Goal: Task Accomplishment & Management: Manage account settings

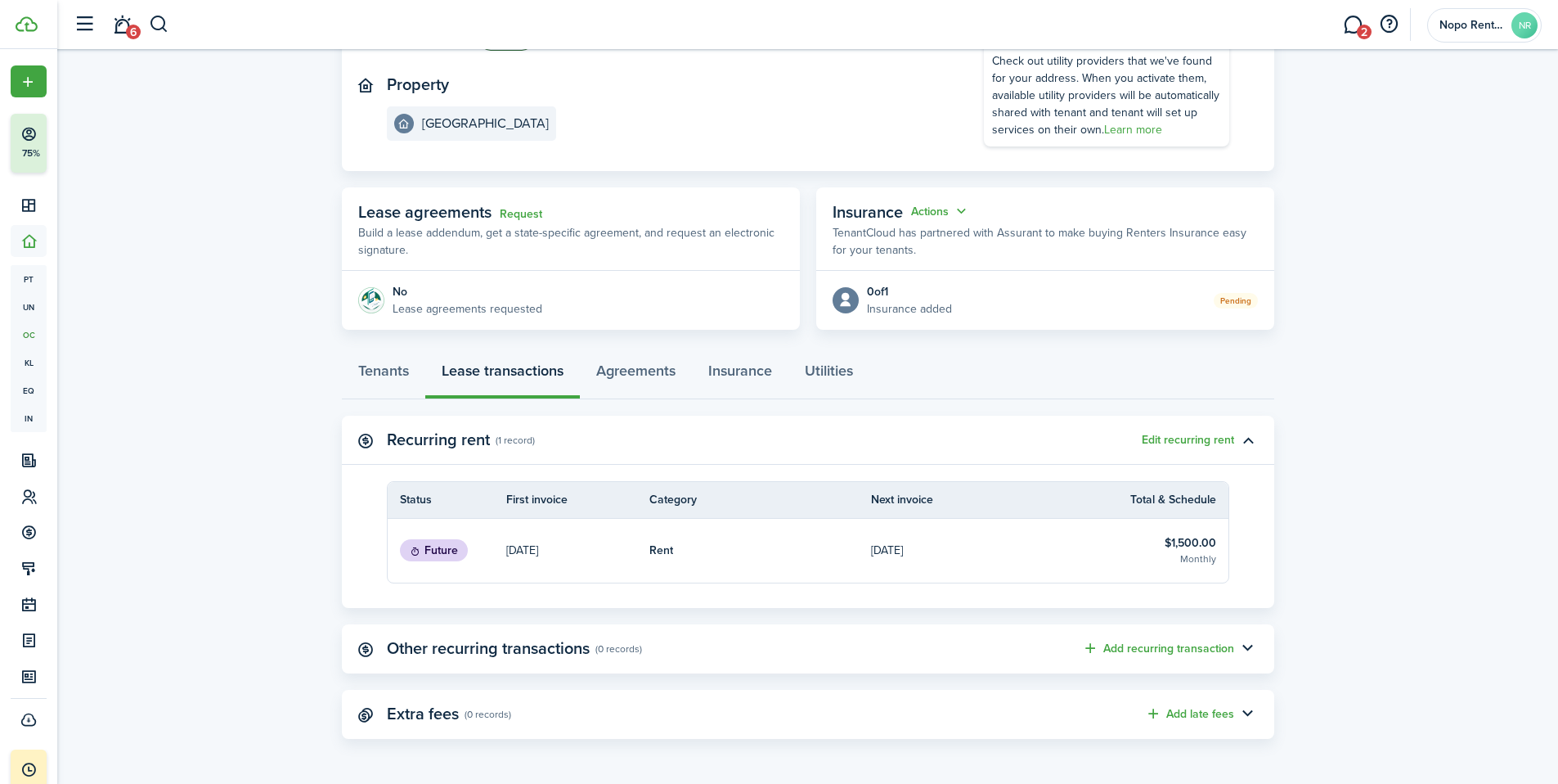
click at [171, 516] on lease-view "No.1466510 Renew Actions [DATE] — Month-to-month Lease #1 Active Property [STRE…" at bounding box center [808, 335] width 1501 height 823
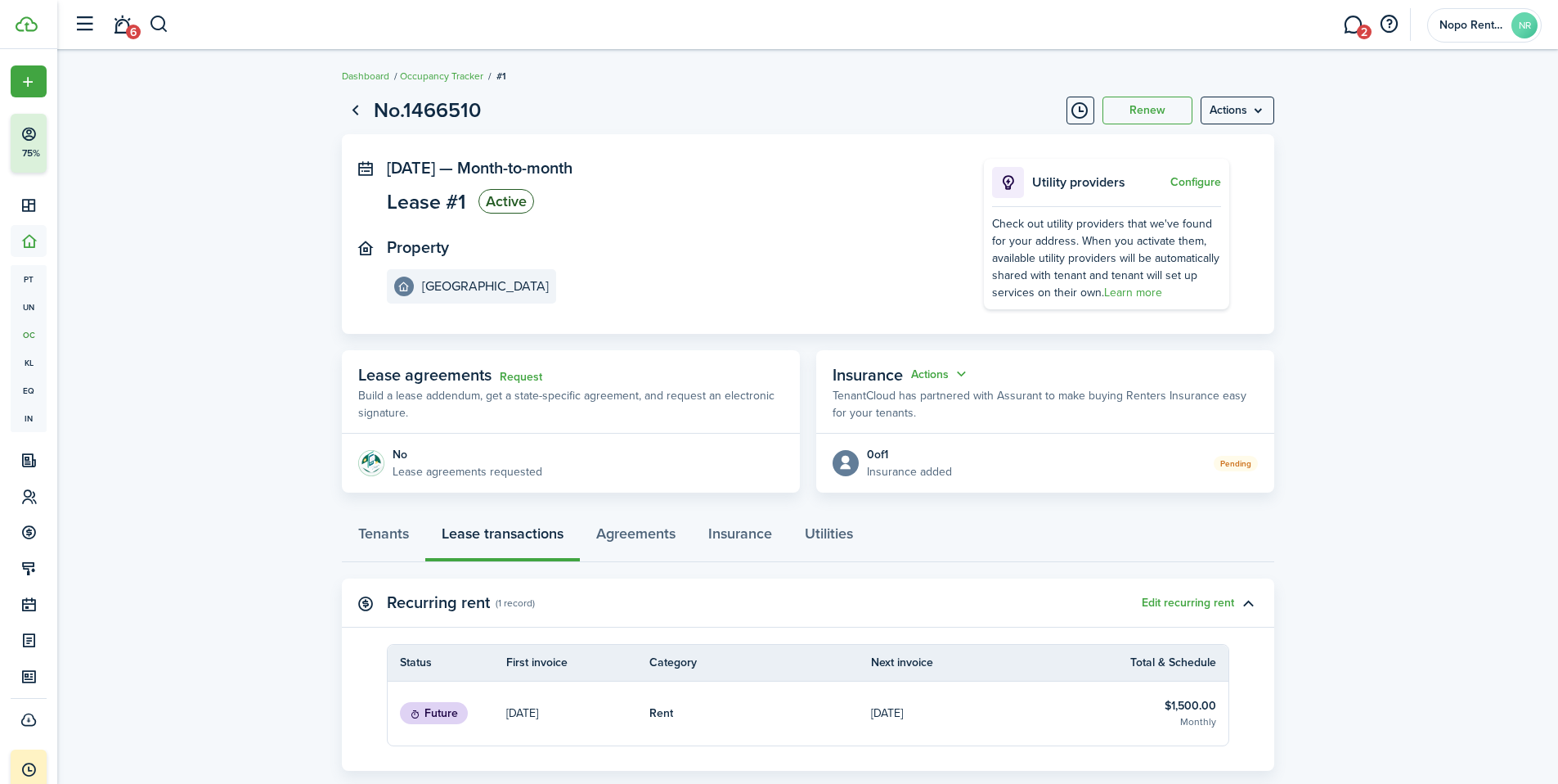
click at [168, 224] on lease-view "No.1466510 Renew Actions [DATE] — Month-to-month Lease #1 Active Property [STRE…" at bounding box center [808, 498] width 1501 height 823
click at [241, 158] on lease-view "No.1466510 Renew Actions [DATE] — Month-to-month Lease #1 Active Property [STRE…" at bounding box center [808, 498] width 1501 height 823
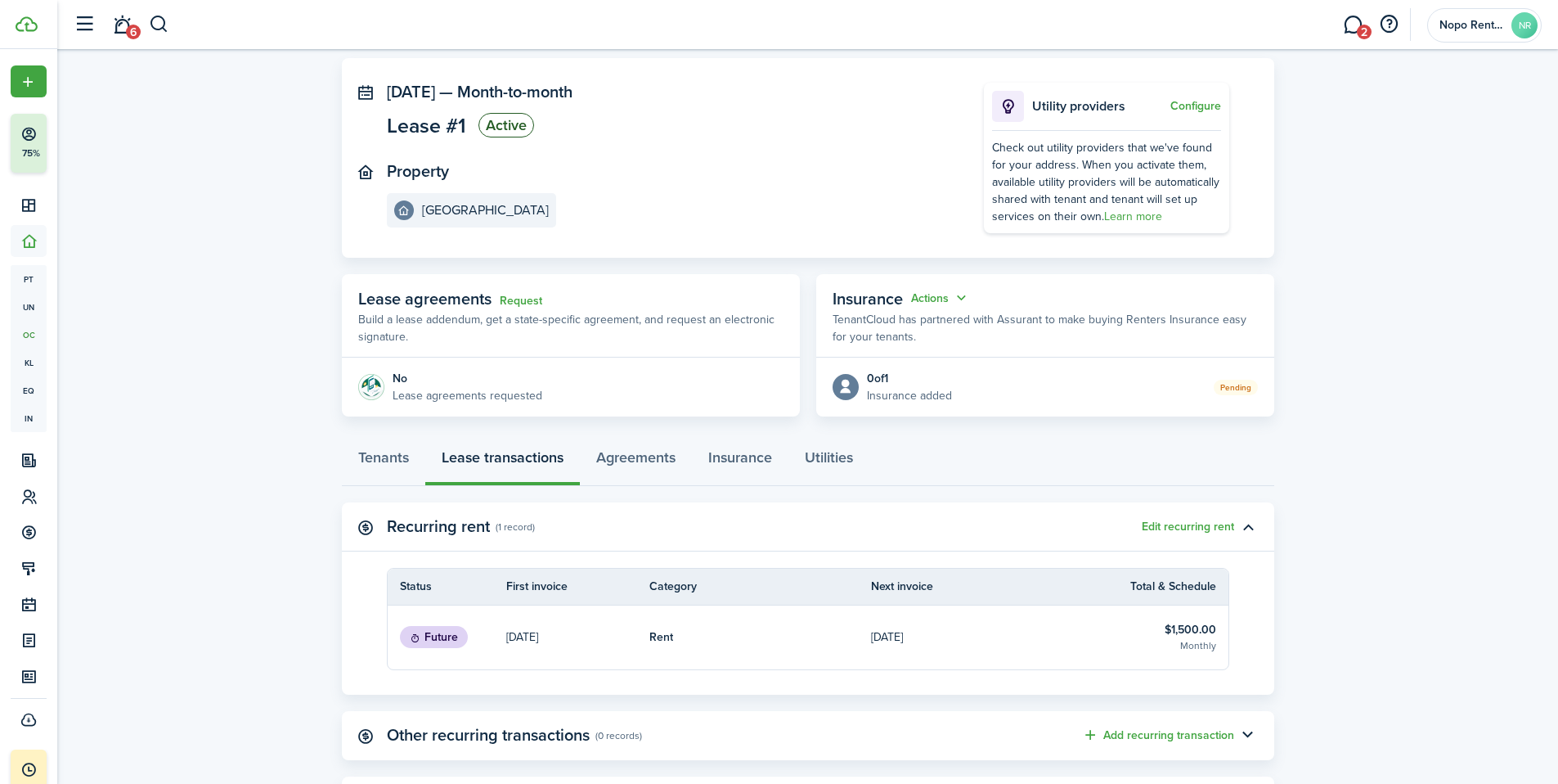
scroll to position [163, 0]
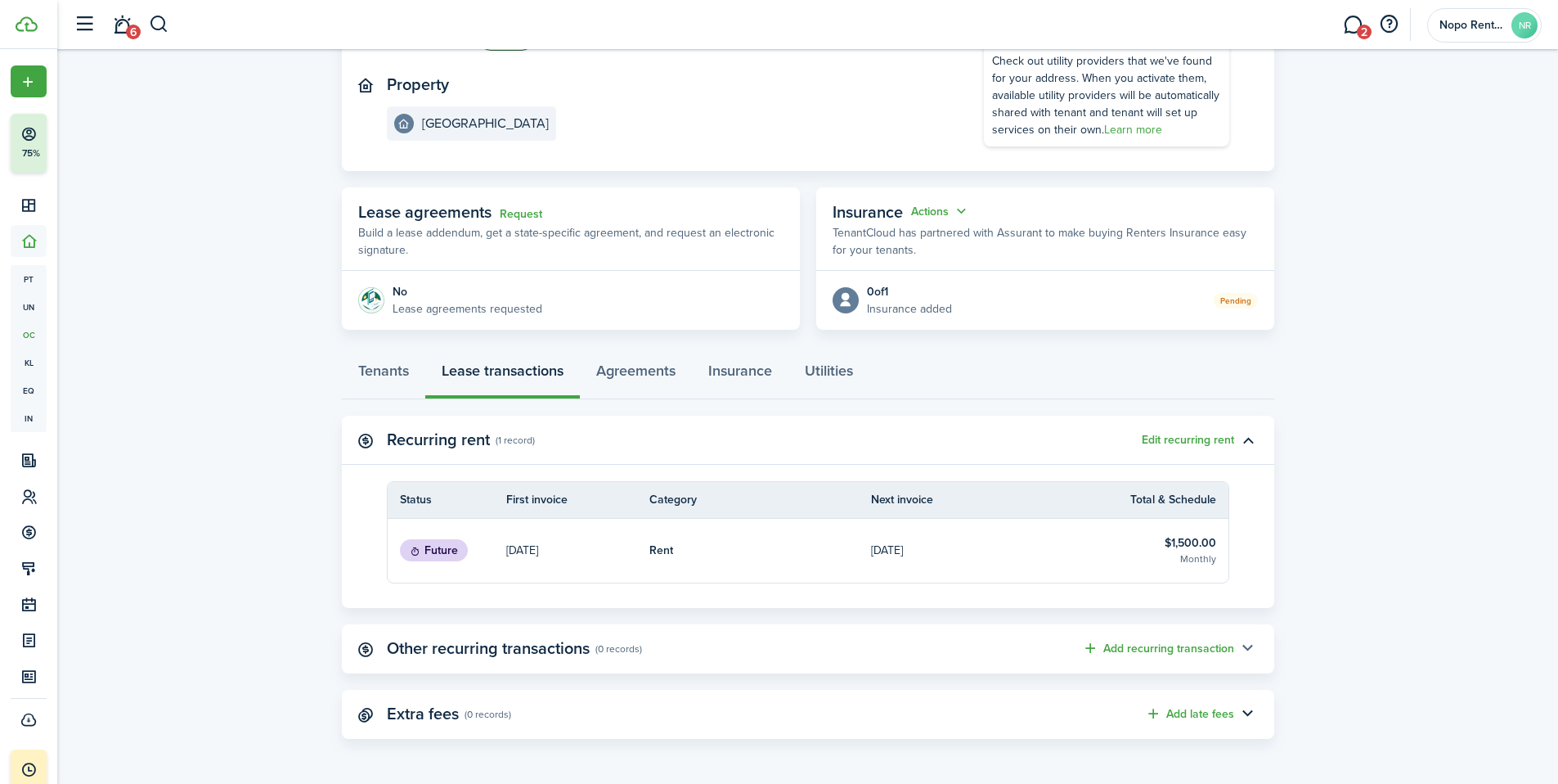
click at [1250, 648] on button "button" at bounding box center [1248, 648] width 28 height 28
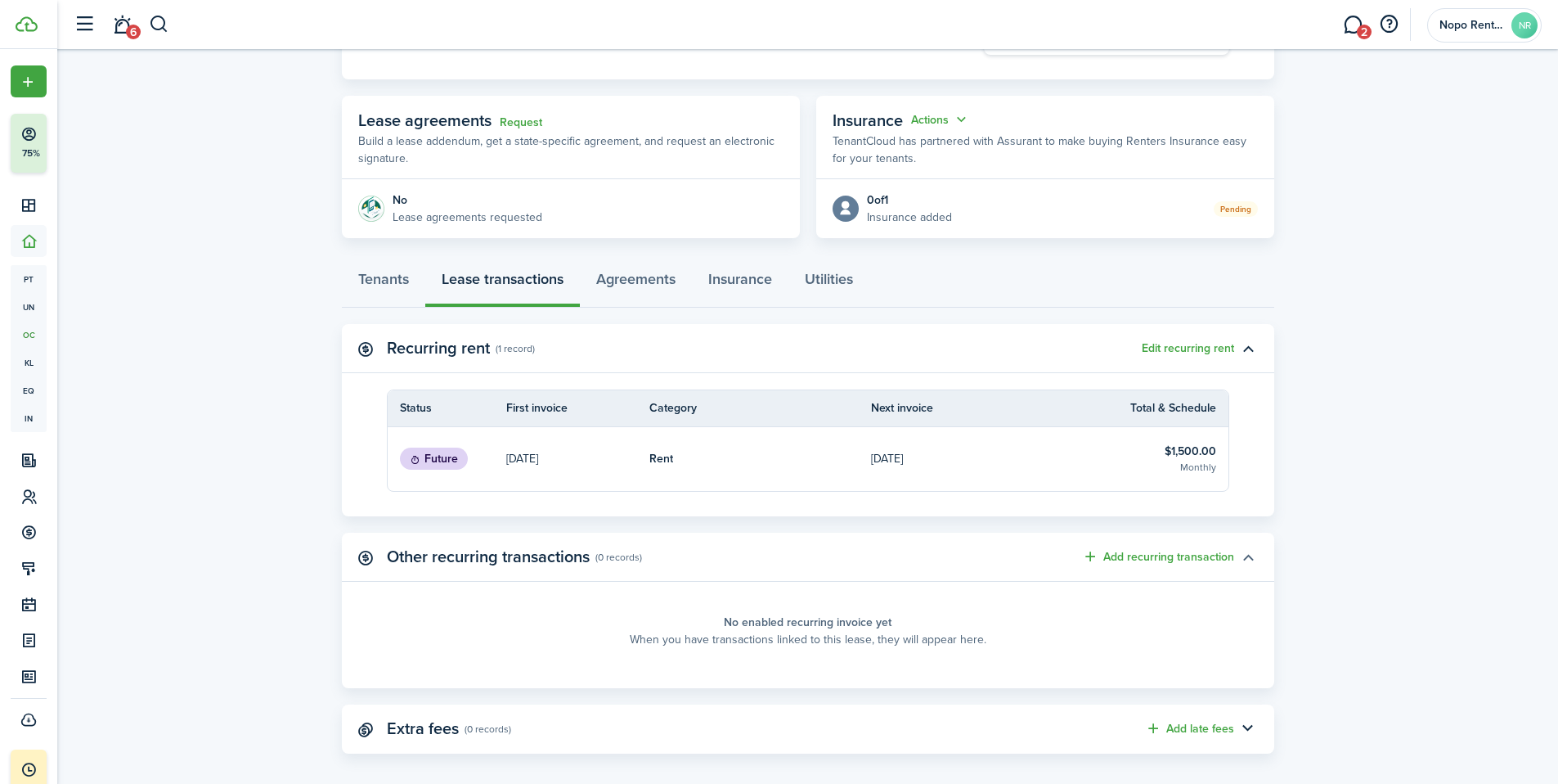
scroll to position [269, 0]
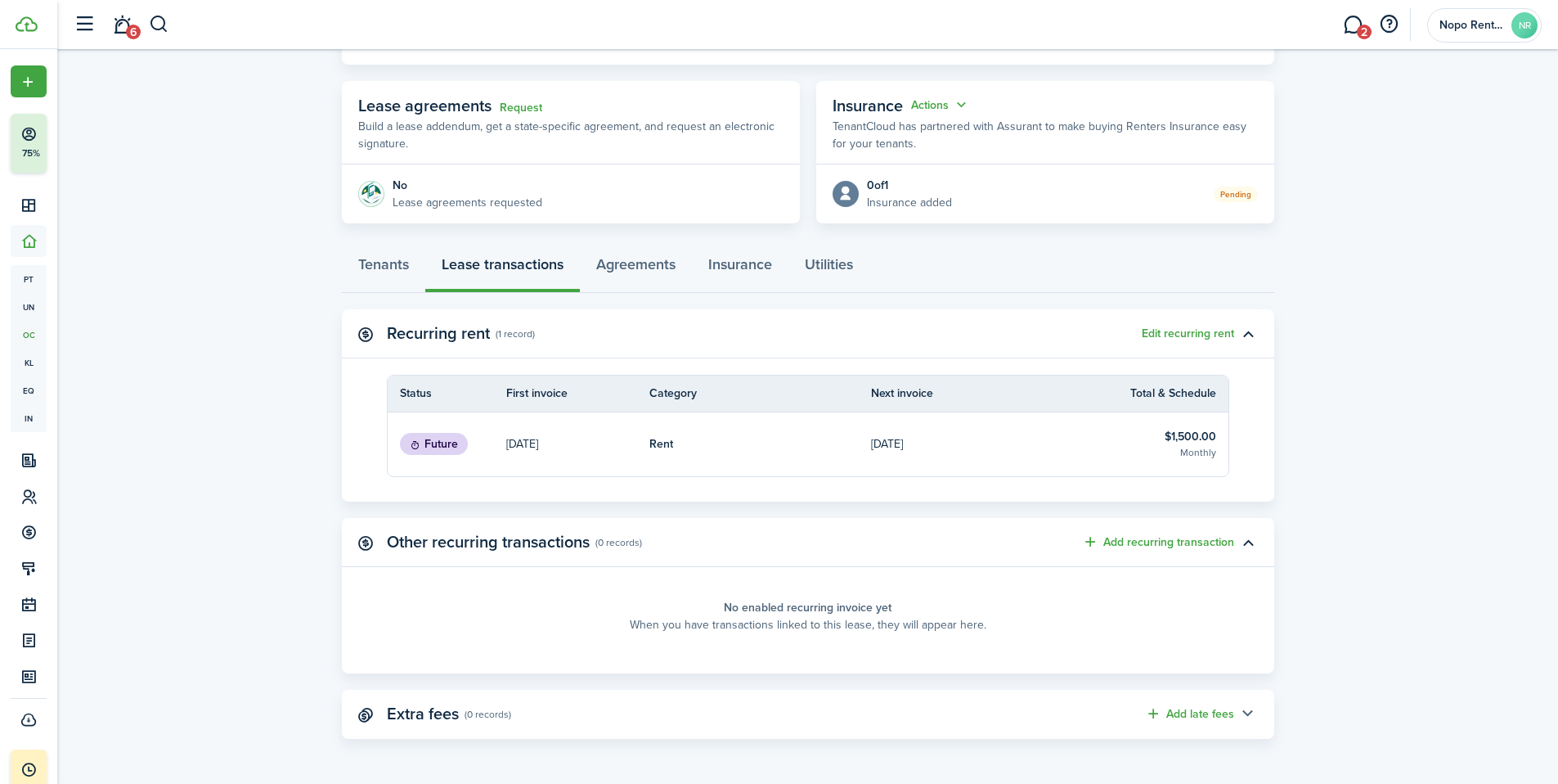
click at [1251, 712] on button "button" at bounding box center [1248, 714] width 28 height 28
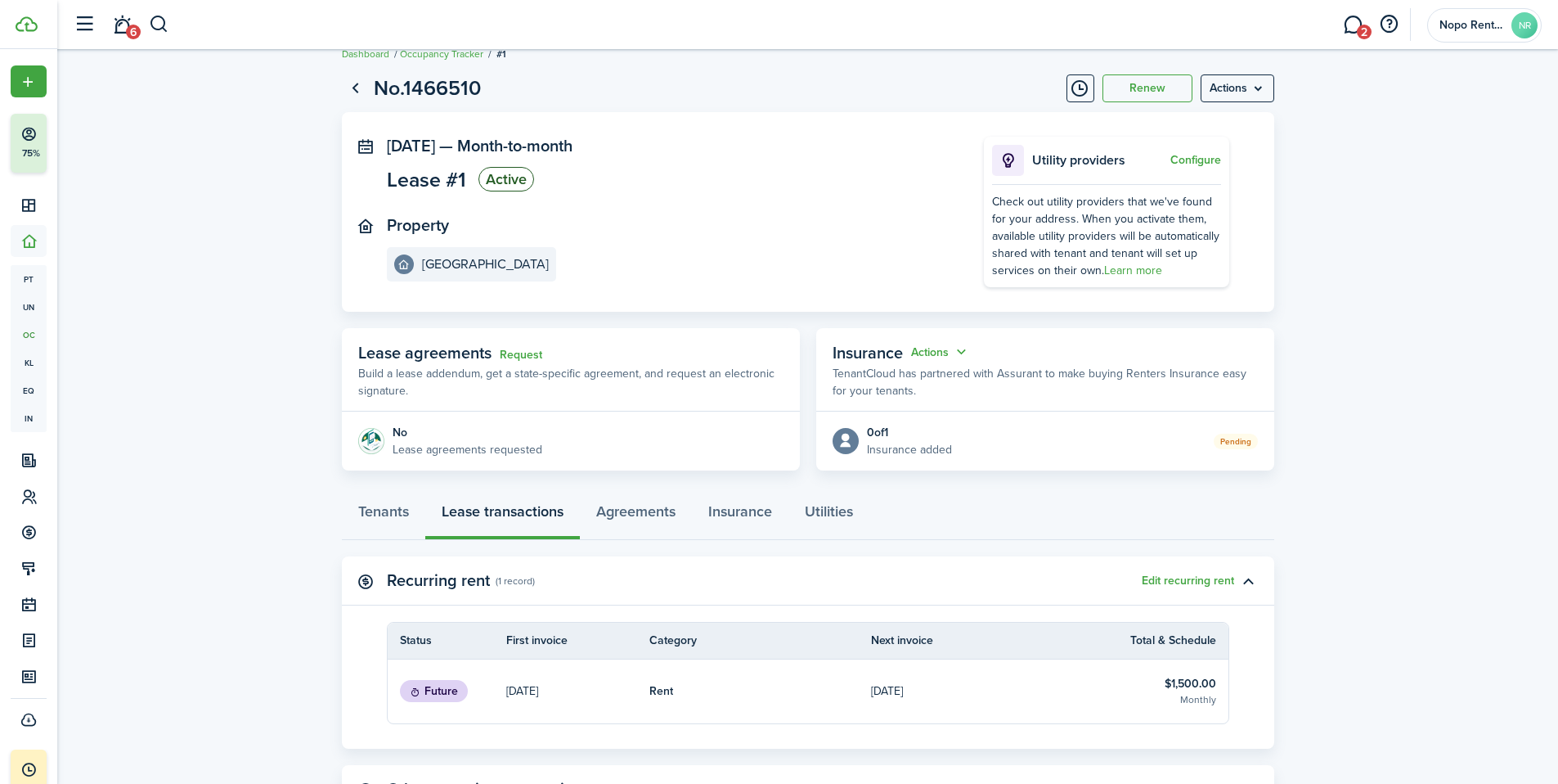
scroll to position [0, 0]
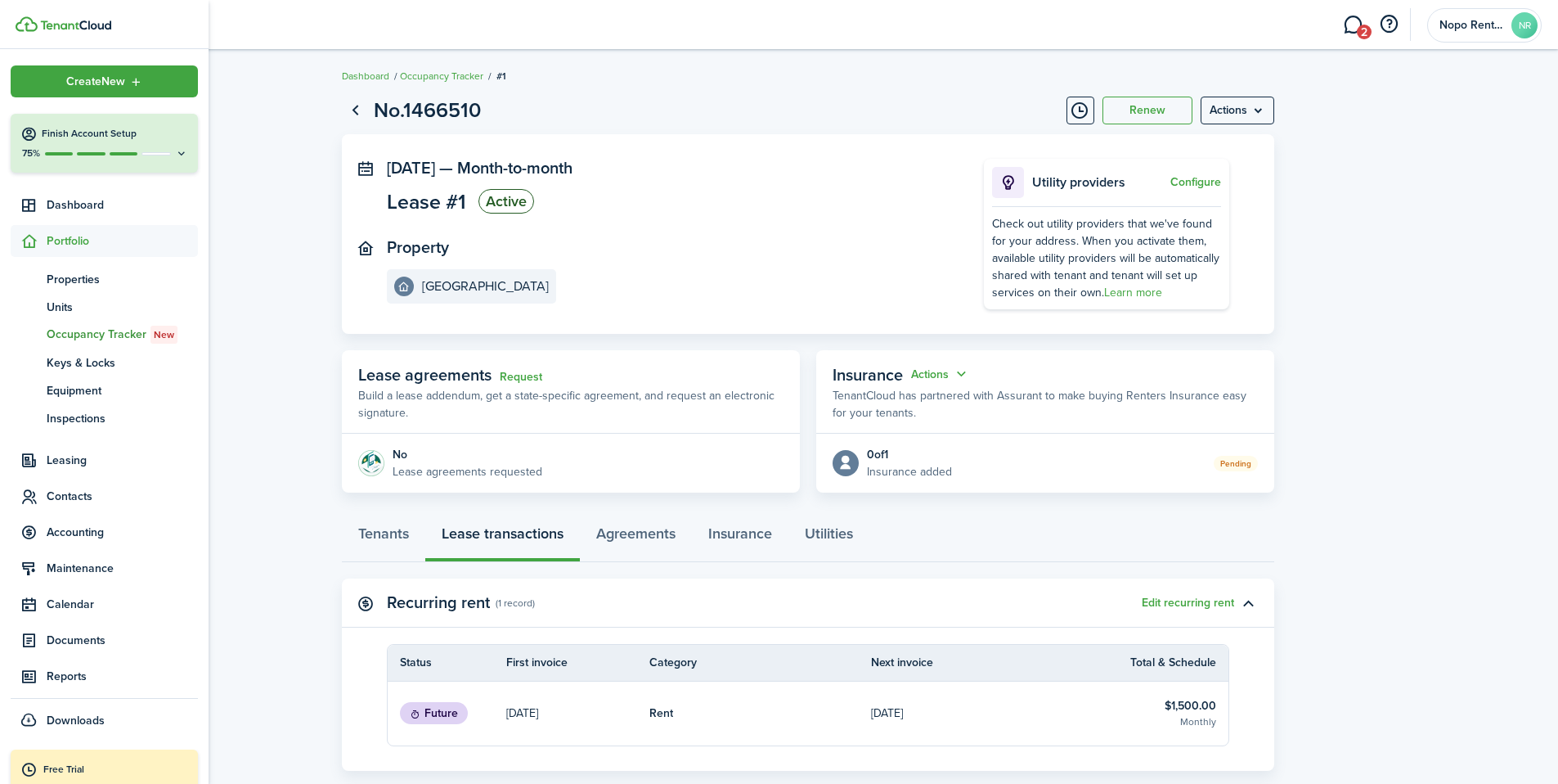
click at [58, 244] on span "Portfolio" at bounding box center [122, 240] width 151 height 17
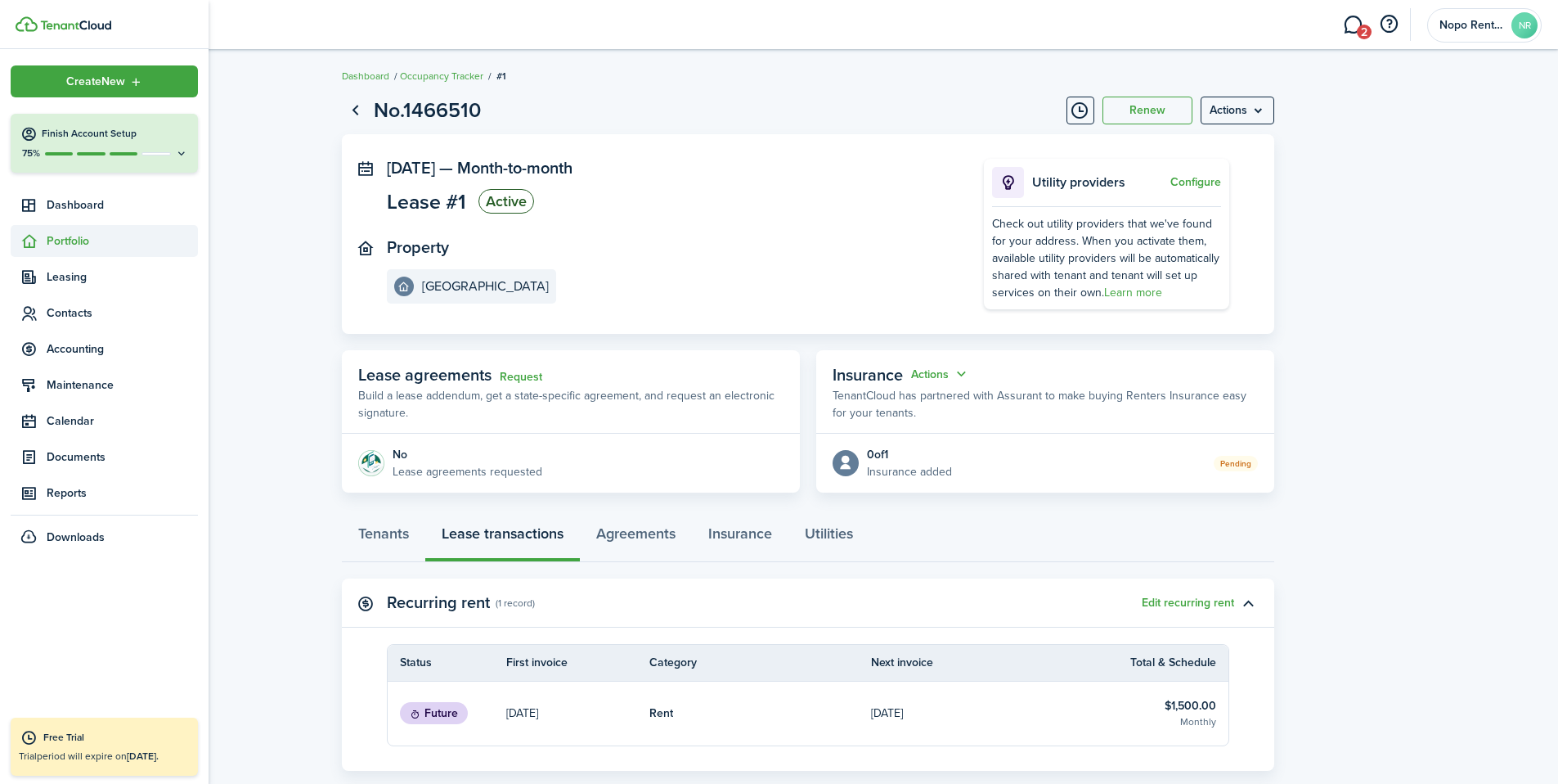
click at [69, 238] on span "Portfolio" at bounding box center [122, 240] width 151 height 17
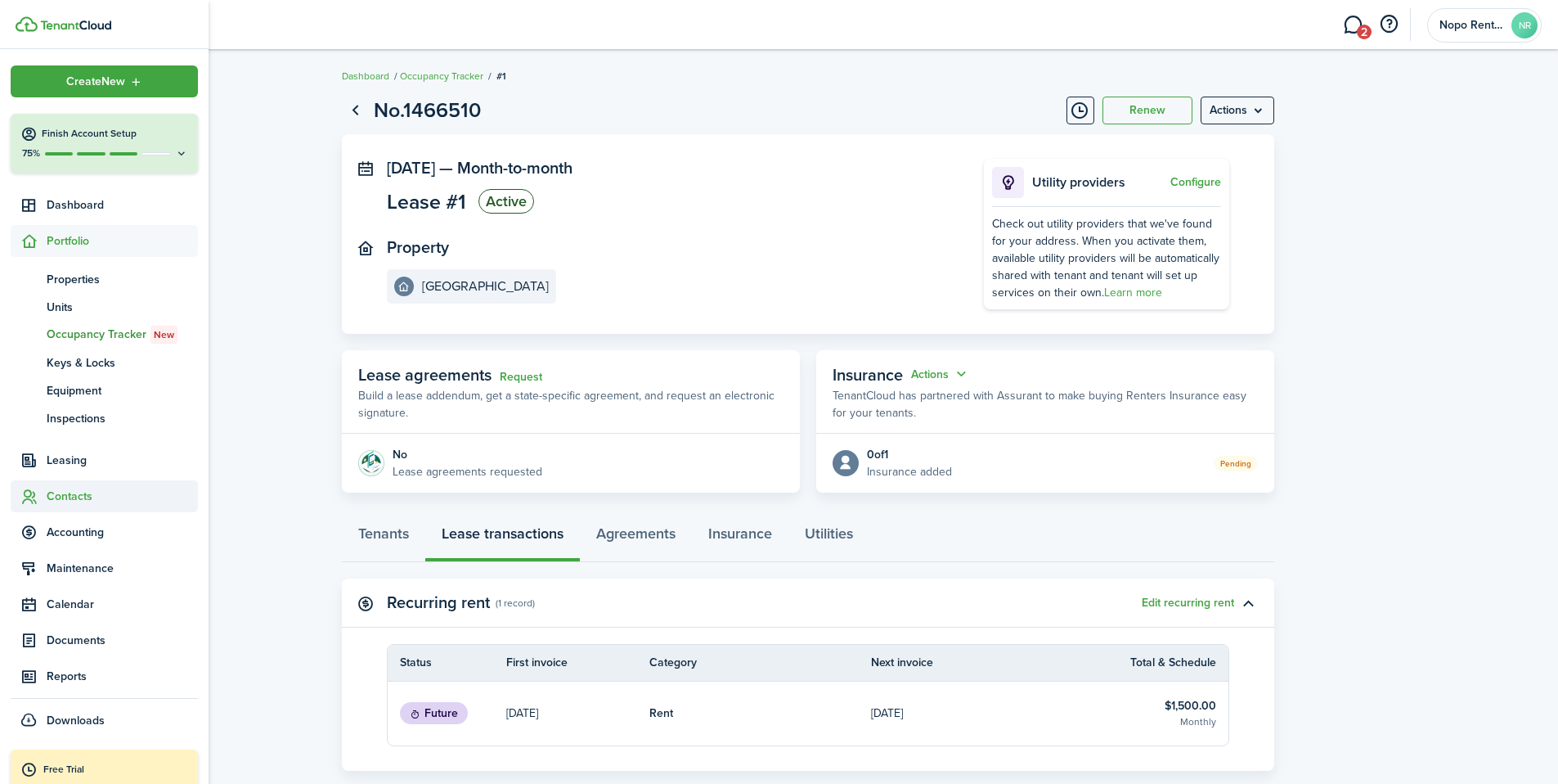
click at [71, 496] on span "Contacts" at bounding box center [122, 496] width 151 height 17
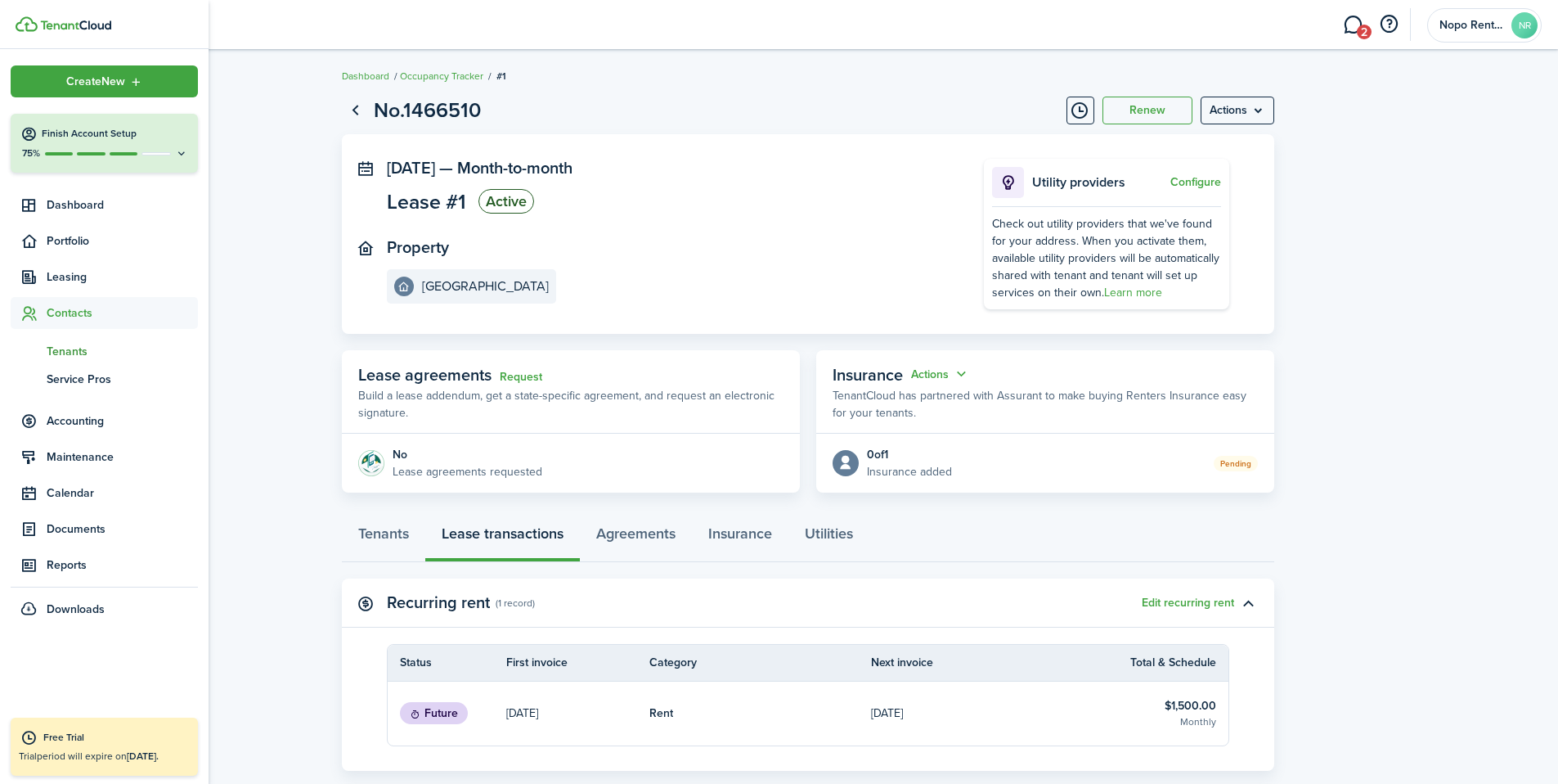
click at [69, 352] on span "Tenants" at bounding box center [122, 351] width 151 height 17
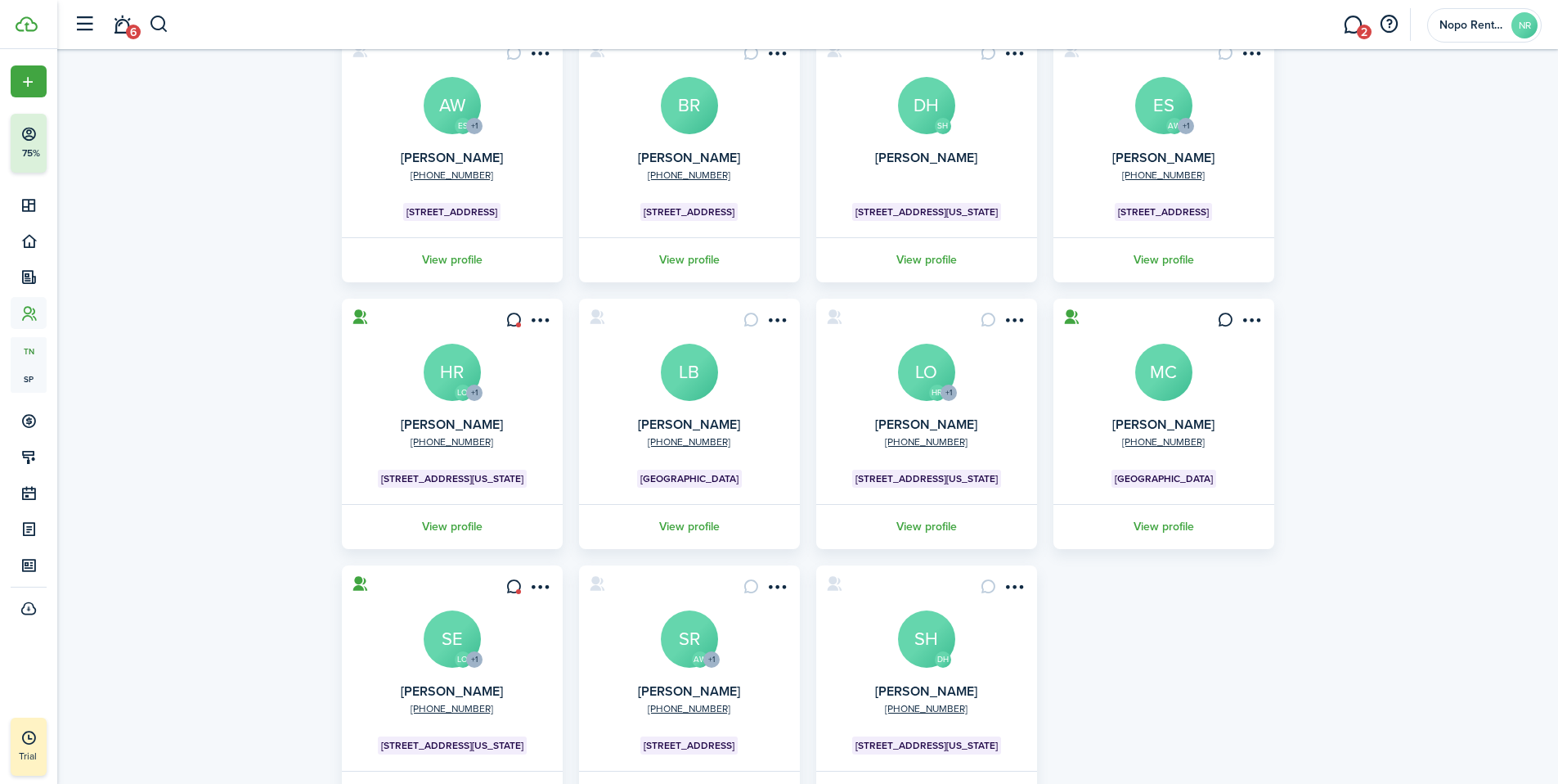
scroll to position [157, 0]
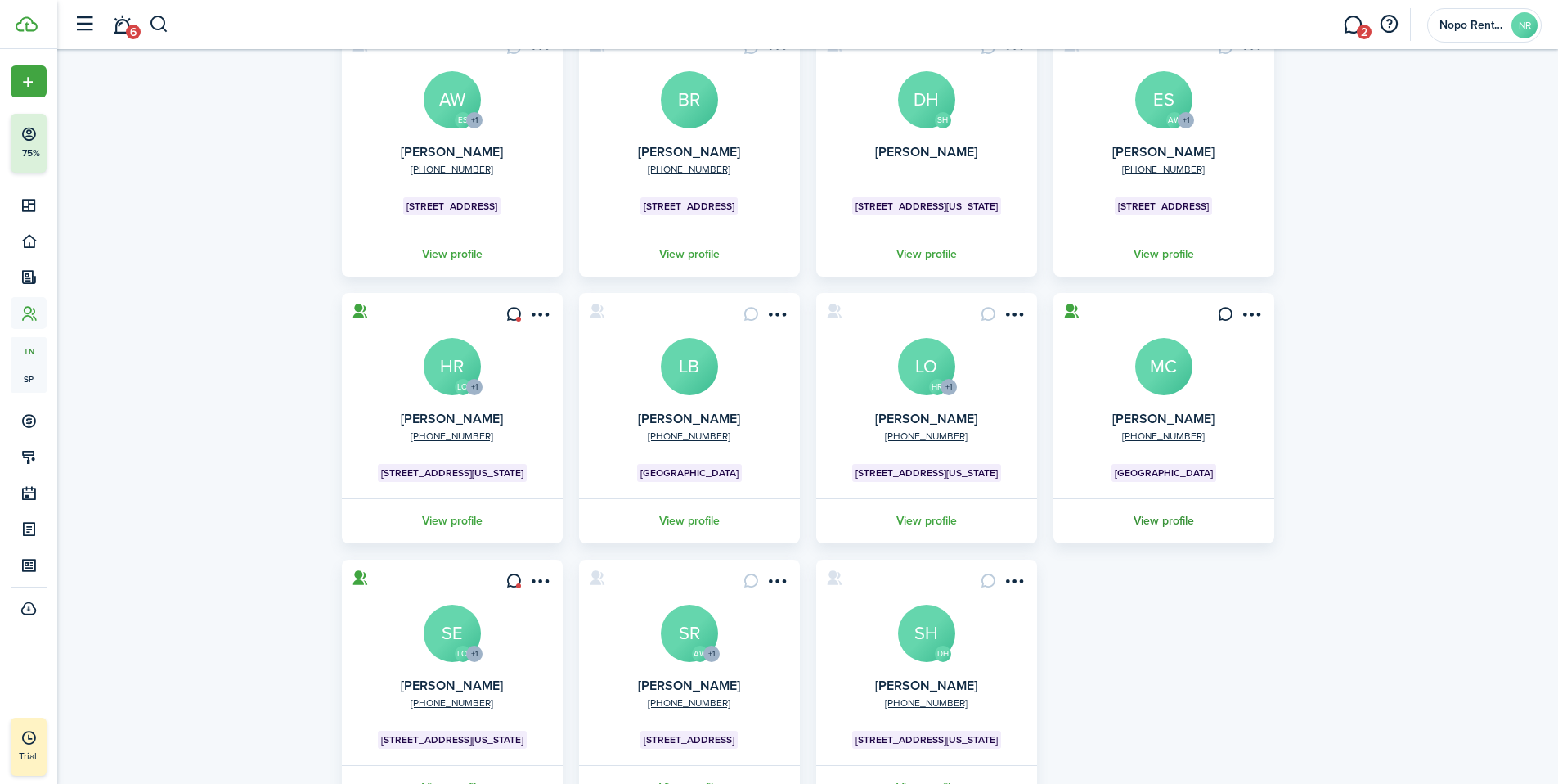
click at [1158, 520] on link "View profile" at bounding box center [1164, 520] width 226 height 45
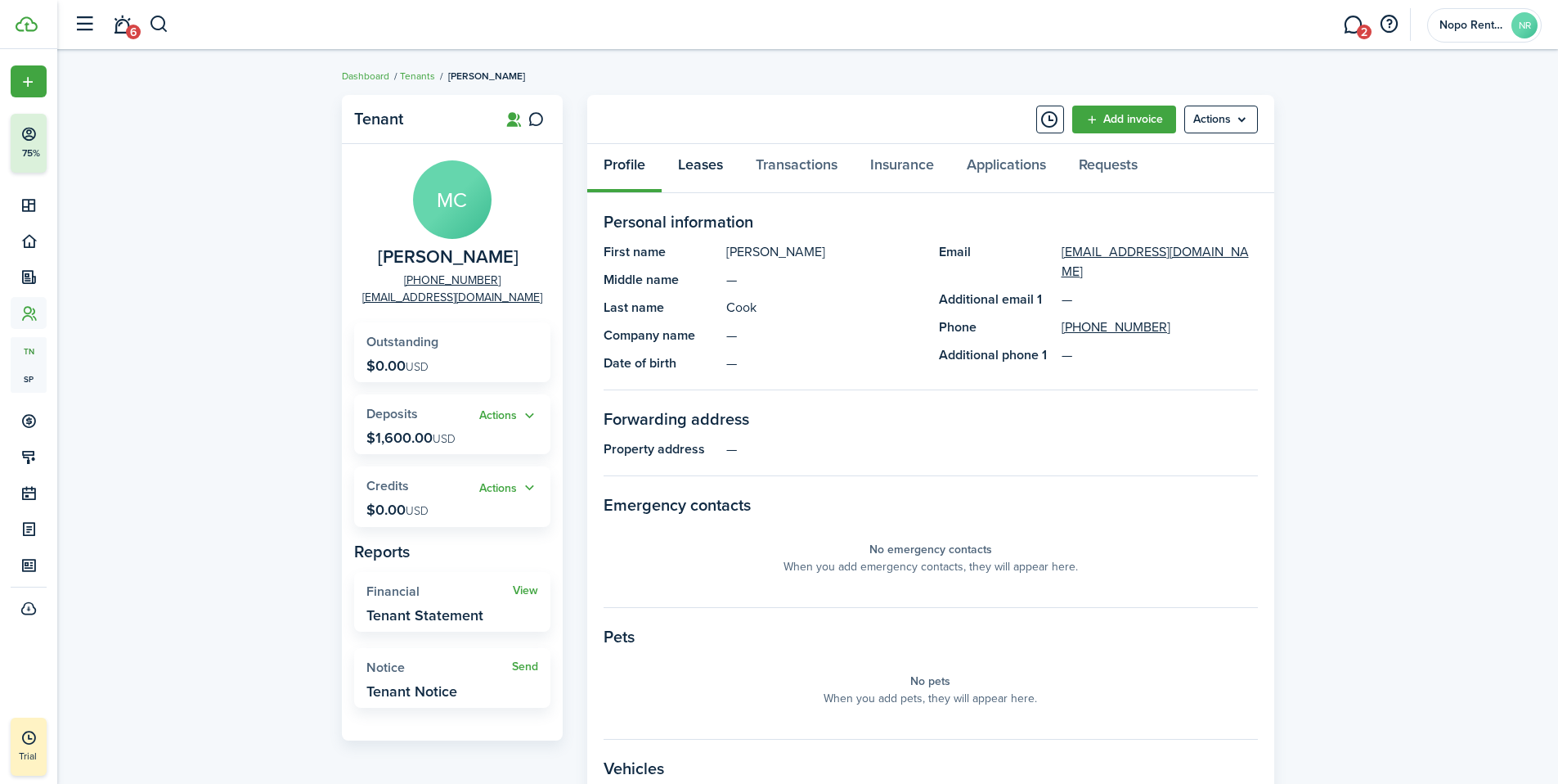
click at [699, 164] on link "Leases" at bounding box center [700, 168] width 77 height 49
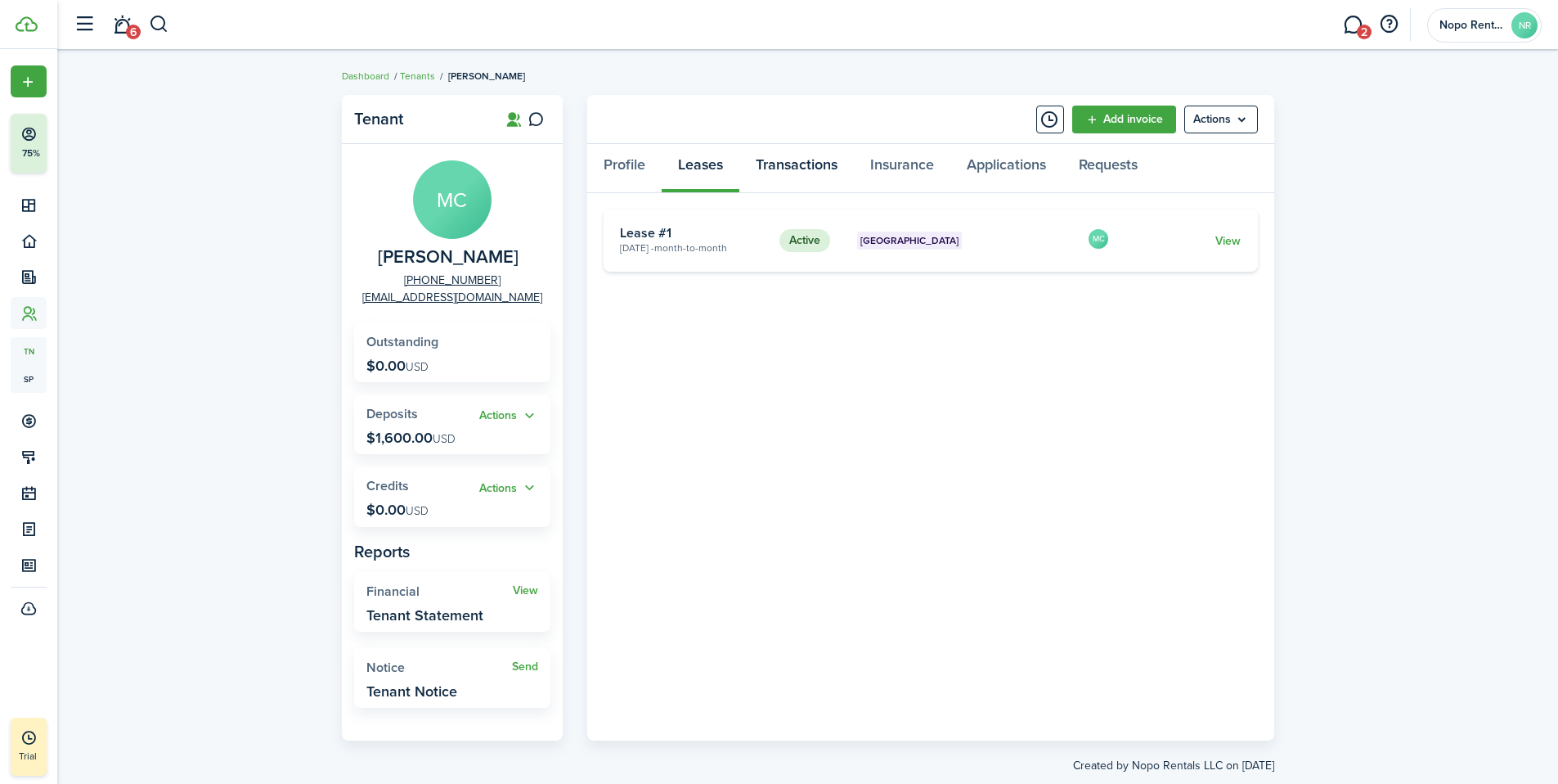
click at [800, 164] on link "Transactions" at bounding box center [797, 168] width 115 height 49
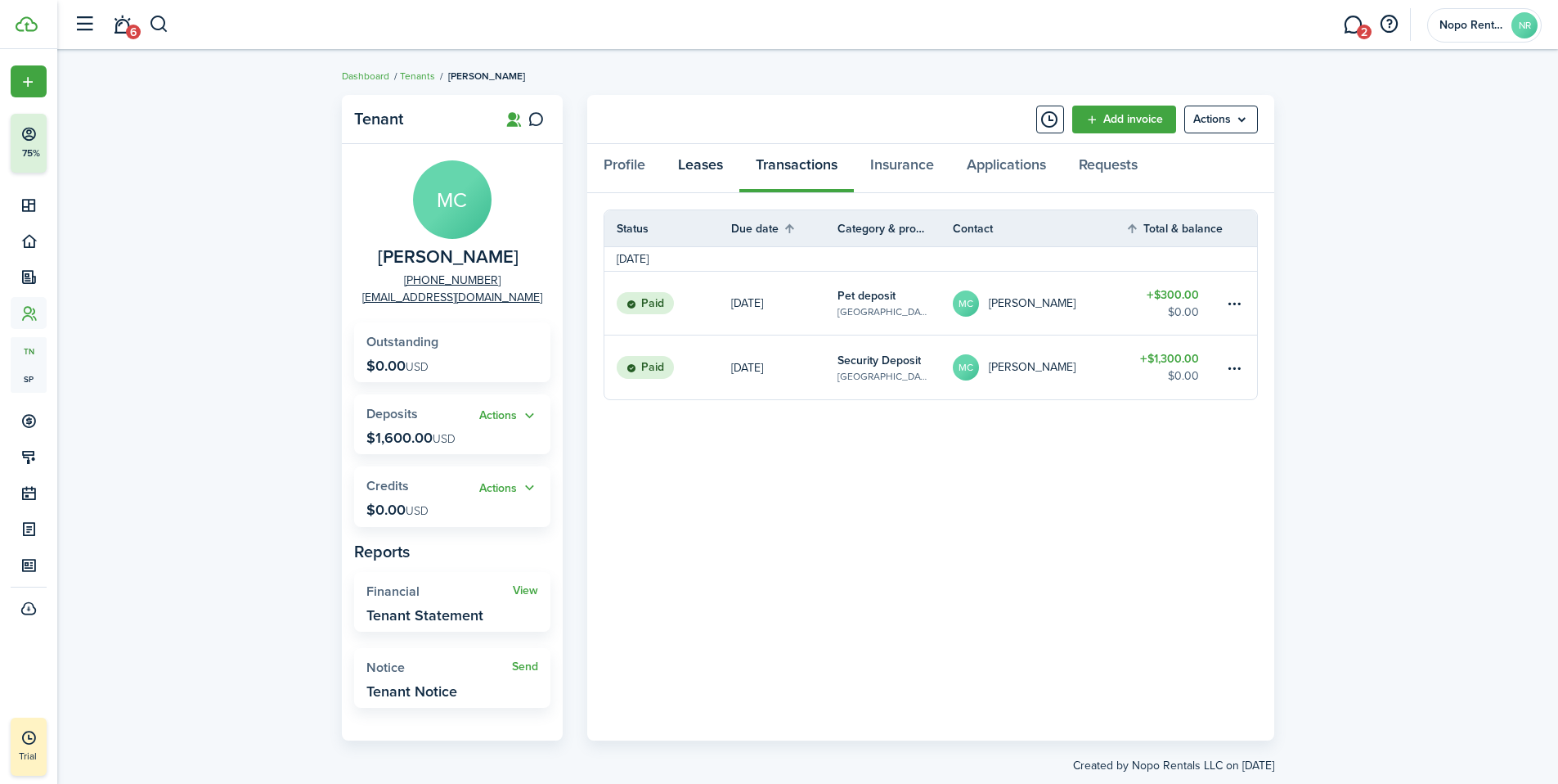
click at [695, 164] on link "Leases" at bounding box center [700, 168] width 77 height 49
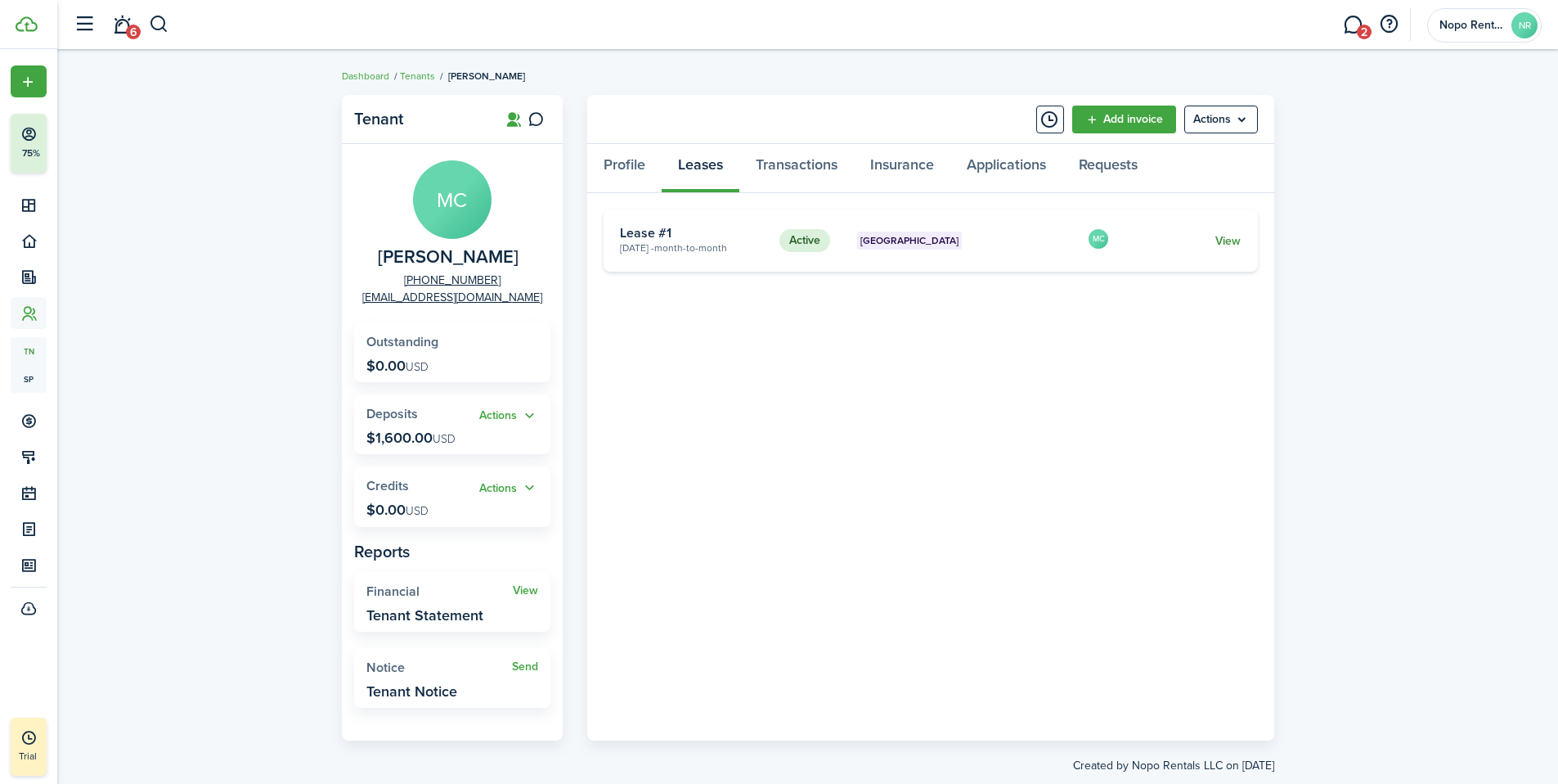
click at [1235, 243] on link "View" at bounding box center [1229, 240] width 25 height 17
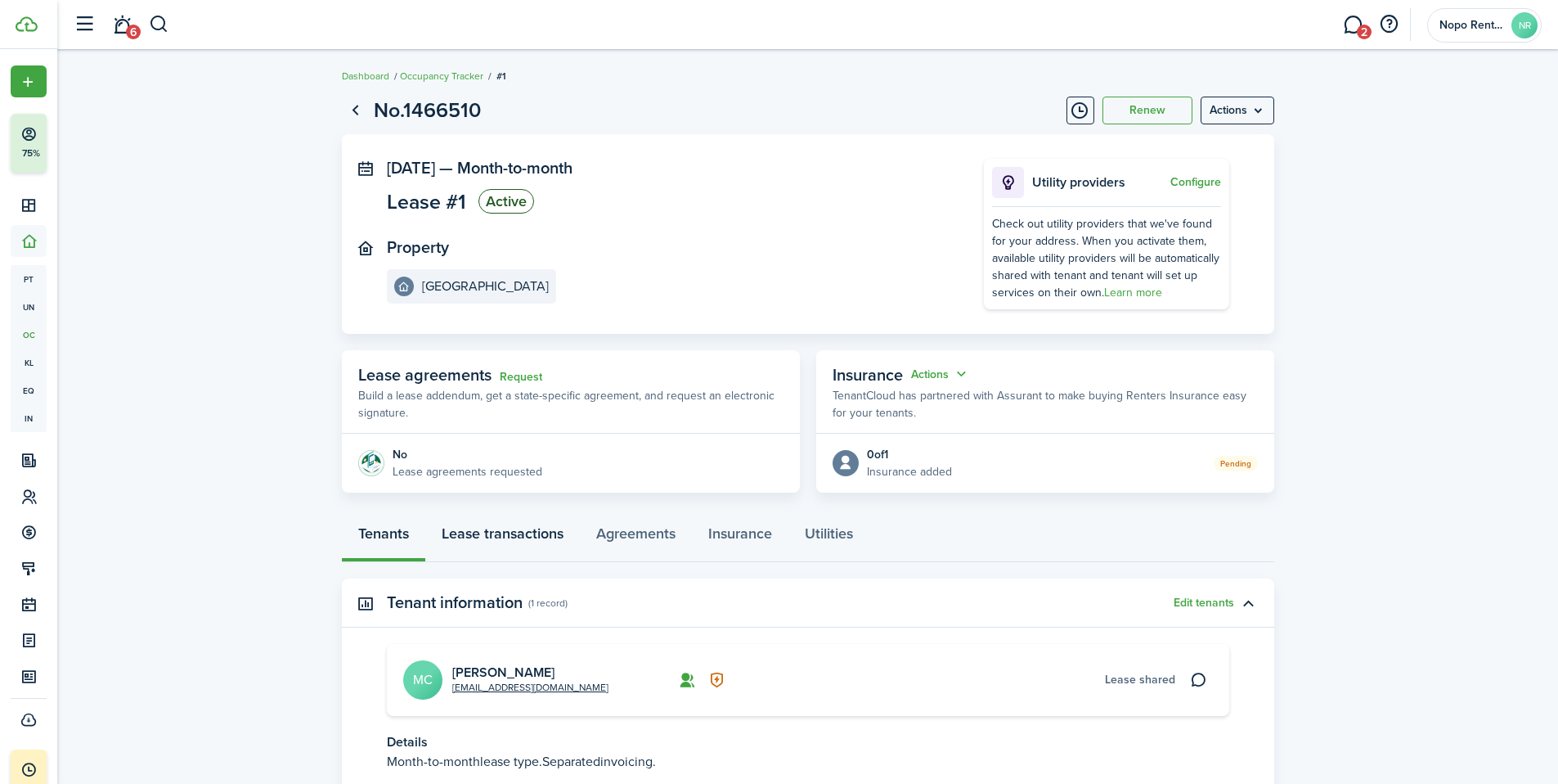
click at [489, 528] on link "Lease transactions" at bounding box center [503, 538] width 155 height 49
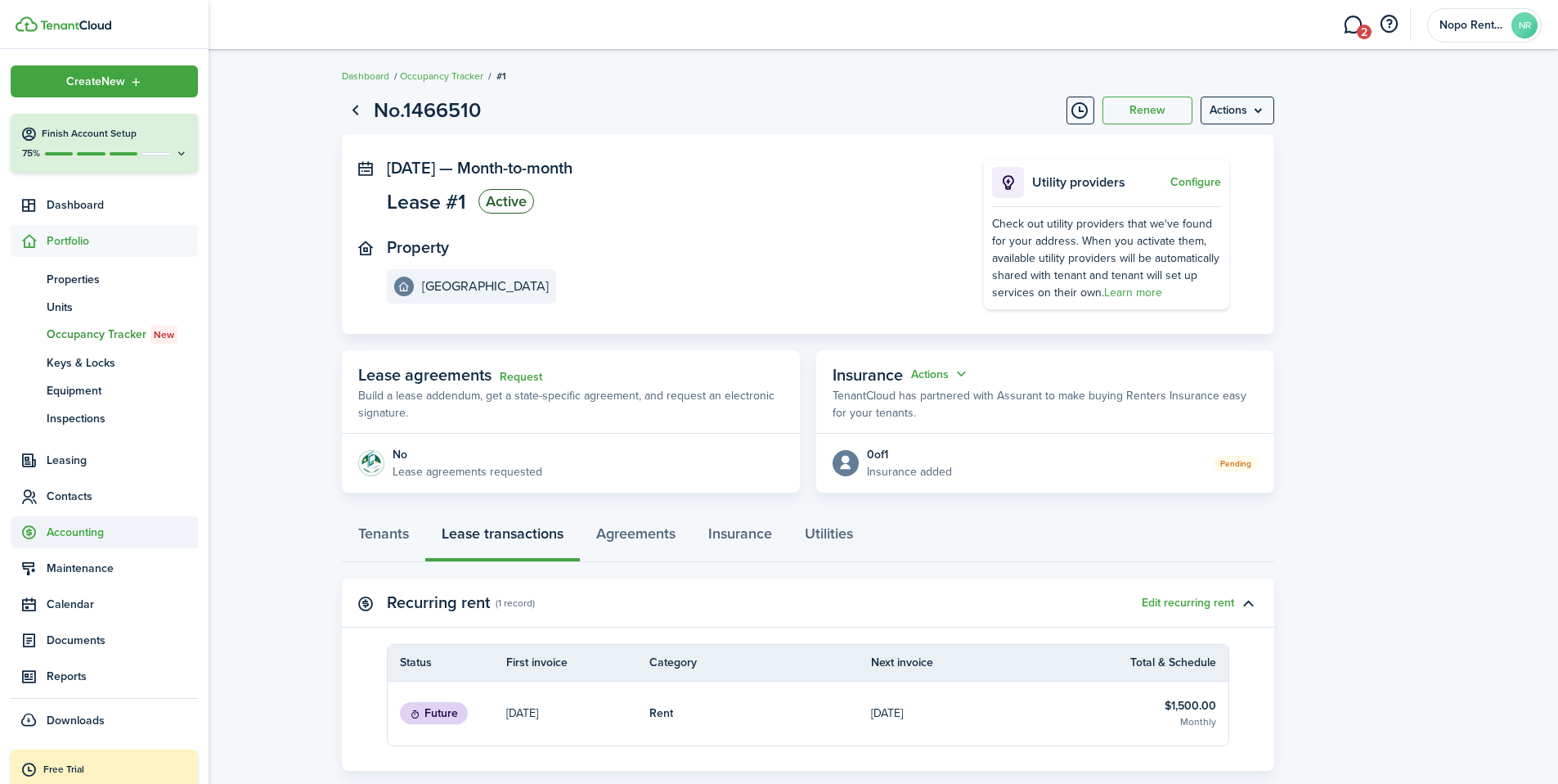
click at [62, 493] on span "Contacts" at bounding box center [122, 496] width 151 height 17
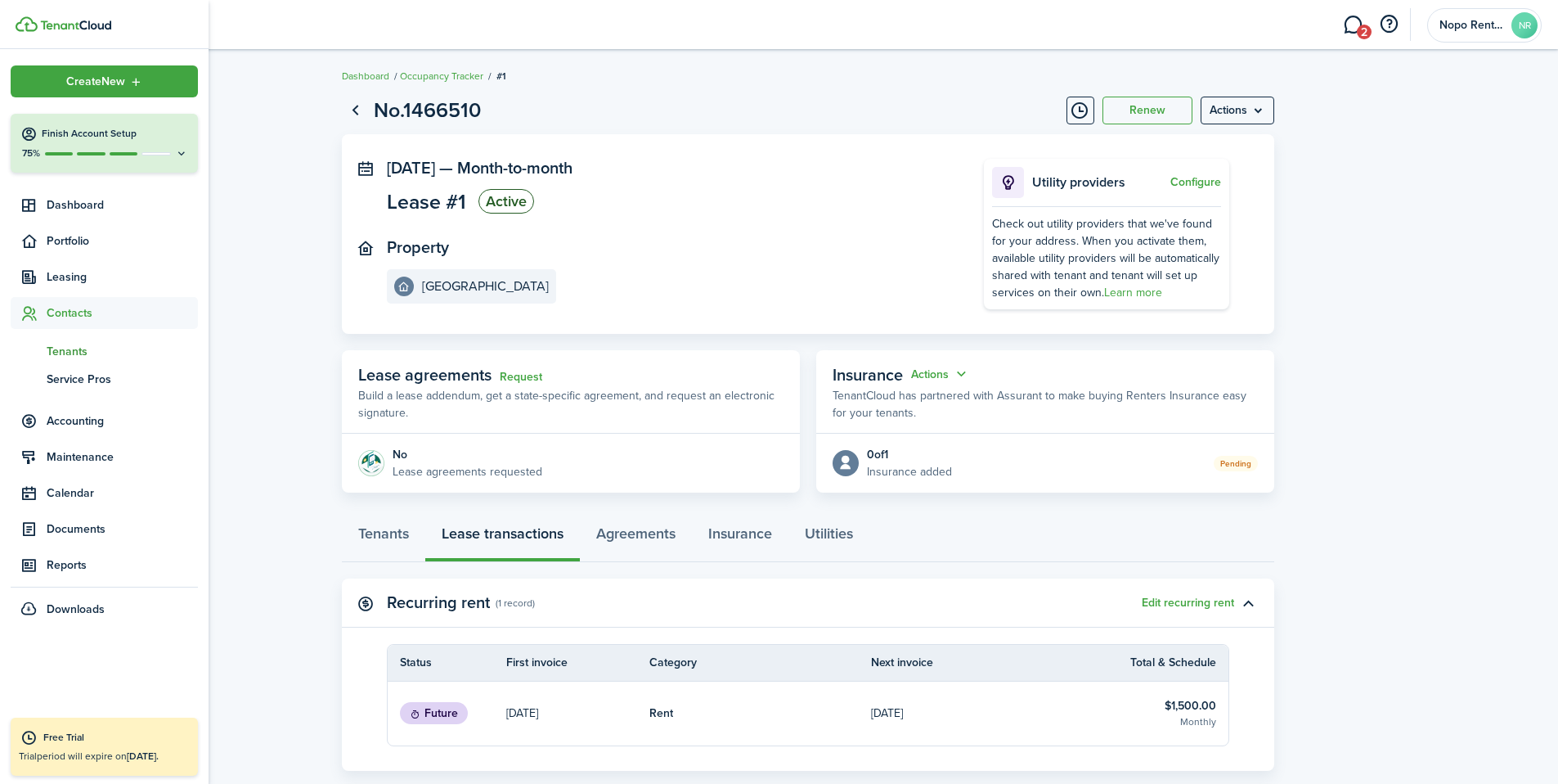
click at [69, 352] on span "Tenants" at bounding box center [122, 351] width 151 height 17
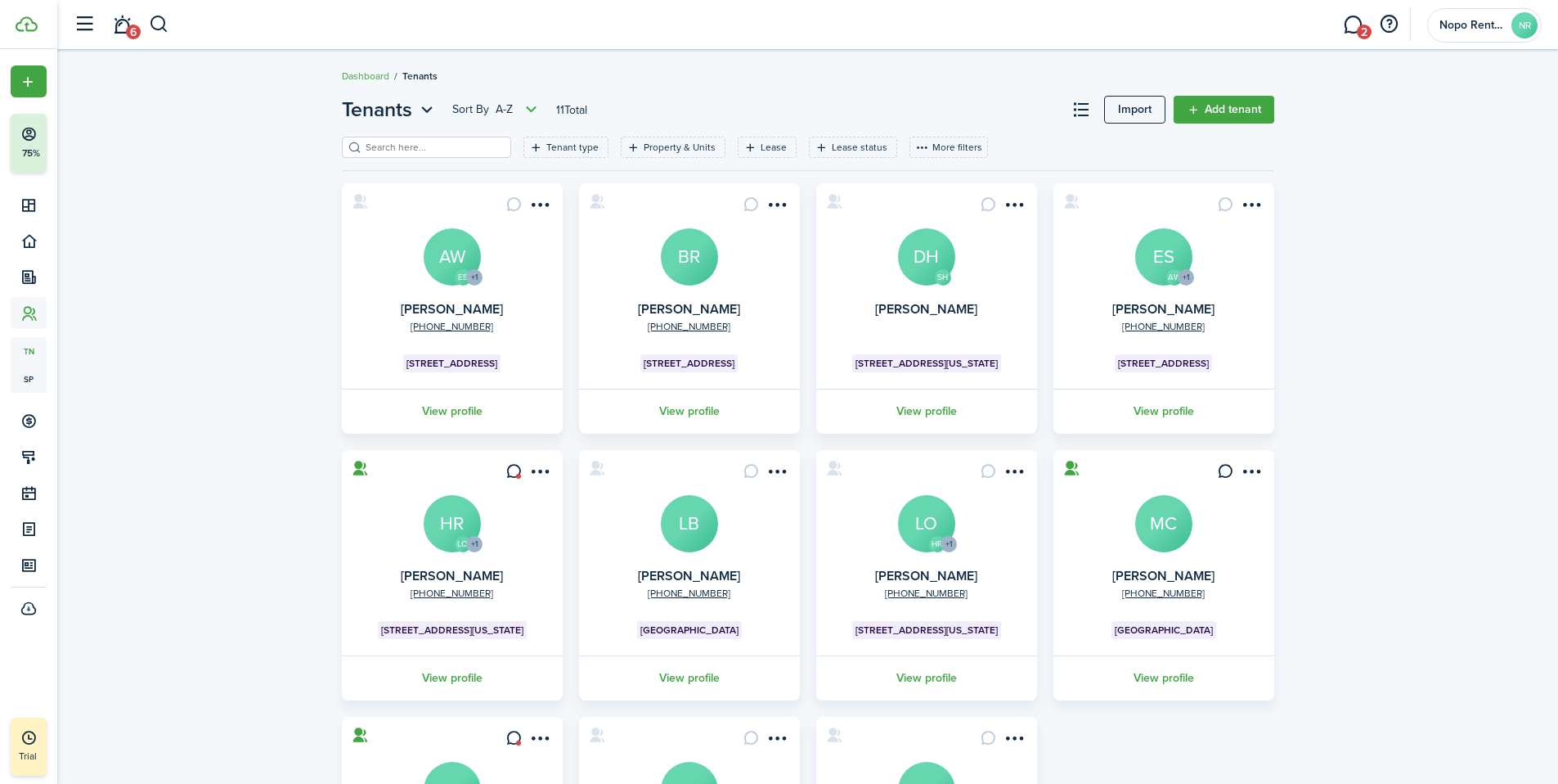
click at [683, 679] on link "View profile" at bounding box center [689, 677] width 226 height 45
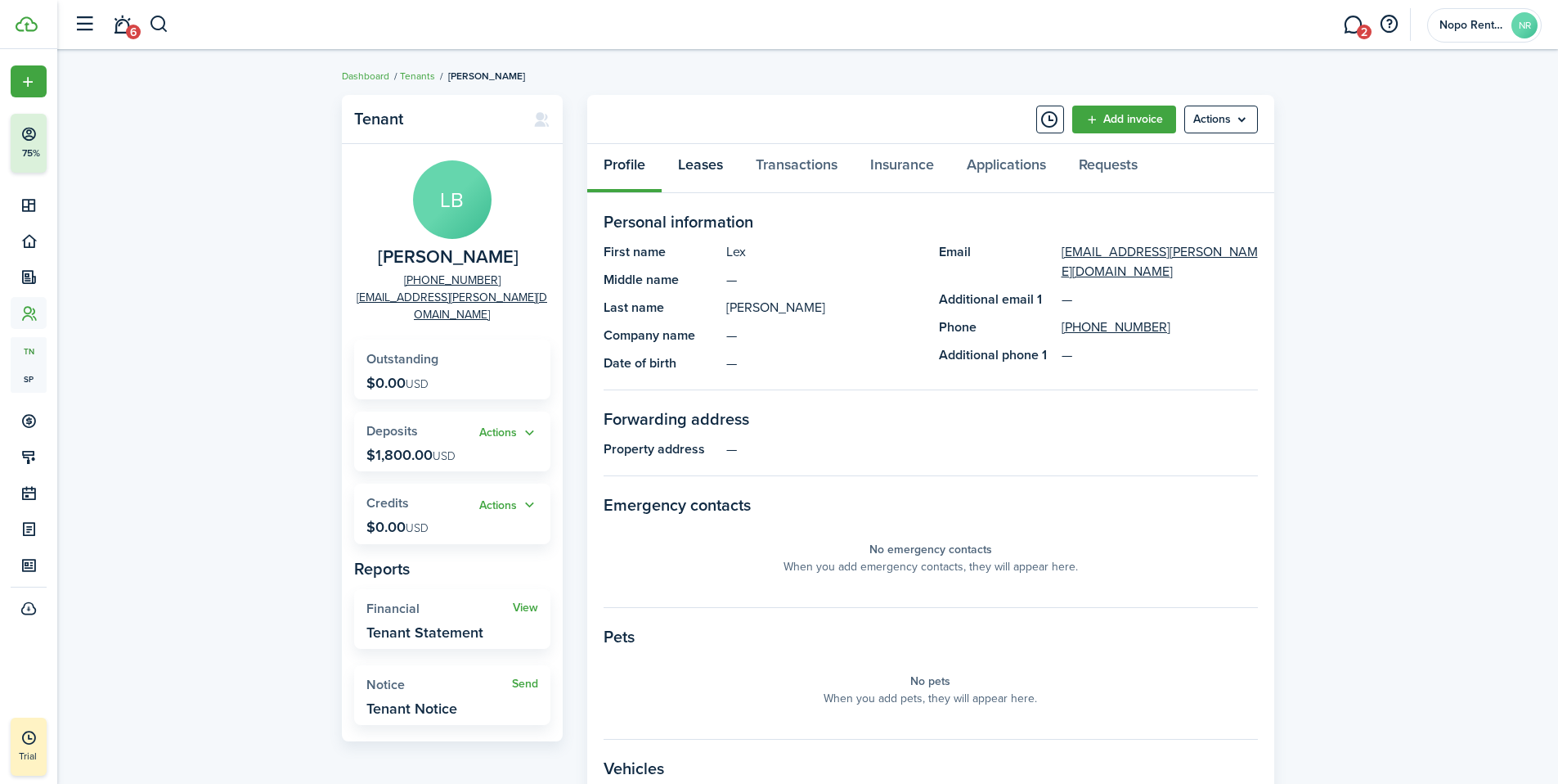
click at [705, 166] on link "Leases" at bounding box center [700, 168] width 77 height 49
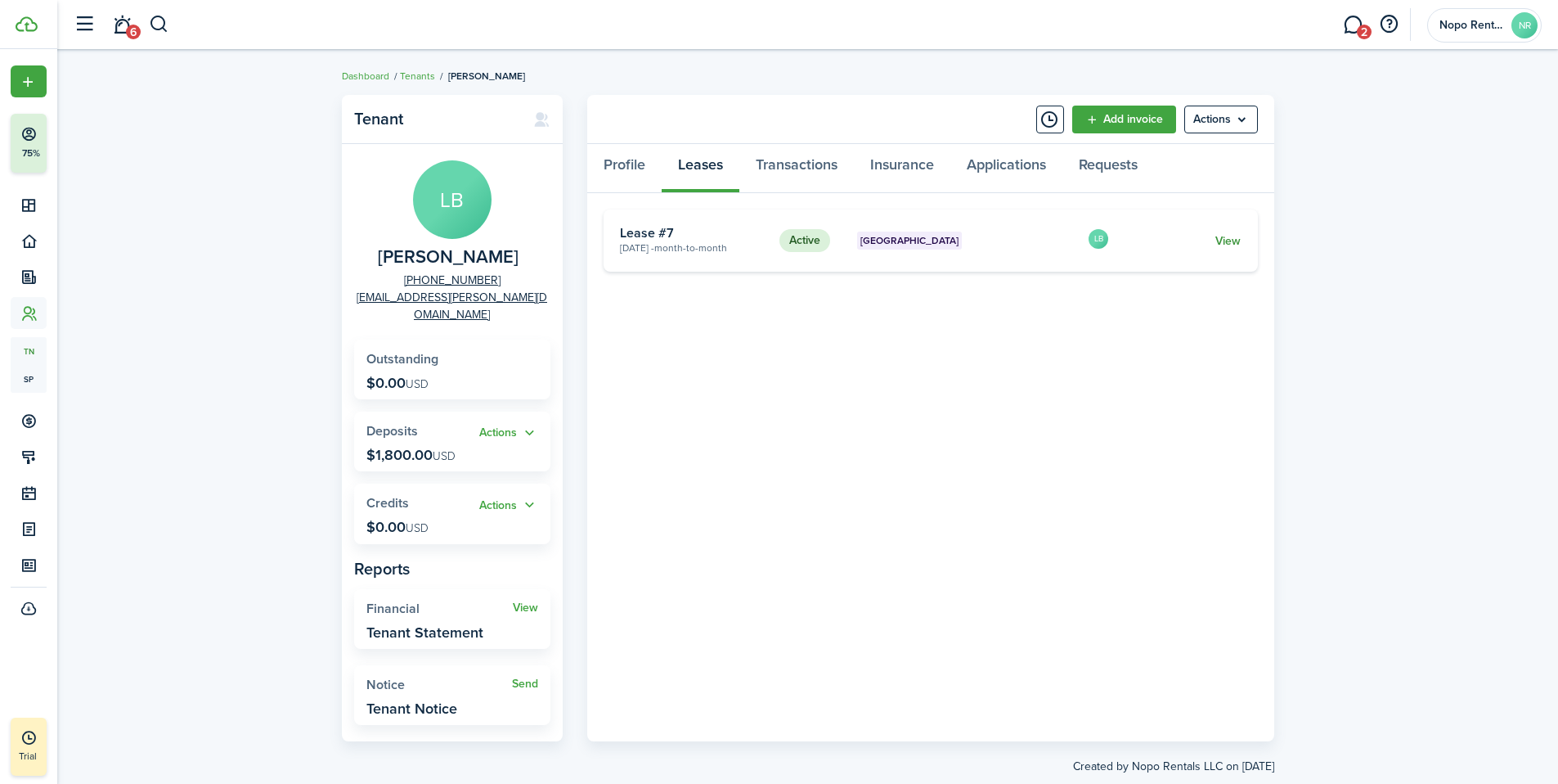
click at [1231, 243] on link "View" at bounding box center [1229, 240] width 25 height 17
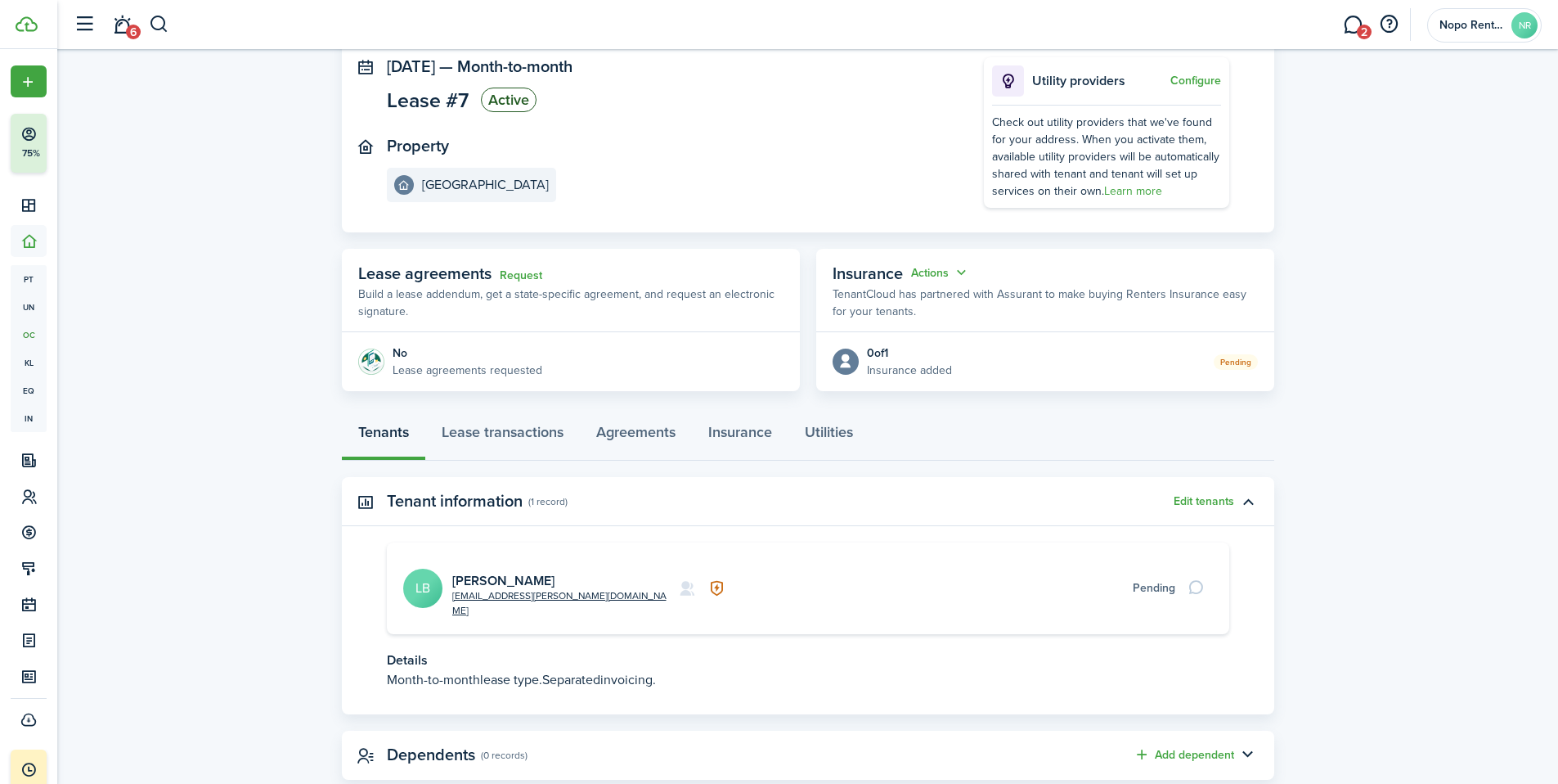
scroll to position [123, 0]
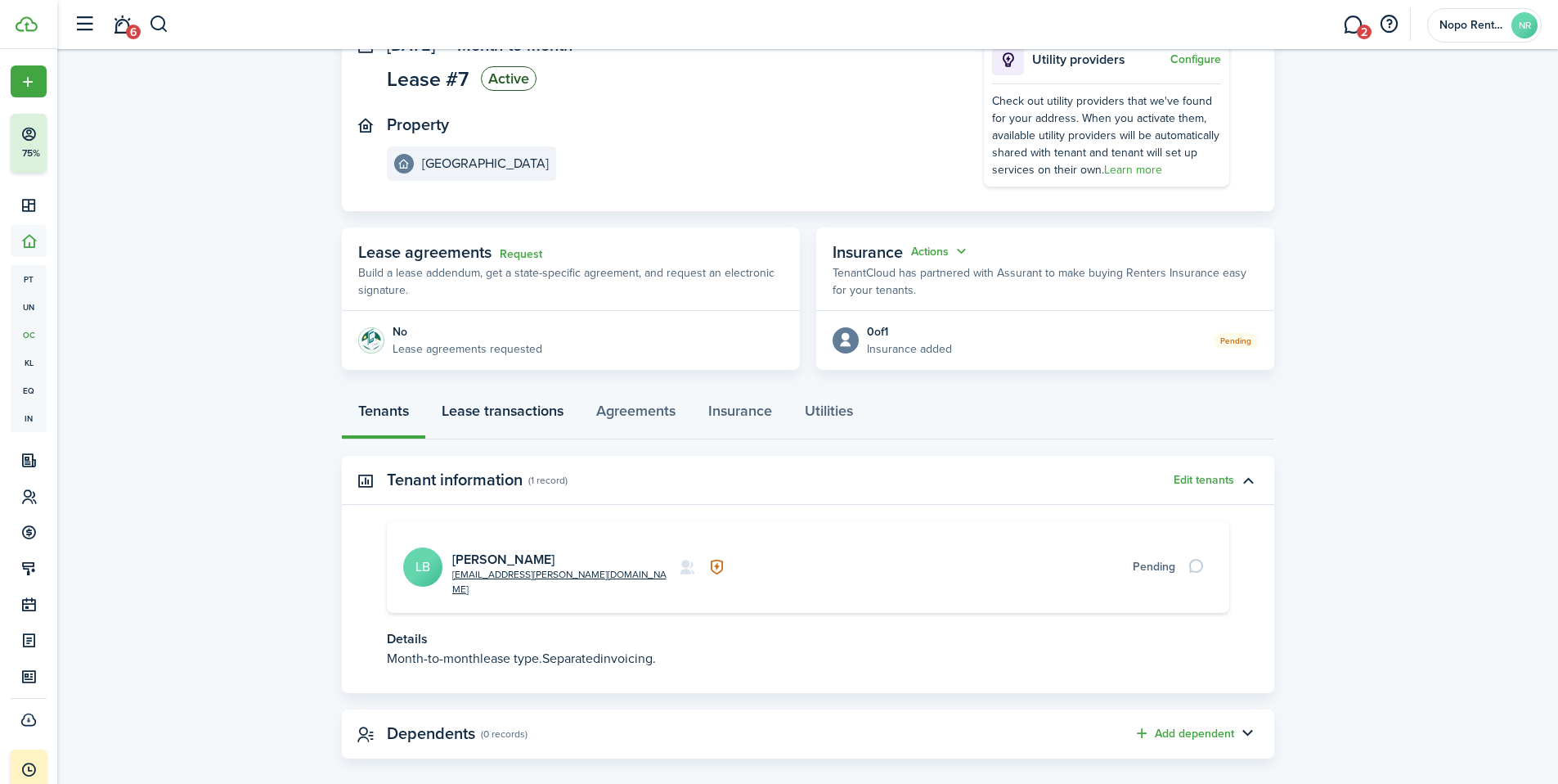
click at [528, 415] on link "Lease transactions" at bounding box center [503, 415] width 155 height 49
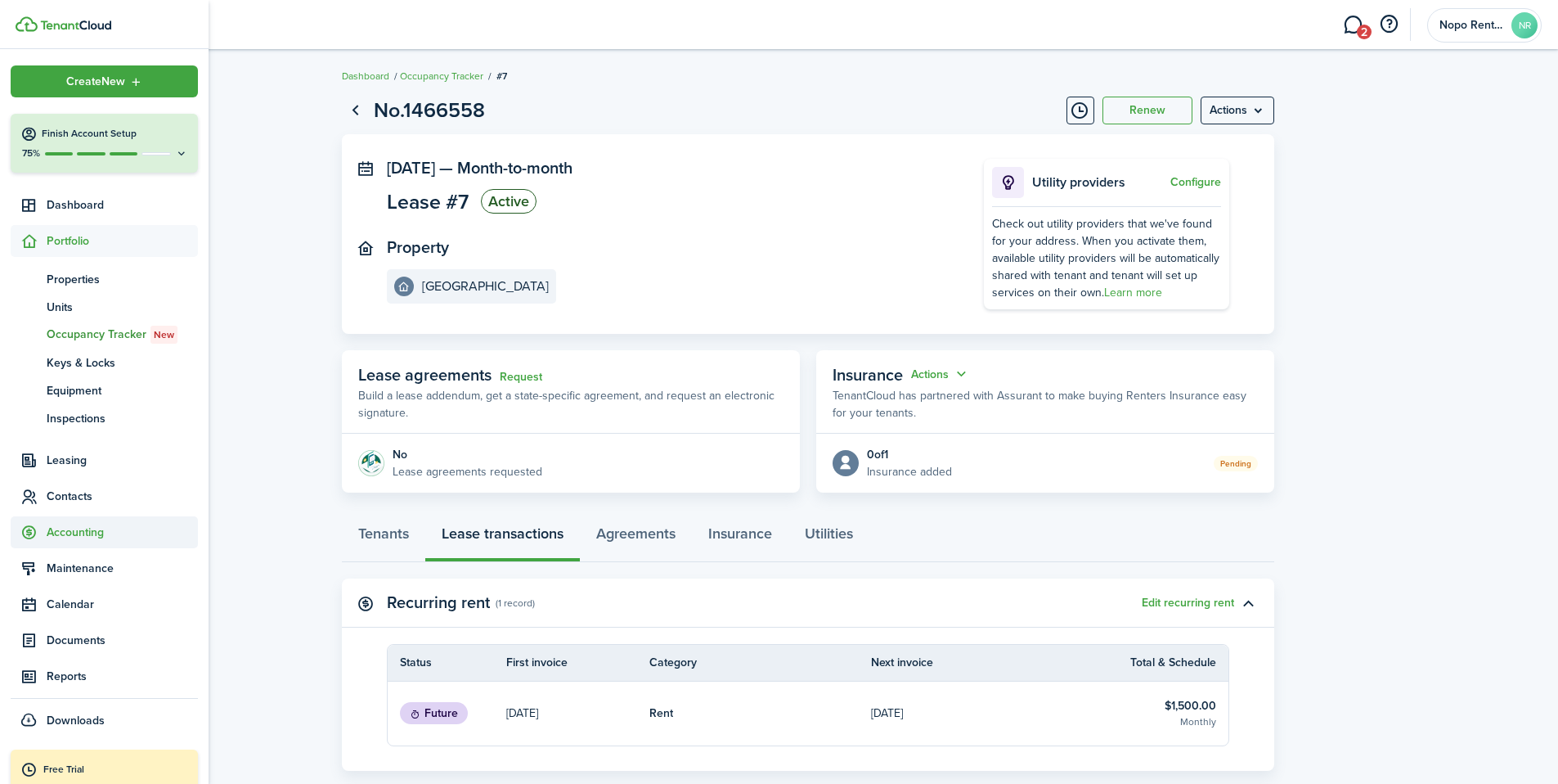
click at [53, 494] on span "Contacts" at bounding box center [122, 496] width 151 height 17
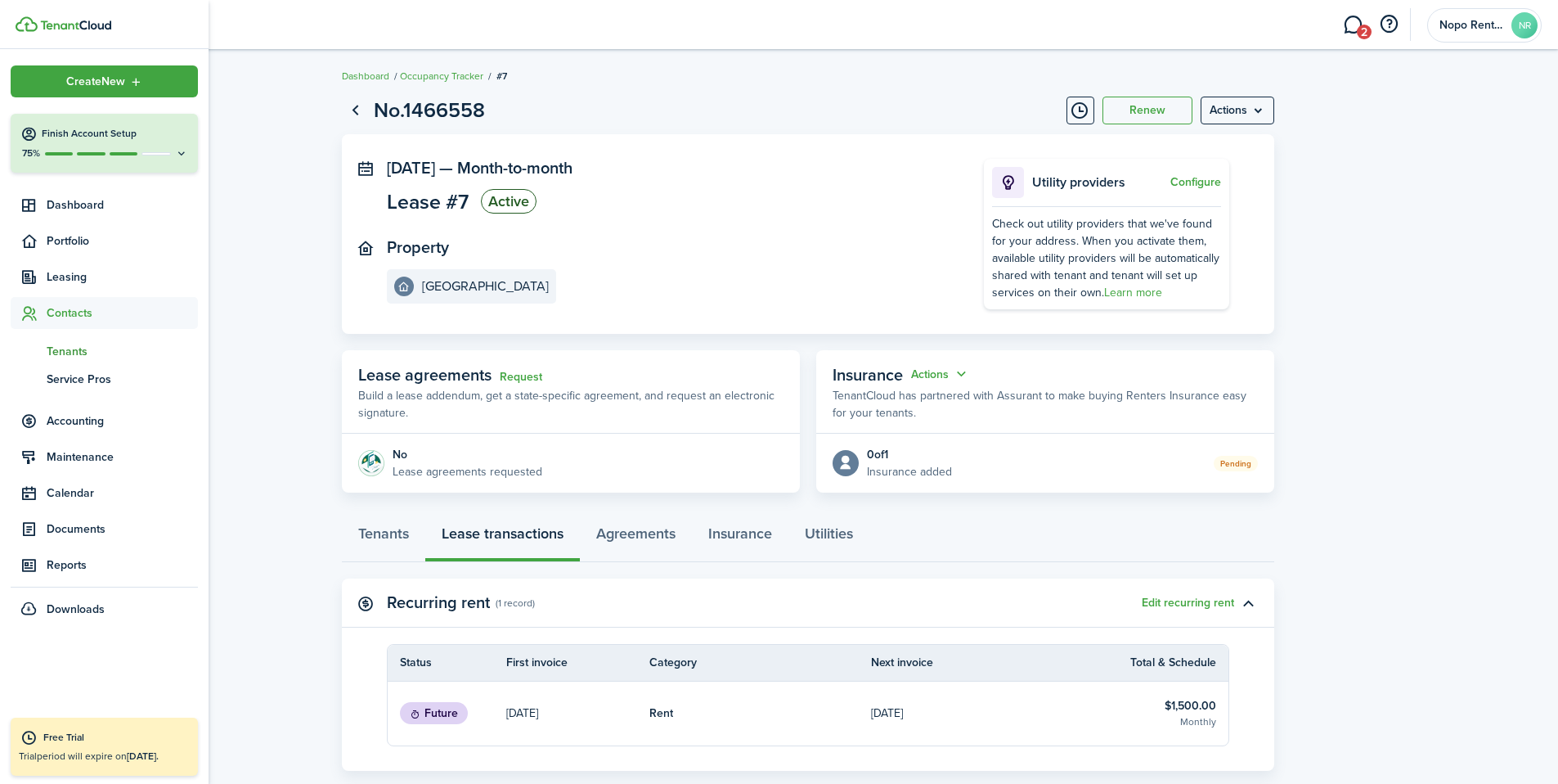
click at [68, 349] on span "Tenants" at bounding box center [122, 351] width 151 height 17
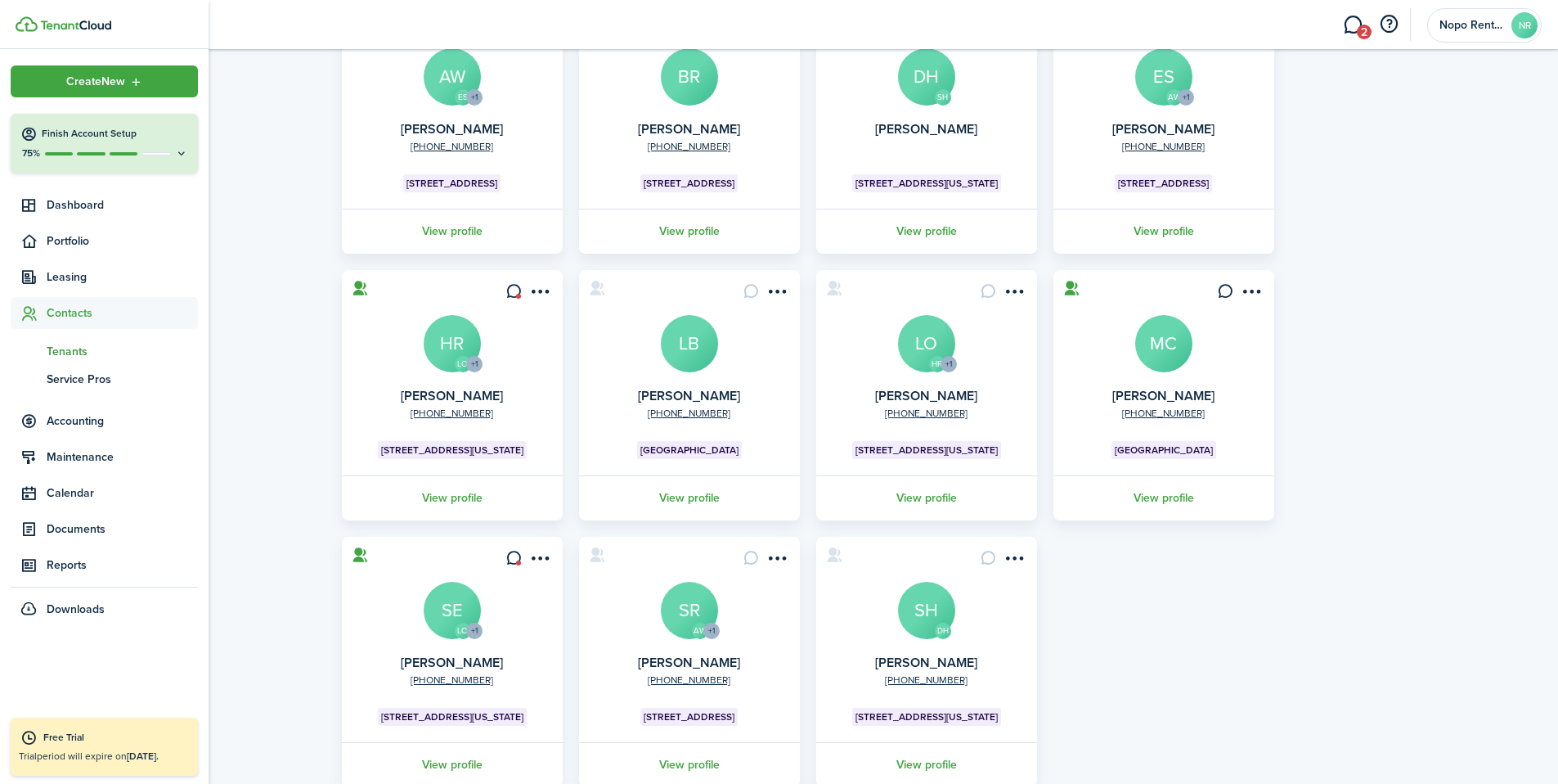
scroll to position [228, 0]
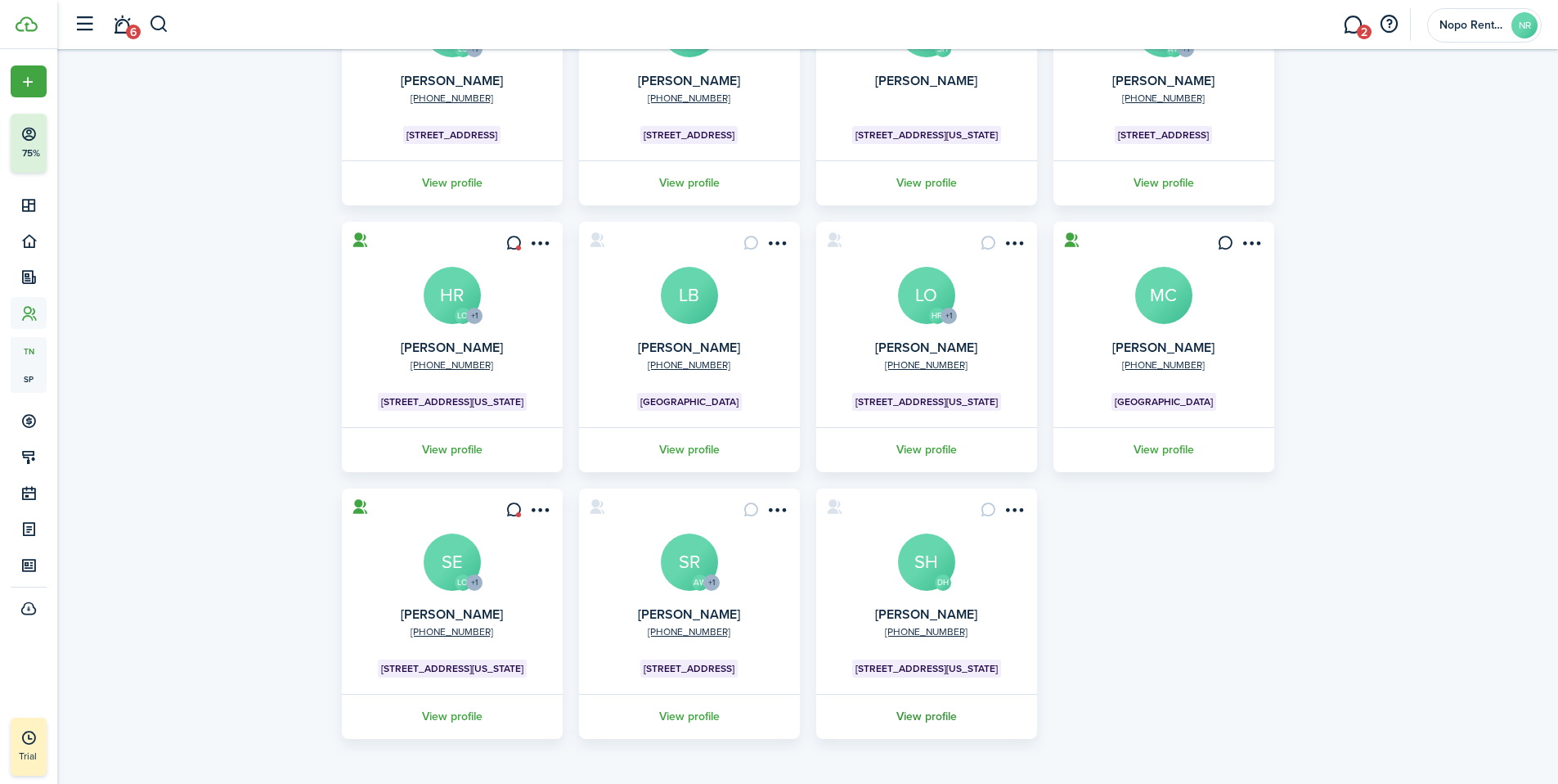
click at [940, 720] on link "View profile" at bounding box center [927, 716] width 226 height 45
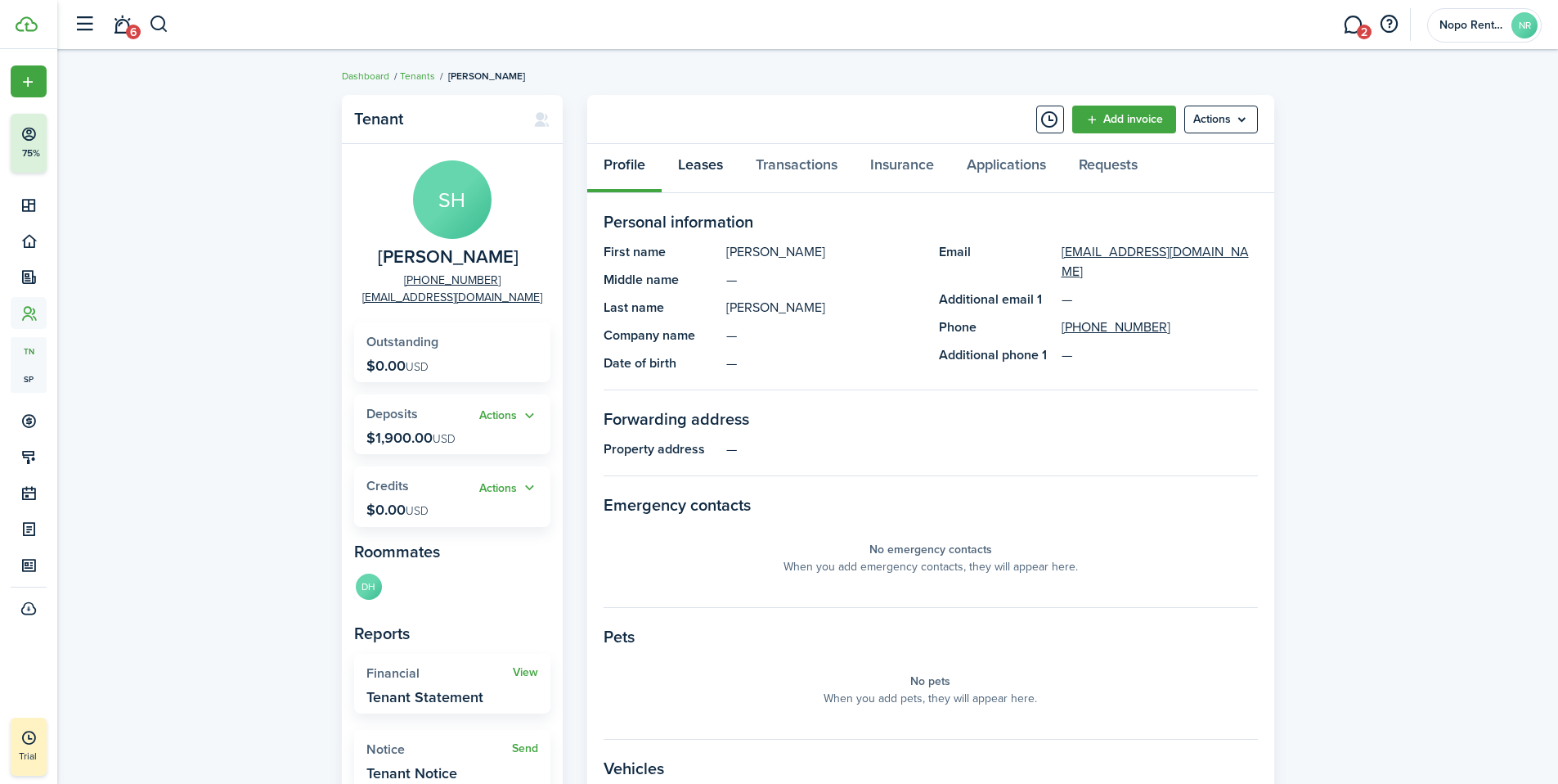
click at [695, 167] on link "Leases" at bounding box center [700, 168] width 77 height 49
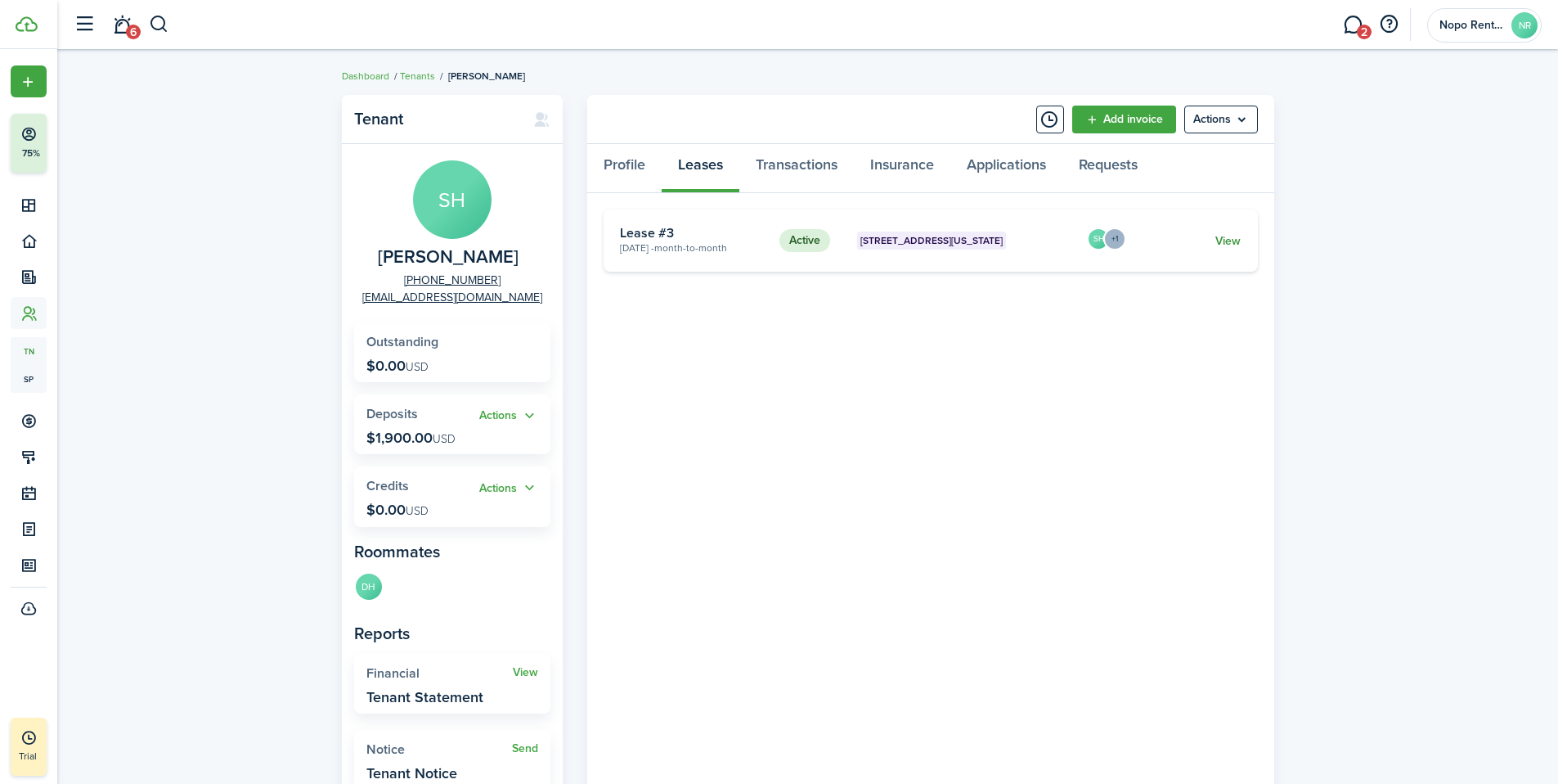
click at [1233, 240] on link "View" at bounding box center [1229, 240] width 25 height 17
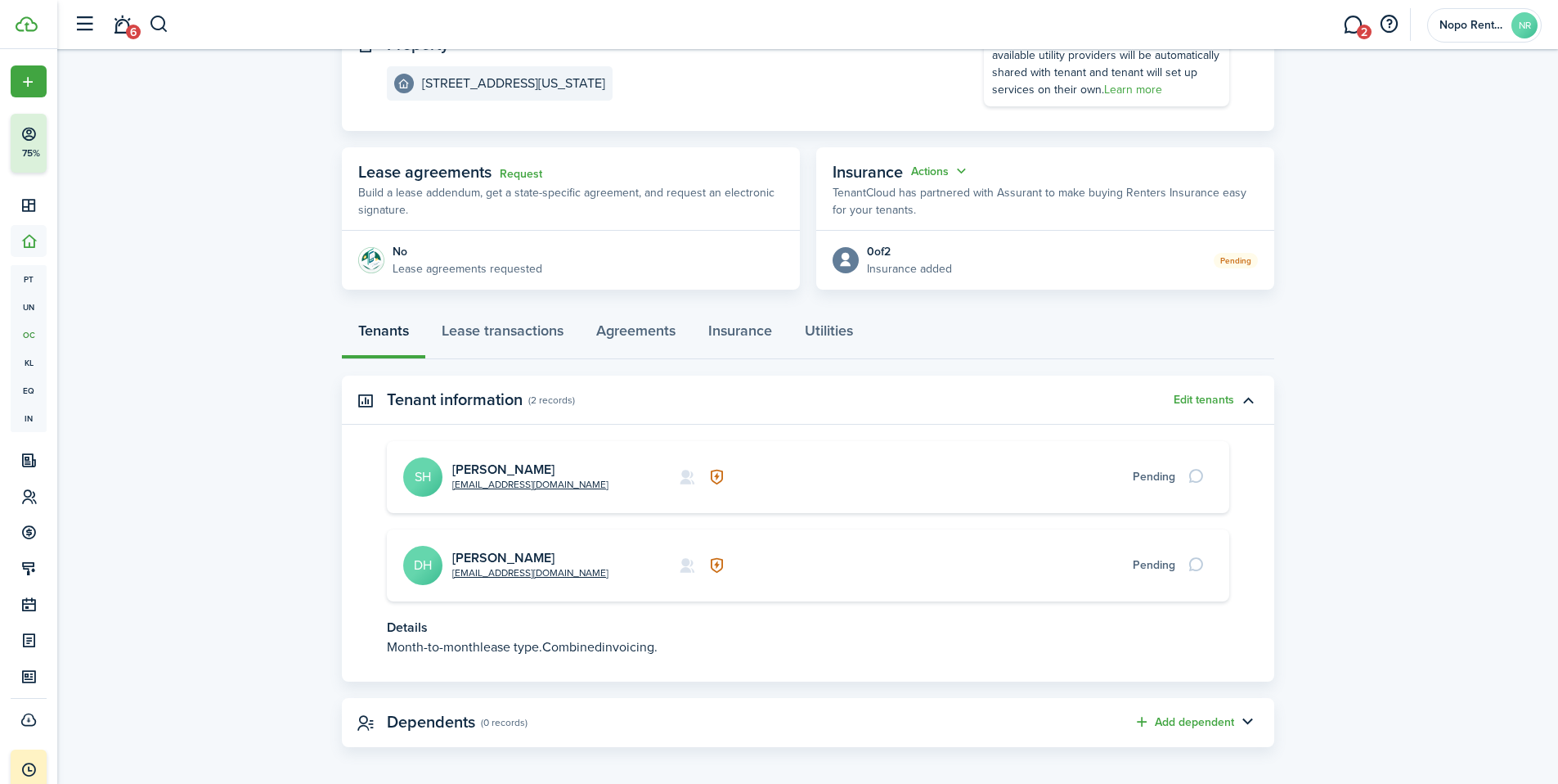
scroll to position [211, 0]
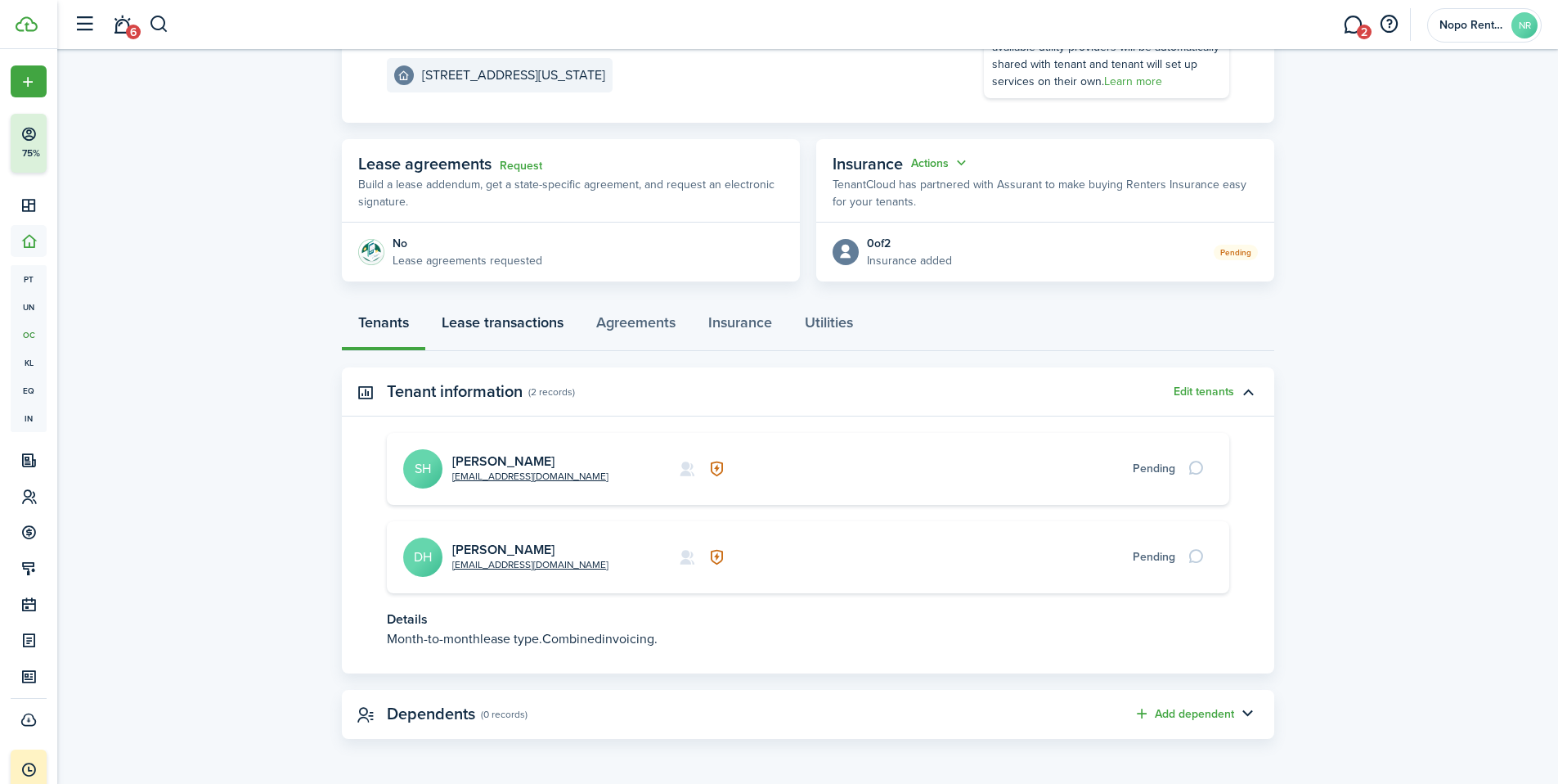
click at [526, 326] on link "Lease transactions" at bounding box center [503, 327] width 155 height 49
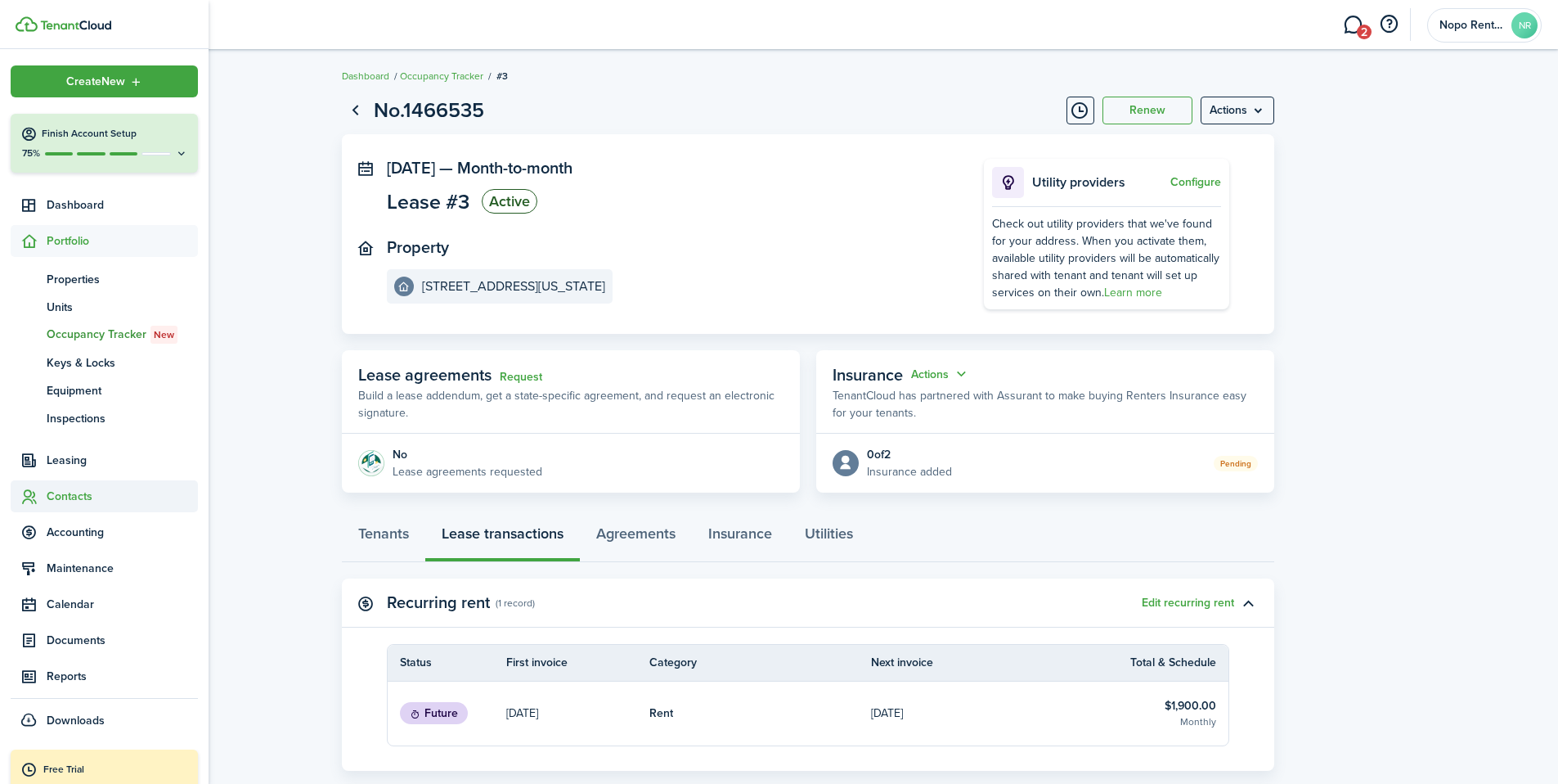
click at [75, 492] on span "Contacts" at bounding box center [122, 496] width 151 height 17
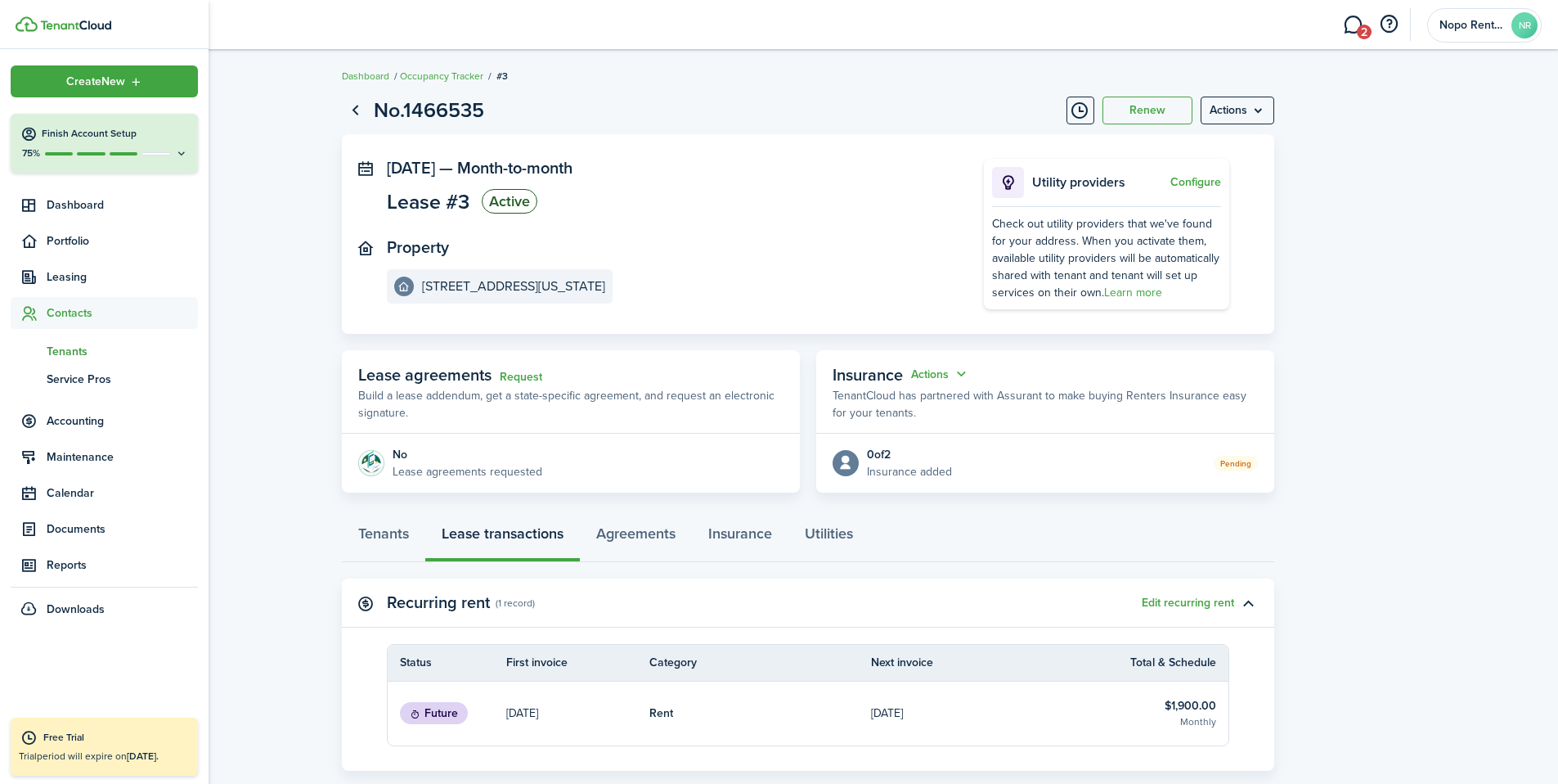
click at [69, 349] on span "Tenants" at bounding box center [122, 351] width 151 height 17
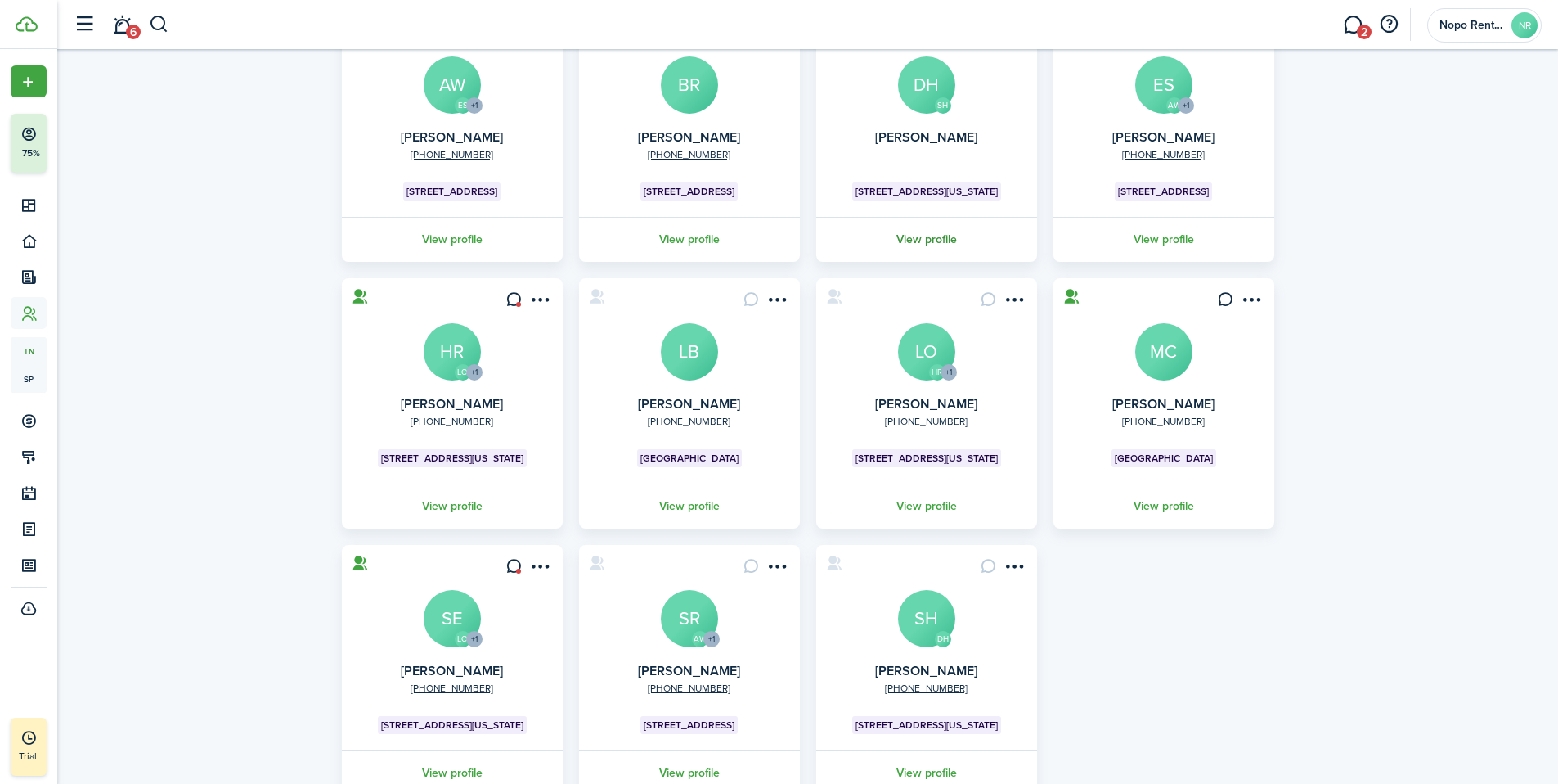
scroll to position [173, 0]
click at [457, 499] on link "View profile" at bounding box center [452, 505] width 226 height 45
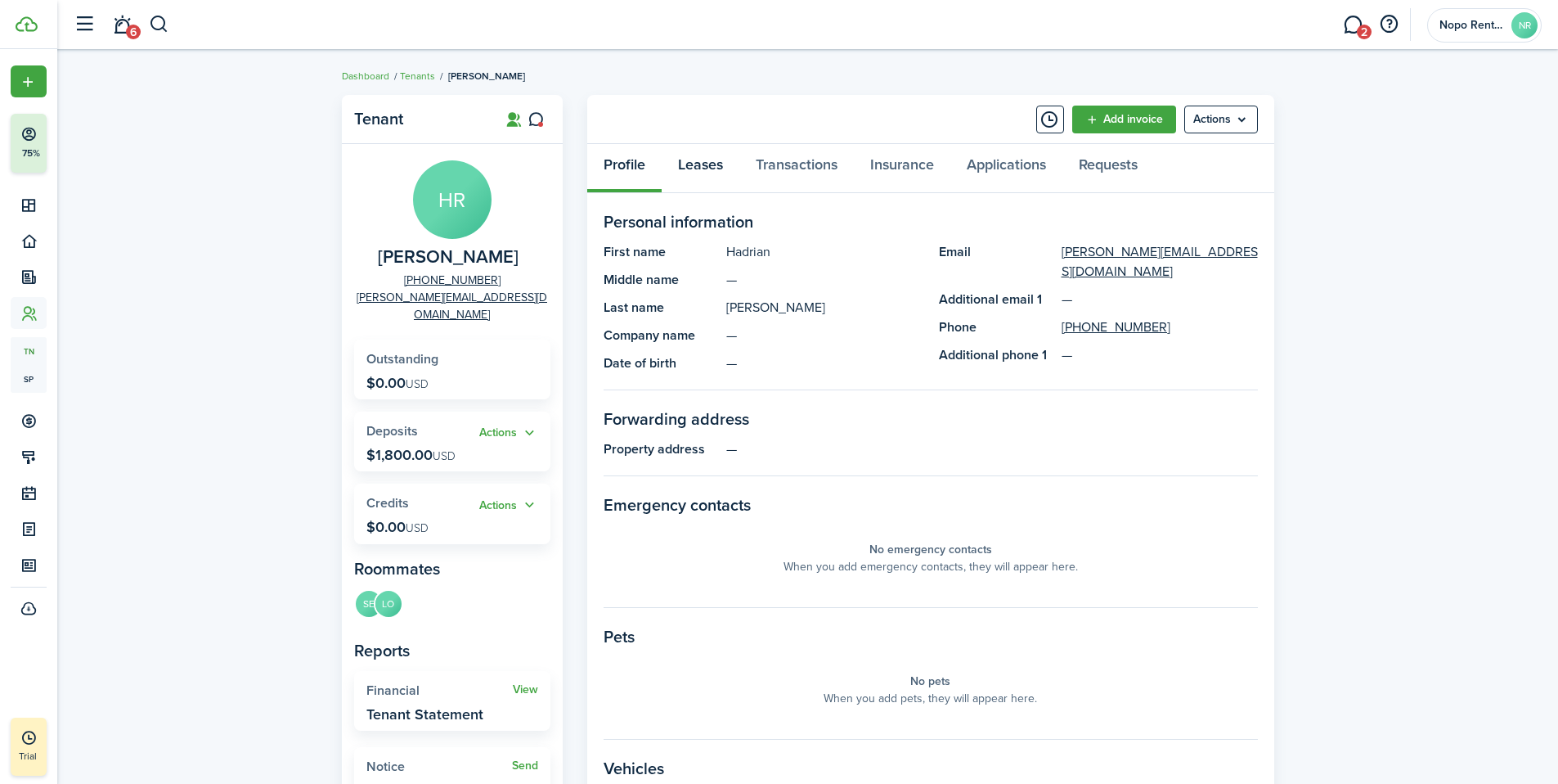
click at [705, 173] on link "Leases" at bounding box center [700, 168] width 77 height 49
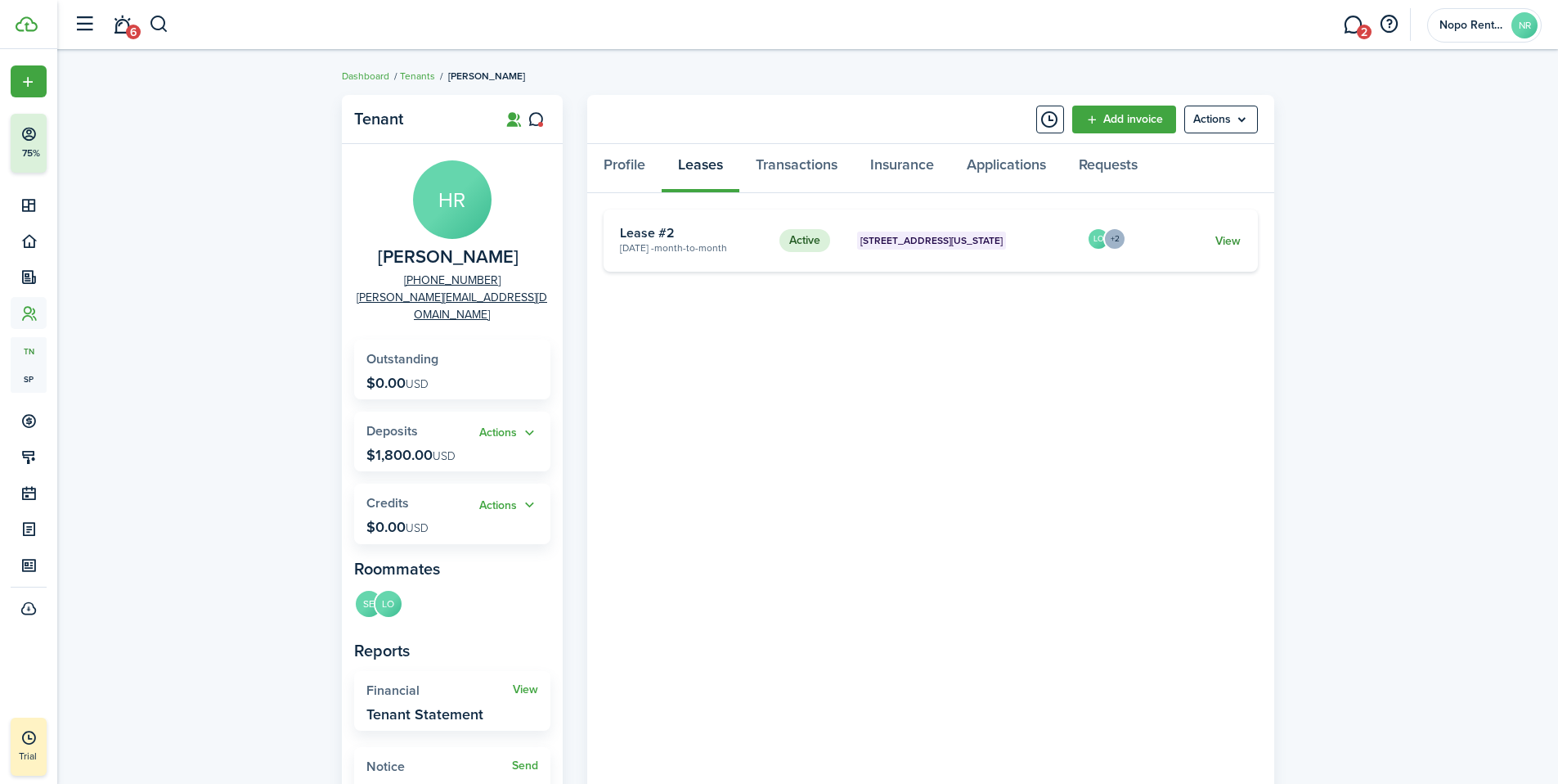
click at [1227, 239] on link "View" at bounding box center [1229, 240] width 25 height 17
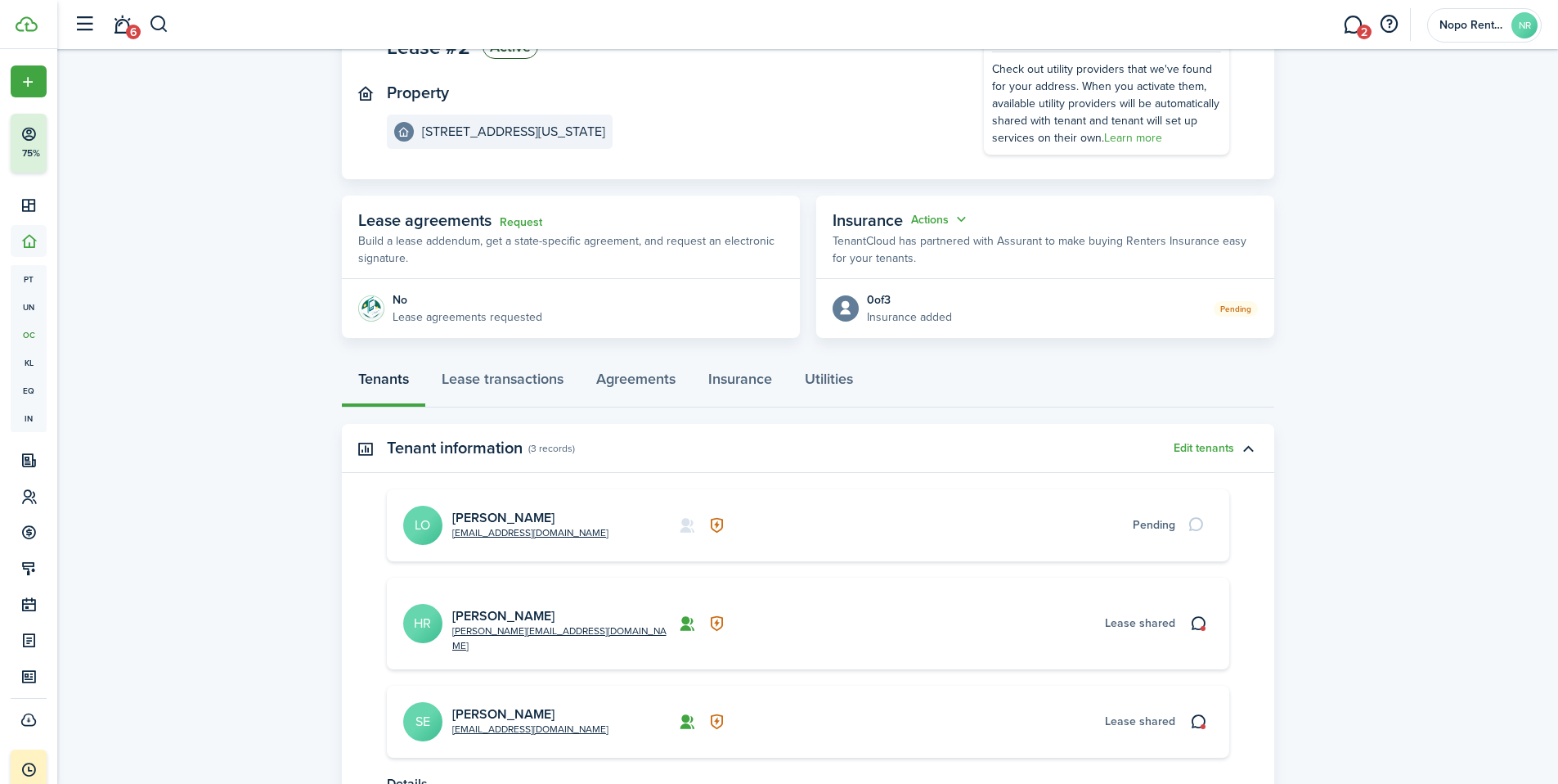
scroll to position [156, 0]
click at [512, 382] on link "Lease transactions" at bounding box center [503, 382] width 155 height 49
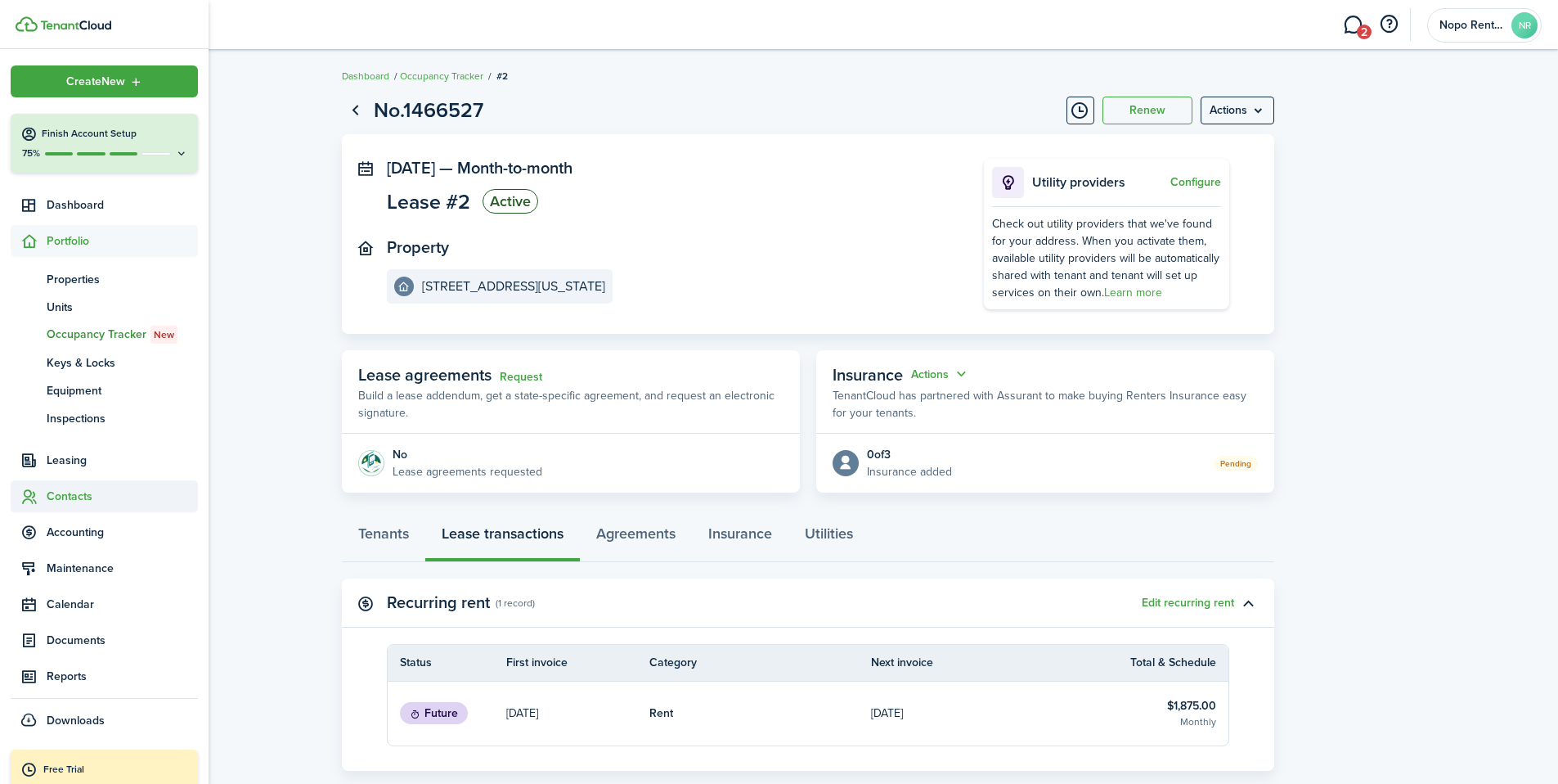
click at [72, 495] on span "Contacts" at bounding box center [122, 496] width 151 height 17
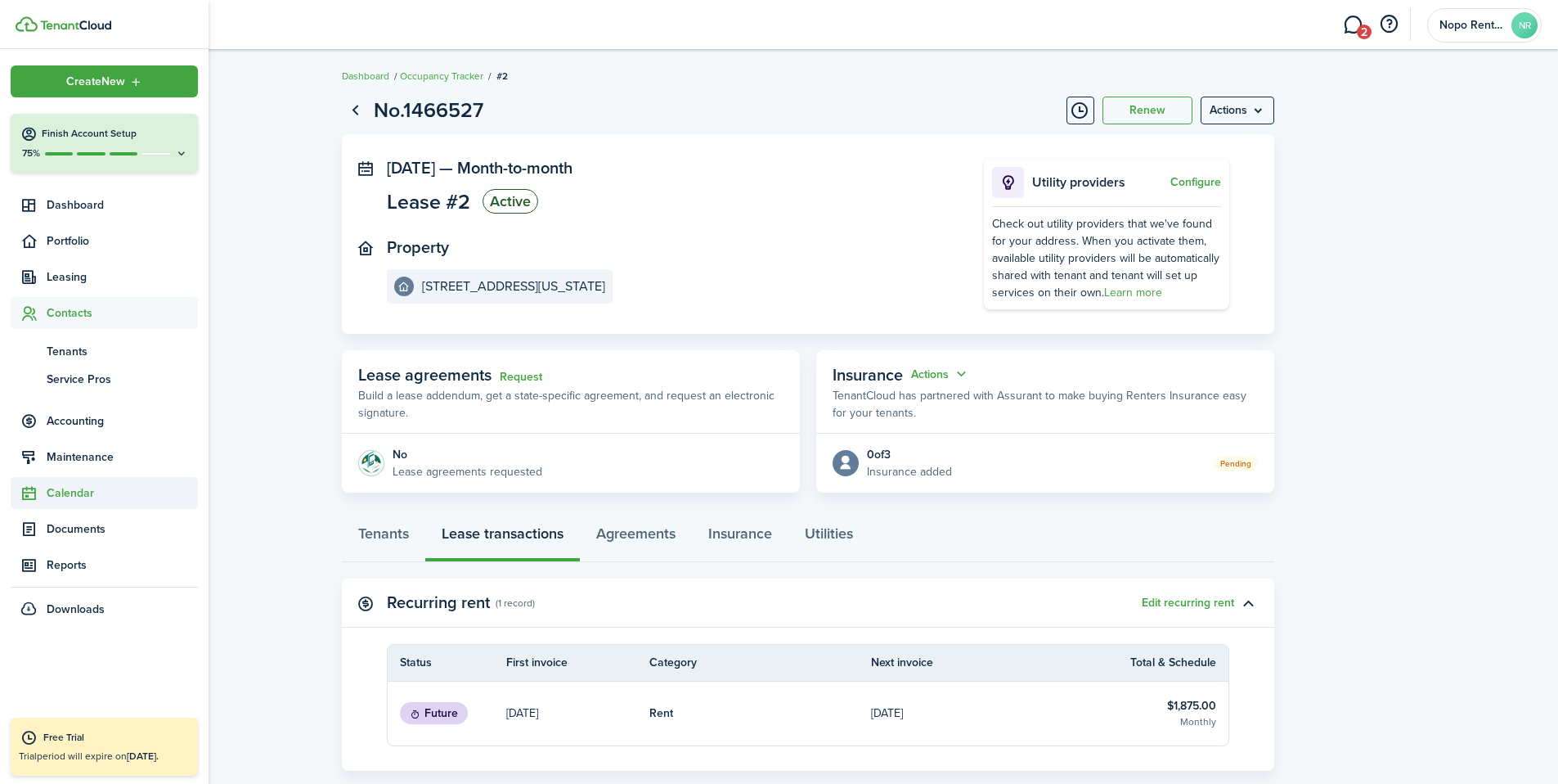
click at [73, 492] on span "Calendar" at bounding box center [122, 492] width 151 height 17
click at [71, 317] on span "Contacts" at bounding box center [122, 313] width 151 height 17
click at [69, 352] on span "Tenants" at bounding box center [122, 351] width 151 height 17
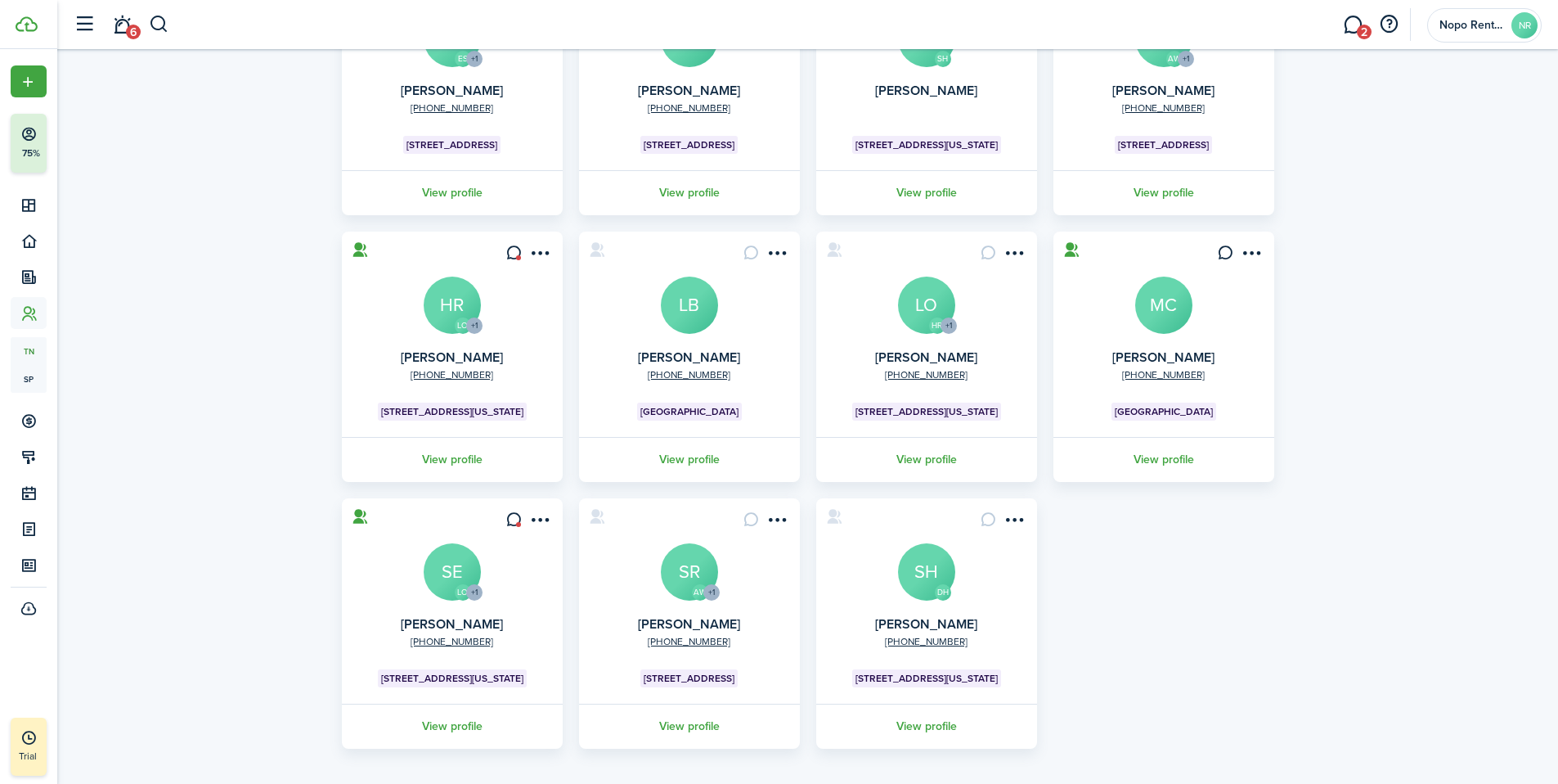
scroll to position [228, 0]
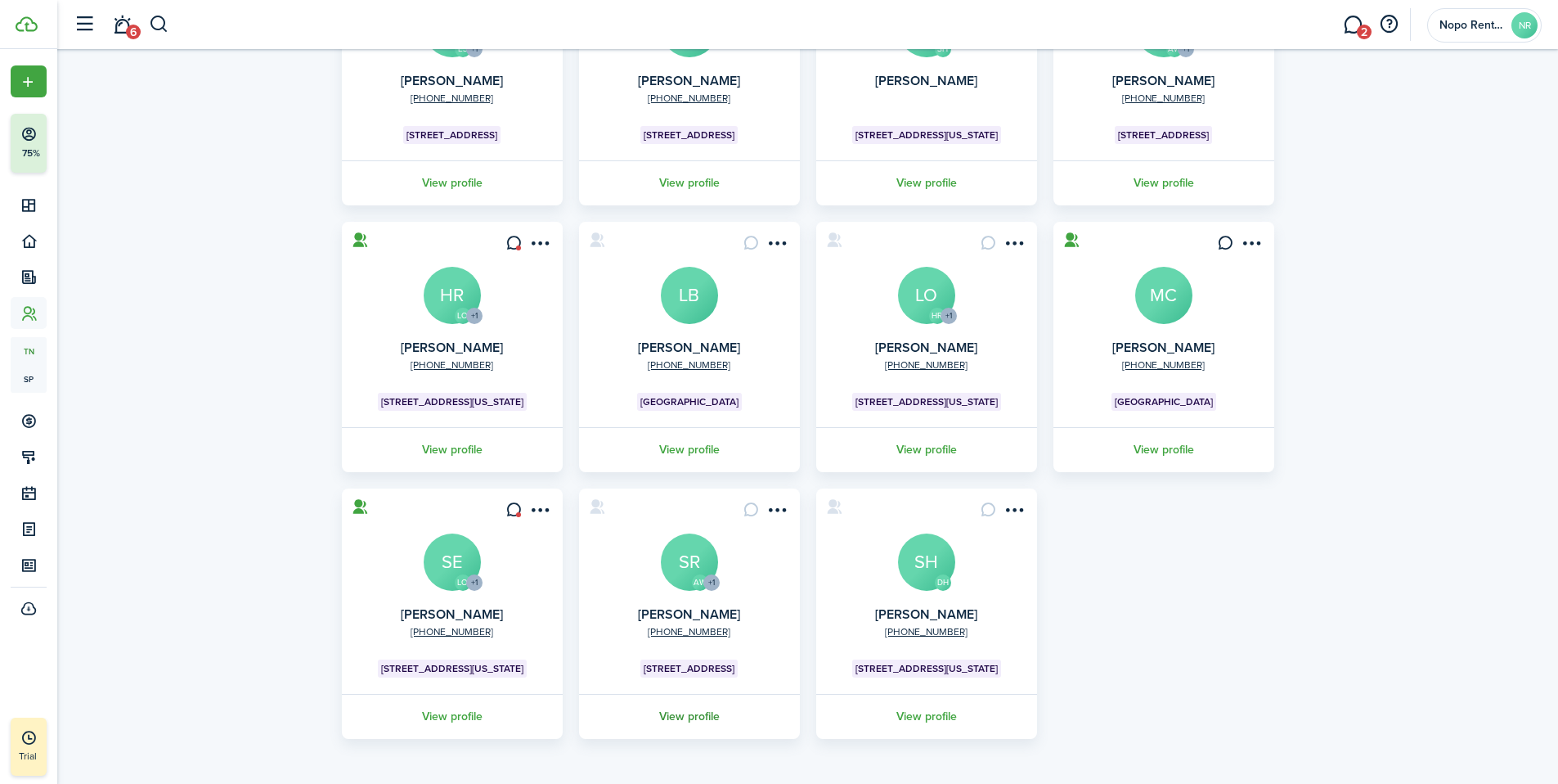
click at [688, 713] on link "View profile" at bounding box center [689, 716] width 226 height 45
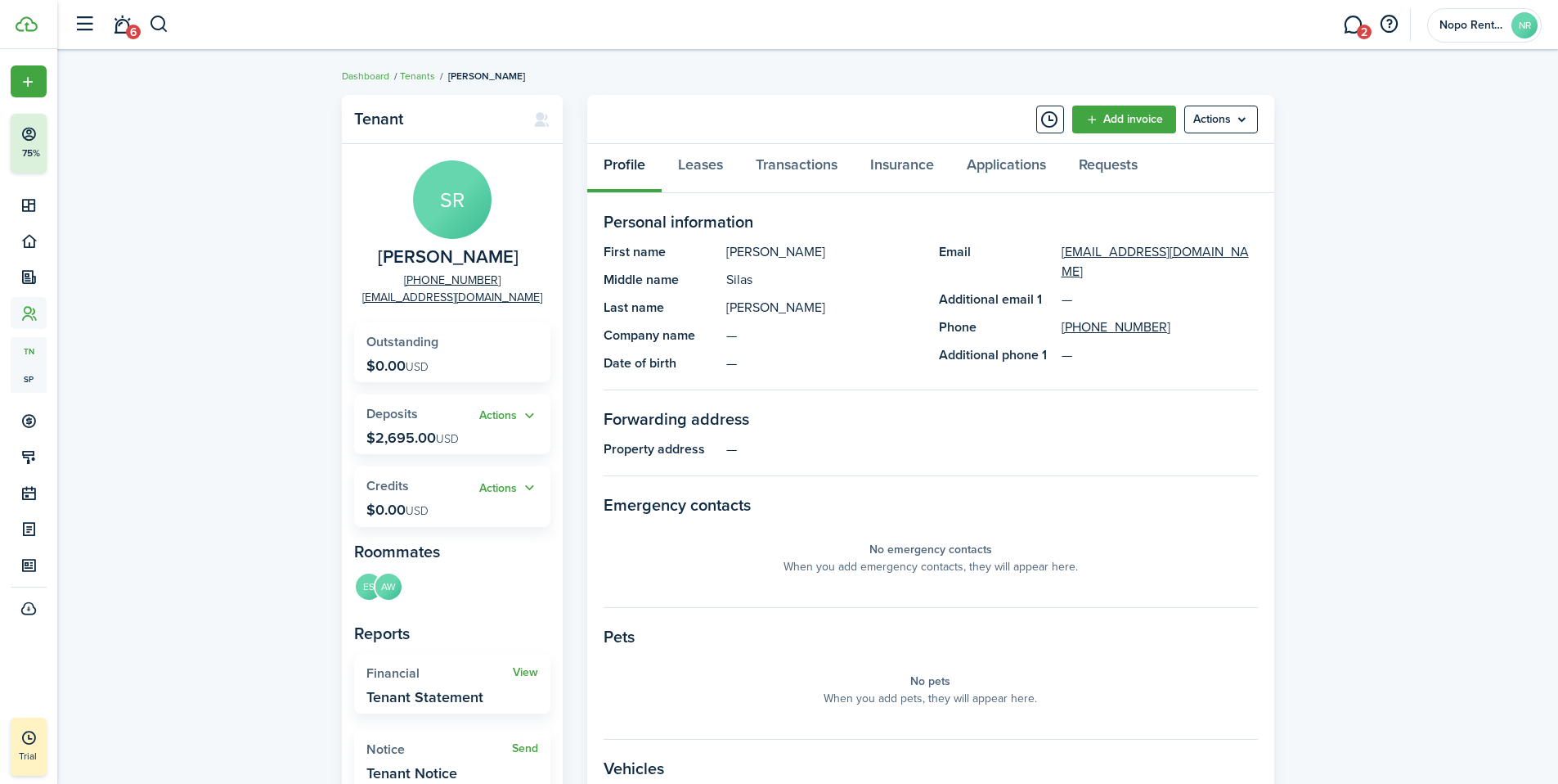
click at [446, 426] on widget-stats "Actions Deposits $2,695.00 USD" at bounding box center [452, 425] width 196 height 60
click at [382, 417] on span "Deposits" at bounding box center [392, 413] width 52 height 19
click at [794, 158] on link "Transactions" at bounding box center [797, 168] width 115 height 49
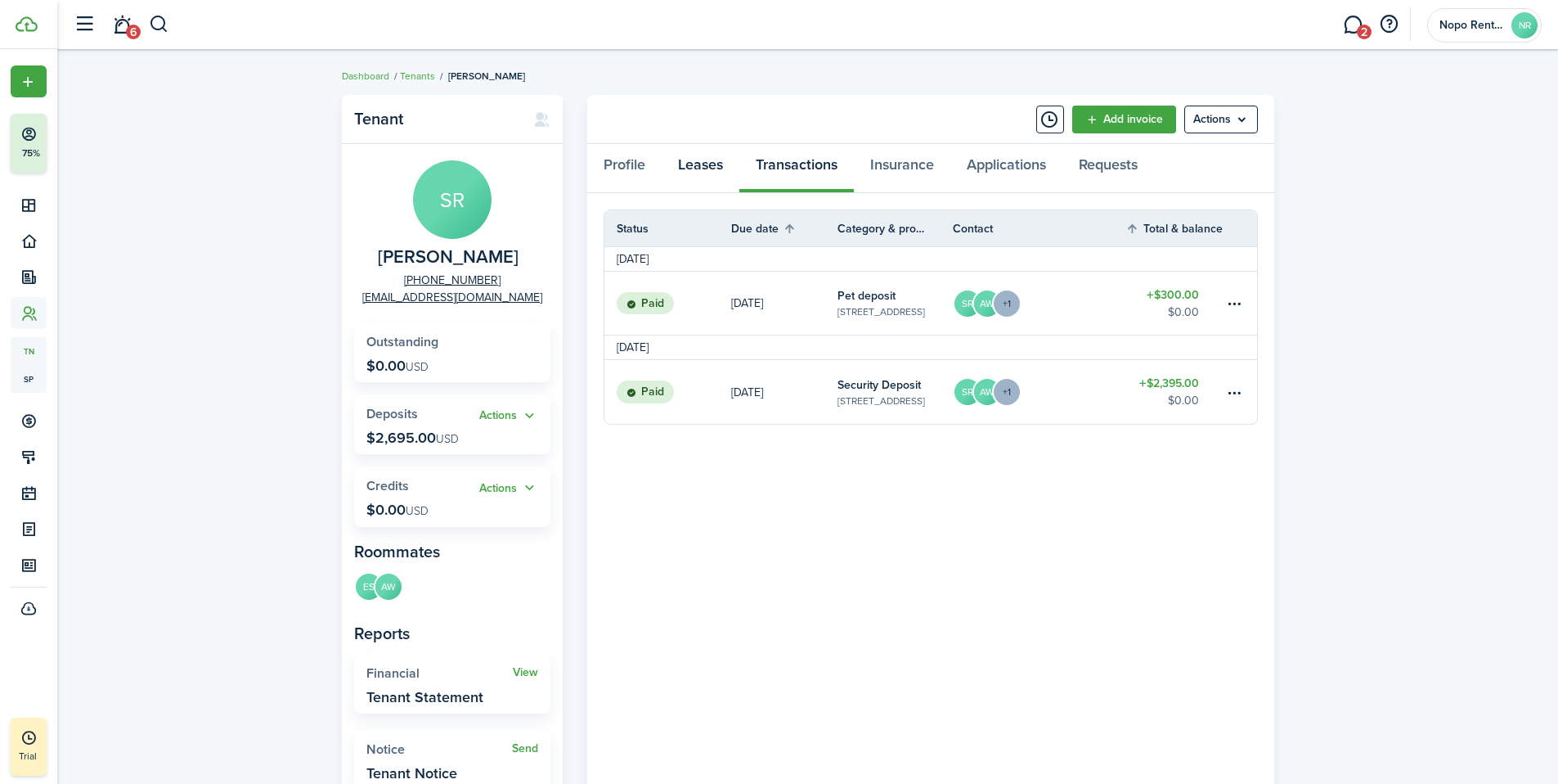
click at [704, 163] on link "Leases" at bounding box center [700, 168] width 77 height 49
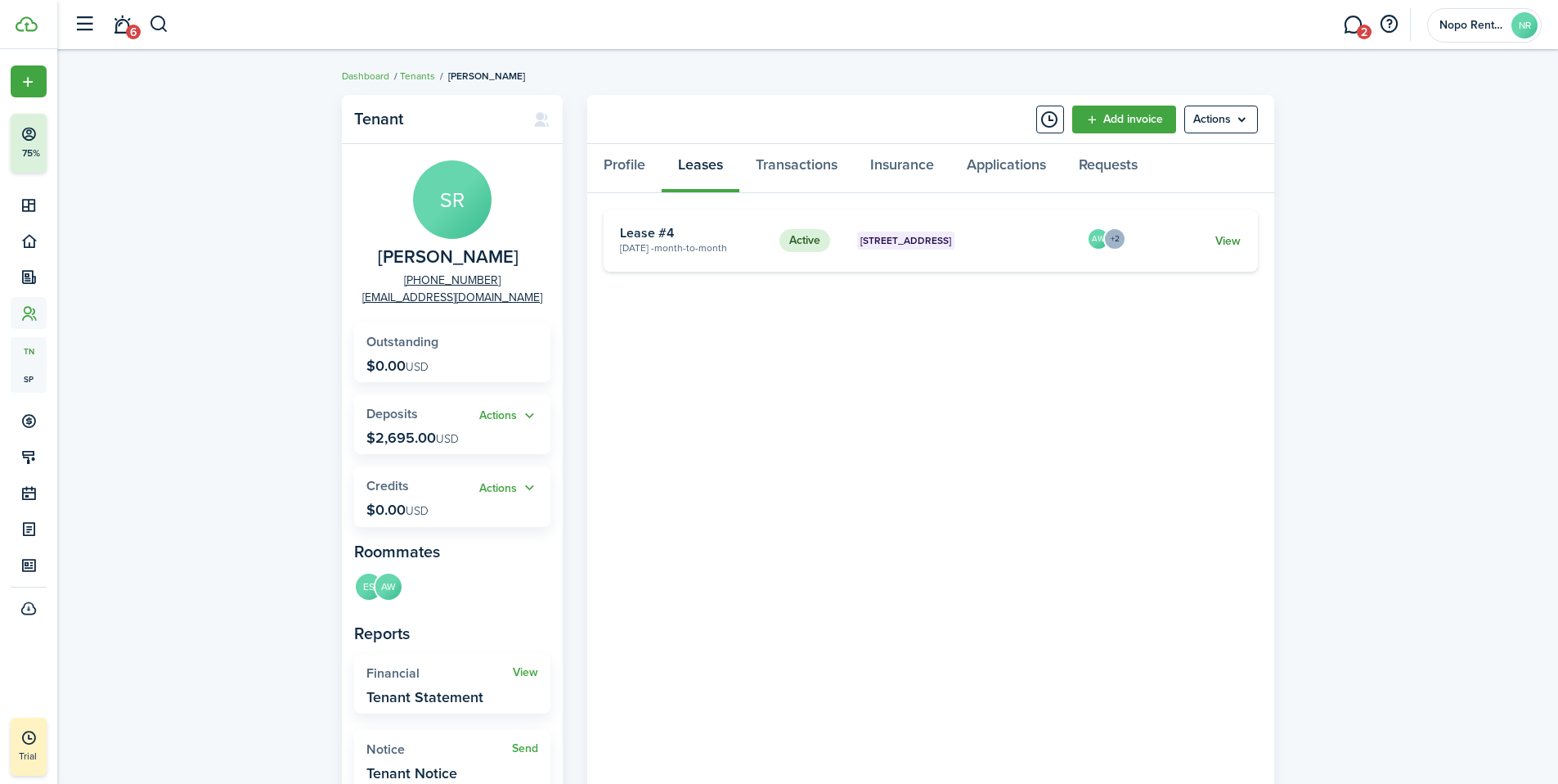
click at [1232, 240] on link "View" at bounding box center [1229, 240] width 25 height 17
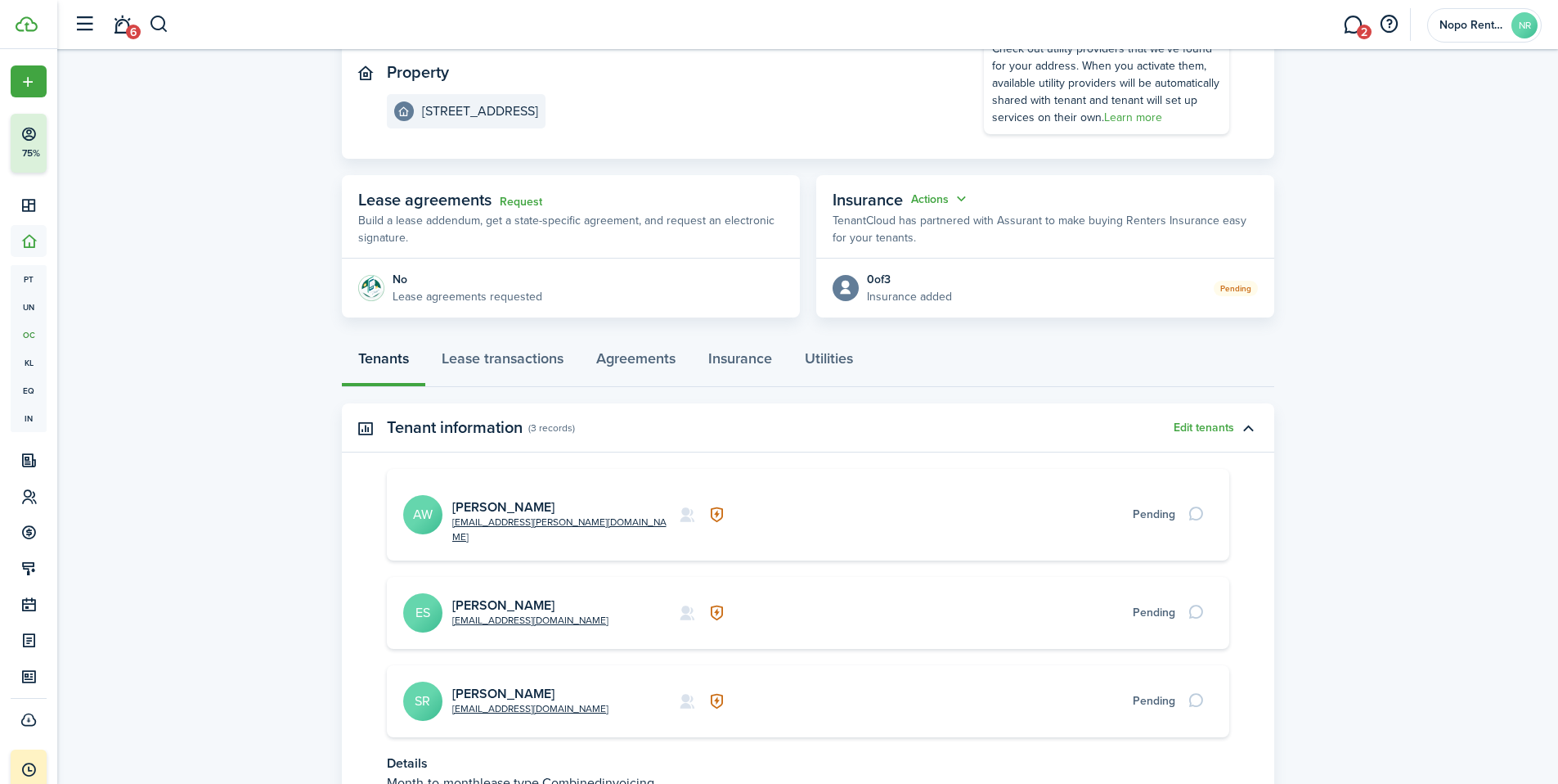
scroll to position [299, 0]
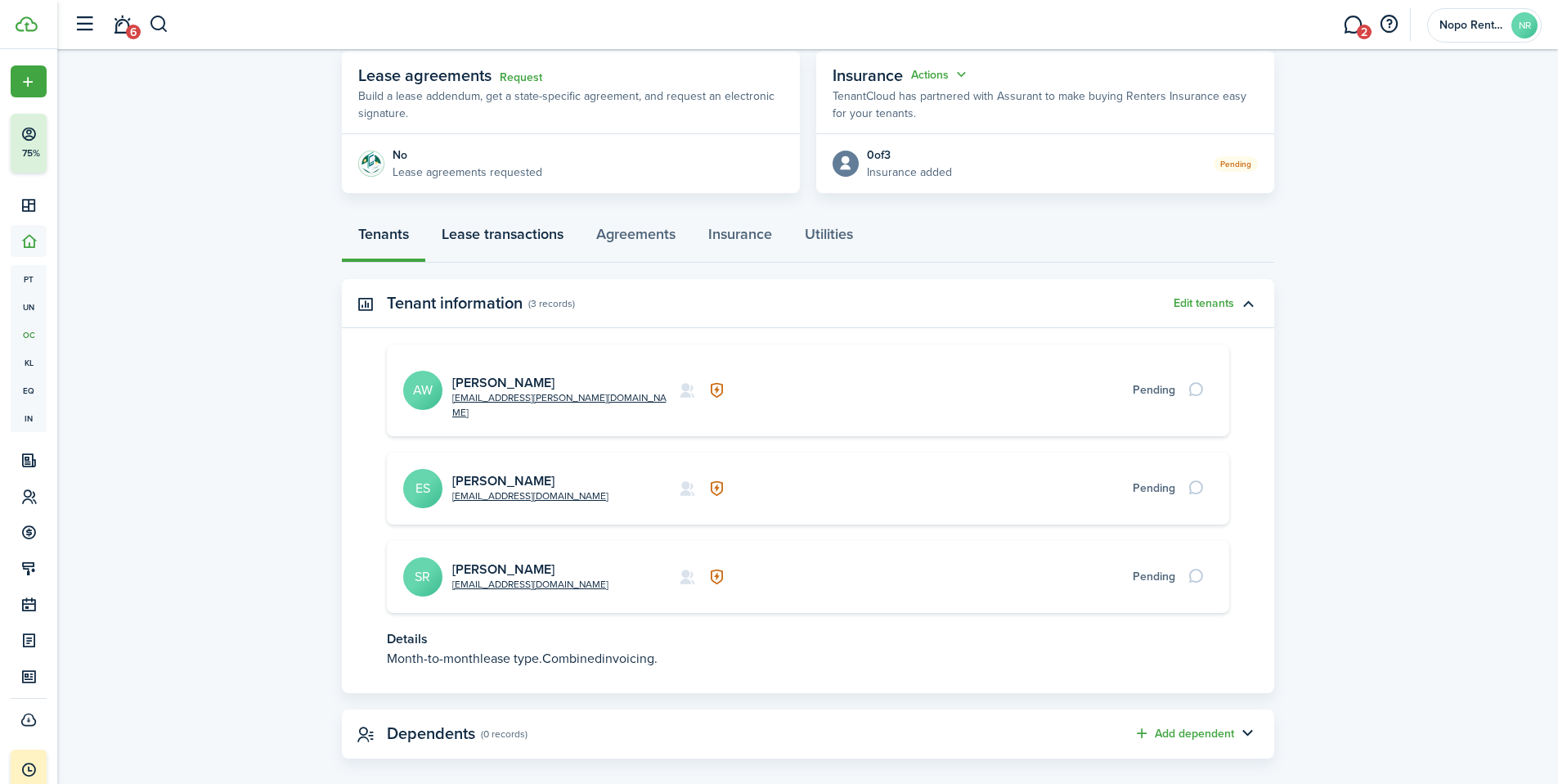
click at [518, 233] on link "Lease transactions" at bounding box center [503, 238] width 155 height 49
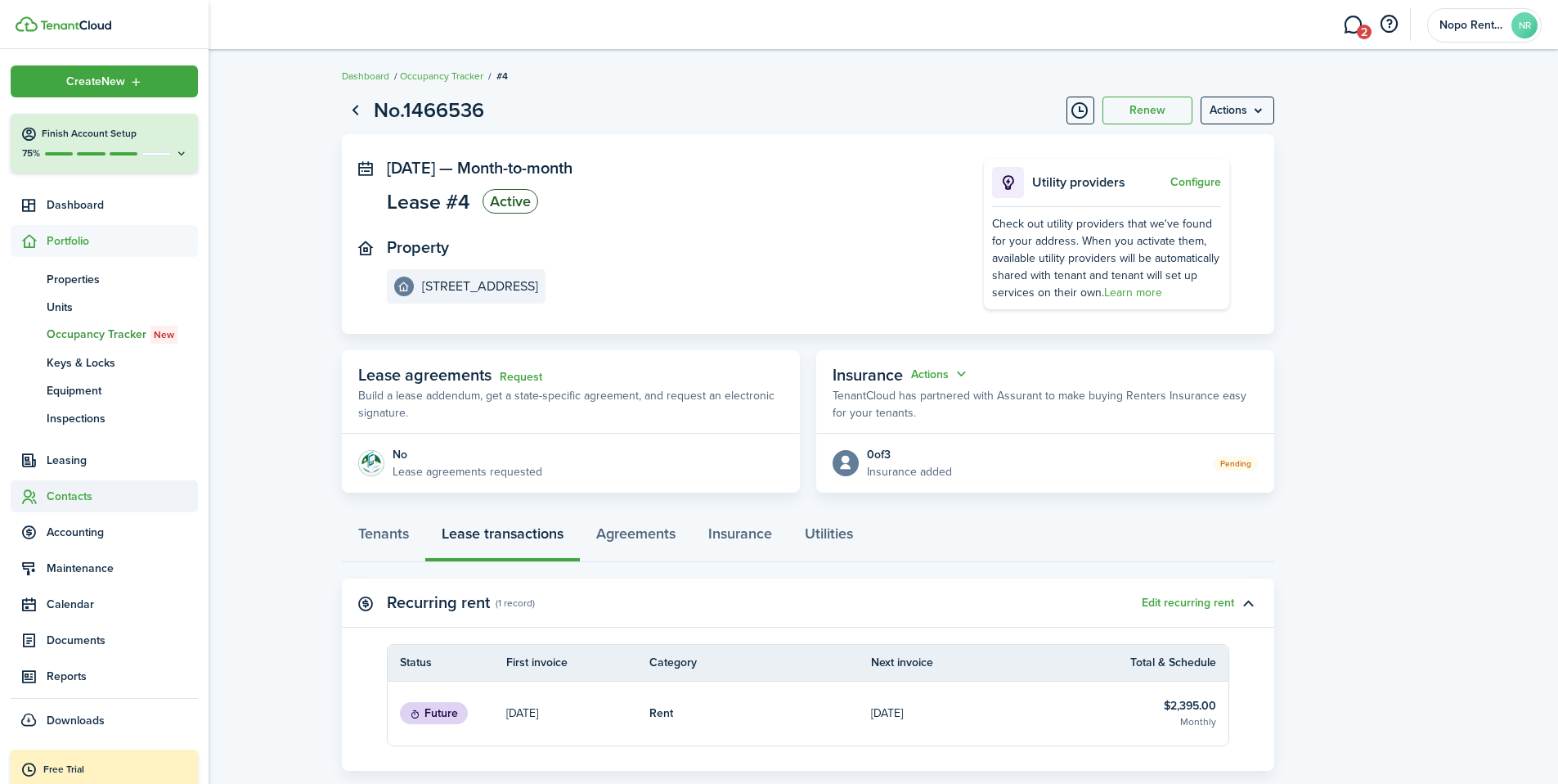
click at [67, 498] on span "Contacts" at bounding box center [122, 496] width 151 height 17
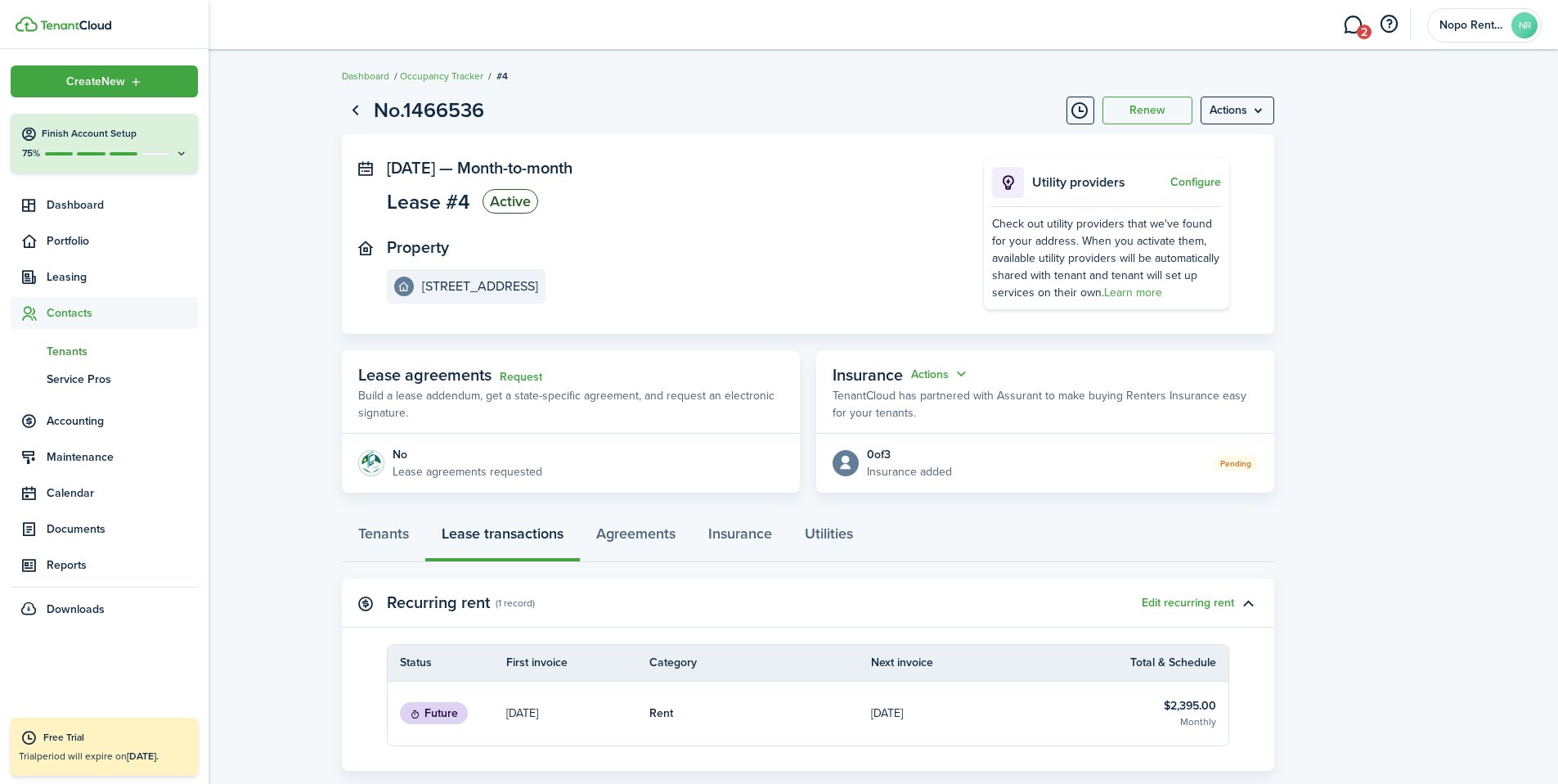
click at [77, 354] on span "Tenants" at bounding box center [122, 351] width 151 height 17
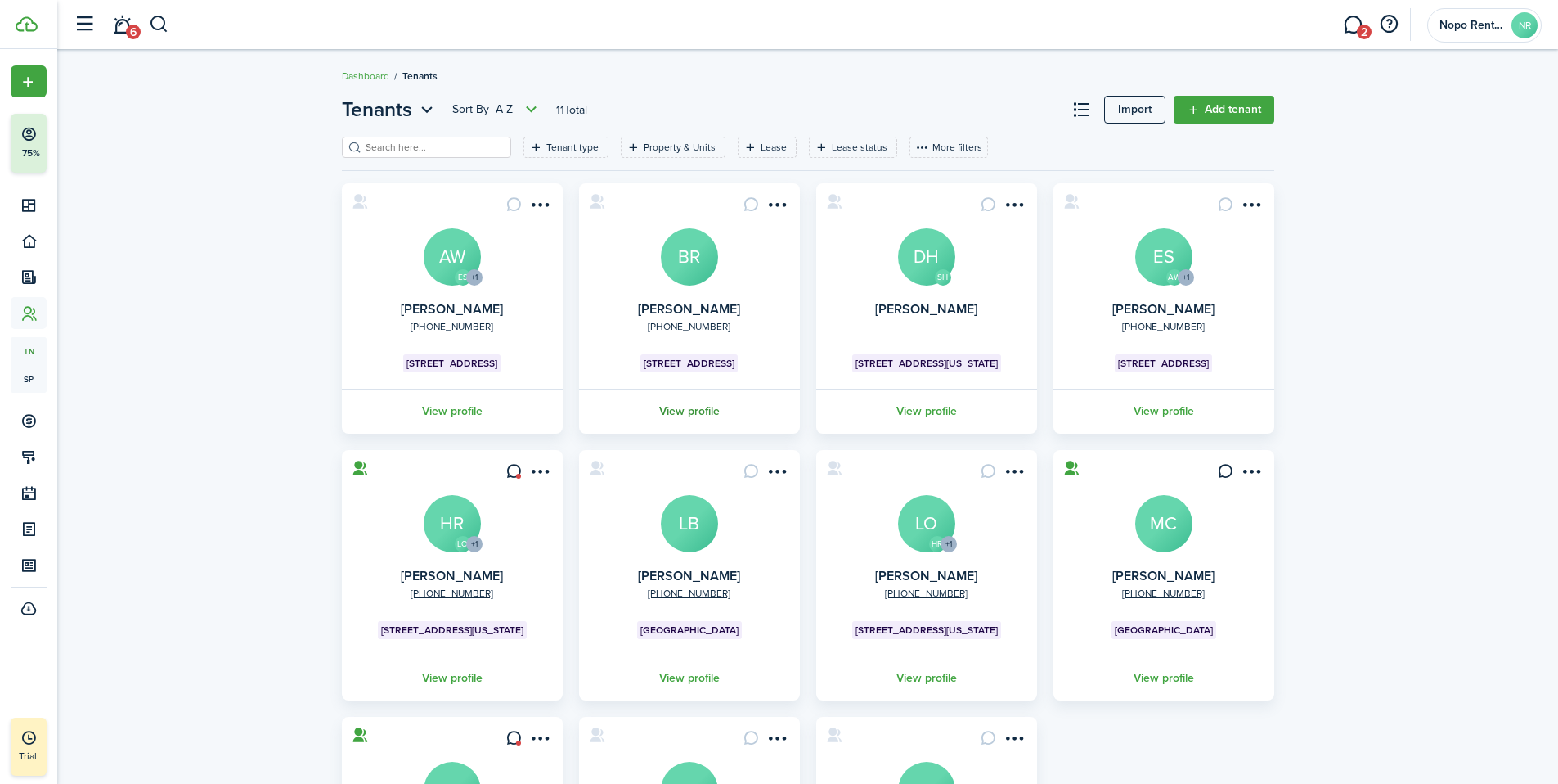
click at [695, 410] on link "View profile" at bounding box center [689, 410] width 226 height 45
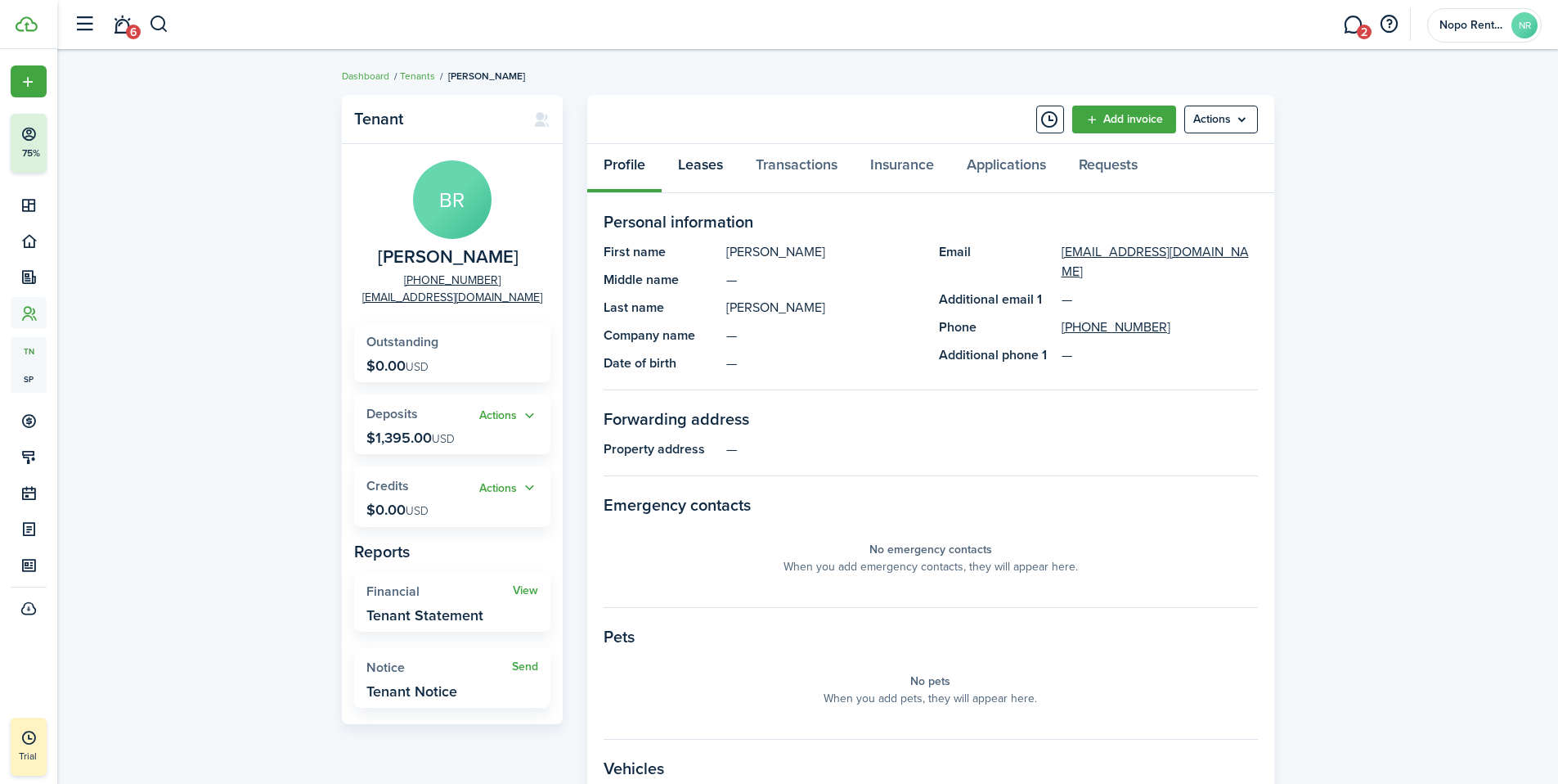
click at [696, 157] on link "Leases" at bounding box center [700, 168] width 77 height 49
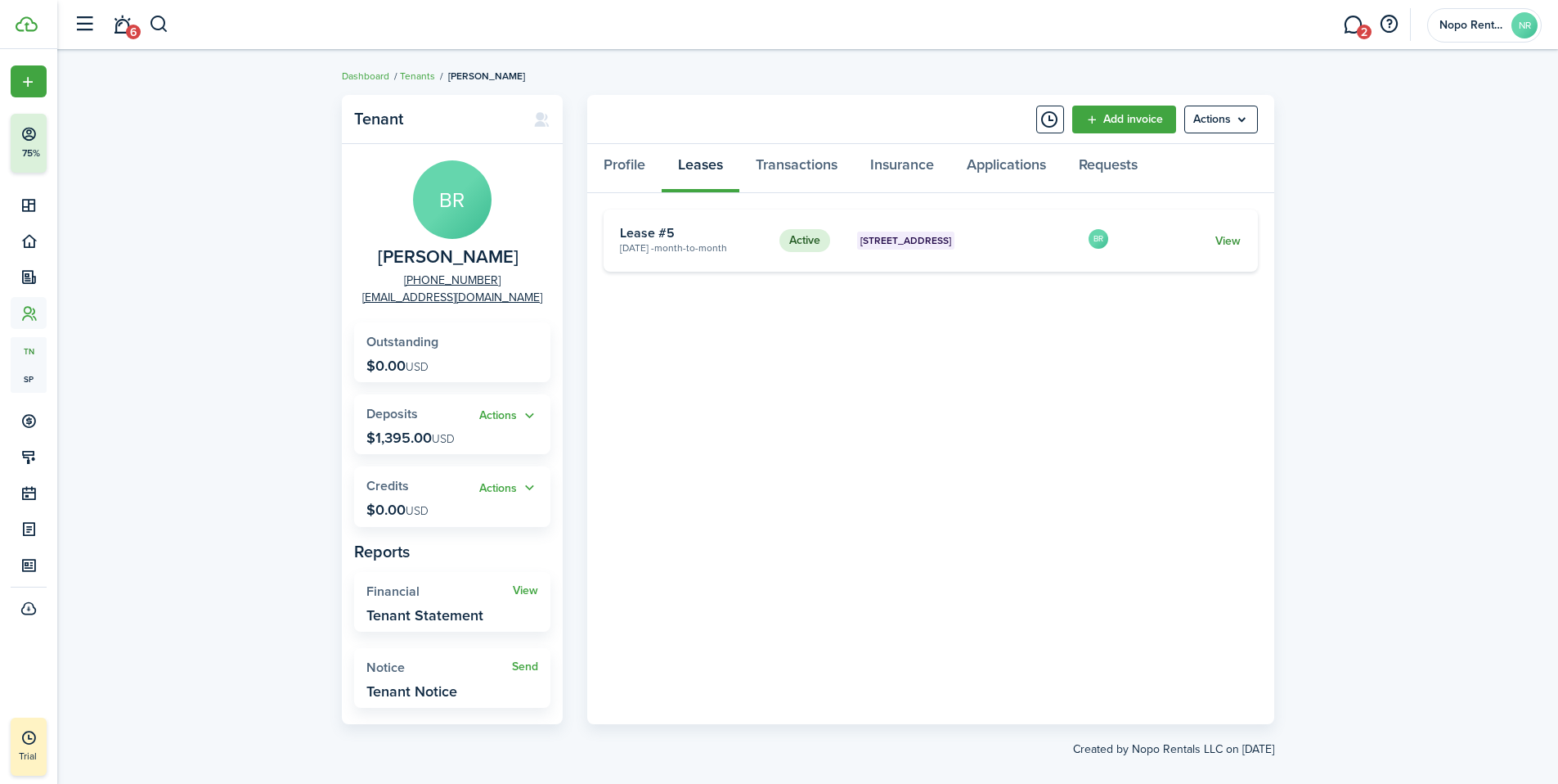
click at [1234, 245] on link "View" at bounding box center [1229, 240] width 25 height 17
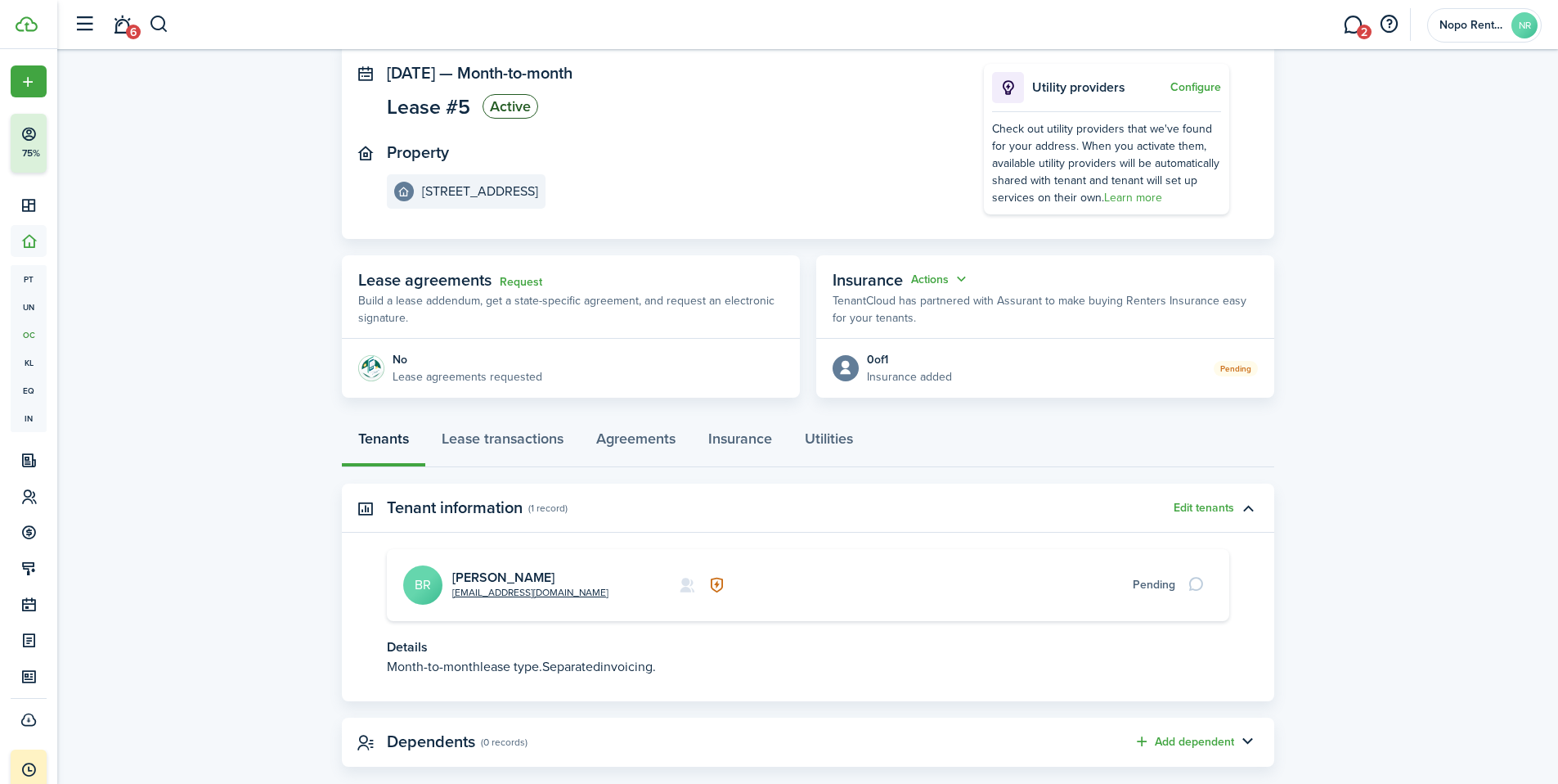
scroll to position [123, 0]
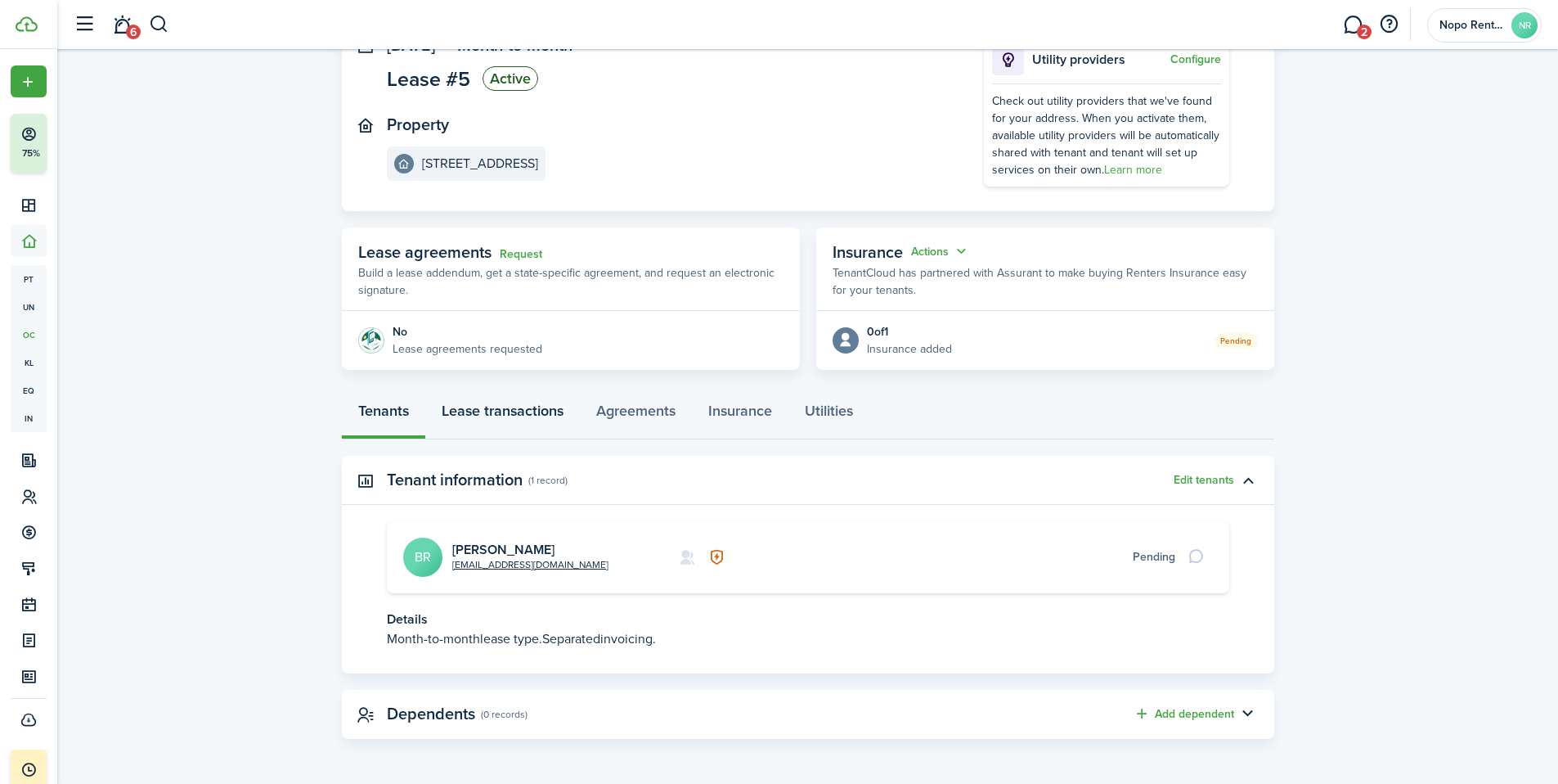
click at [533, 407] on link "Lease transactions" at bounding box center [503, 415] width 155 height 49
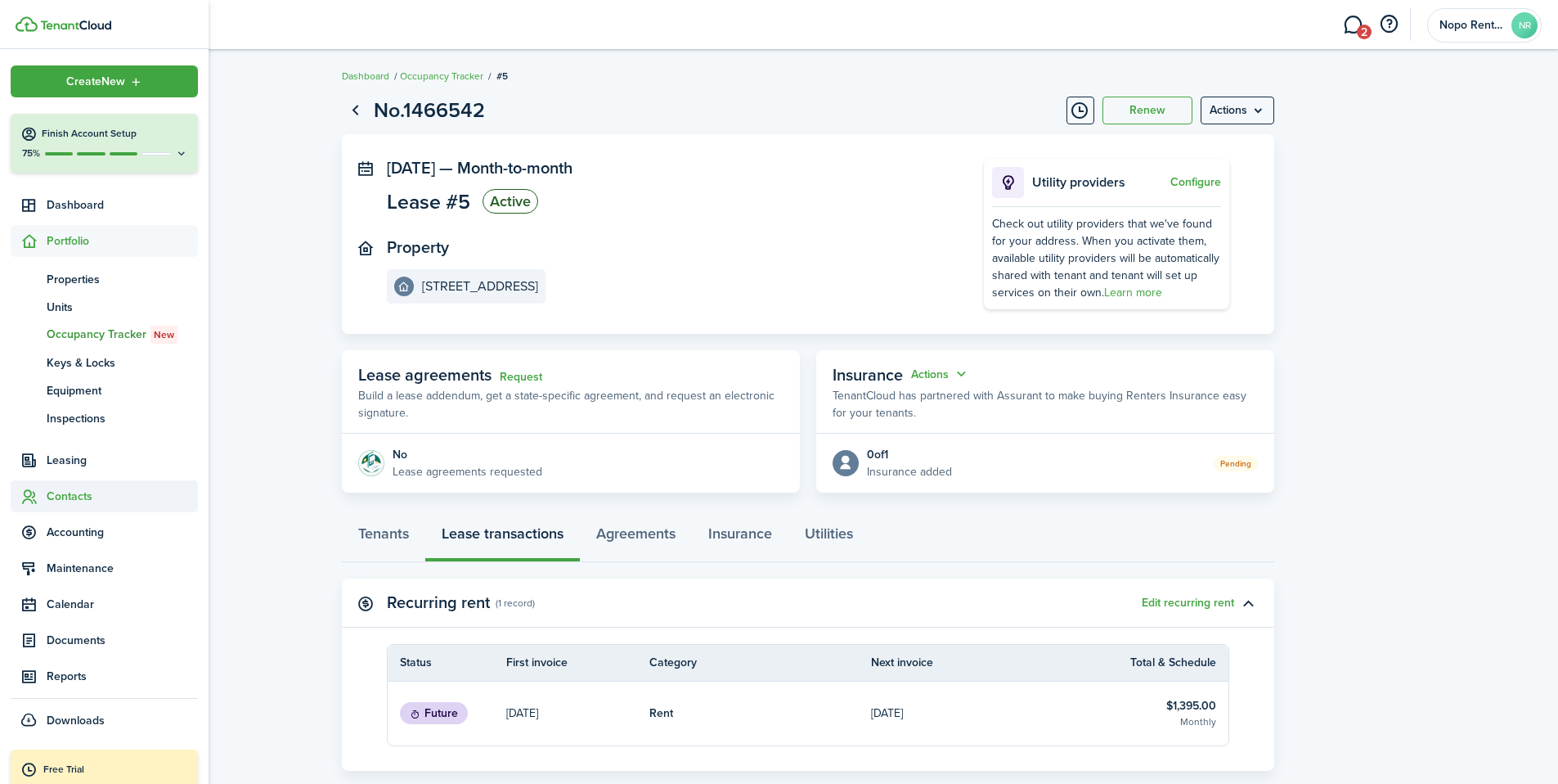
click at [64, 498] on span "Contacts" at bounding box center [122, 496] width 151 height 17
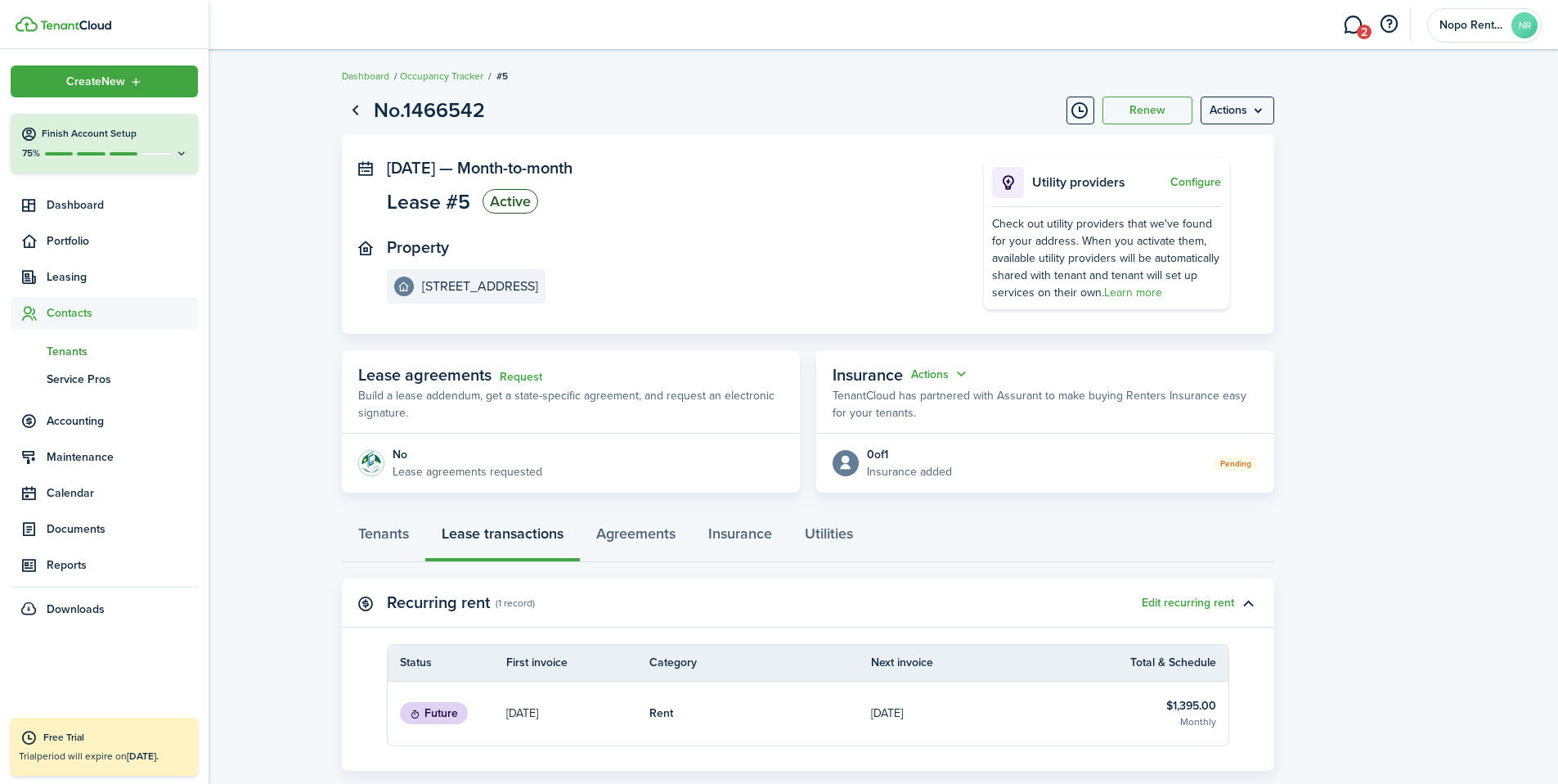
click at [69, 345] on span "Tenants" at bounding box center [122, 351] width 151 height 17
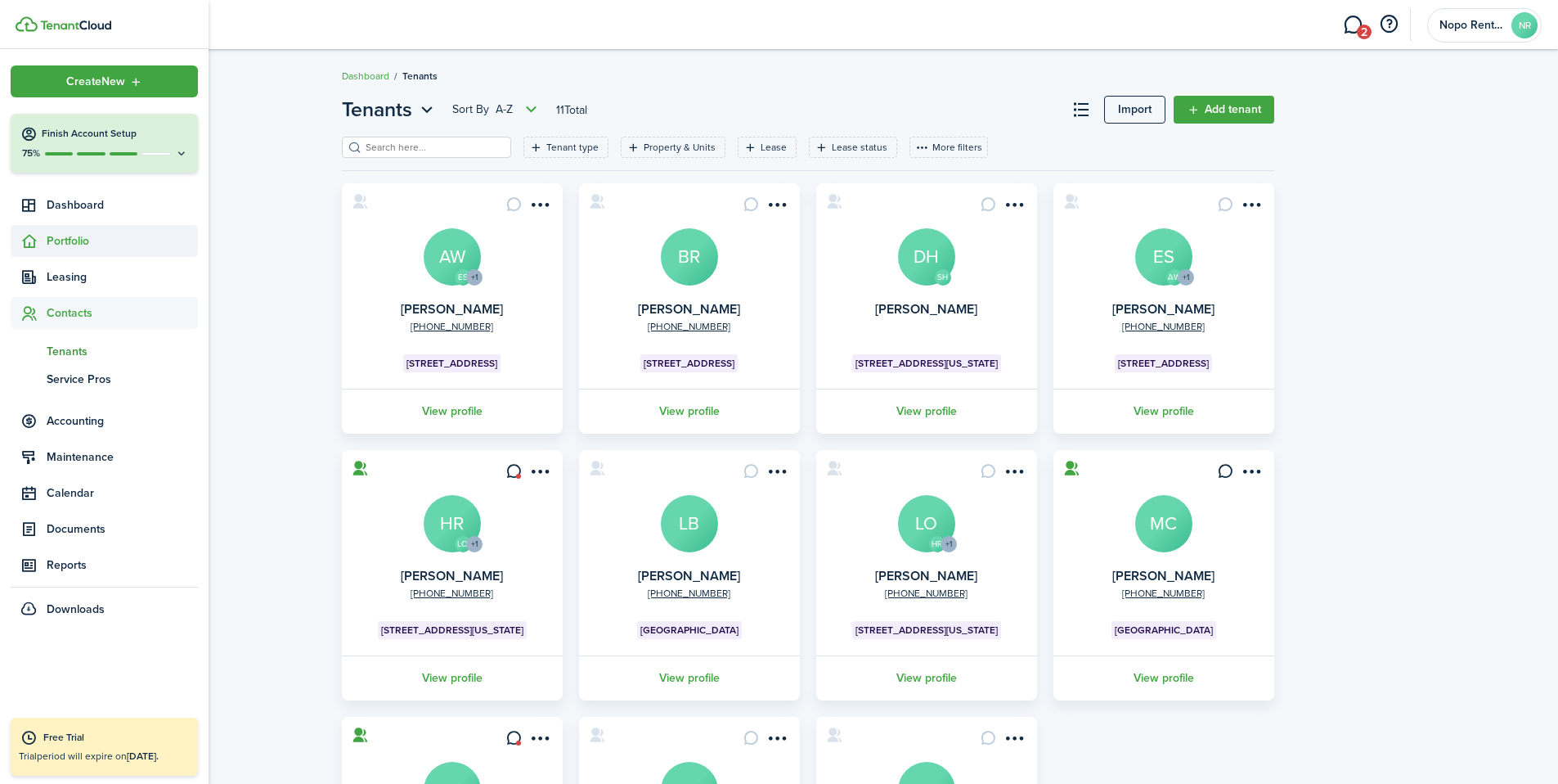
click at [53, 233] on span "Portfolio" at bounding box center [122, 240] width 151 height 17
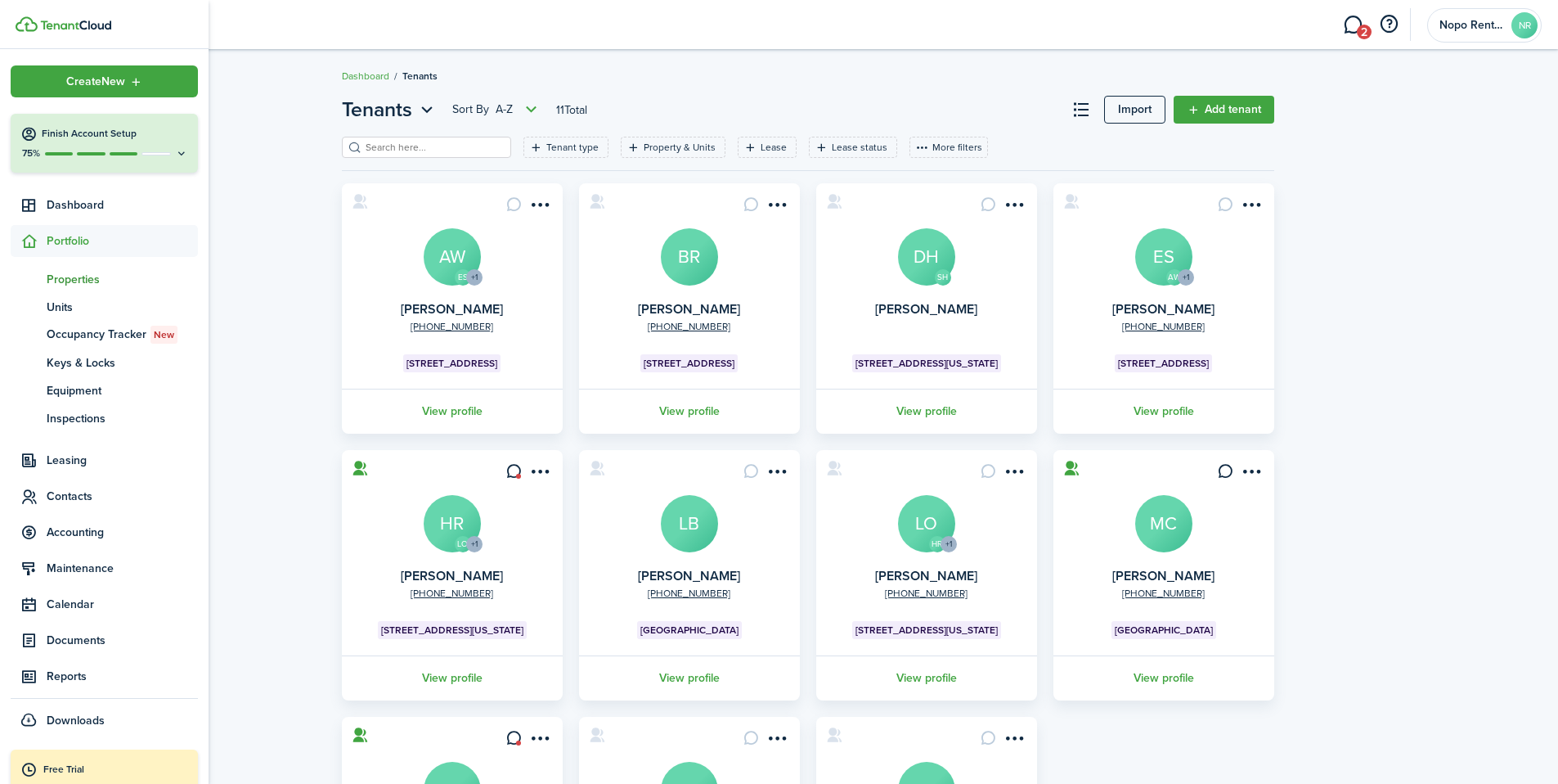
click at [78, 278] on span "Properties" at bounding box center [122, 279] width 151 height 17
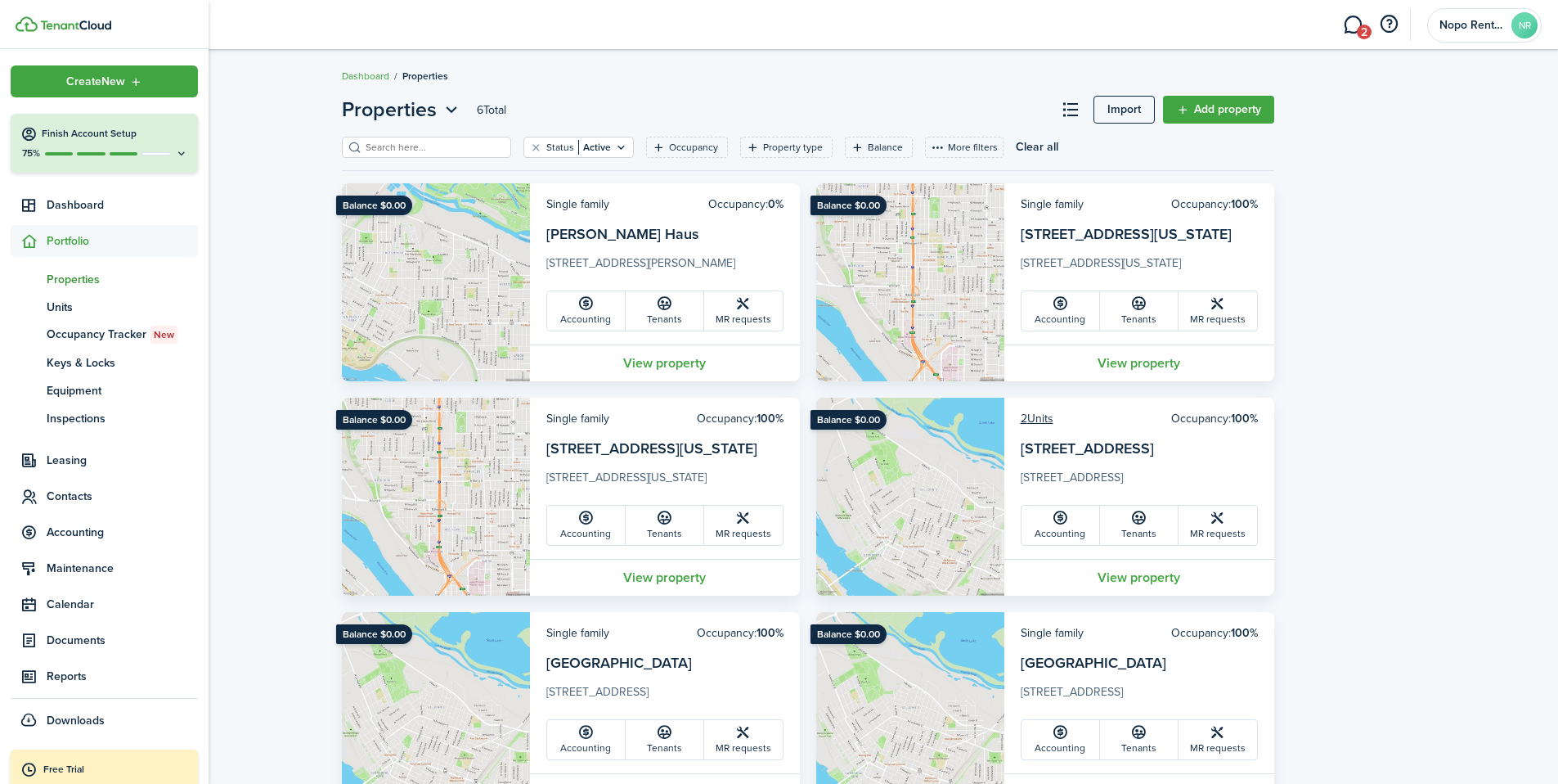
click at [44, 135] on h4 "Finish Account Setup" at bounding box center [115, 133] width 146 height 14
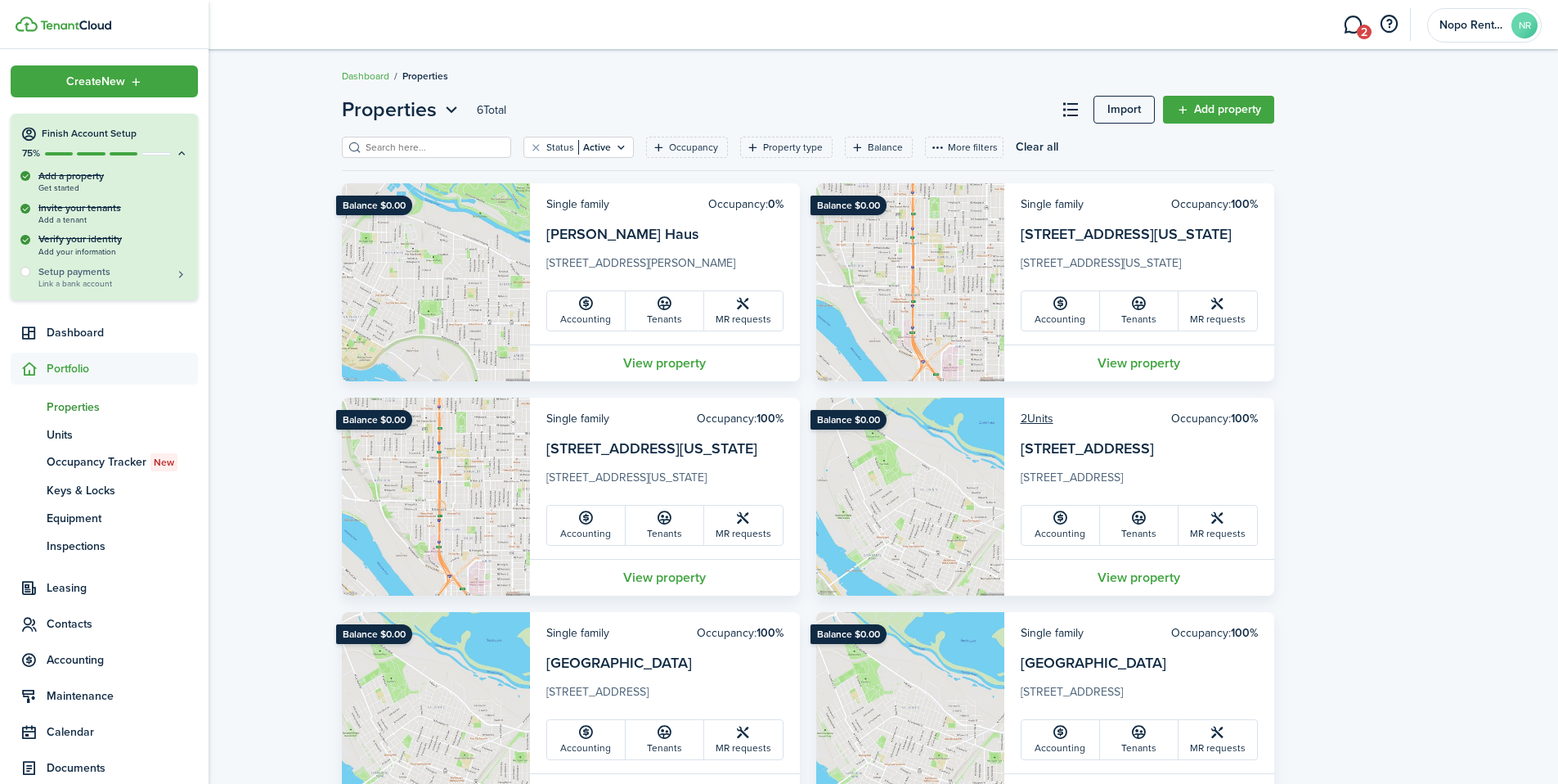
click at [61, 272] on h5 "Setup payments" at bounding box center [113, 272] width 150 height 15
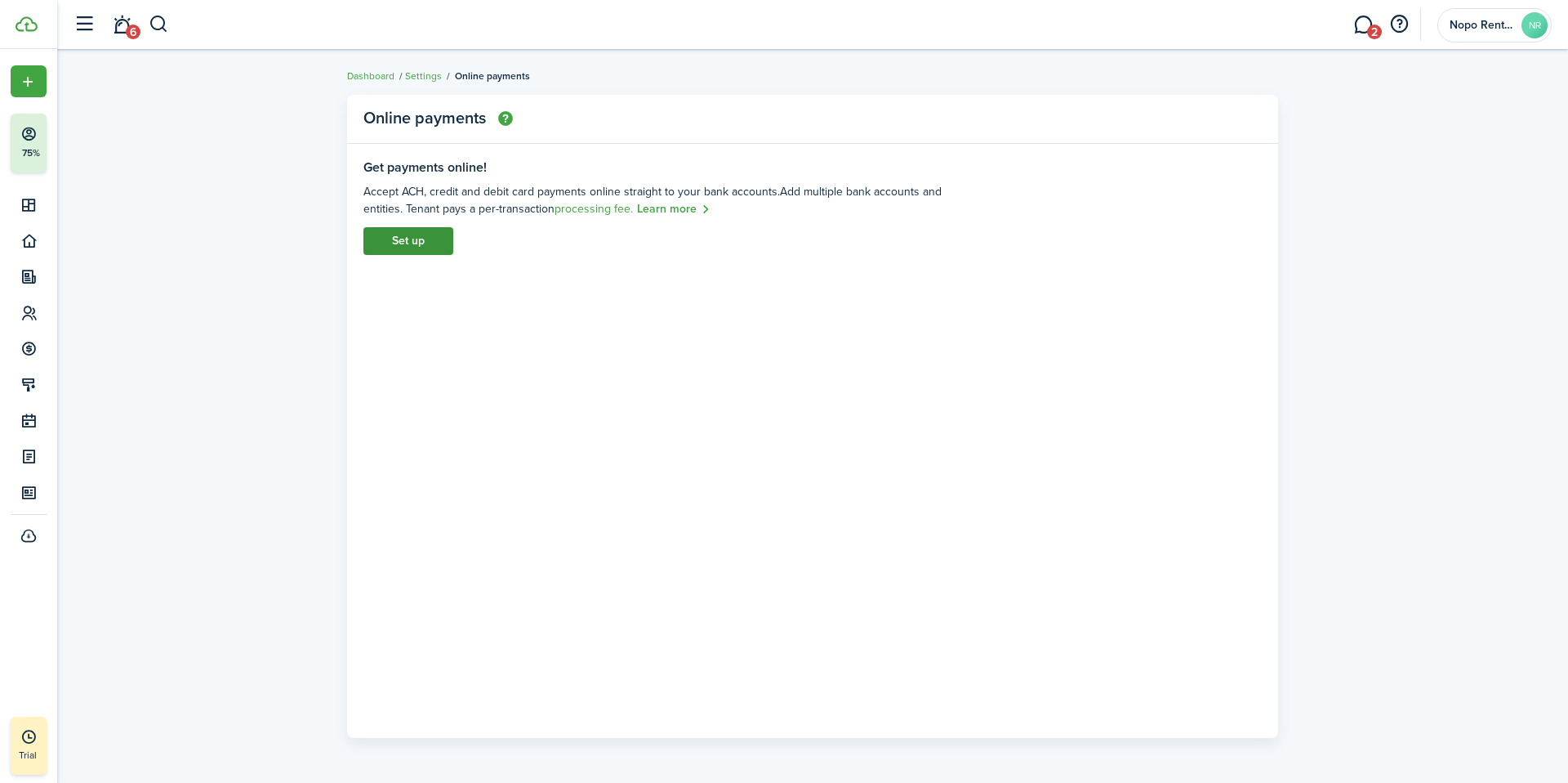
click at [414, 244] on link "Set up" at bounding box center [408, 241] width 90 height 28
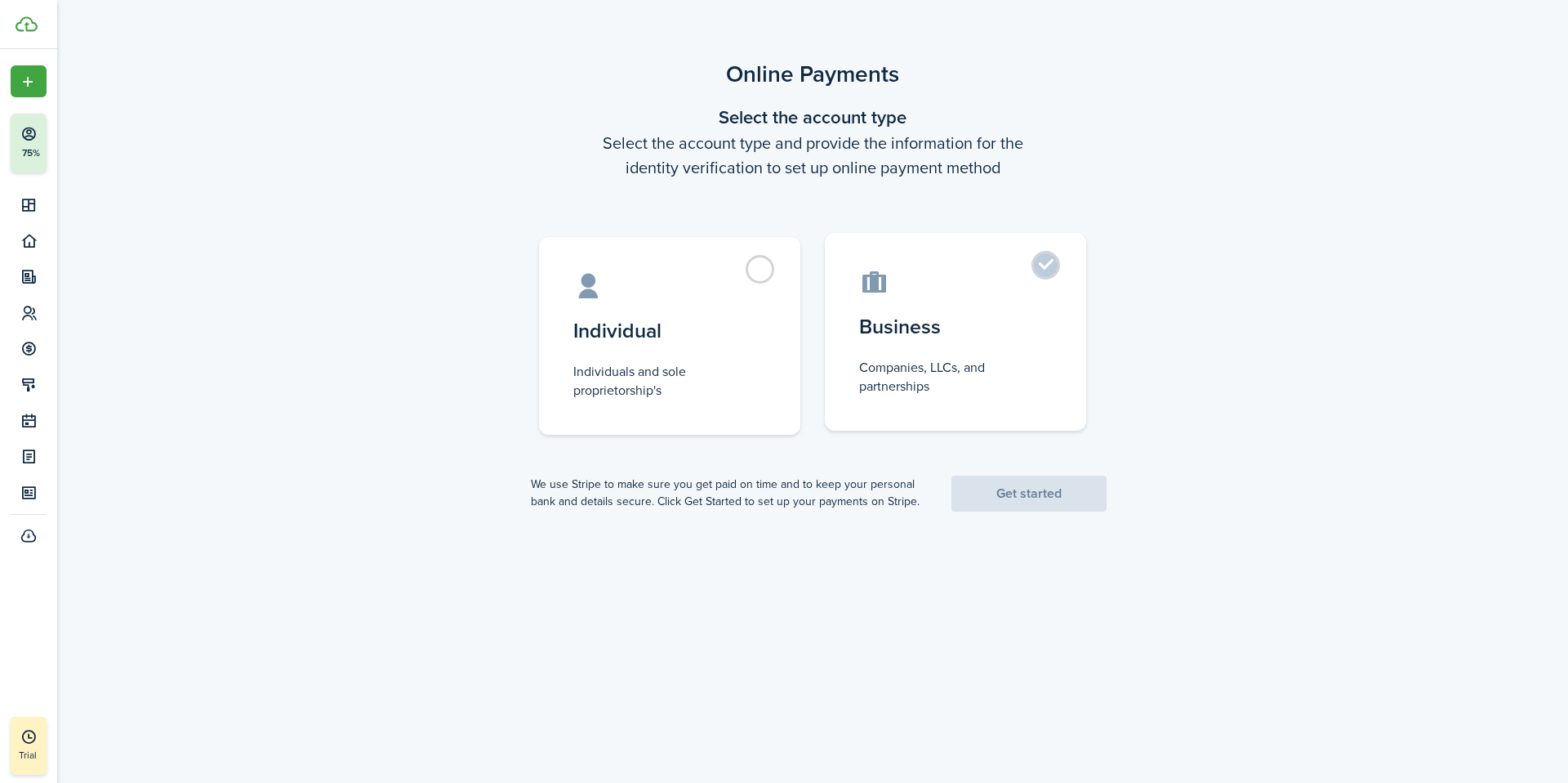
click at [967, 338] on control-radio-card-title "Business" at bounding box center [955, 327] width 192 height 29
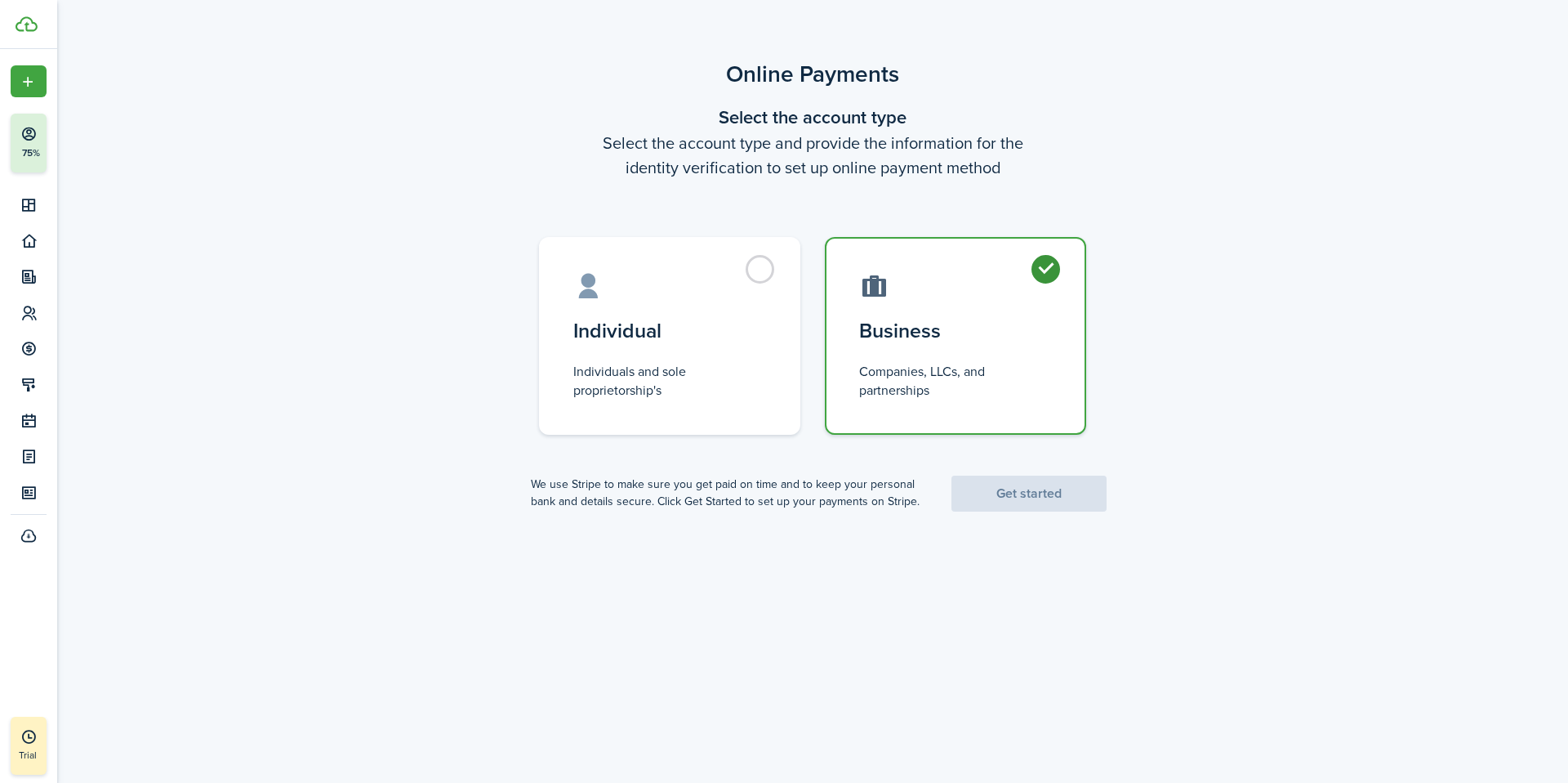
radio input "true"
click at [1034, 496] on link "Get started" at bounding box center [1029, 493] width 155 height 36
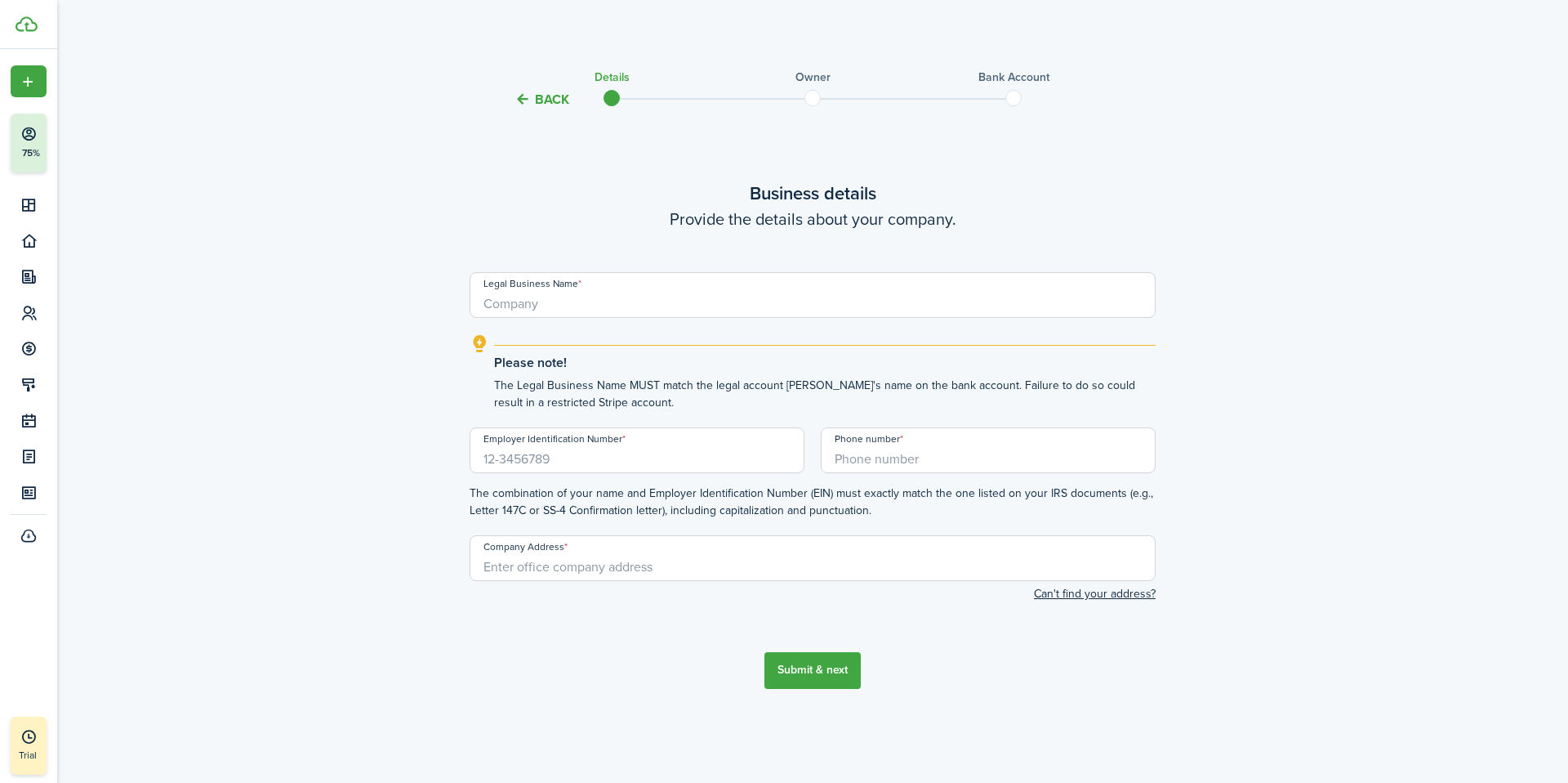
click at [523, 309] on input "Legal Business Name" at bounding box center [813, 295] width 686 height 45
type input "NOPO Rentals LLC"
type input "[PHONE_NUMBER]"
type input "[STREET_ADDRESS][PERSON_NAME]"
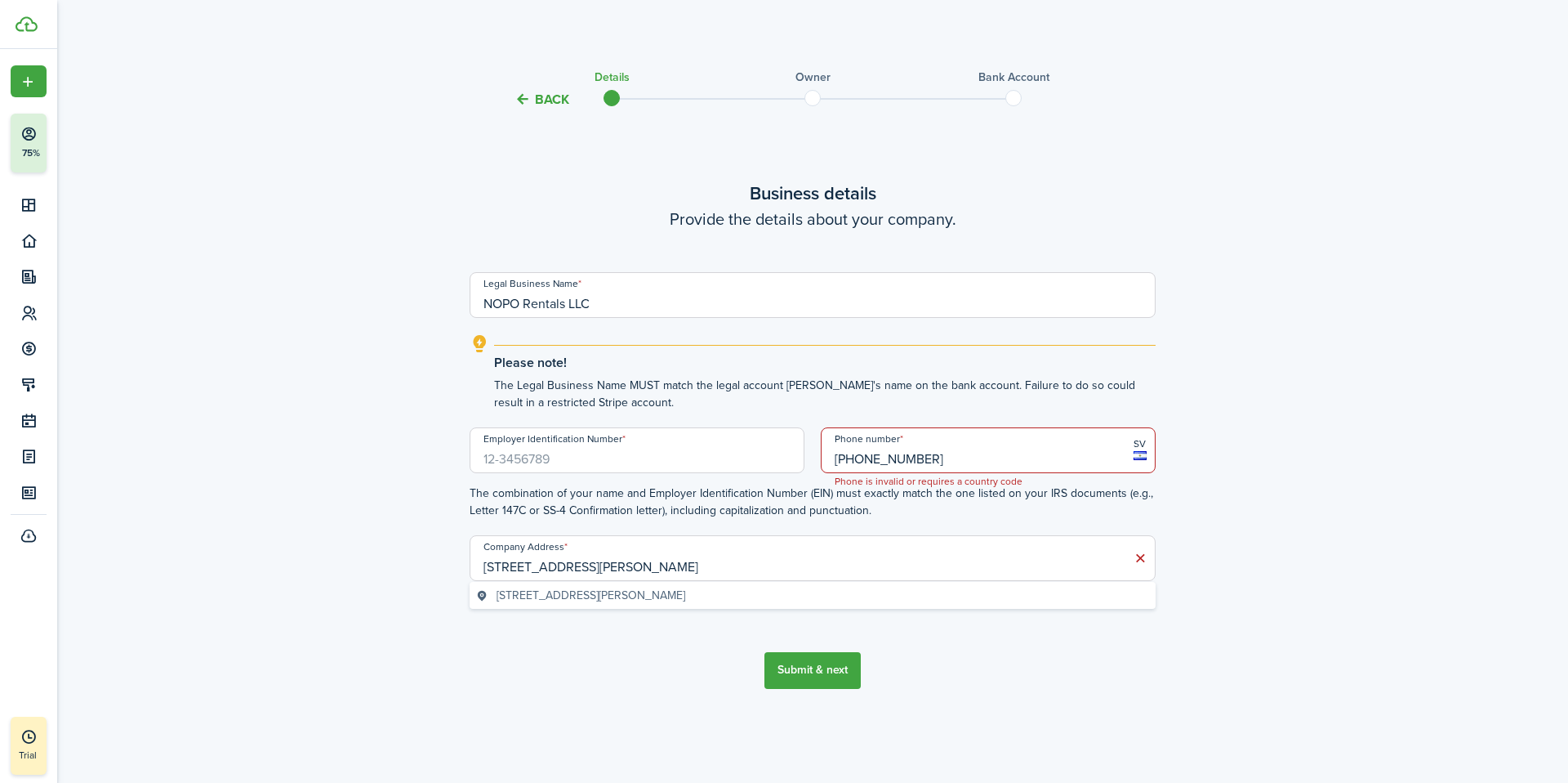
click at [843, 456] on input "[PHONE_NUMBER]" at bounding box center [988, 450] width 335 height 45
type input "[PHONE_NUMBER]"
click at [1307, 459] on div "Back Details Owner Bank account Business details Provide the details about your…" at bounding box center [813, 397] width 1511 height 697
click at [555, 465] on input "Employer Identification Number" at bounding box center [636, 450] width 335 height 45
click at [488, 455] on input "Employer Identification Number" at bounding box center [636, 450] width 335 height 45
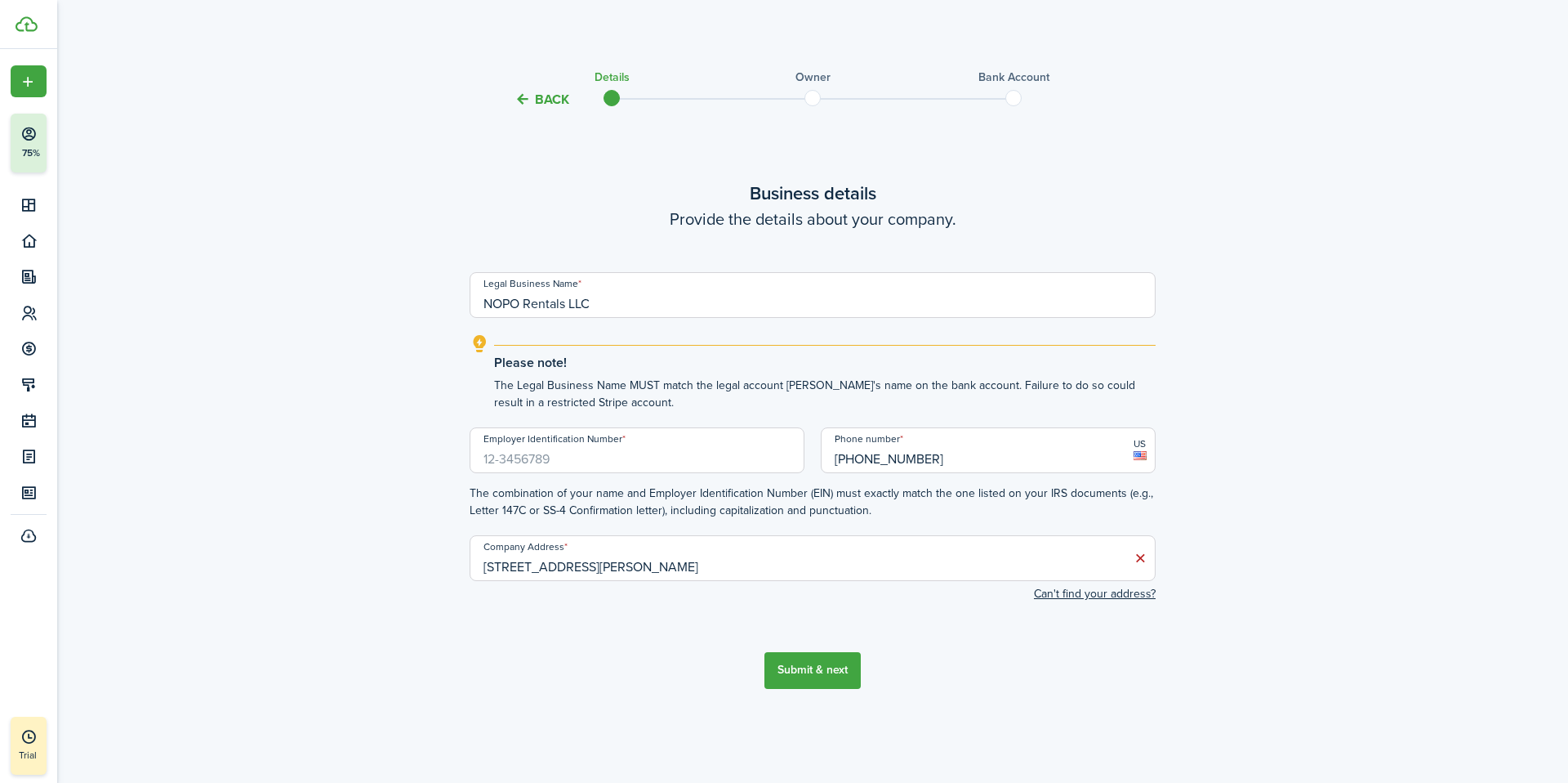
paste input "08-6134630"
click at [493, 461] on input "08-6134630" at bounding box center [636, 450] width 335 height 45
type input "[US_EMPLOYER_IDENTIFICATION_NUMBER]"
click at [396, 578] on div "Back Details Owner Bank account Business details Provide the details about your…" at bounding box center [812, 397] width 947 height 680
click at [817, 670] on button "Submit & next" at bounding box center [813, 670] width 96 height 36
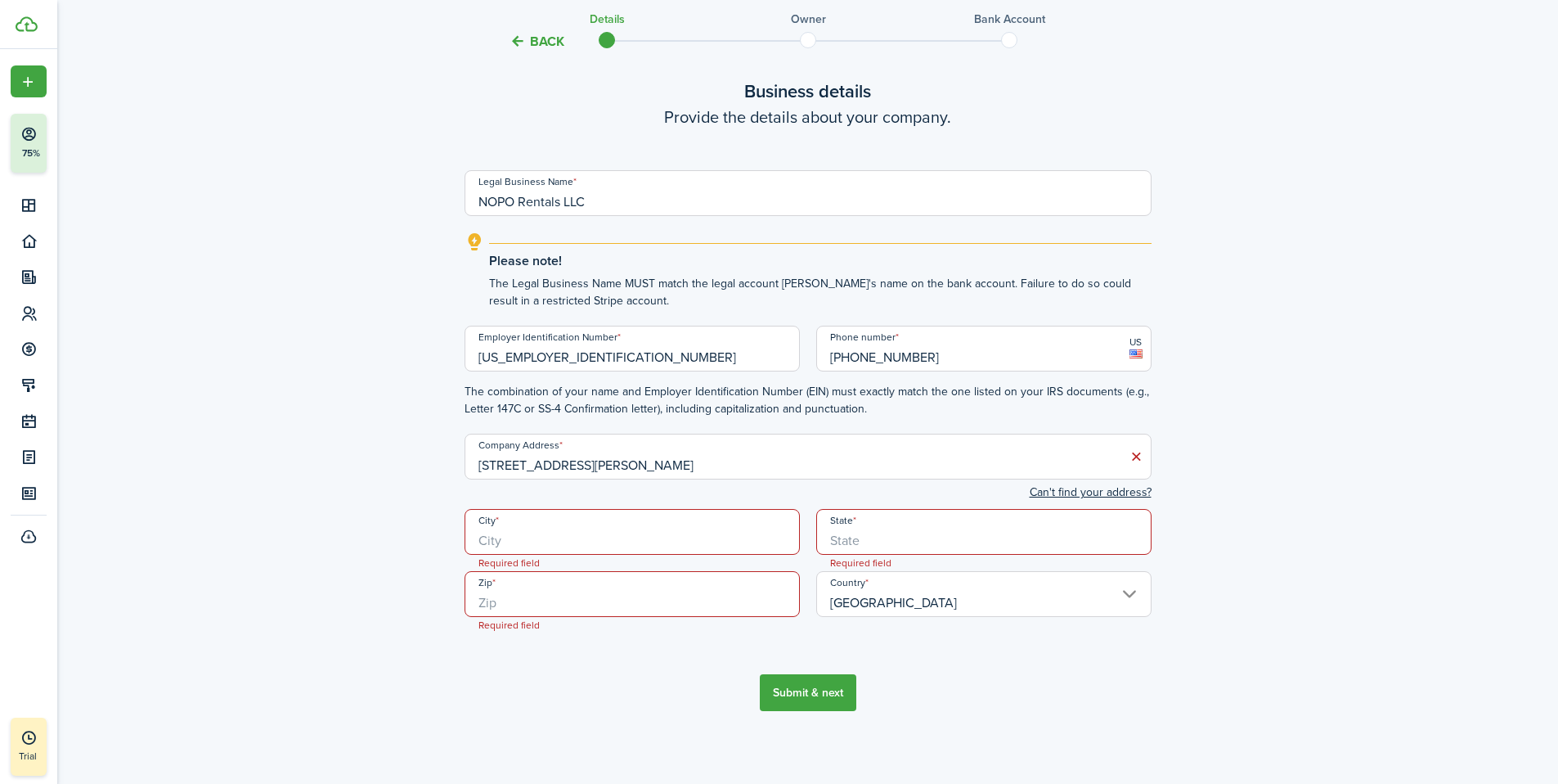
scroll to position [91, 0]
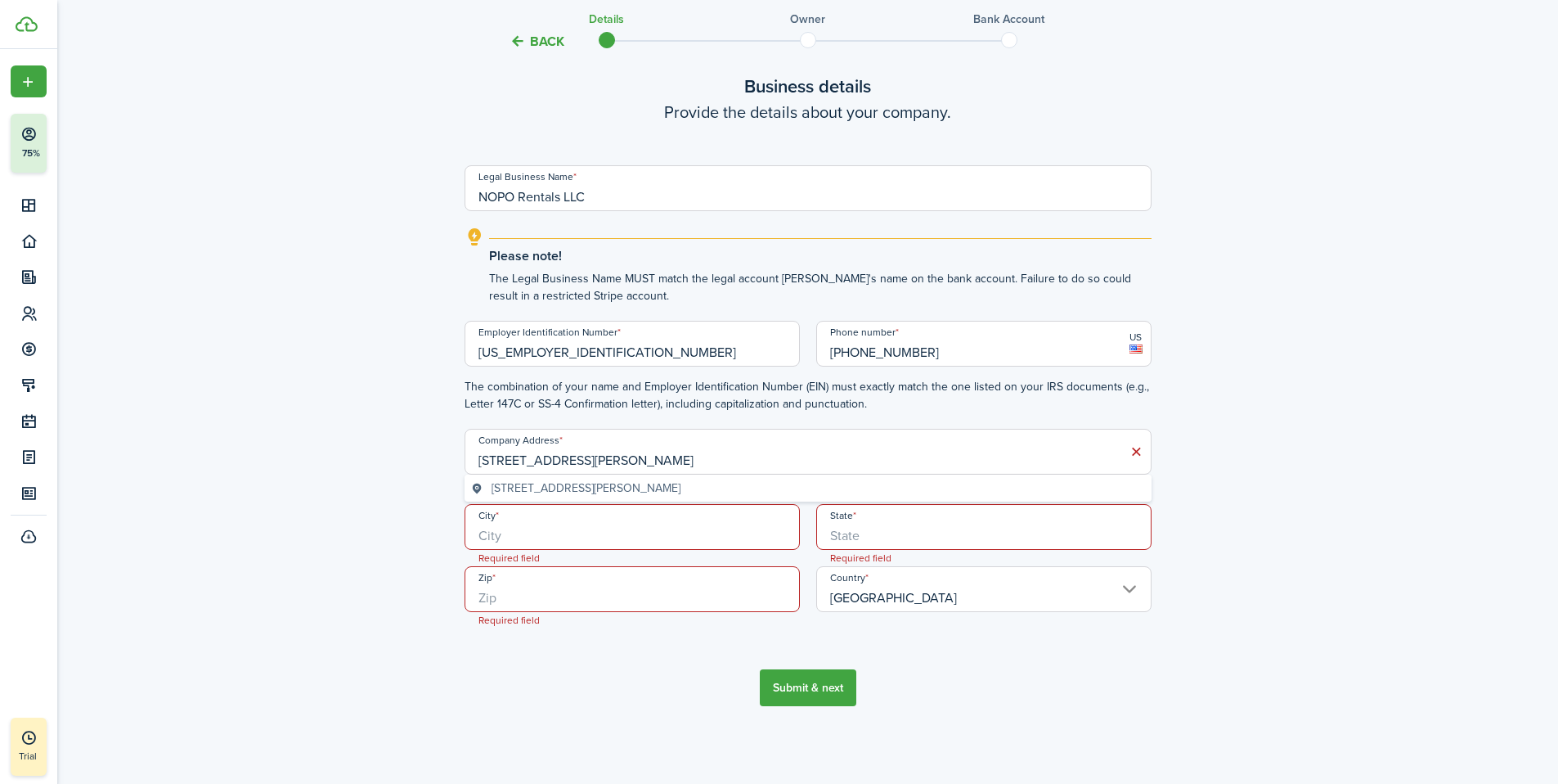
click at [831, 453] on input "[STREET_ADDRESS][PERSON_NAME]" at bounding box center [809, 451] width 688 height 45
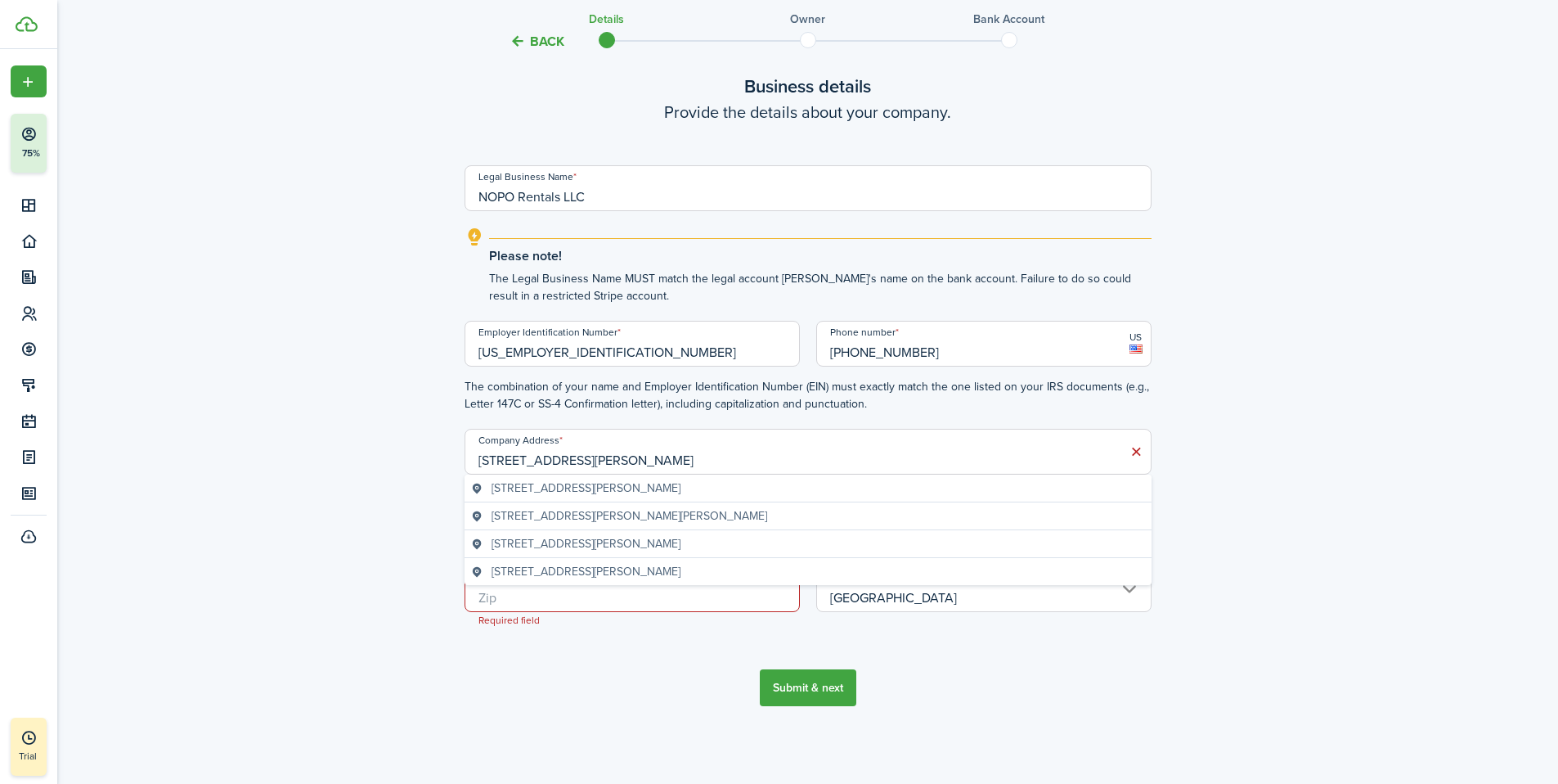
click at [528, 487] on span "[STREET_ADDRESS][PERSON_NAME]" at bounding box center [587, 487] width 189 height 17
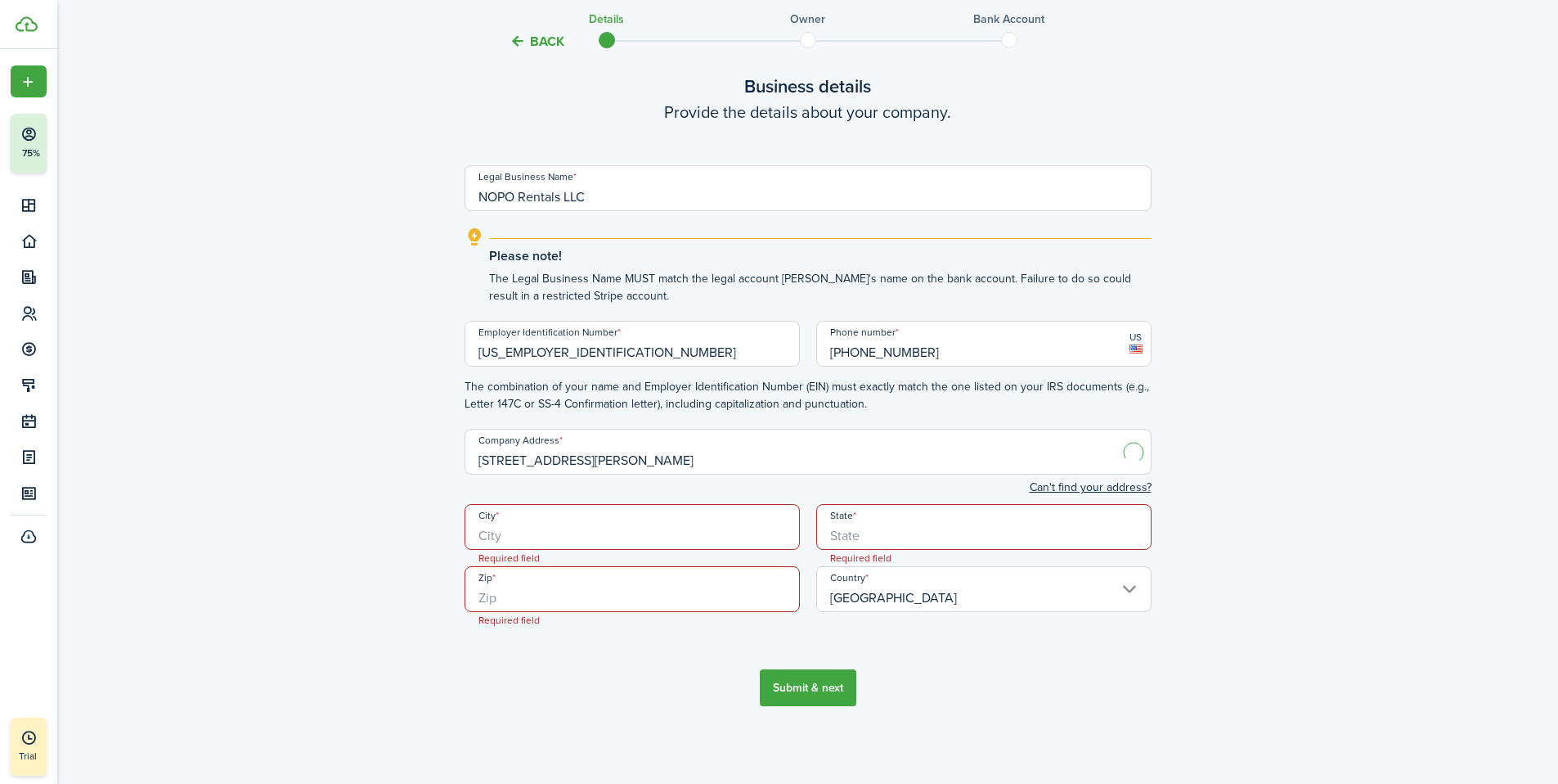
type input "[STREET_ADDRESS][PERSON_NAME]"
type input "[GEOGRAPHIC_DATA]"
type input "OR"
type input "97217"
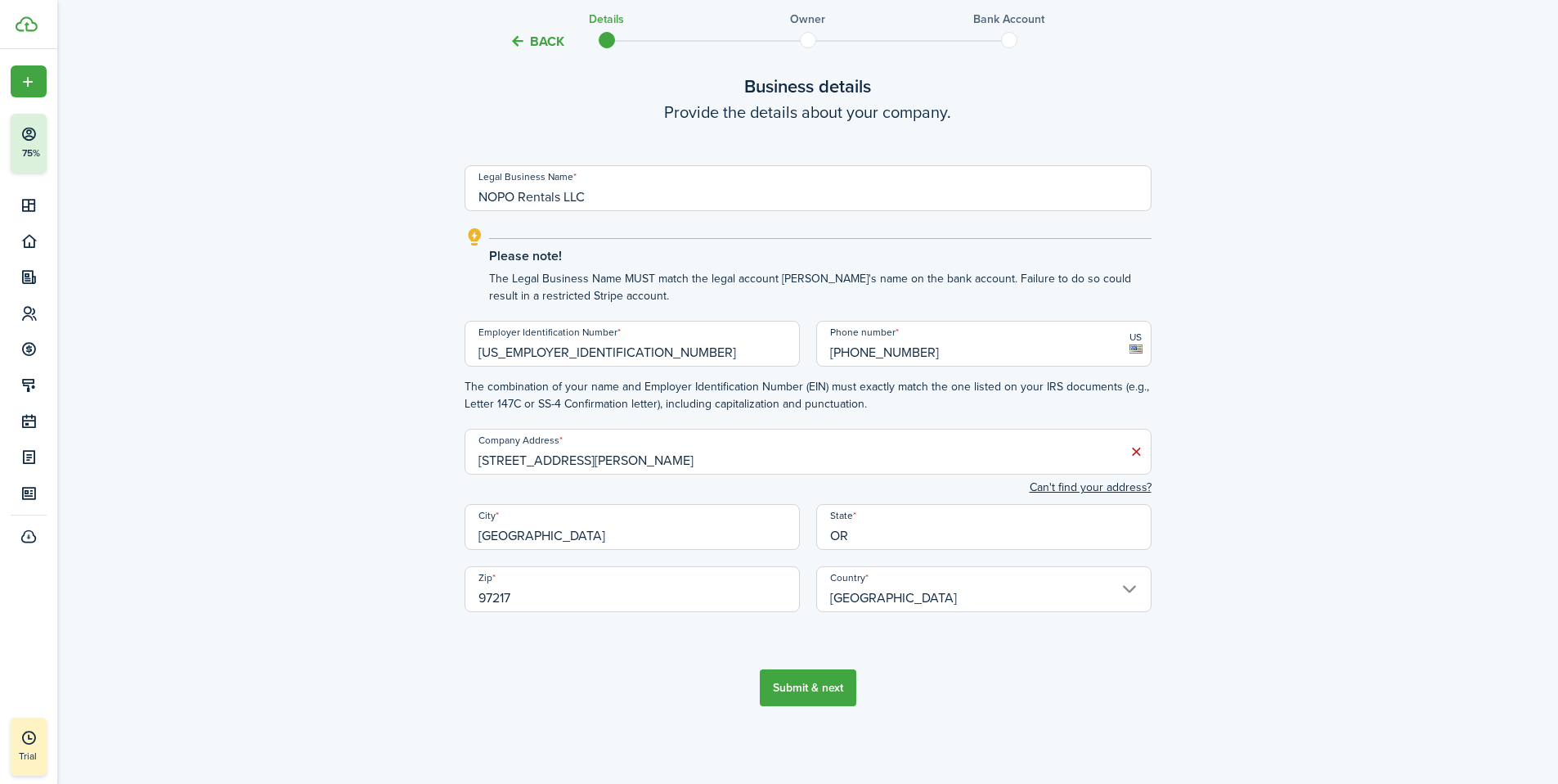
click at [549, 533] on input "[GEOGRAPHIC_DATA]" at bounding box center [632, 527] width 336 height 45
type input "[STREET_ADDRESS][PERSON_NAME]"
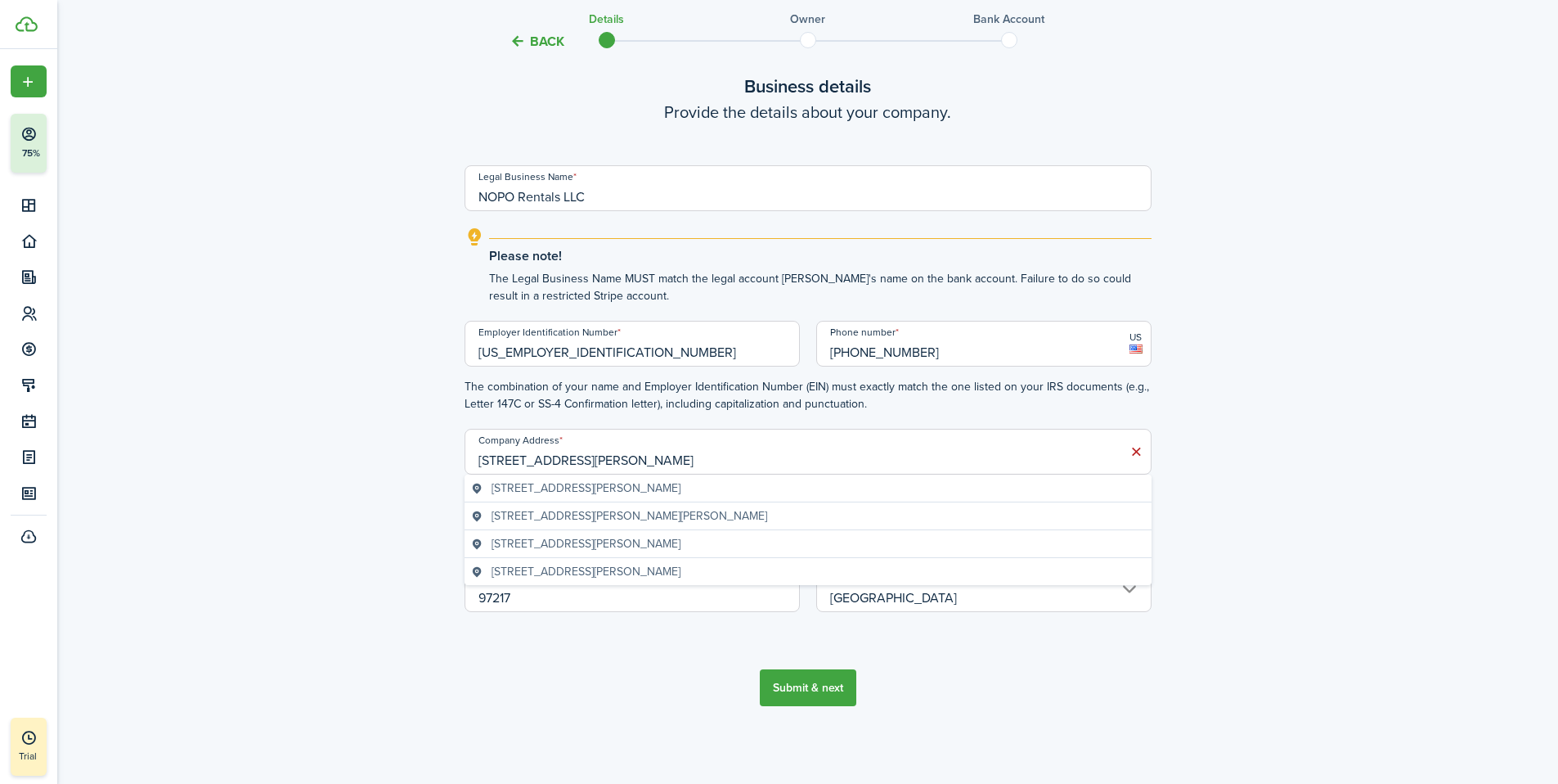
click at [1060, 697] on tc-wizard-step "Business details Provide the details about your company. Legal Business Name NO…" at bounding box center [809, 389] width 688 height 699
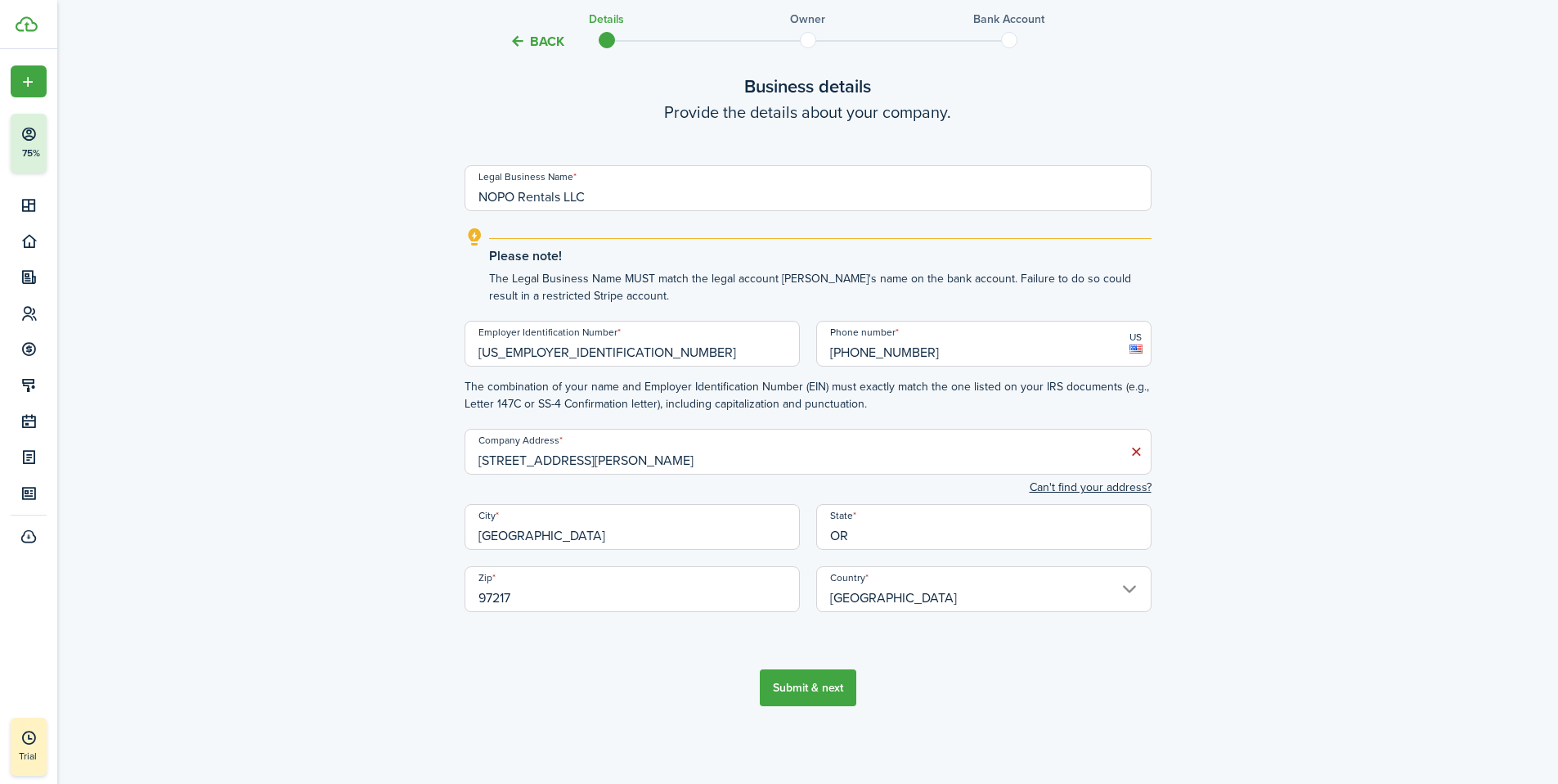
click at [805, 685] on button "Submit & next" at bounding box center [809, 688] width 96 height 36
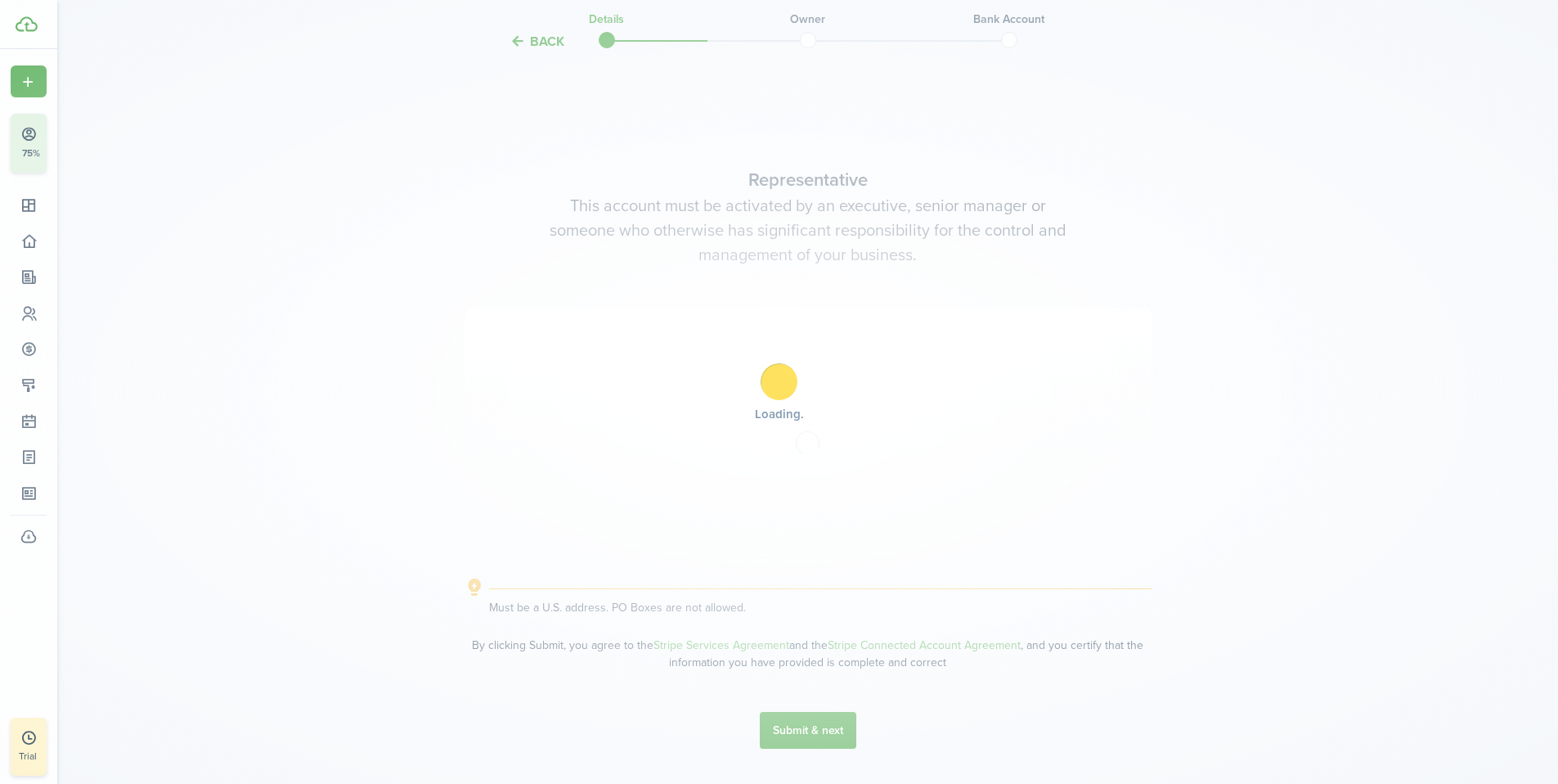
scroll to position [765, 0]
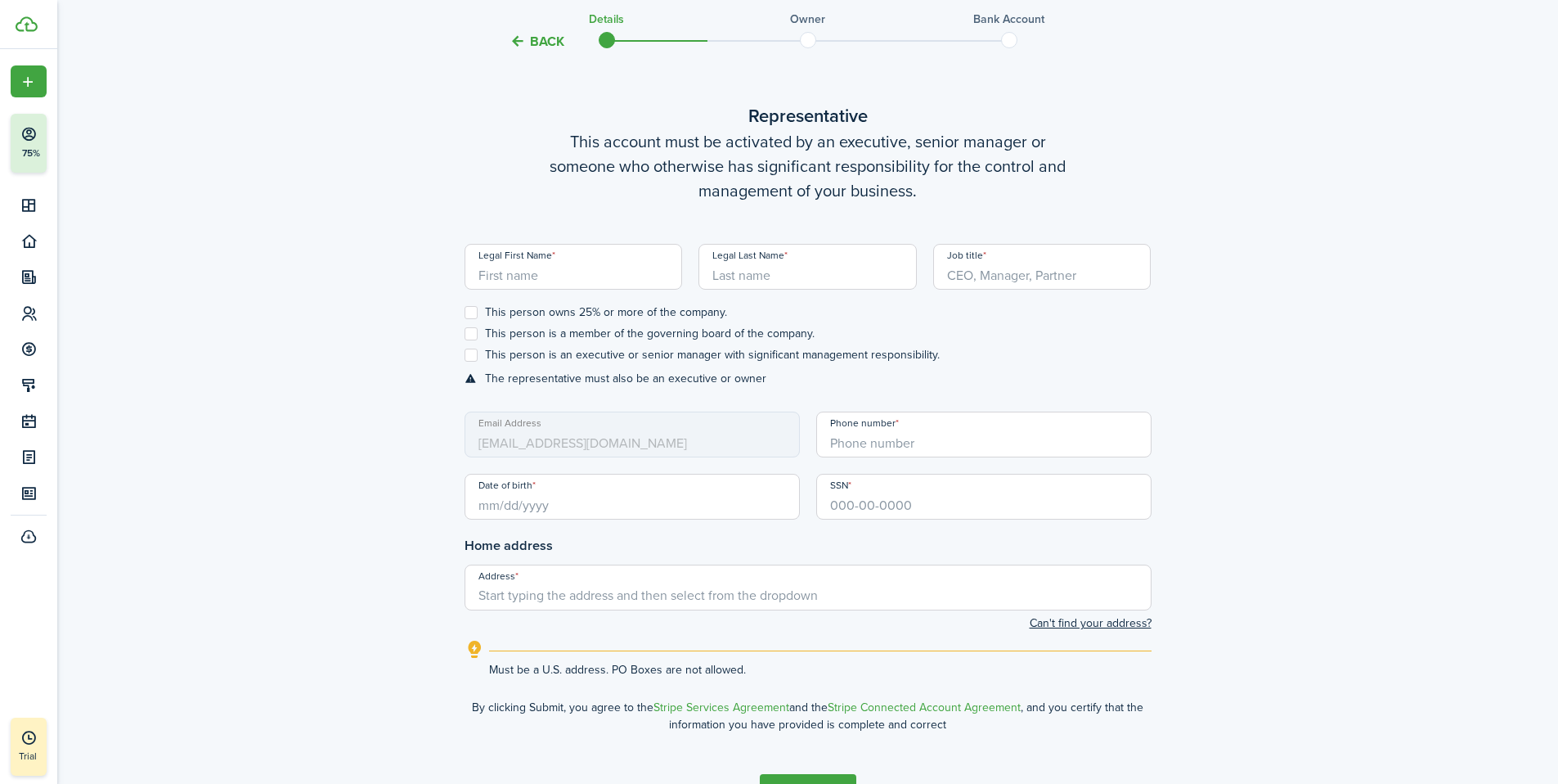
click at [519, 280] on input "Legal First Name" at bounding box center [574, 266] width 218 height 45
type input "[PERSON_NAME]"
type input "[PERSON_NAME] Trethewy"
click at [1064, 289] on input "Job title" at bounding box center [1042, 266] width 218 height 45
type input "OWNER"
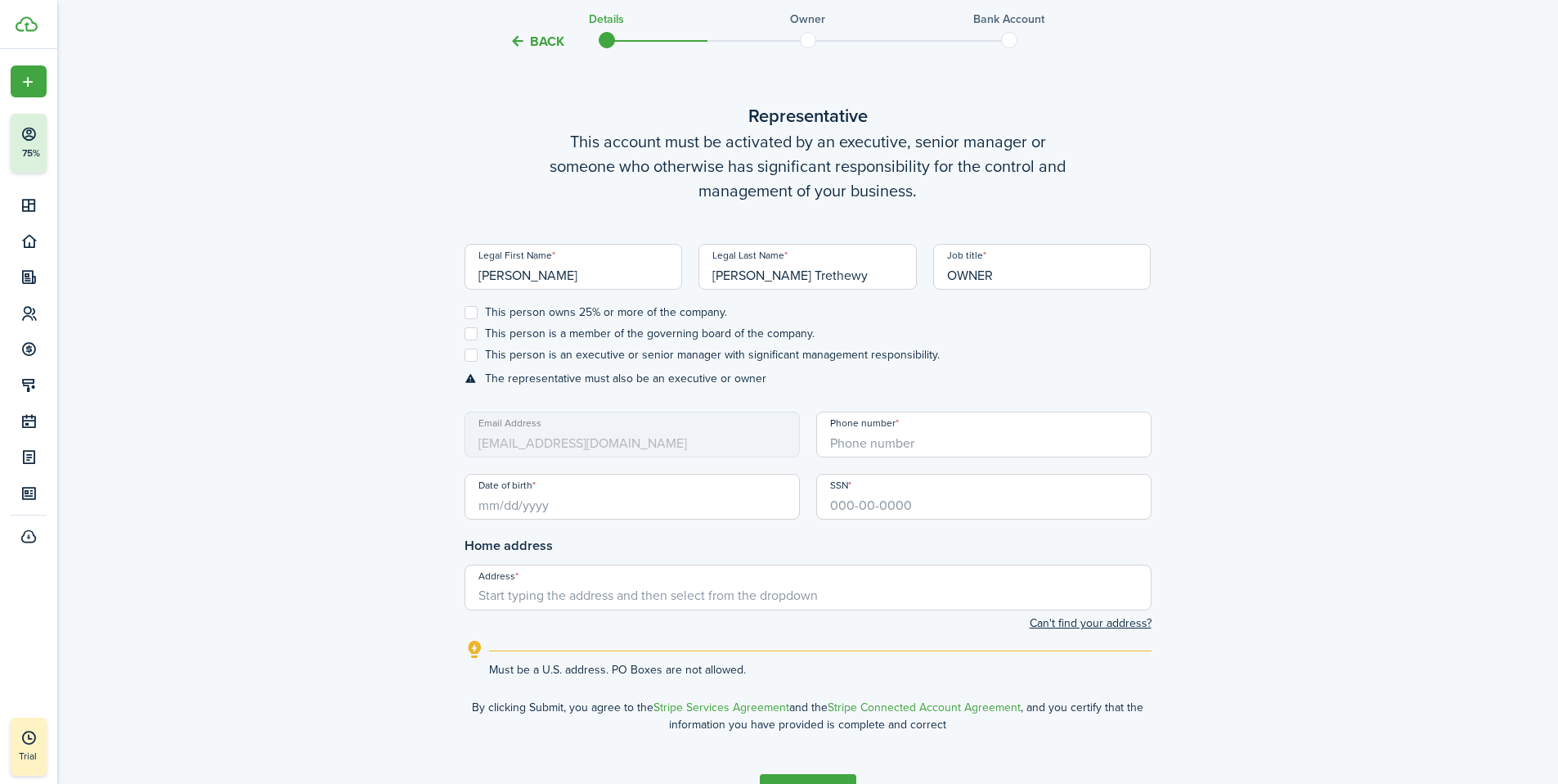
click at [1070, 331] on control-checkbox "This person is a member of the governing board of the company." at bounding box center [809, 334] width 688 height 13
click at [467, 312] on label "This person owns 25% or more of the company." at bounding box center [596, 312] width 263 height 13
click at [465, 313] on input "This person owns 25% or more of the company." at bounding box center [464, 313] width 1 height 1
checkbox input "true"
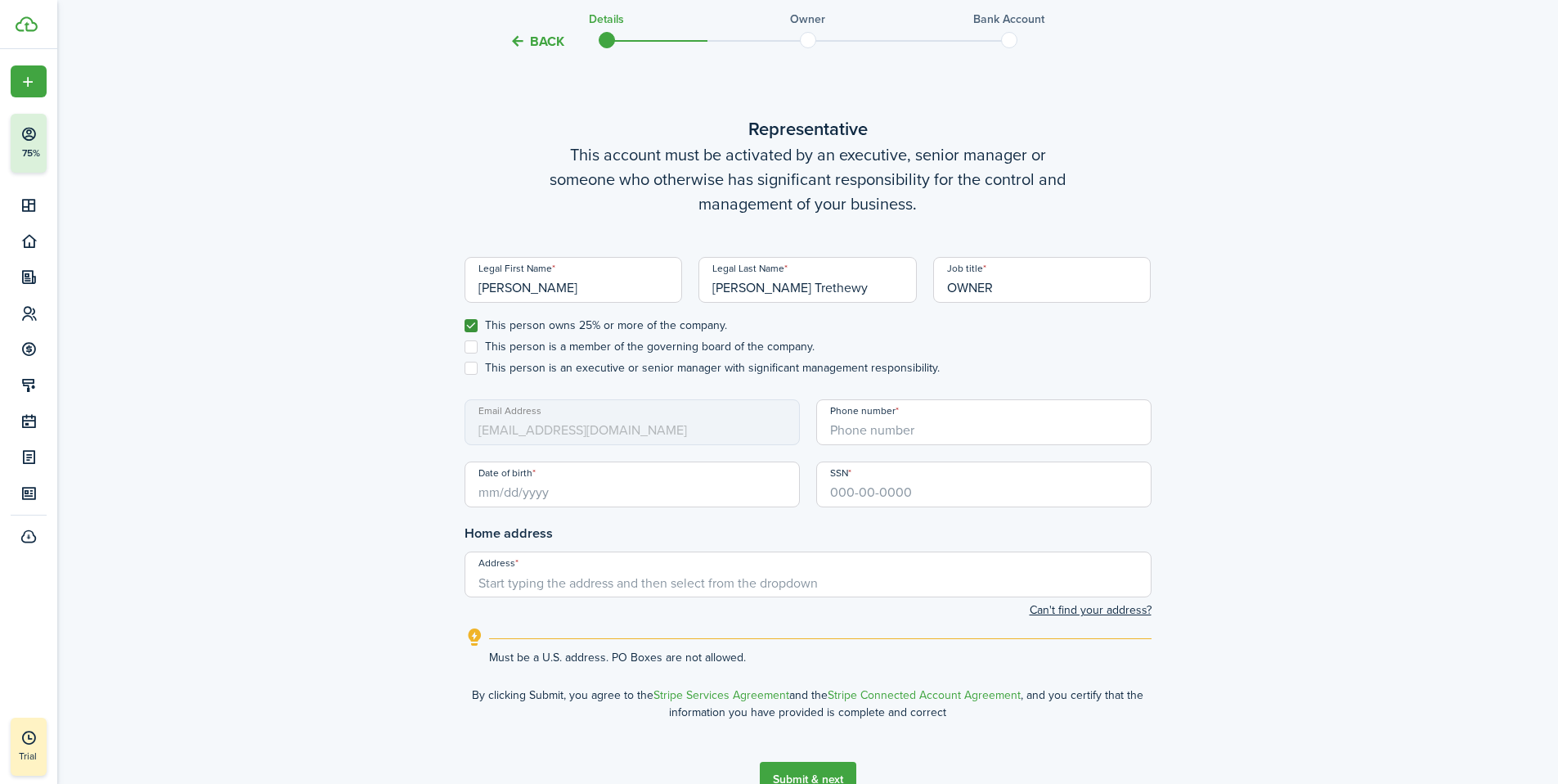
click at [476, 346] on label "This person is a member of the governing board of the company." at bounding box center [639, 347] width 350 height 13
click at [465, 346] on input "This person is a member of the governing board of the company." at bounding box center [464, 346] width 1 height 1
checkbox input "true"
click at [472, 371] on label "This person is an executive or senior manager with significant management respo…" at bounding box center [702, 368] width 476 height 13
click at [465, 368] on input "This person is an executive or senior manager with significant management respo…" at bounding box center [464, 367] width 1 height 1
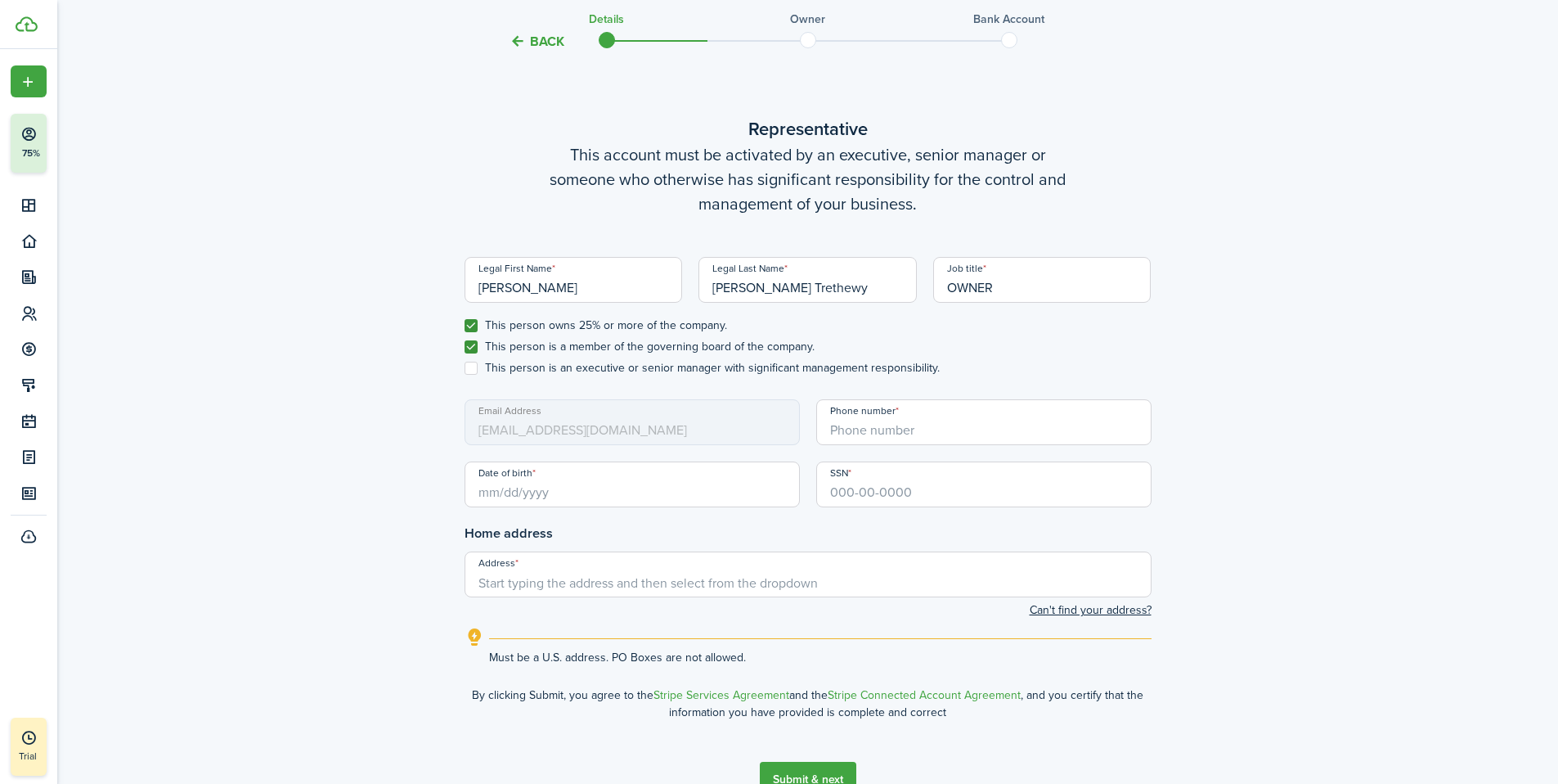
checkbox input "true"
click at [848, 431] on input "+1" at bounding box center [984, 422] width 336 height 45
click at [545, 486] on input "Date of birth" at bounding box center [632, 484] width 336 height 45
type input "[PHONE_NUMBER]"
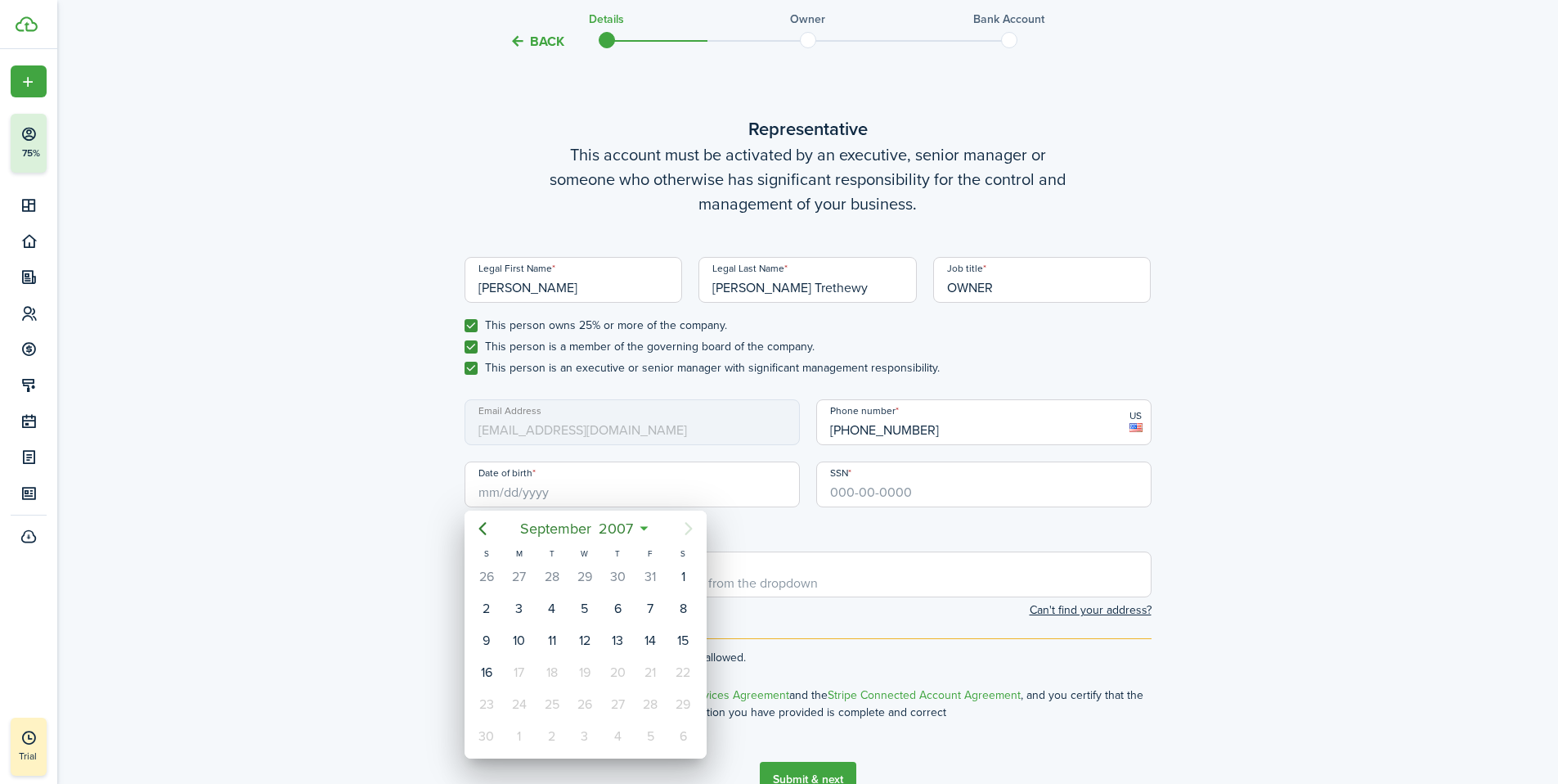
click at [479, 490] on div at bounding box center [779, 391] width 1820 height 1045
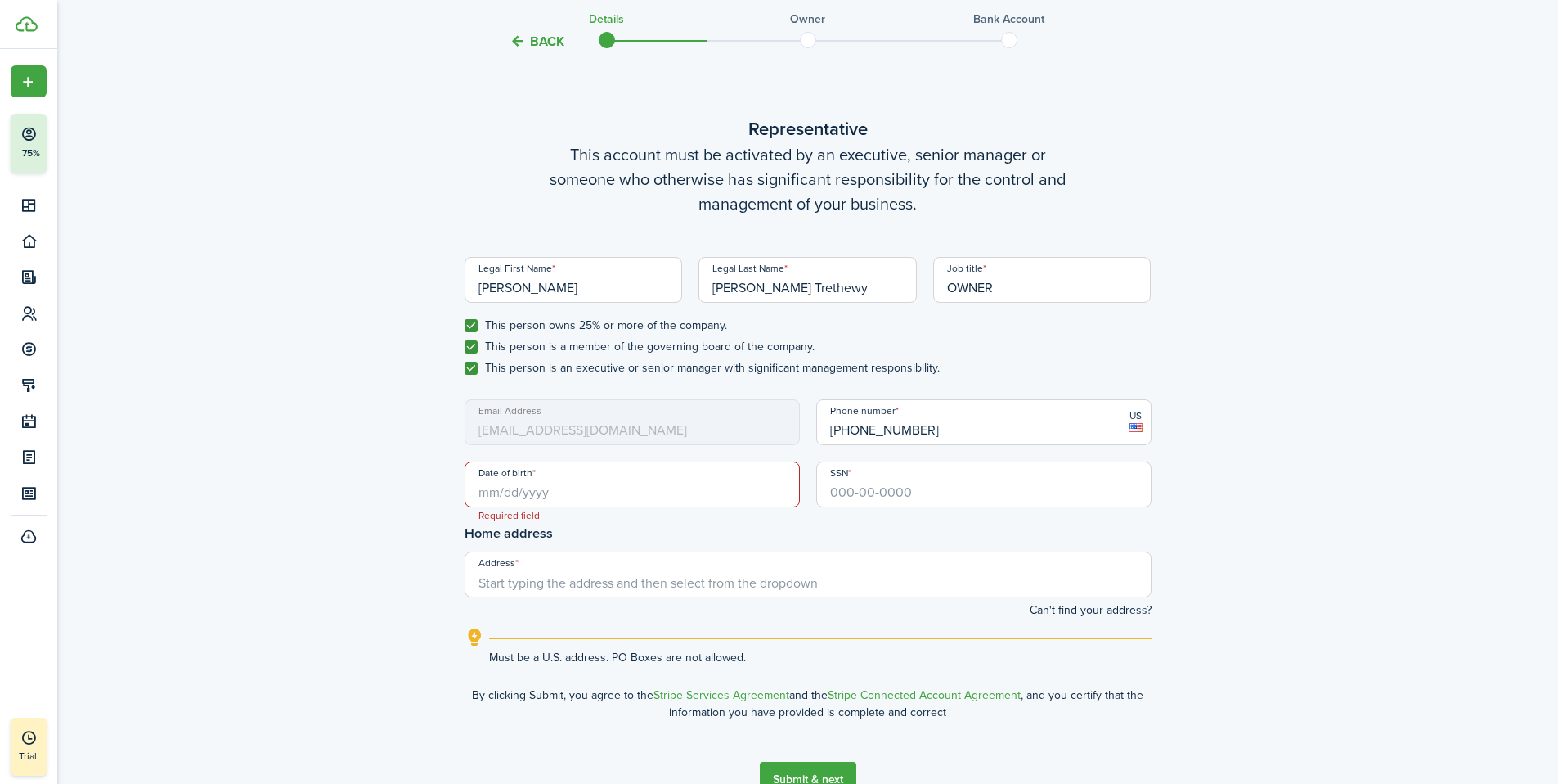
click at [484, 493] on input "Date of birth" at bounding box center [632, 484] width 336 height 45
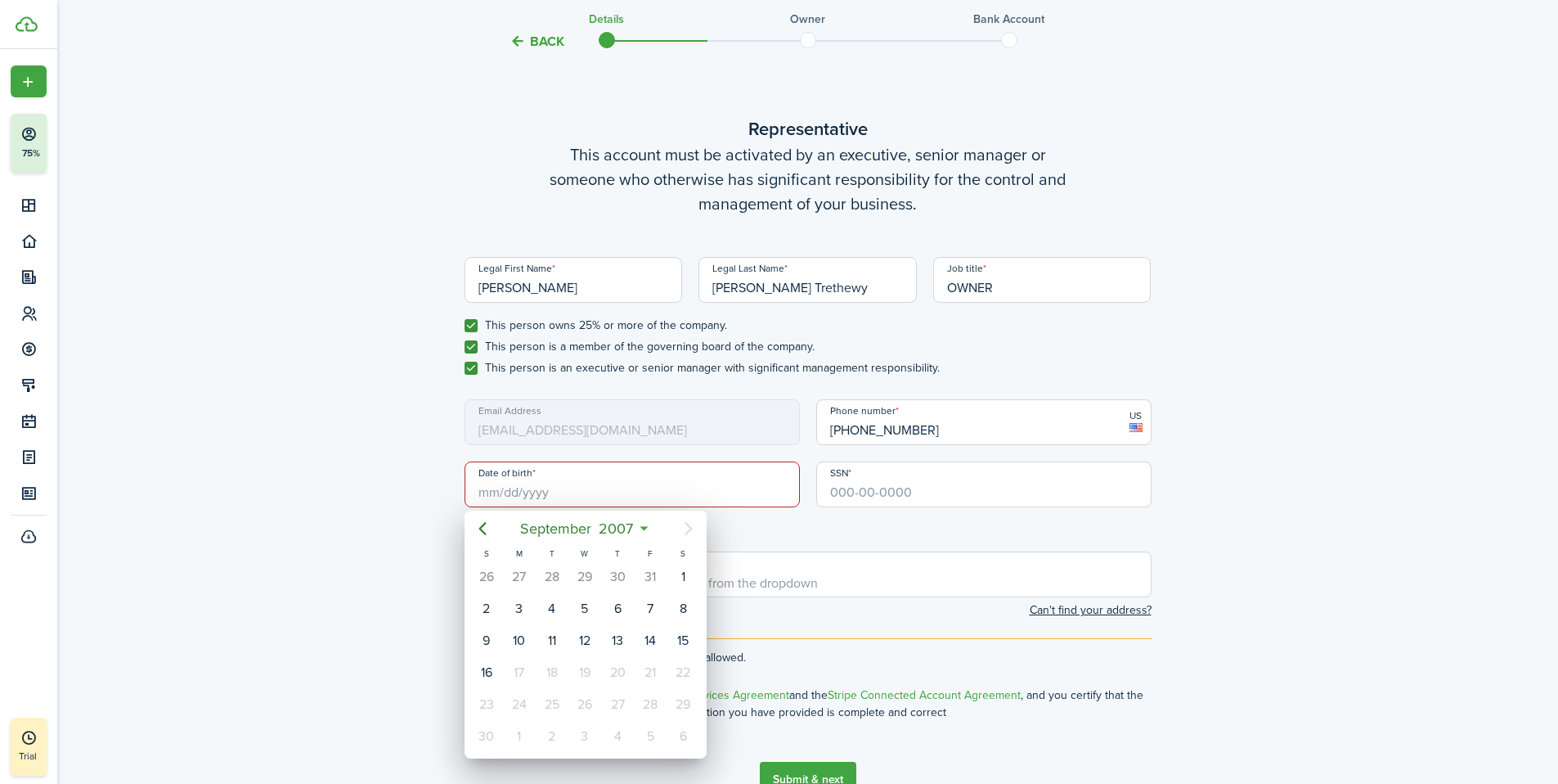
click at [488, 492] on div at bounding box center [779, 391] width 1820 height 1045
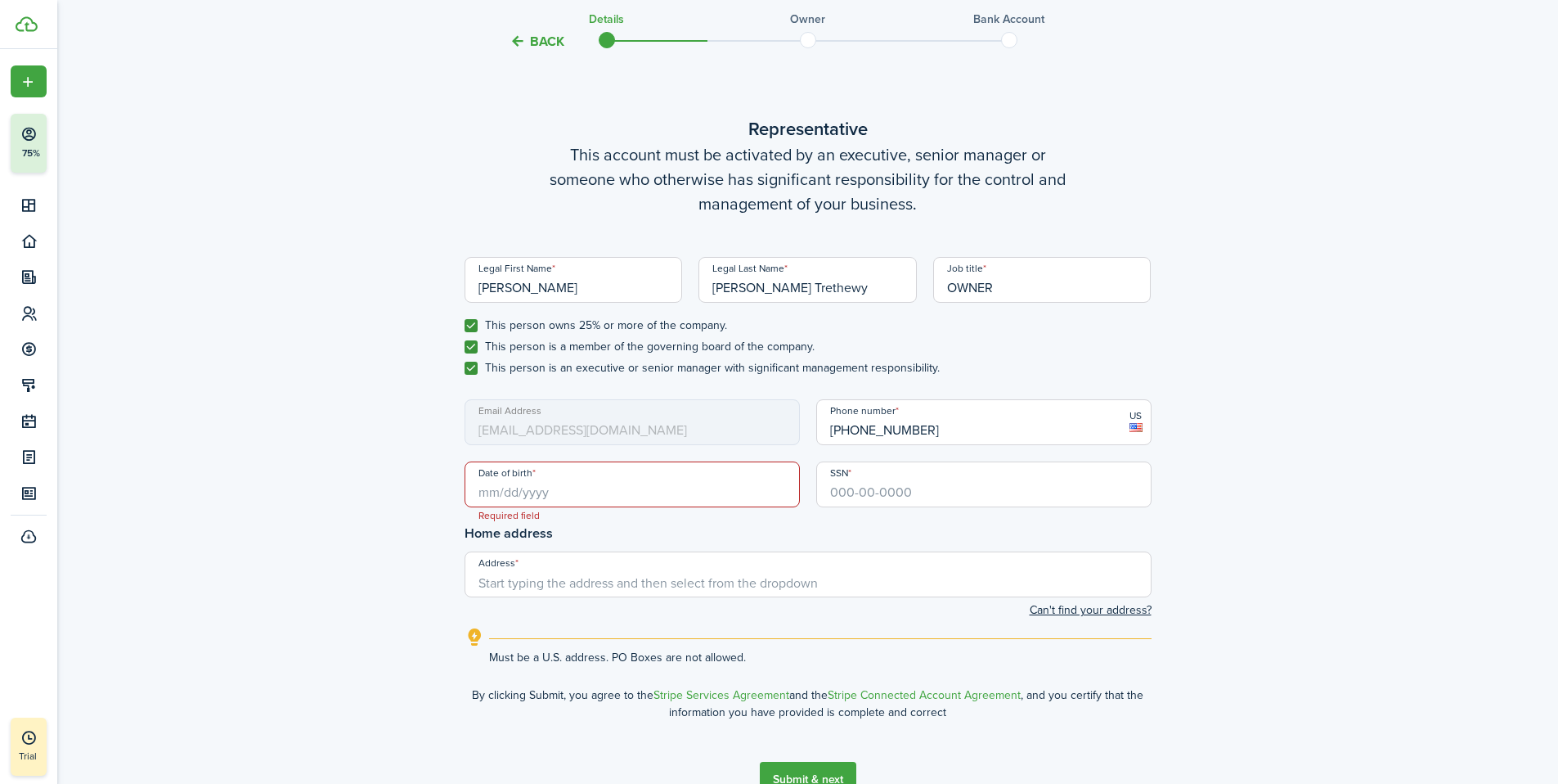
click at [497, 490] on input "Date of birth" at bounding box center [632, 484] width 336 height 45
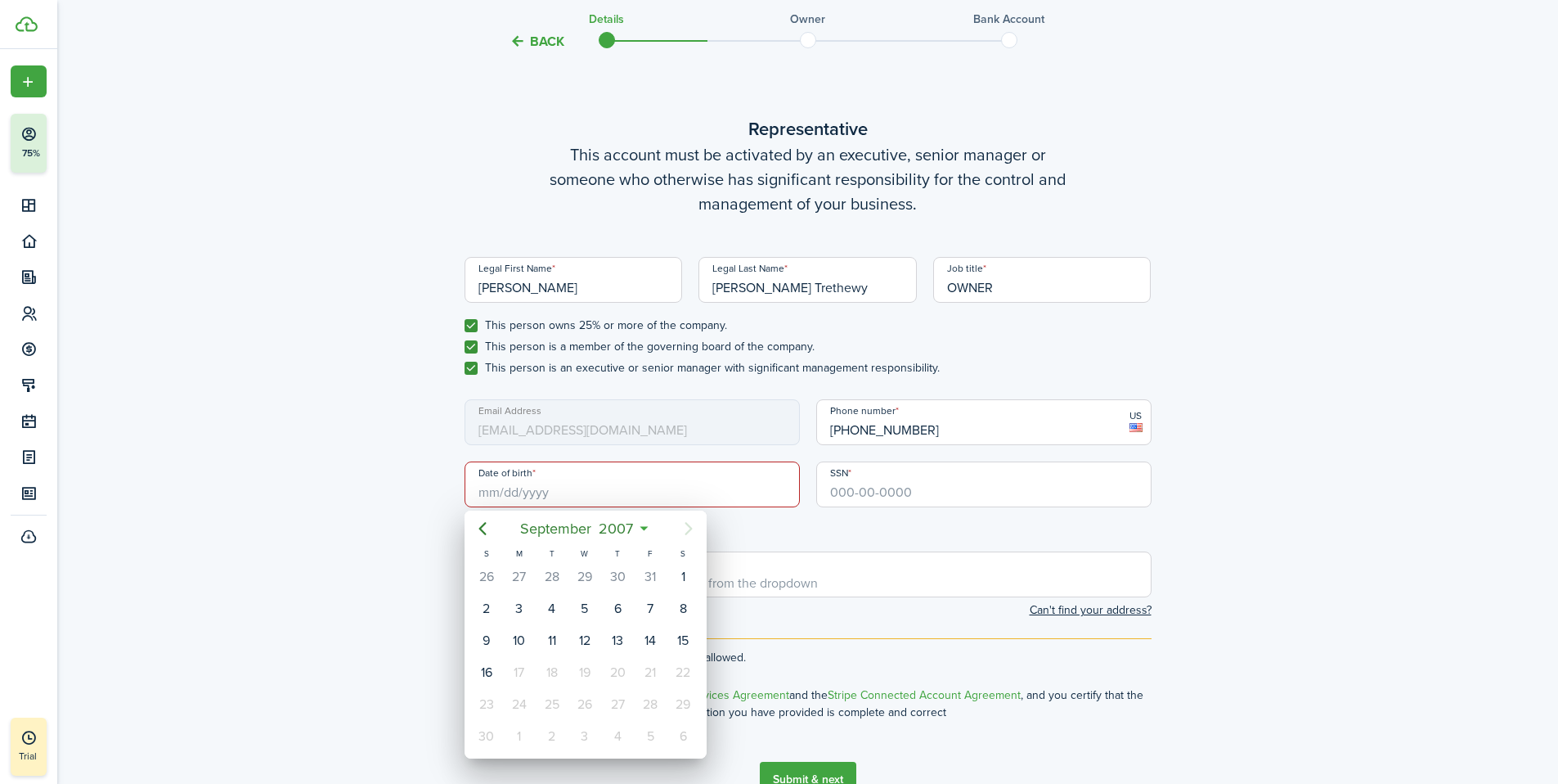
drag, startPoint x: 497, startPoint y: 490, endPoint x: 538, endPoint y: 496, distance: 41.4
click at [497, 490] on div at bounding box center [779, 391] width 1820 height 1045
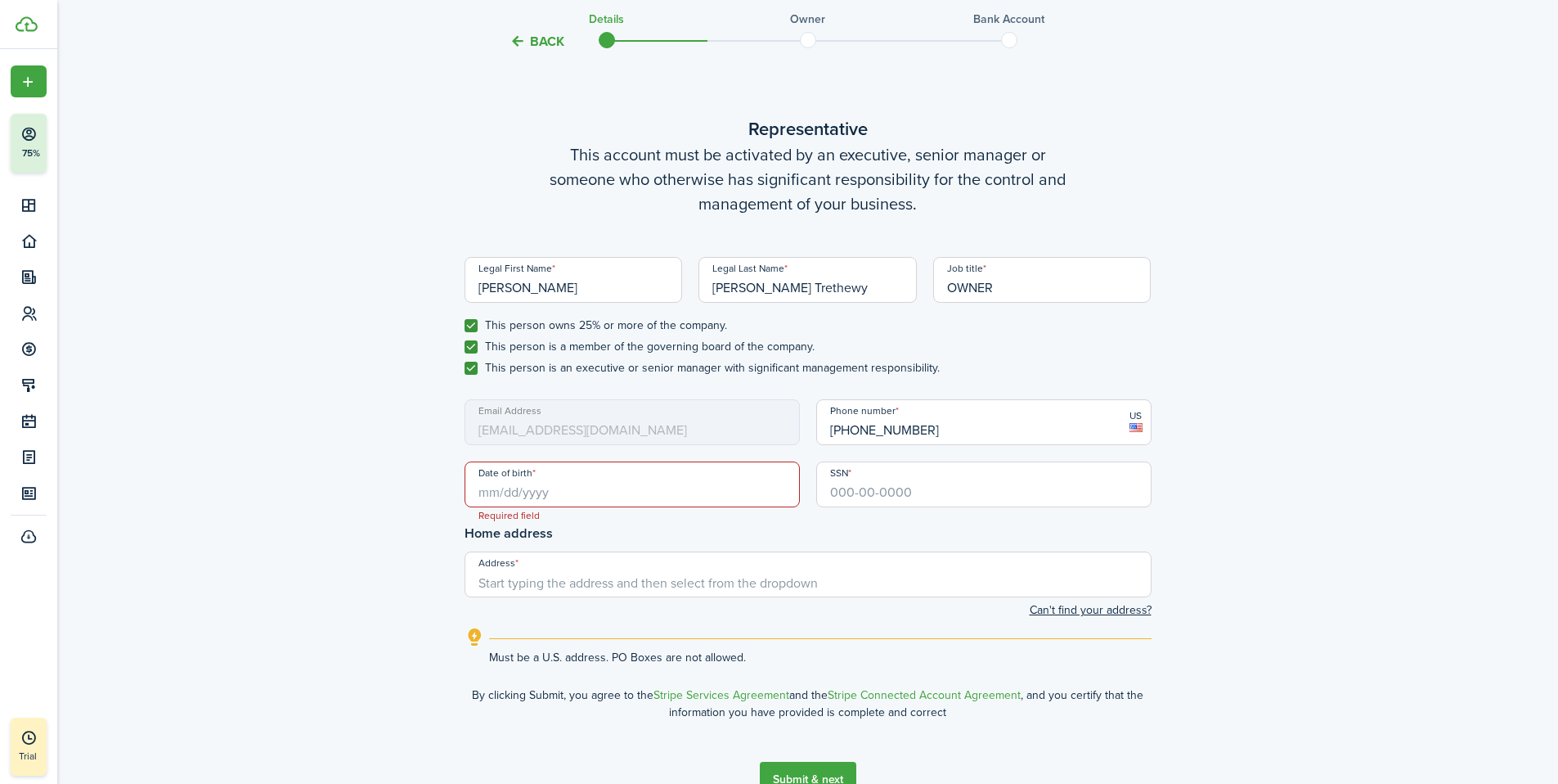
click at [551, 479] on input "Date of birth" at bounding box center [632, 484] width 336 height 45
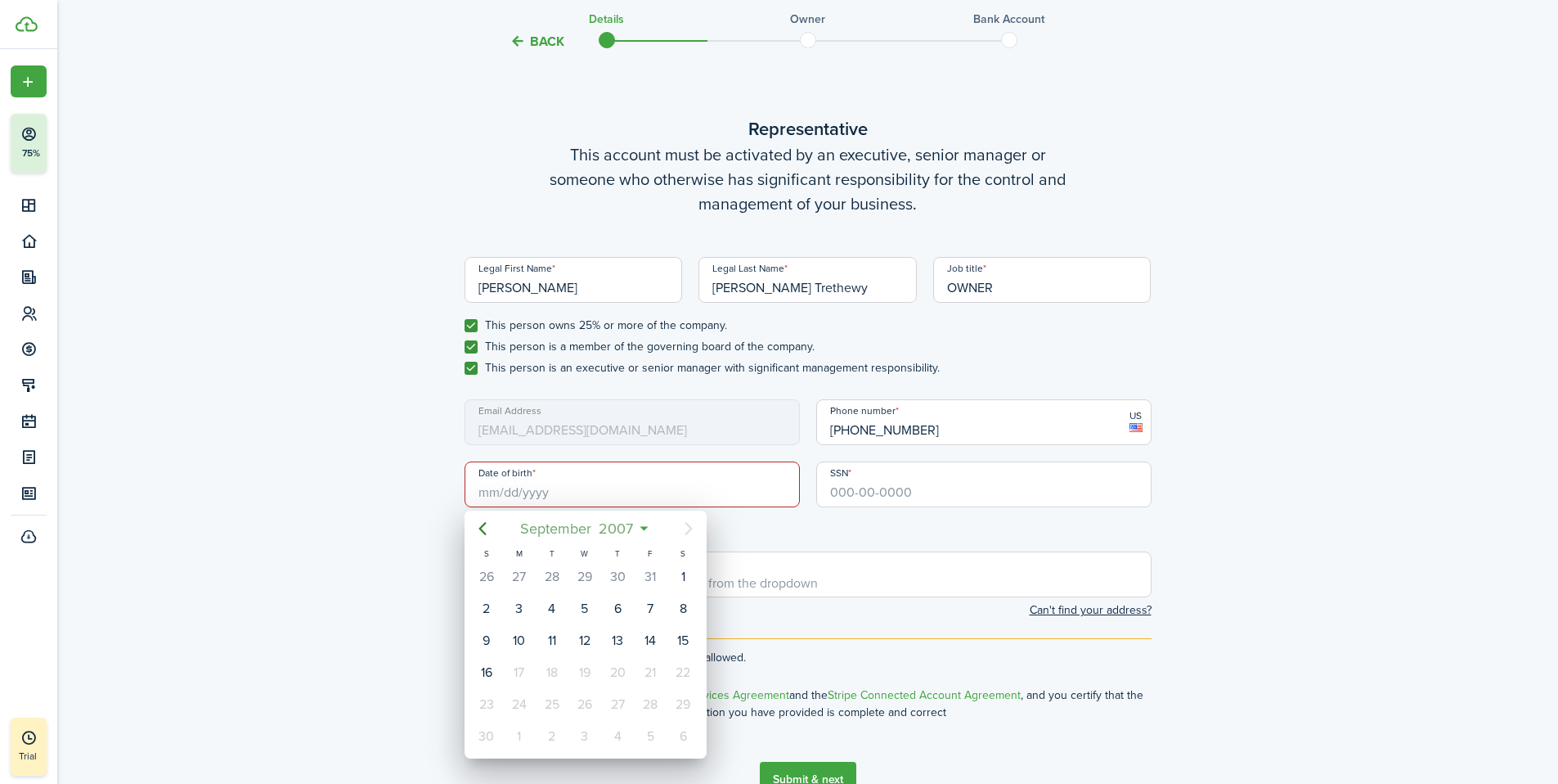
click at [616, 528] on span "2007" at bounding box center [617, 528] width 42 height 29
click at [601, 524] on mbsc-button "2007" at bounding box center [577, 528] width 55 height 29
click at [593, 525] on span "[DATE] - [DATE]" at bounding box center [576, 528] width 103 height 29
click at [593, 525] on span "2007" at bounding box center [578, 528] width 42 height 29
click at [558, 530] on span "September" at bounding box center [556, 528] width 78 height 29
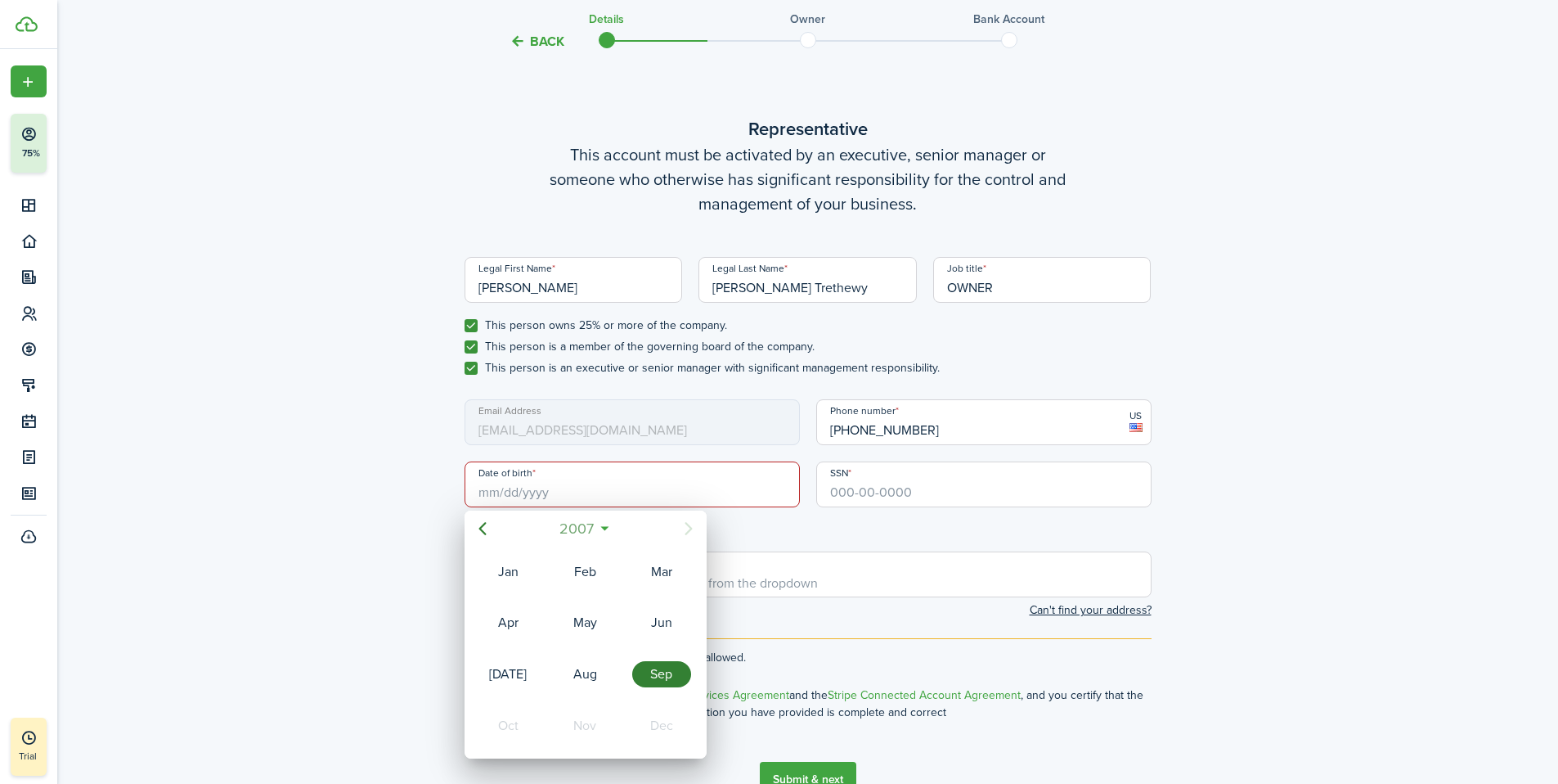
click at [594, 525] on span "2007" at bounding box center [578, 528] width 42 height 29
click at [486, 523] on icon "Previous page" at bounding box center [483, 528] width 20 height 20
click at [486, 522] on icon "Previous page" at bounding box center [483, 528] width 20 height 20
click at [692, 527] on icon "Next page" at bounding box center [689, 528] width 20 height 20
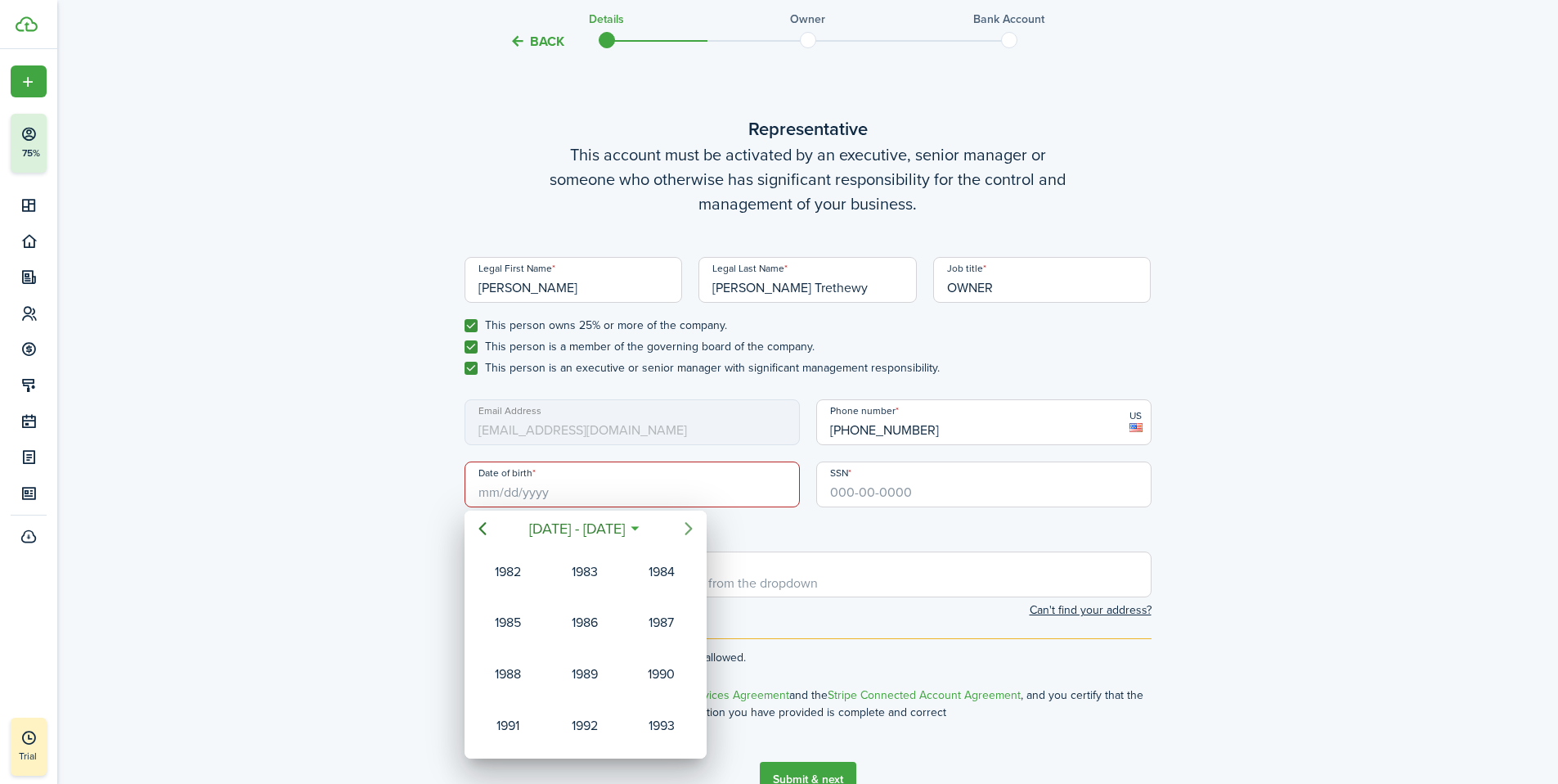
click at [692, 527] on icon "Next page" at bounding box center [689, 528] width 20 height 20
click at [480, 527] on icon "Previous page" at bounding box center [482, 528] width 7 height 13
click at [598, 622] on div "1986" at bounding box center [585, 622] width 59 height 26
click at [676, 628] on div "Jun" at bounding box center [661, 622] width 59 height 26
click at [488, 673] on div "22" at bounding box center [487, 672] width 25 height 25
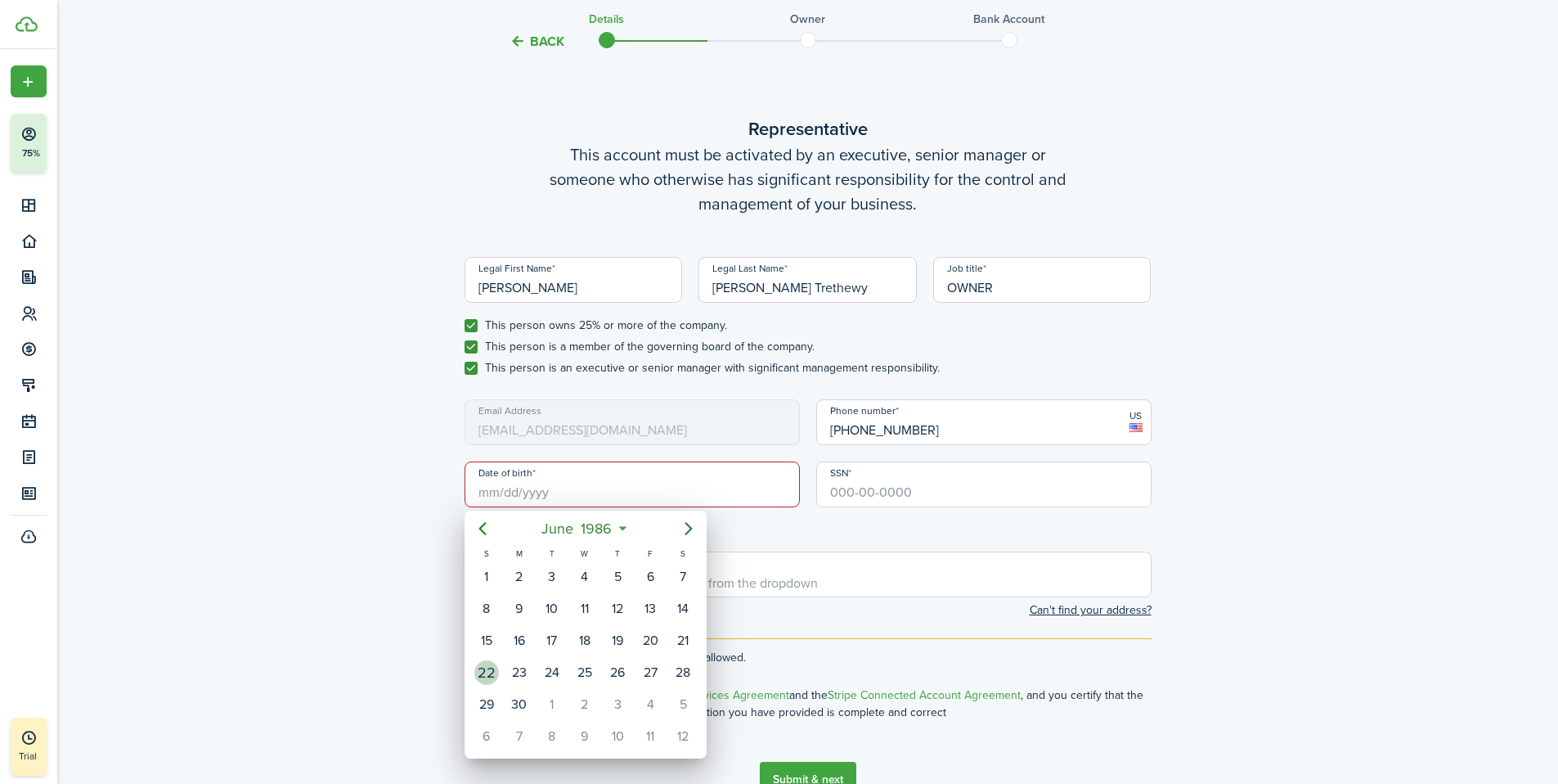
type input "[DATE]"
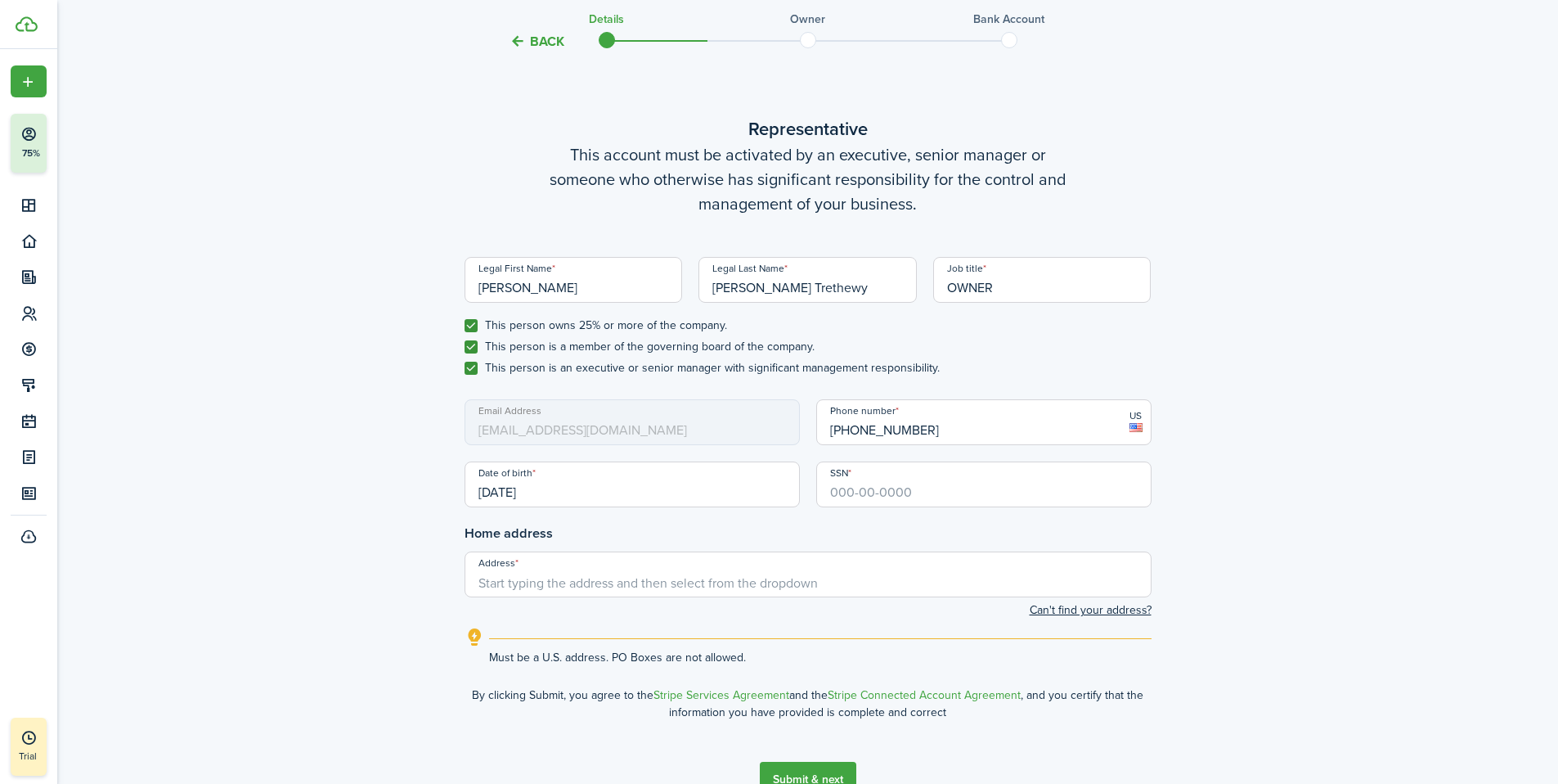
click at [859, 493] on input "SSN" at bounding box center [984, 484] width 336 height 45
type input "533-41-4113"
click at [346, 624] on div "Back Details Owner Bank account Business details Provide the details about your…" at bounding box center [808, 70] width 949 height 1556
click at [620, 574] on input "Address" at bounding box center [809, 574] width 688 height 45
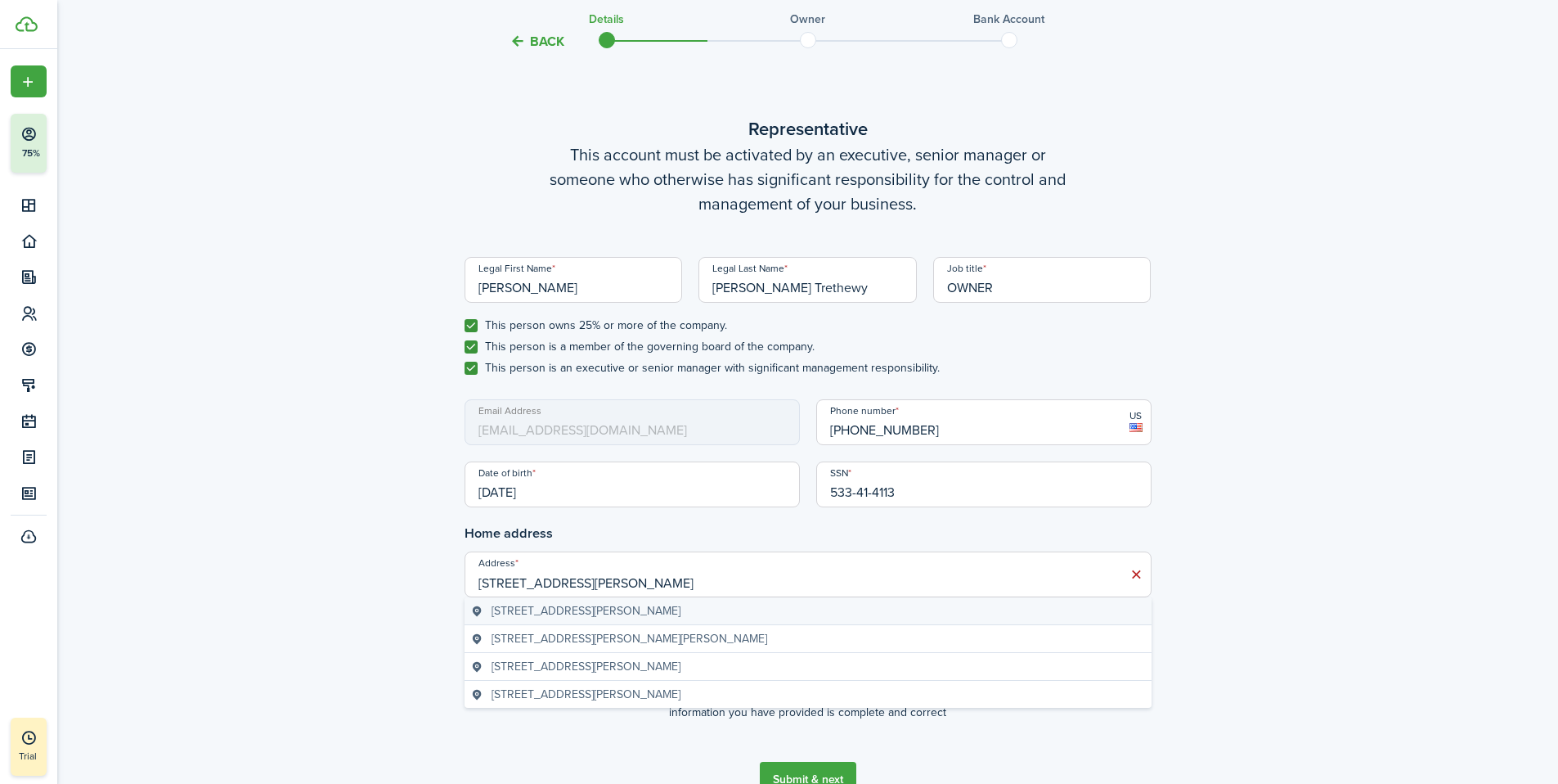
click at [680, 608] on span "[STREET_ADDRESS][PERSON_NAME]" at bounding box center [587, 610] width 189 height 17
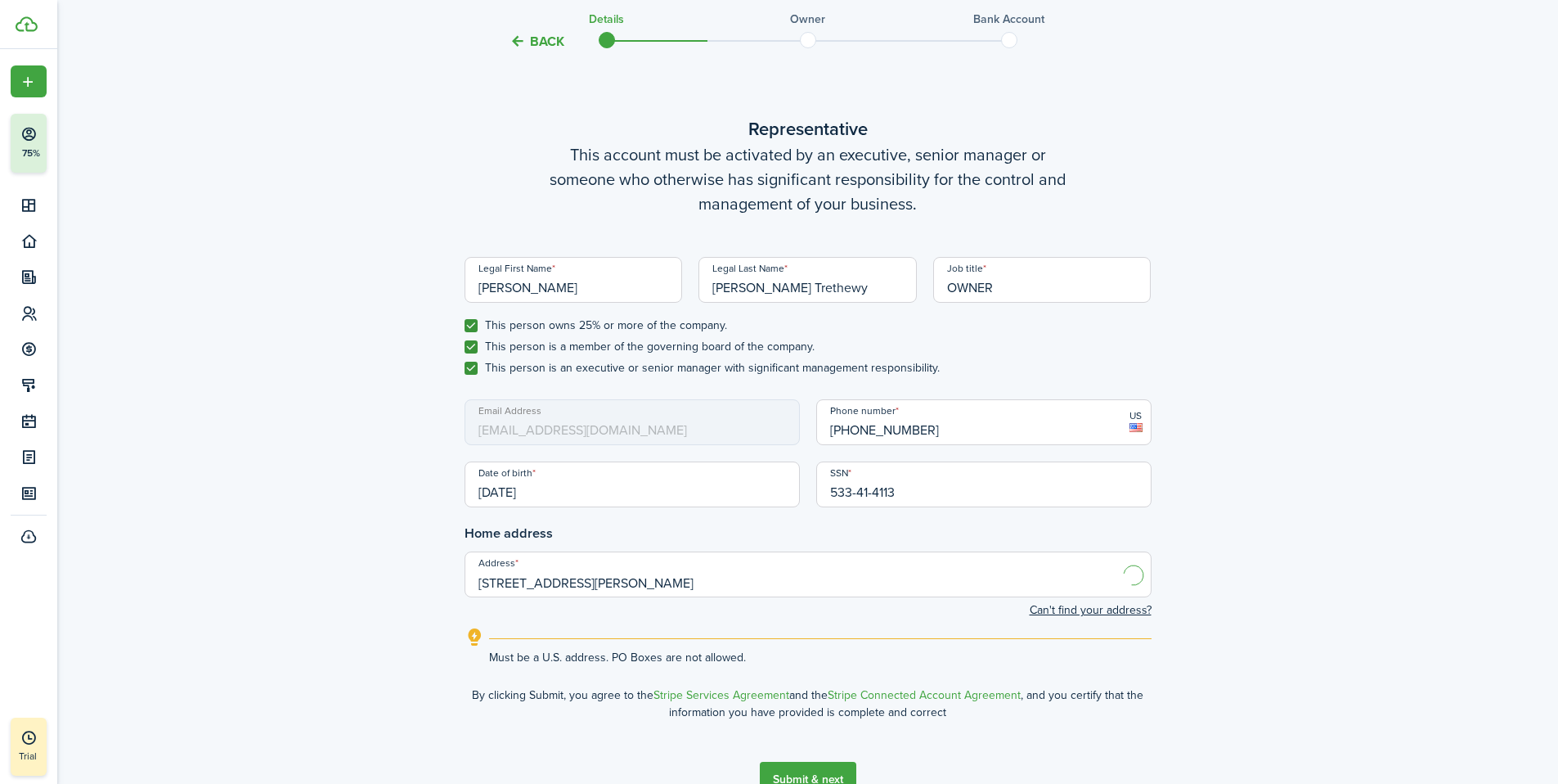
type input "[STREET_ADDRESS][PERSON_NAME]"
click at [1298, 596] on div "Back Details Owner Bank account Business details Provide the details about your…" at bounding box center [808, 70] width 1501 height 1573
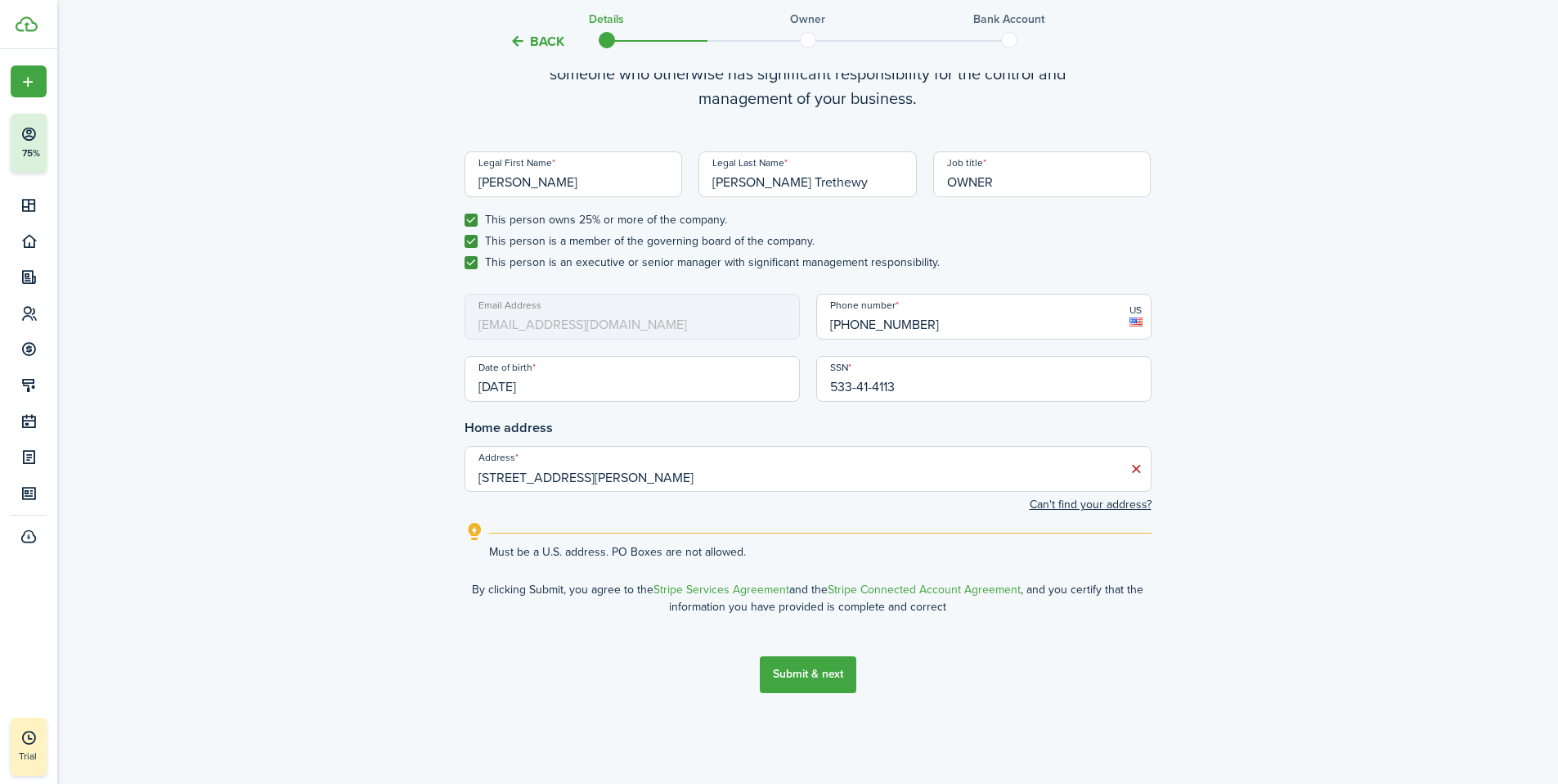
scroll to position [875, 0]
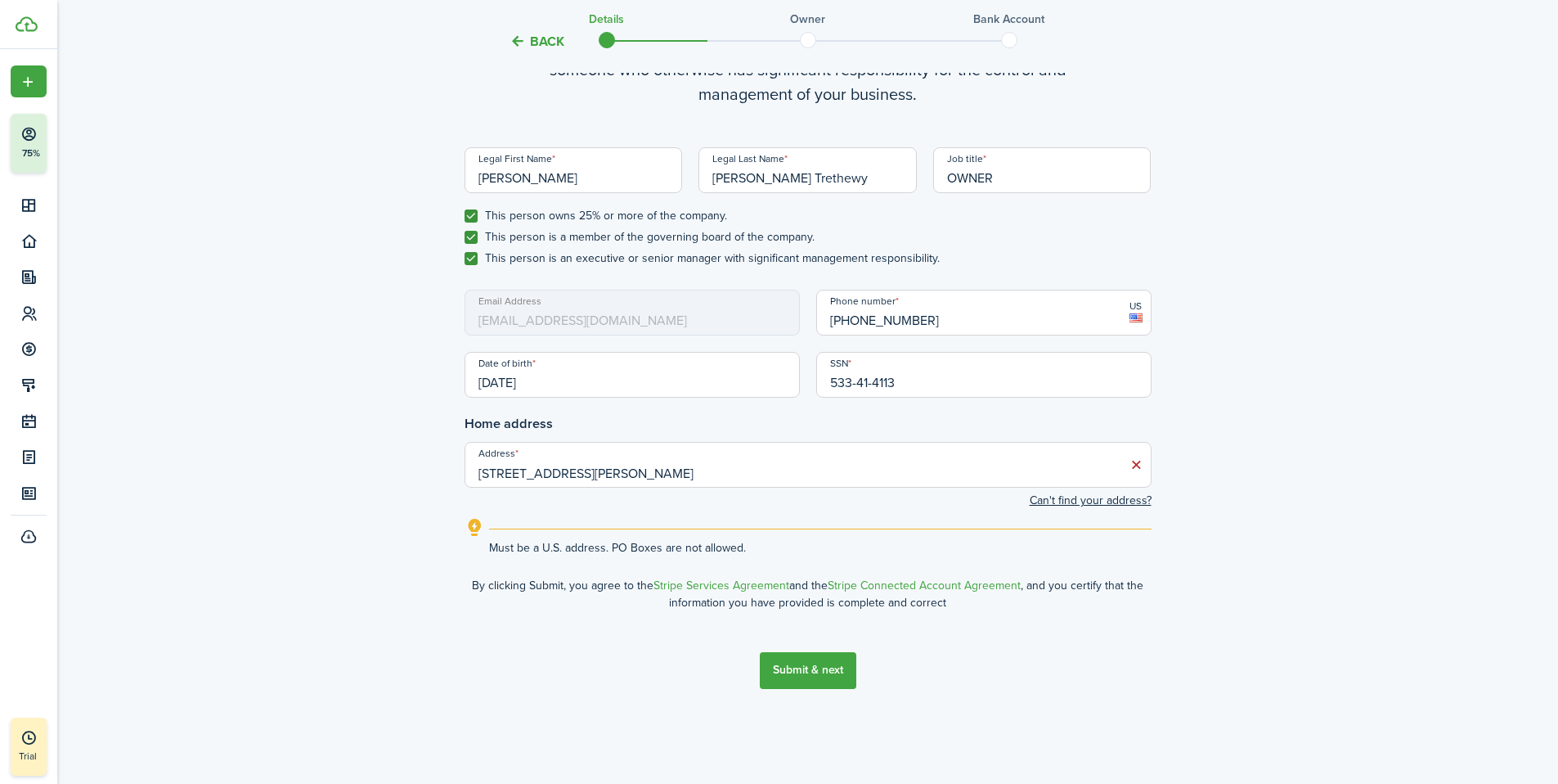
click at [818, 667] on button "Submit & next" at bounding box center [809, 670] width 96 height 36
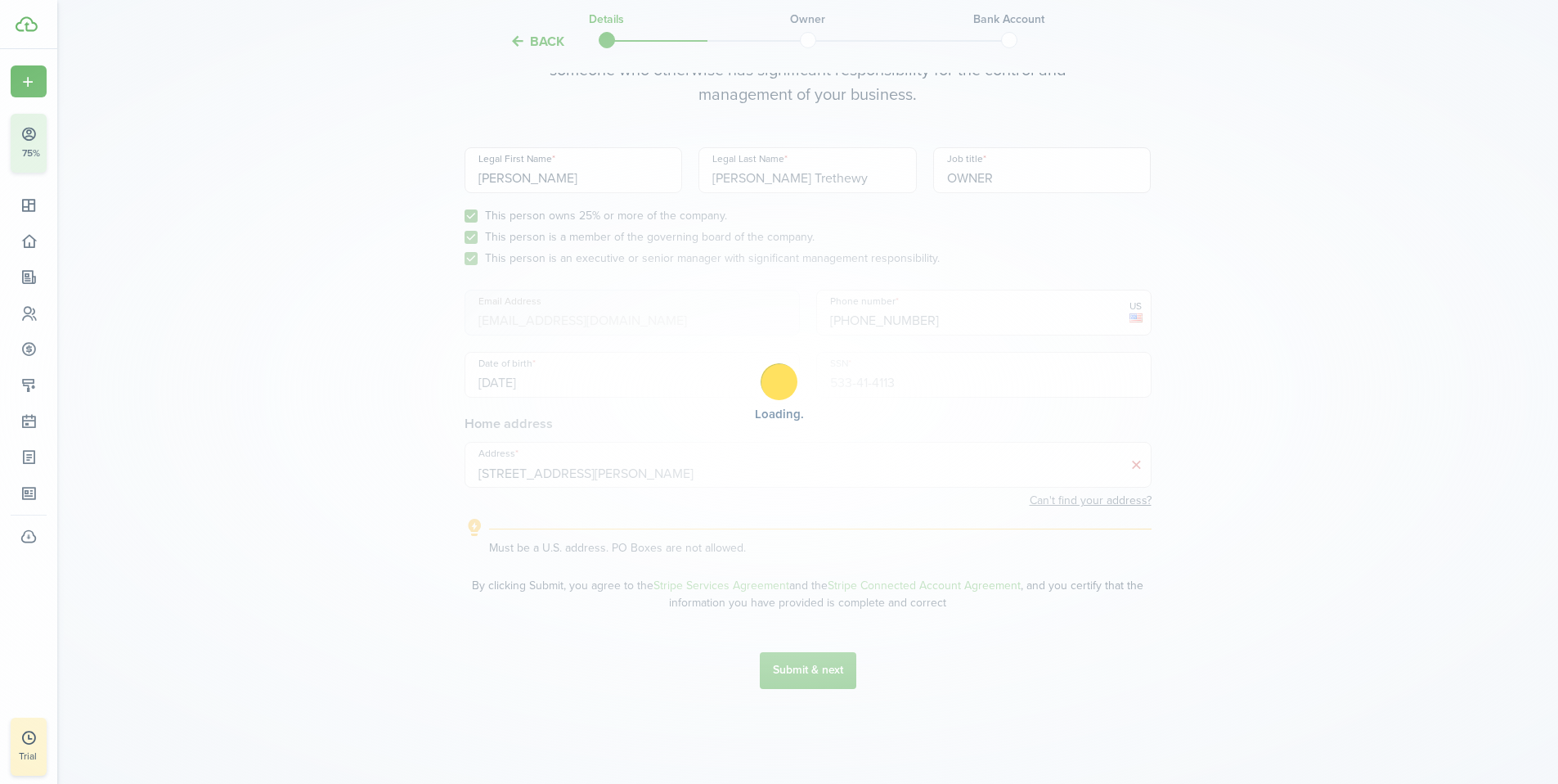
scroll to position [0, 0]
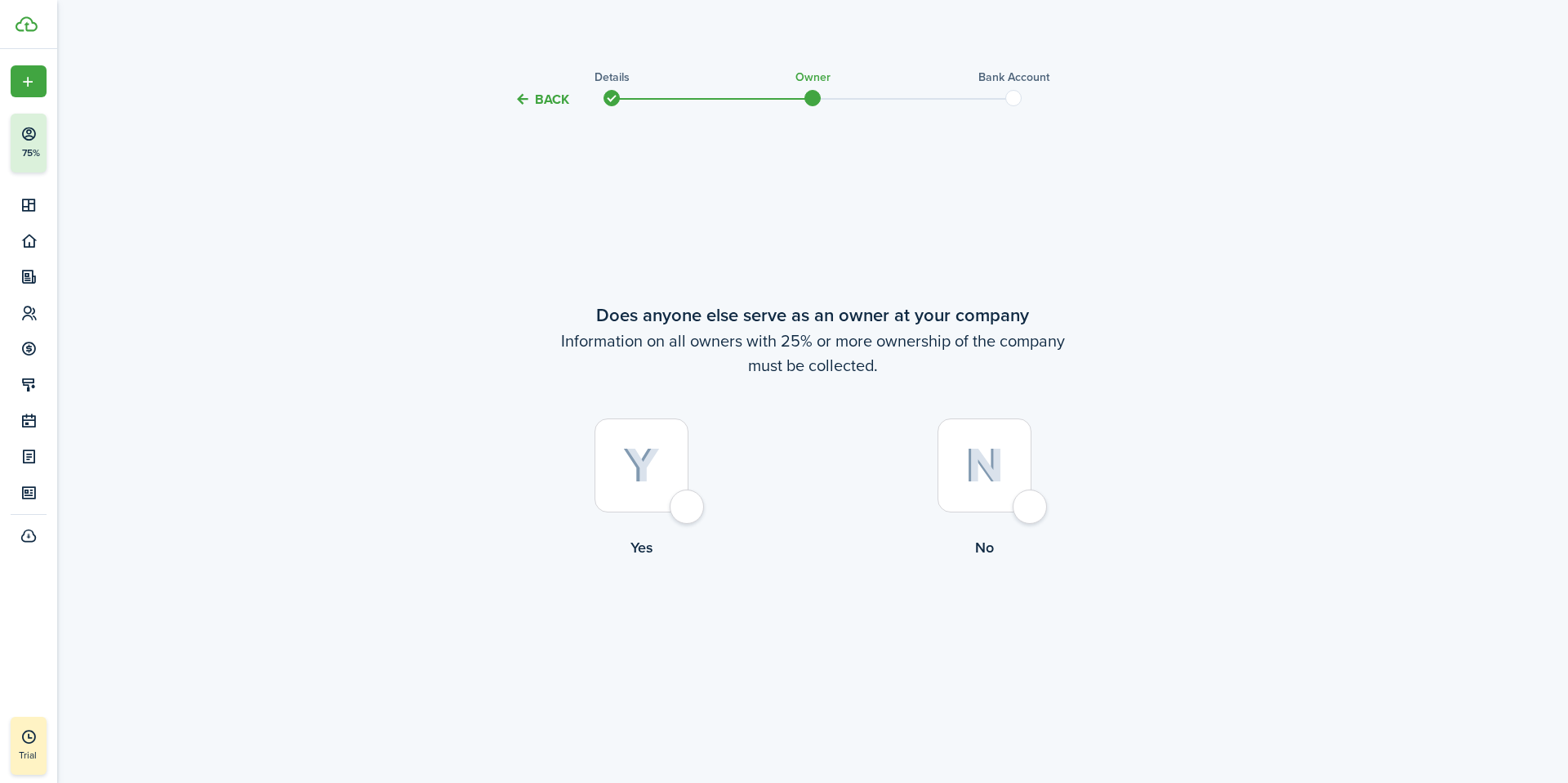
click at [1030, 481] on div at bounding box center [984, 465] width 94 height 94
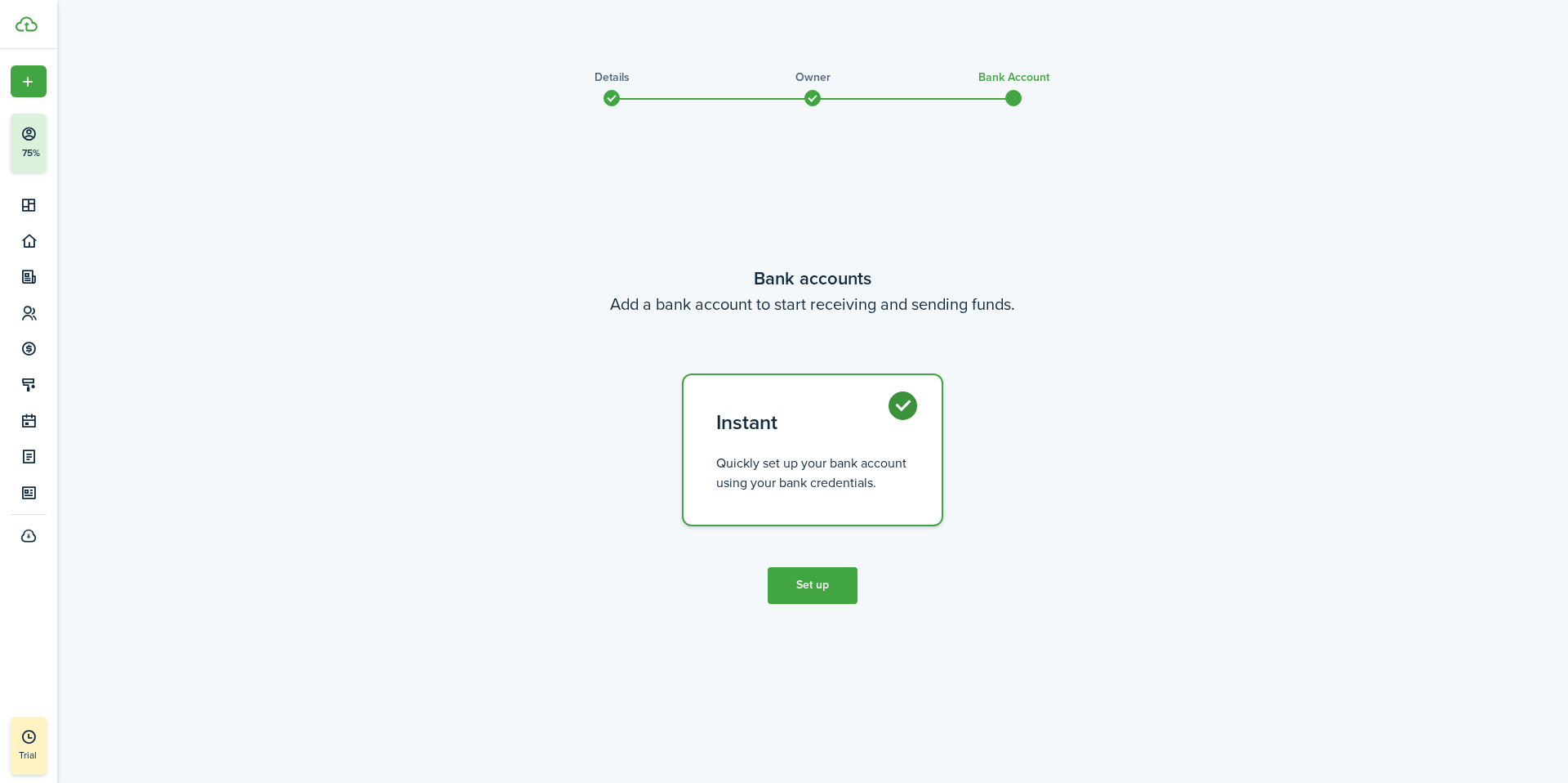
click at [823, 583] on button "Set up" at bounding box center [812, 585] width 90 height 36
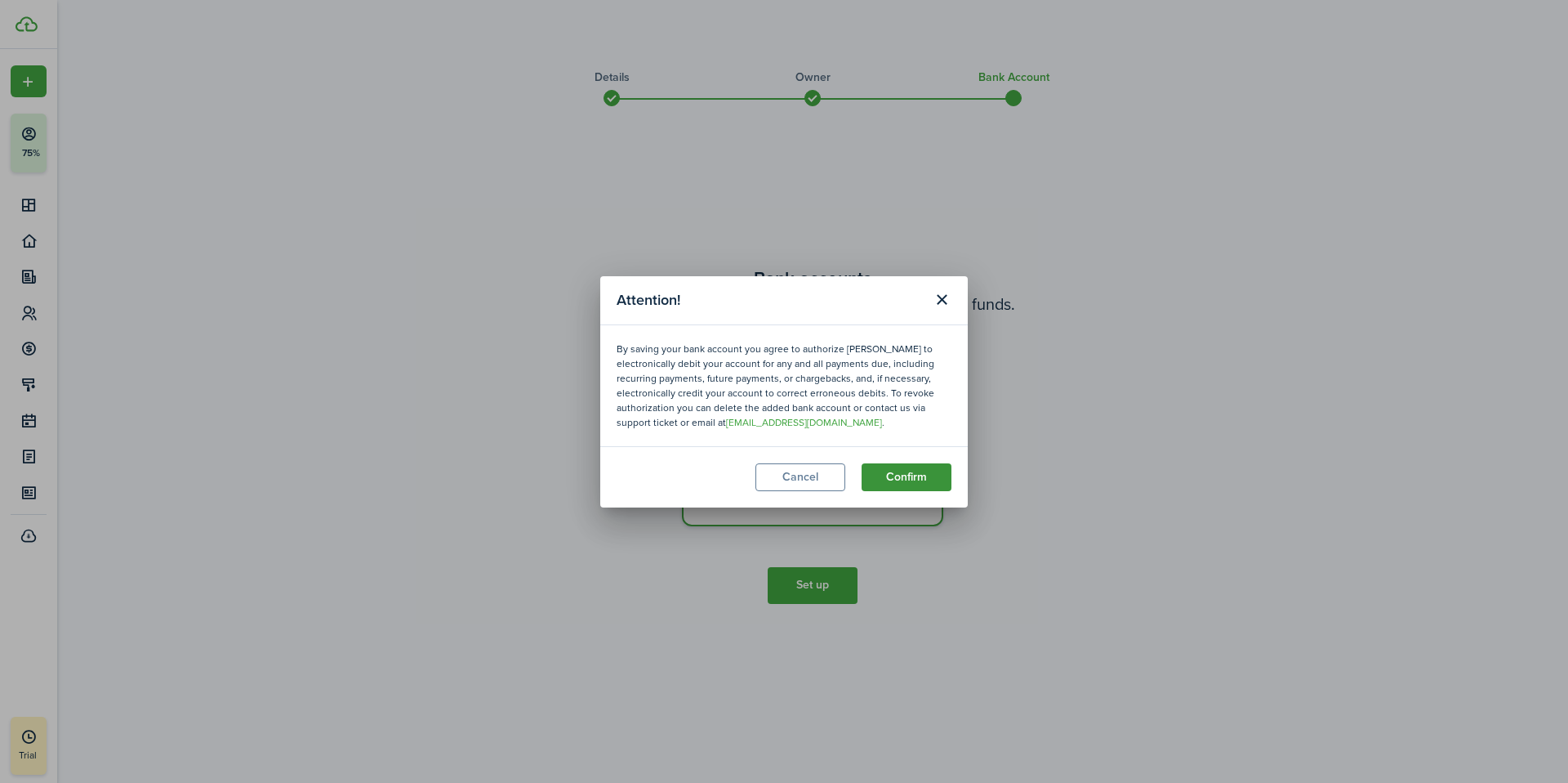
click at [908, 481] on button "Confirm" at bounding box center [906, 477] width 90 height 28
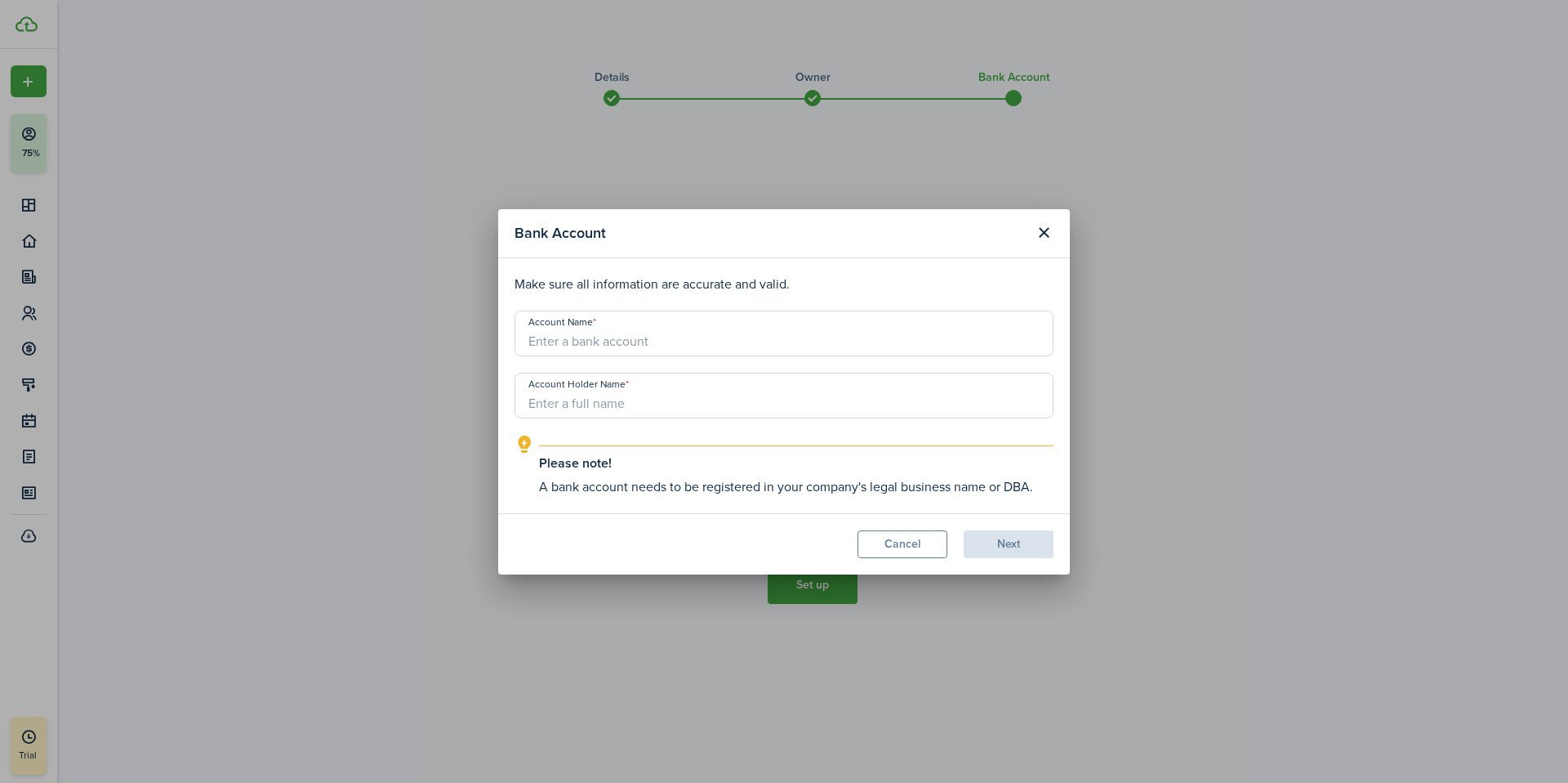
click at [605, 344] on input "Account Name" at bounding box center [784, 333] width 539 height 45
click at [589, 344] on input "Account Name" at bounding box center [784, 333] width 539 height 45
type input "ON POINT"
click at [569, 410] on input "Account Holder Name" at bounding box center [784, 395] width 539 height 45
type input "NOPO RENTALS LLC"
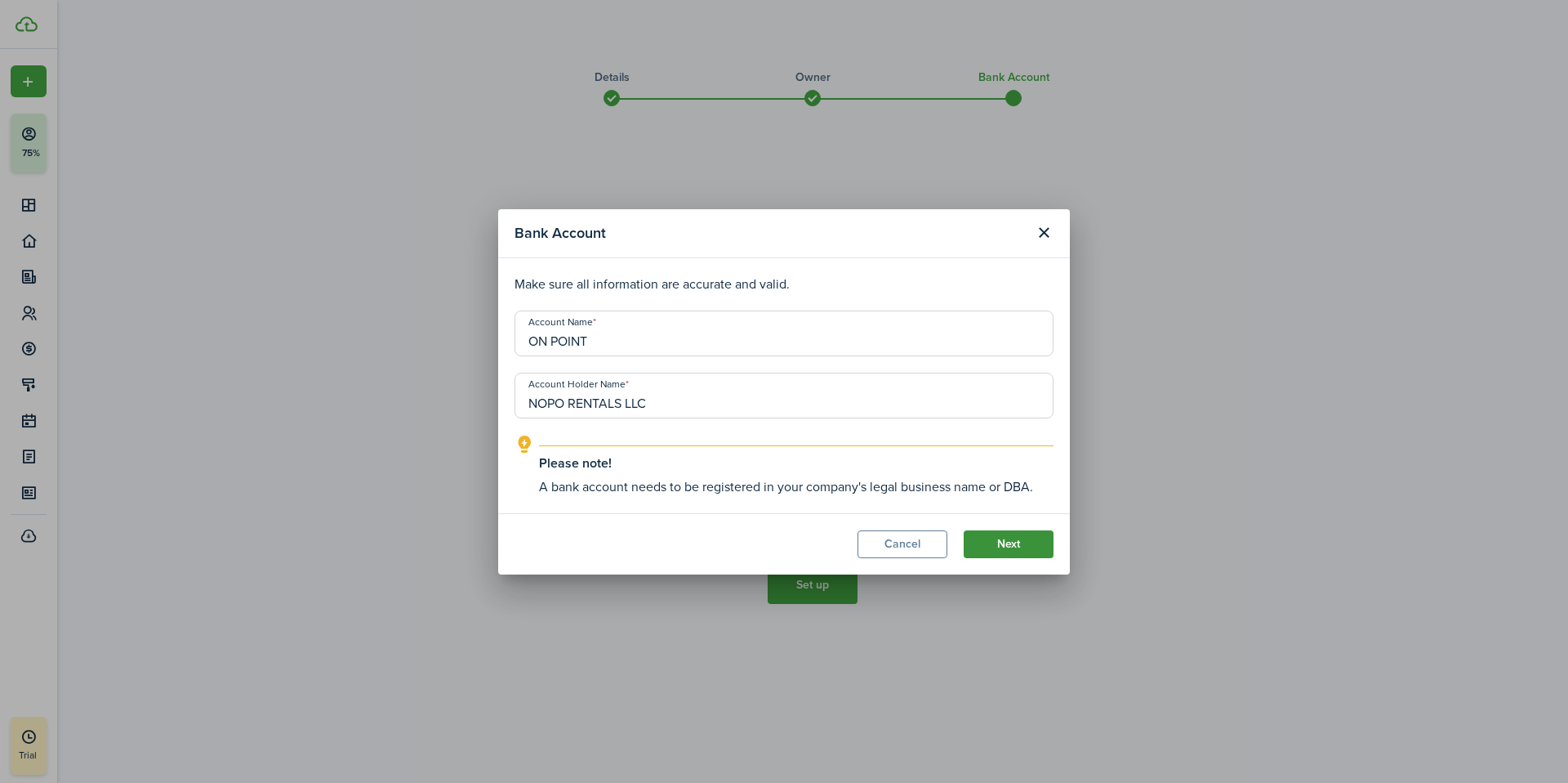
click at [1019, 540] on button "Next" at bounding box center [1008, 544] width 90 height 28
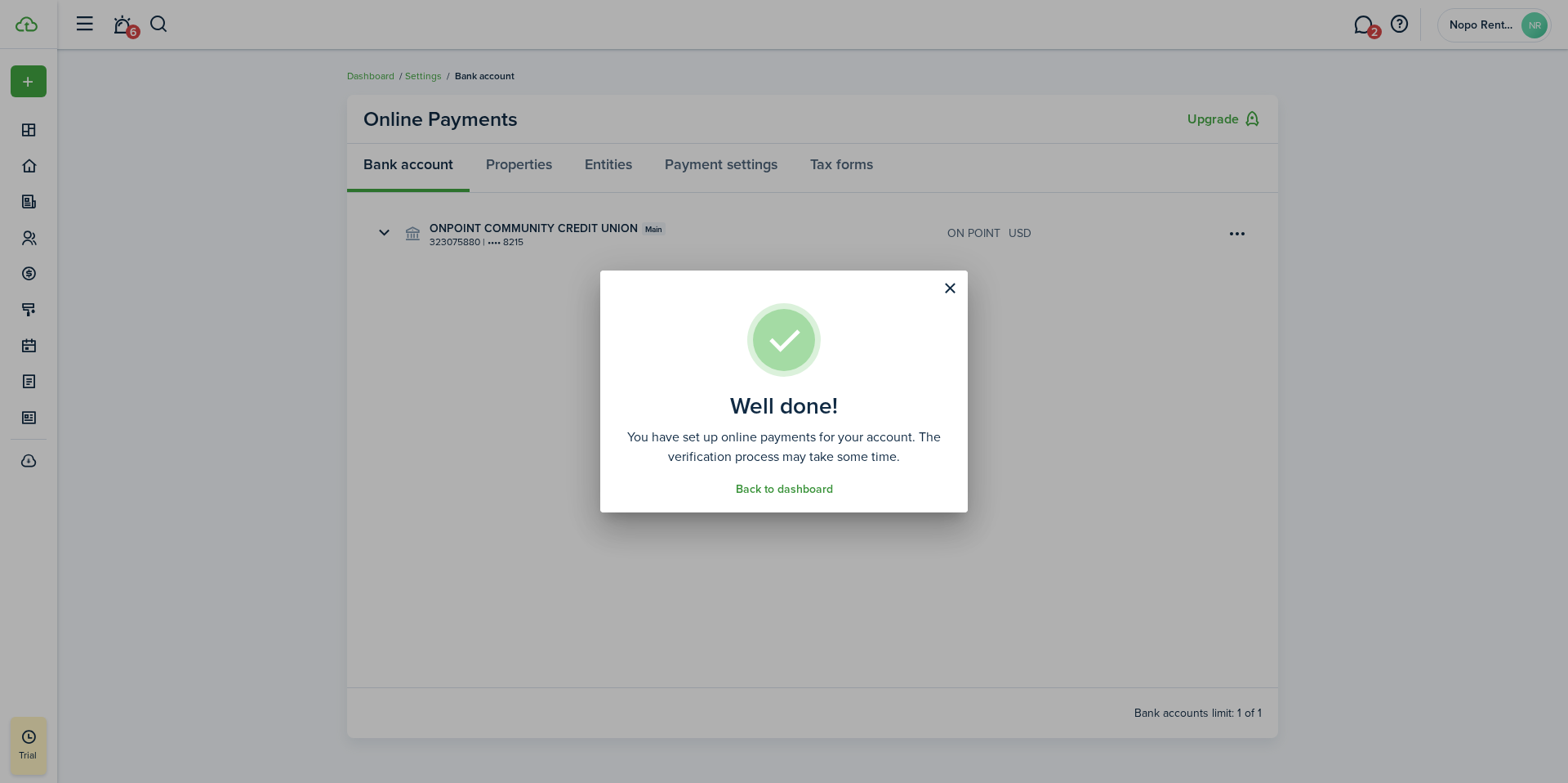
click at [788, 491] on link "Back to dashboard" at bounding box center [784, 490] width 97 height 13
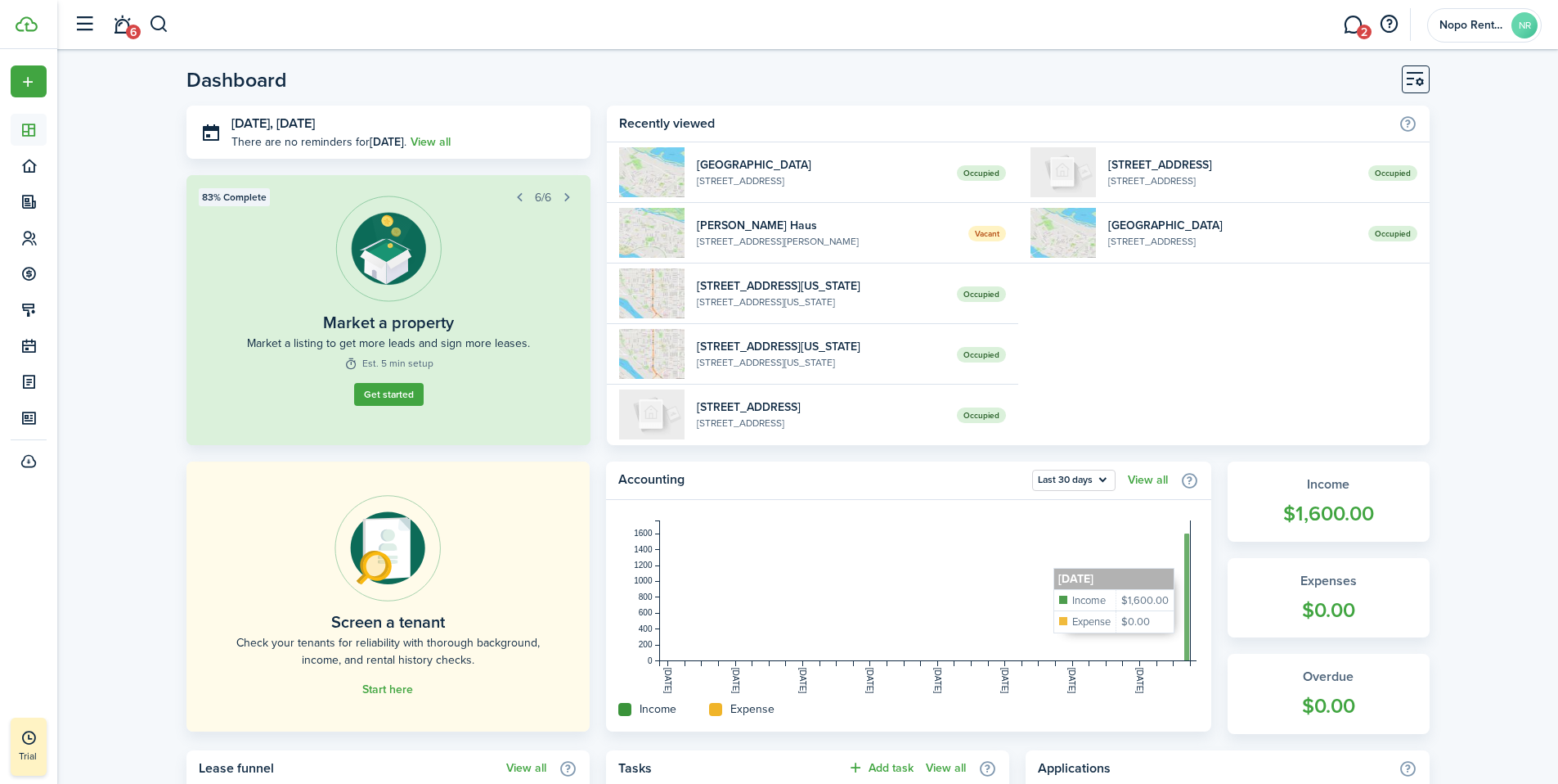
click at [1187, 575] on rect at bounding box center [929, 590] width 539 height 141
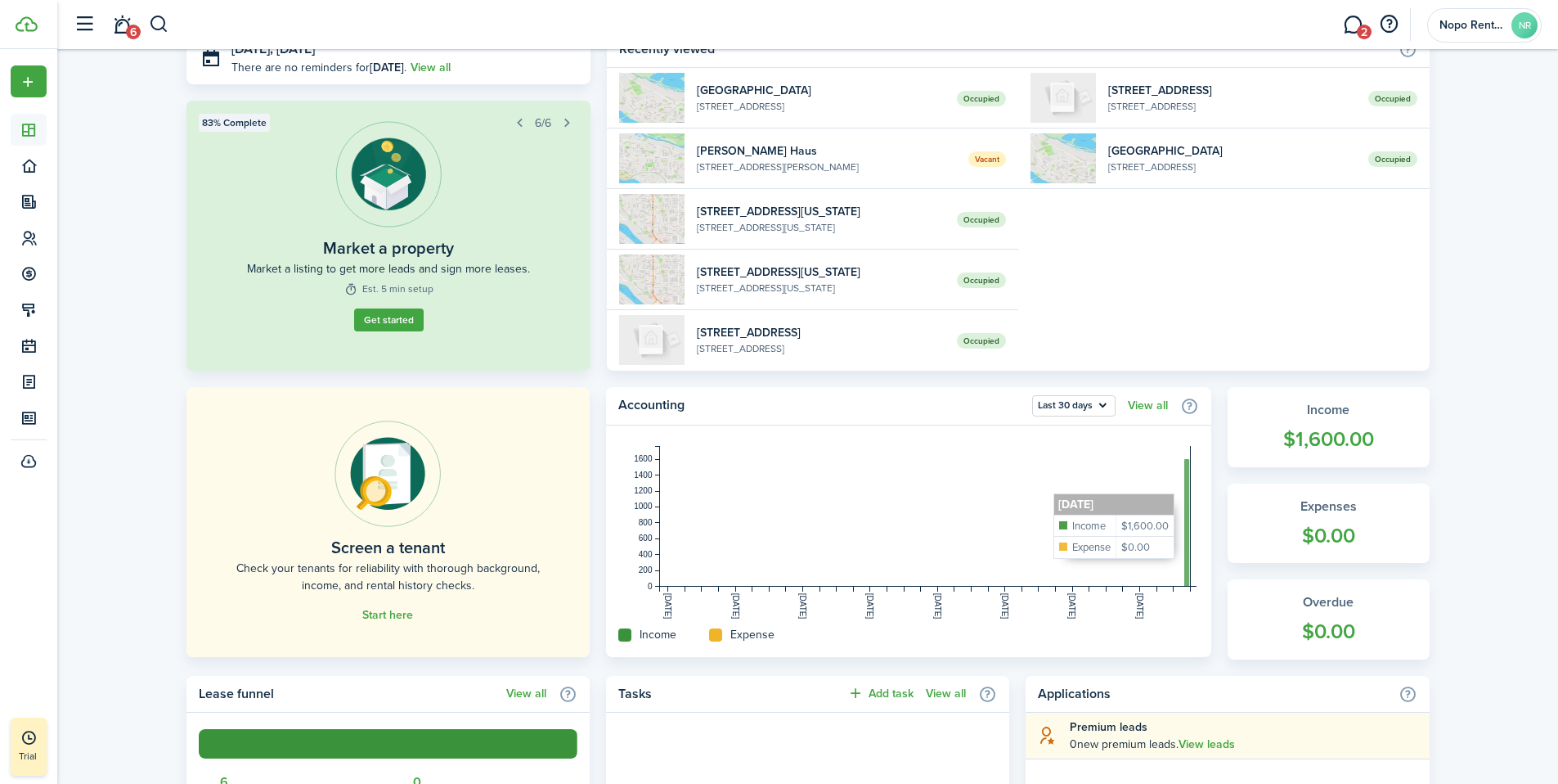
scroll to position [75, 0]
click at [1353, 434] on widget-stats-count "$1,600.00" at bounding box center [1329, 438] width 169 height 31
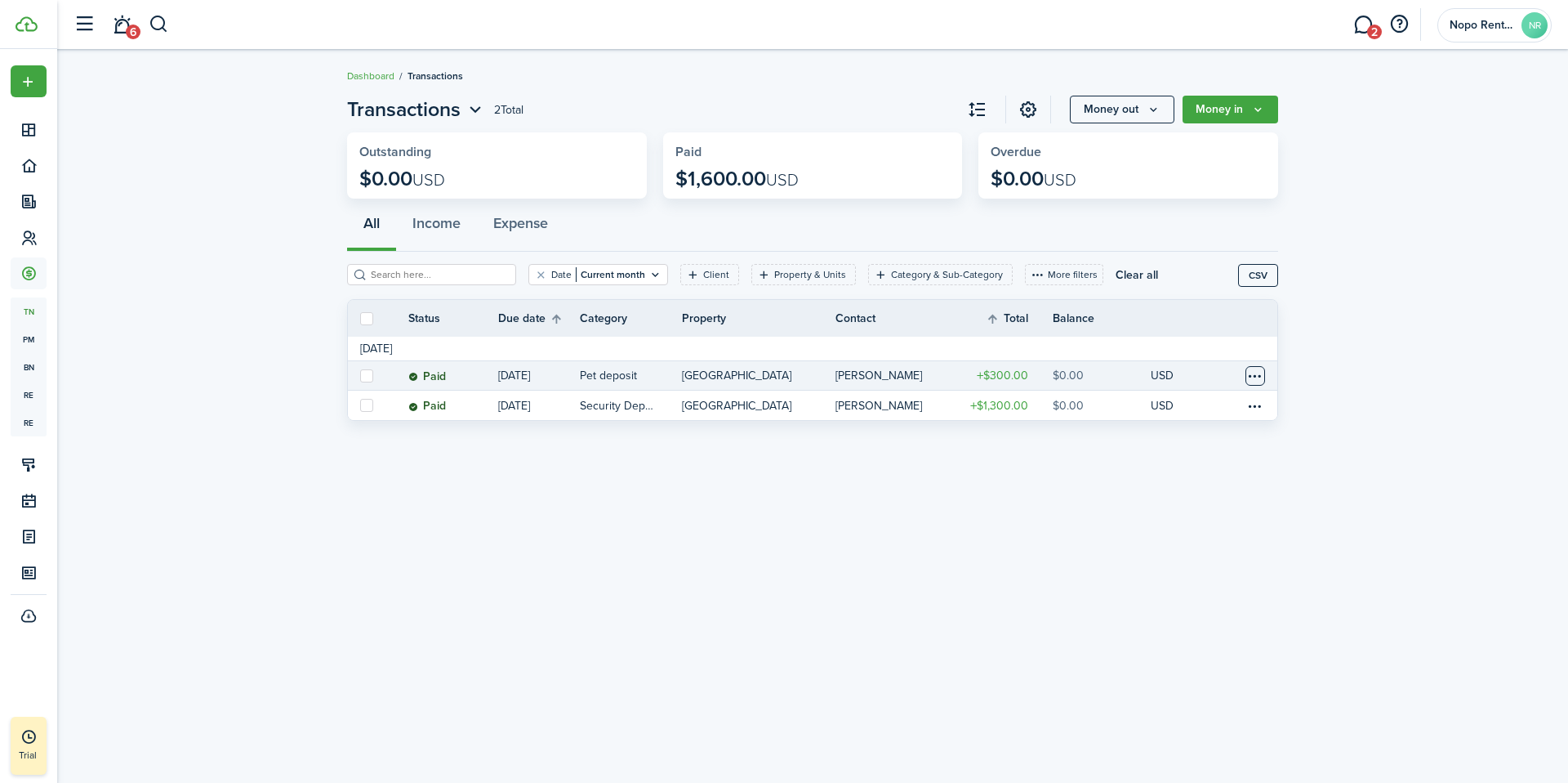
click at [1255, 372] on table-menu-btn-icon at bounding box center [1256, 376] width 20 height 20
click at [1149, 405] on button "Edit" at bounding box center [1193, 408] width 143 height 28
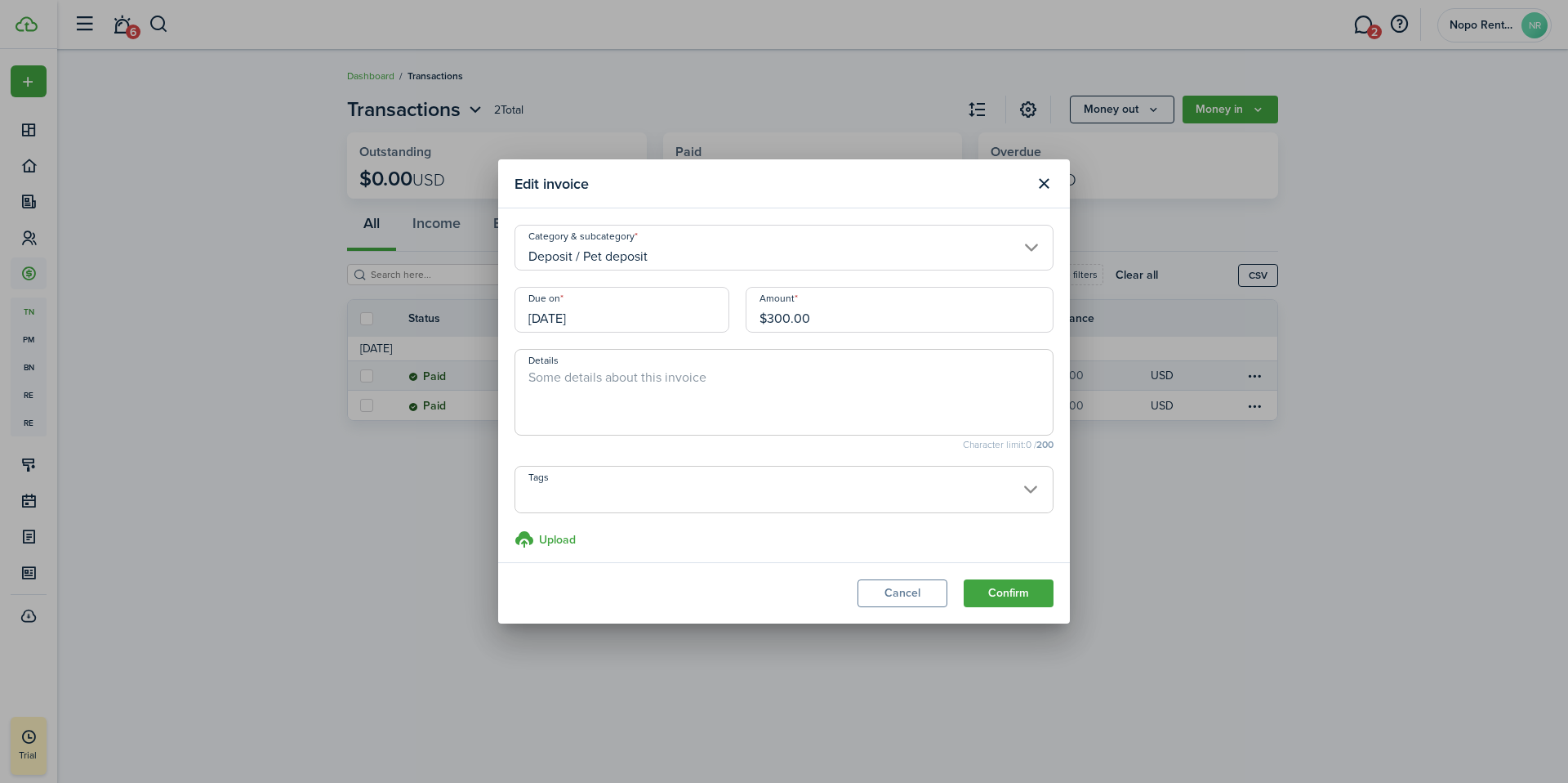
click at [596, 321] on input "[DATE]" at bounding box center [622, 310] width 215 height 45
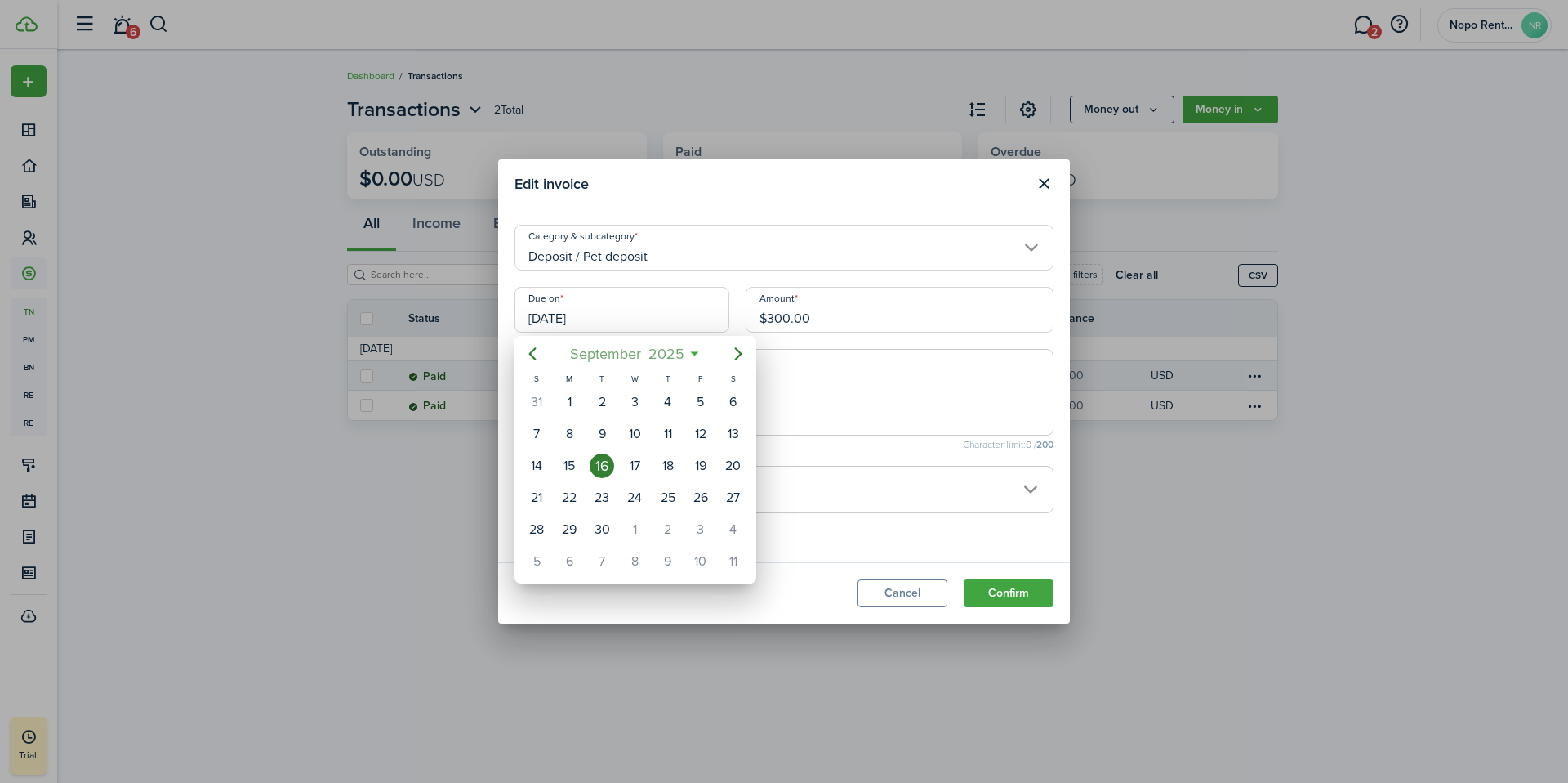
click at [670, 354] on span "2025" at bounding box center [666, 353] width 44 height 29
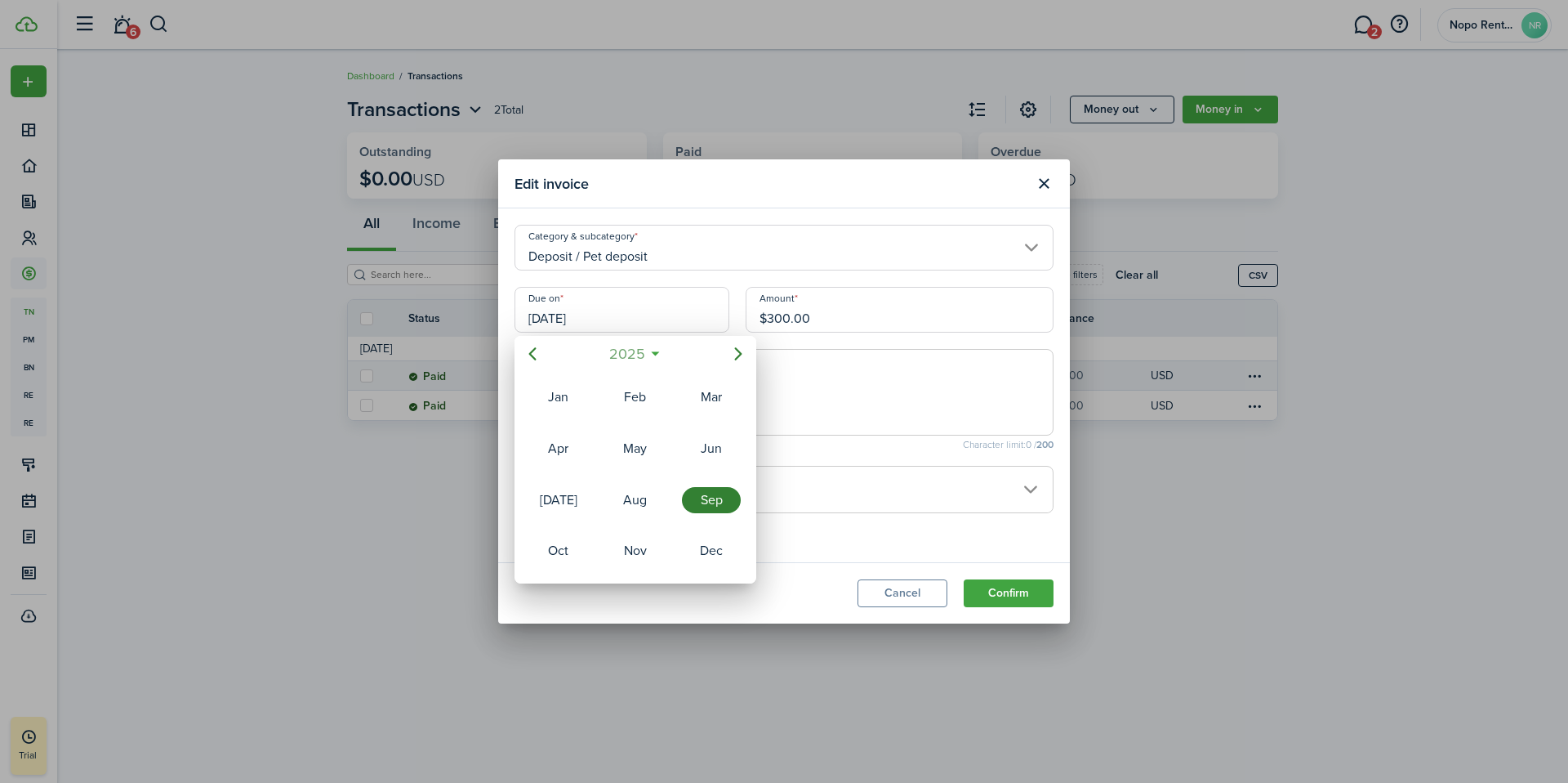
click at [654, 345] on mbsc-button "2025" at bounding box center [626, 353] width 56 height 29
click at [570, 450] on div "2021" at bounding box center [558, 448] width 59 height 26
click at [561, 395] on div "Jan" at bounding box center [558, 397] width 59 height 26
click at [664, 499] on div "21" at bounding box center [667, 497] width 25 height 25
type input "[DATE]"
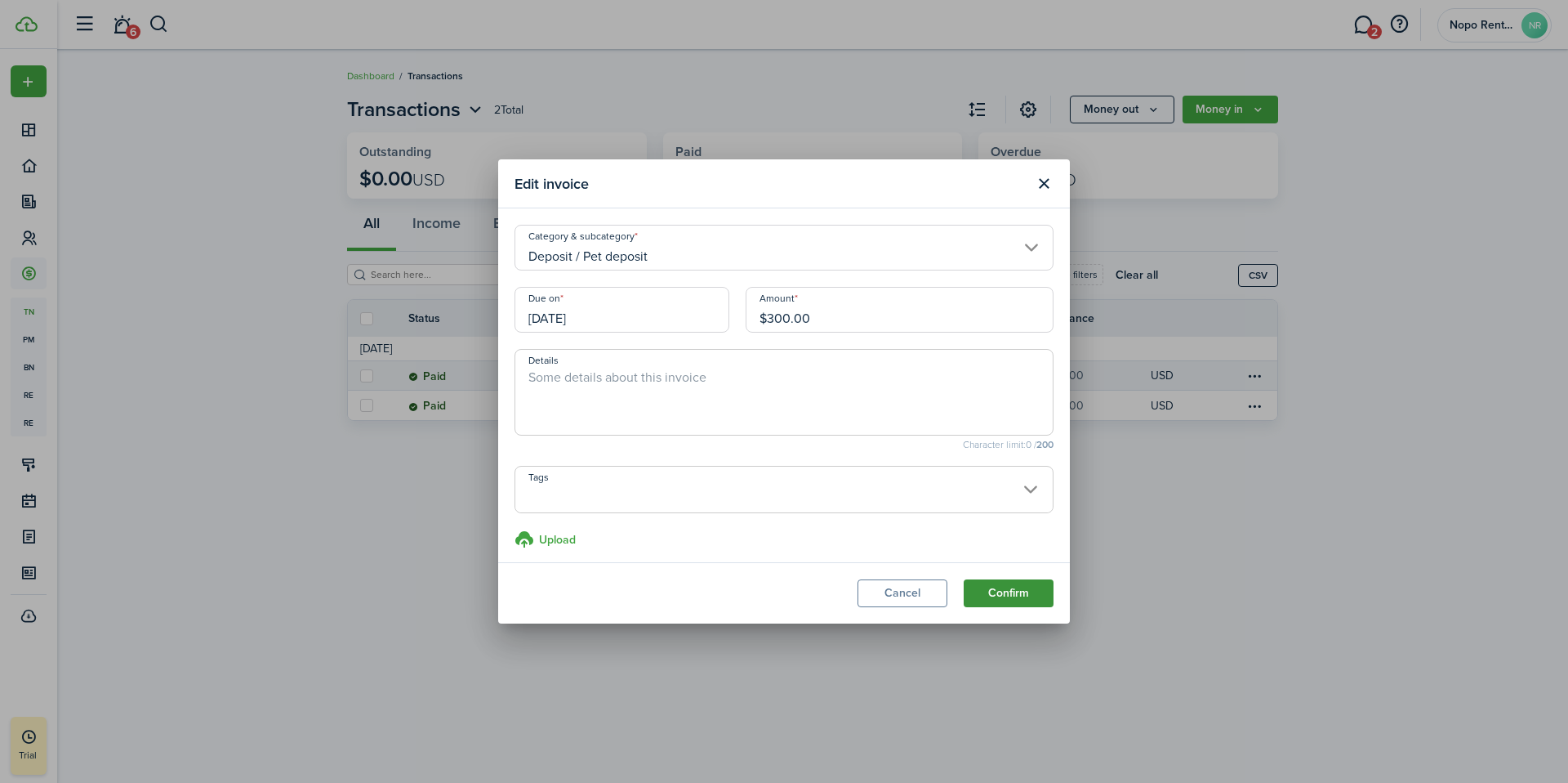
click at [1019, 591] on button "Confirm" at bounding box center [1008, 593] width 90 height 28
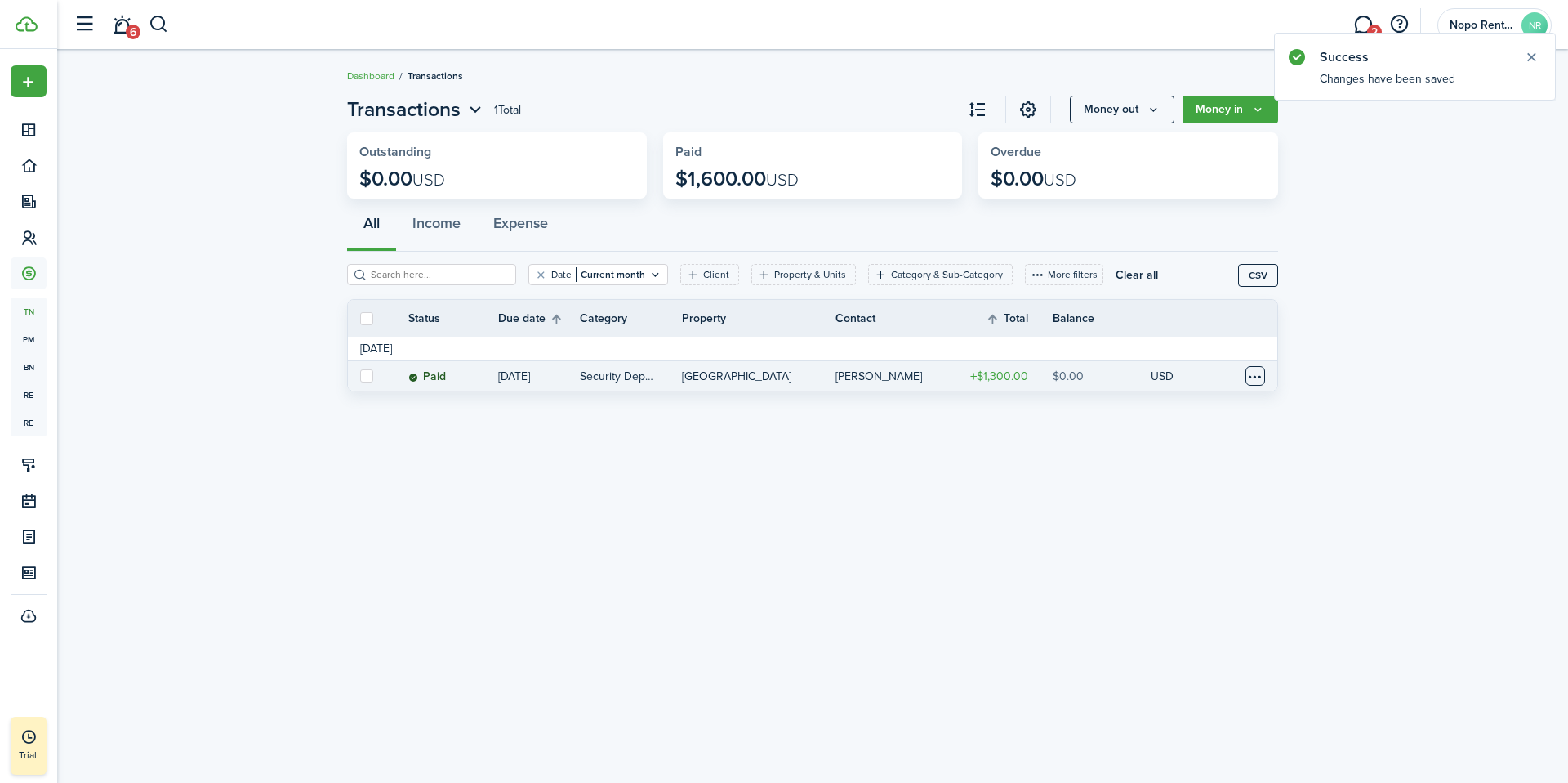
click at [1255, 378] on table-menu-btn-icon at bounding box center [1256, 376] width 20 height 20
click at [1137, 408] on button "Edit" at bounding box center [1193, 408] width 143 height 28
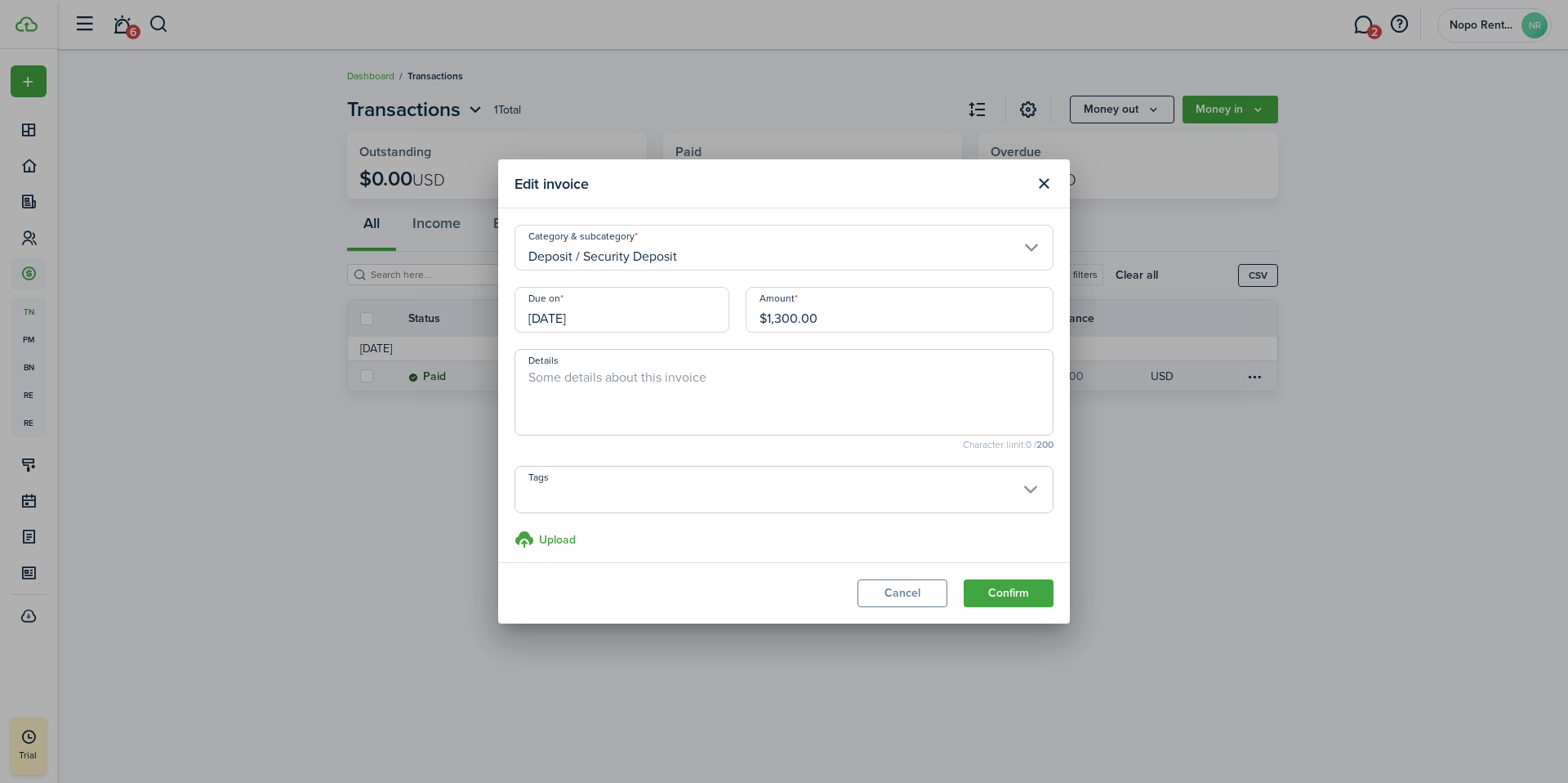
click at [595, 318] on input "[DATE]" at bounding box center [622, 310] width 215 height 45
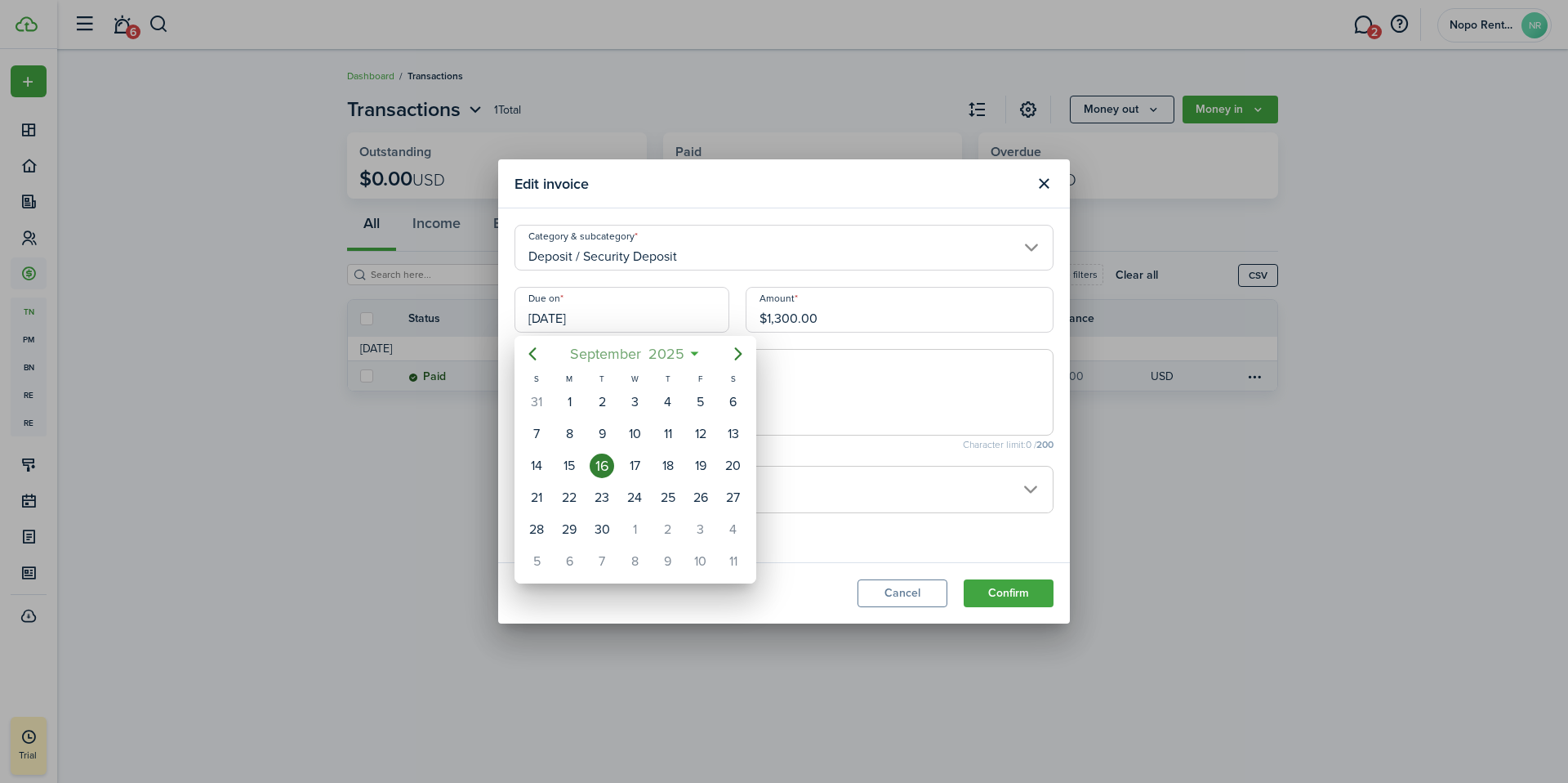
click at [675, 349] on span "2025" at bounding box center [666, 353] width 44 height 29
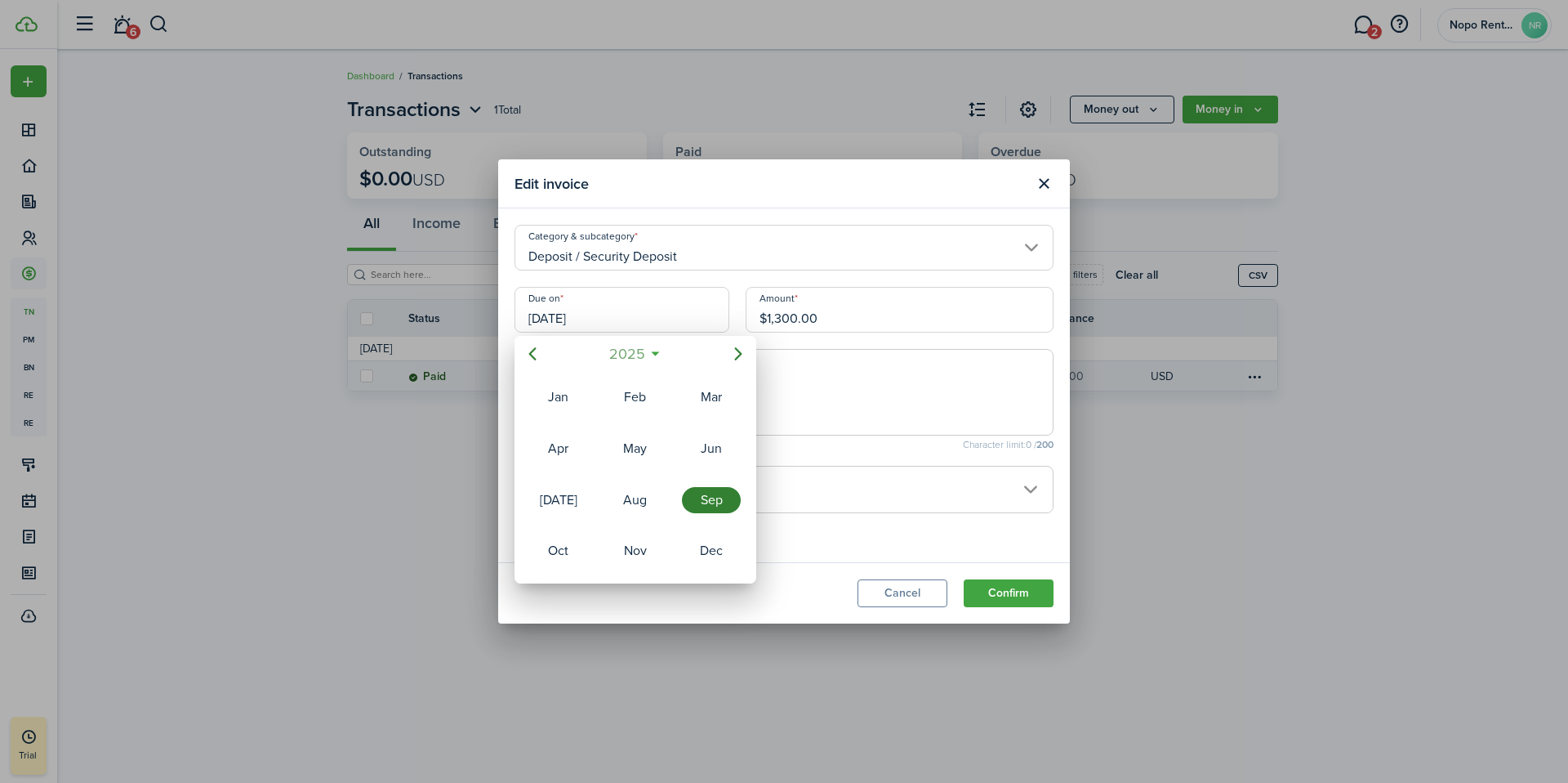
click at [631, 356] on span "2025" at bounding box center [626, 353] width 44 height 29
click at [557, 445] on div "2021" at bounding box center [558, 448] width 59 height 26
click at [561, 398] on div "Jan" at bounding box center [558, 397] width 59 height 26
click at [672, 498] on div "21" at bounding box center [667, 497] width 25 height 25
type input "[DATE]"
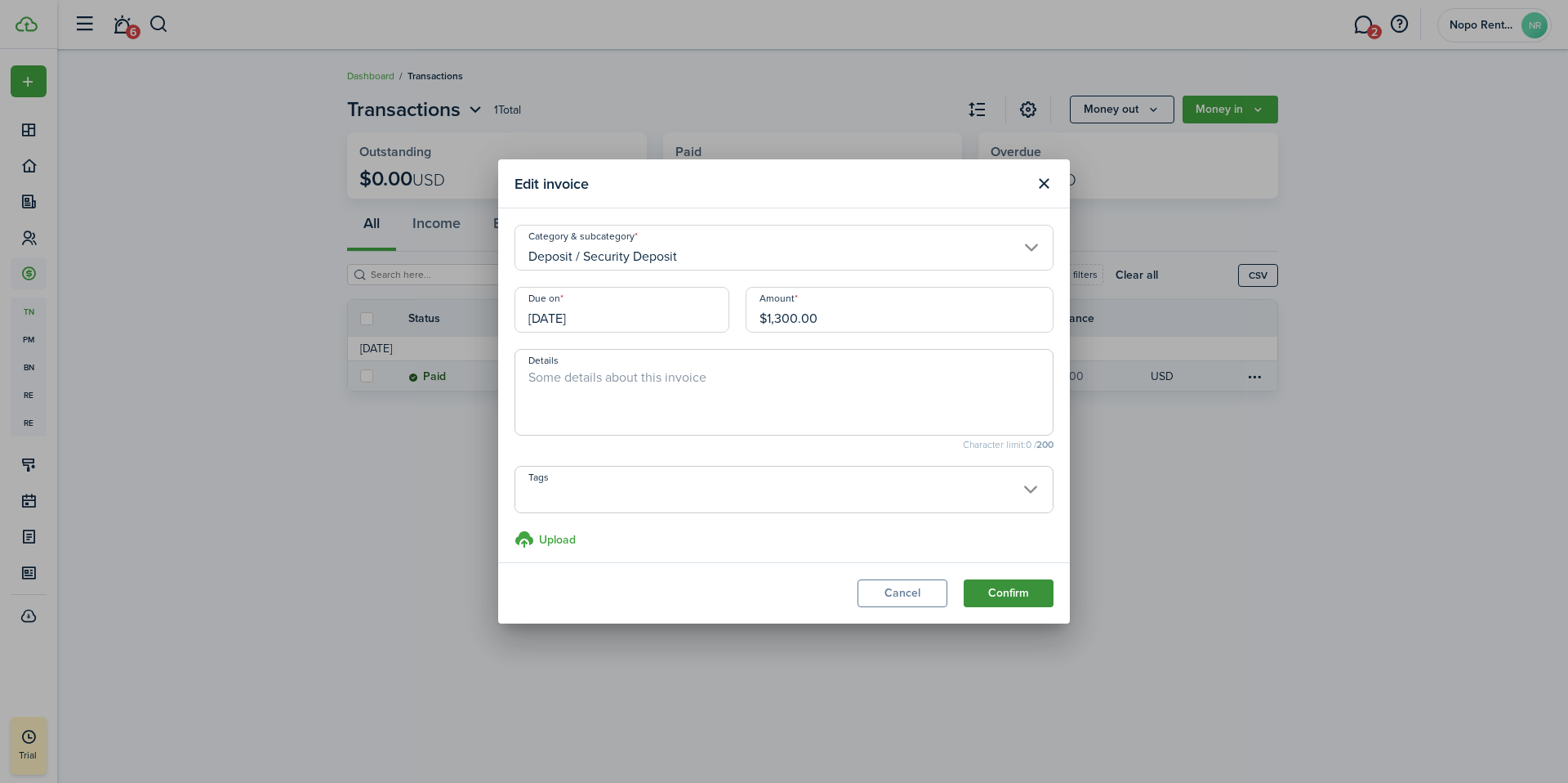
click at [1009, 594] on button "Confirm" at bounding box center [1008, 593] width 90 height 28
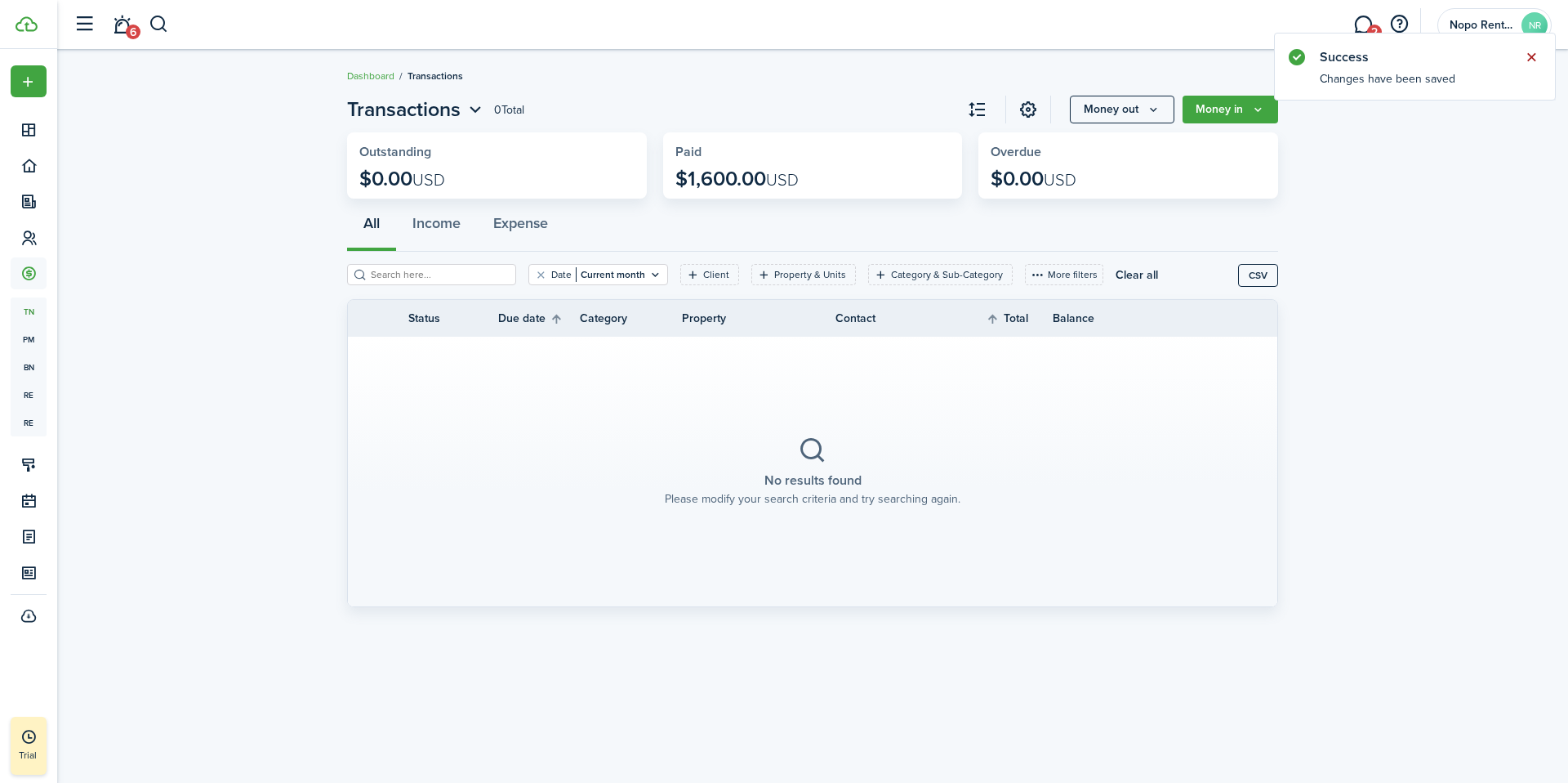
click at [1531, 56] on button "Close notify" at bounding box center [1531, 56] width 23 height 23
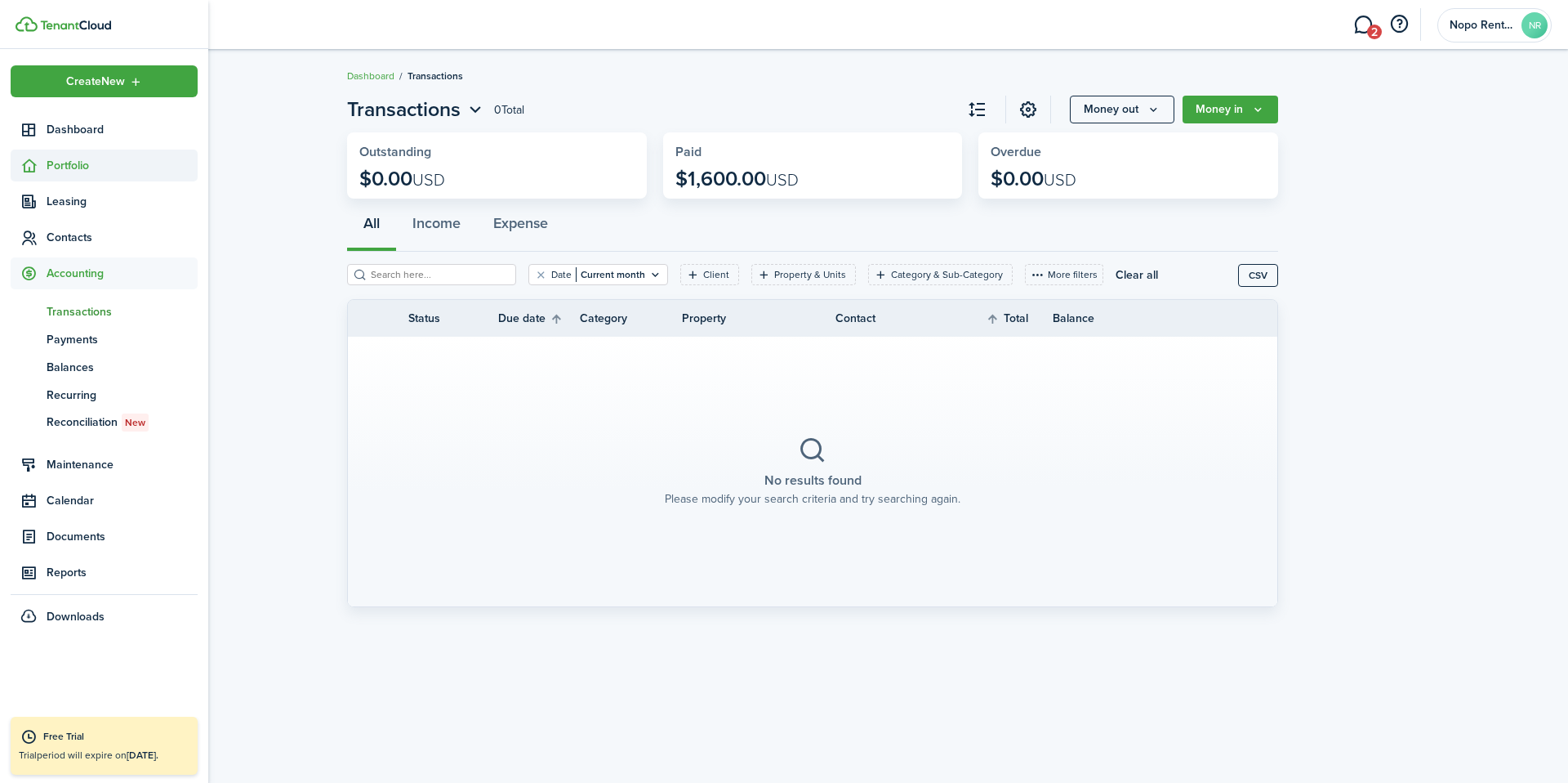
click at [69, 161] on span "Portfolio" at bounding box center [122, 165] width 151 height 17
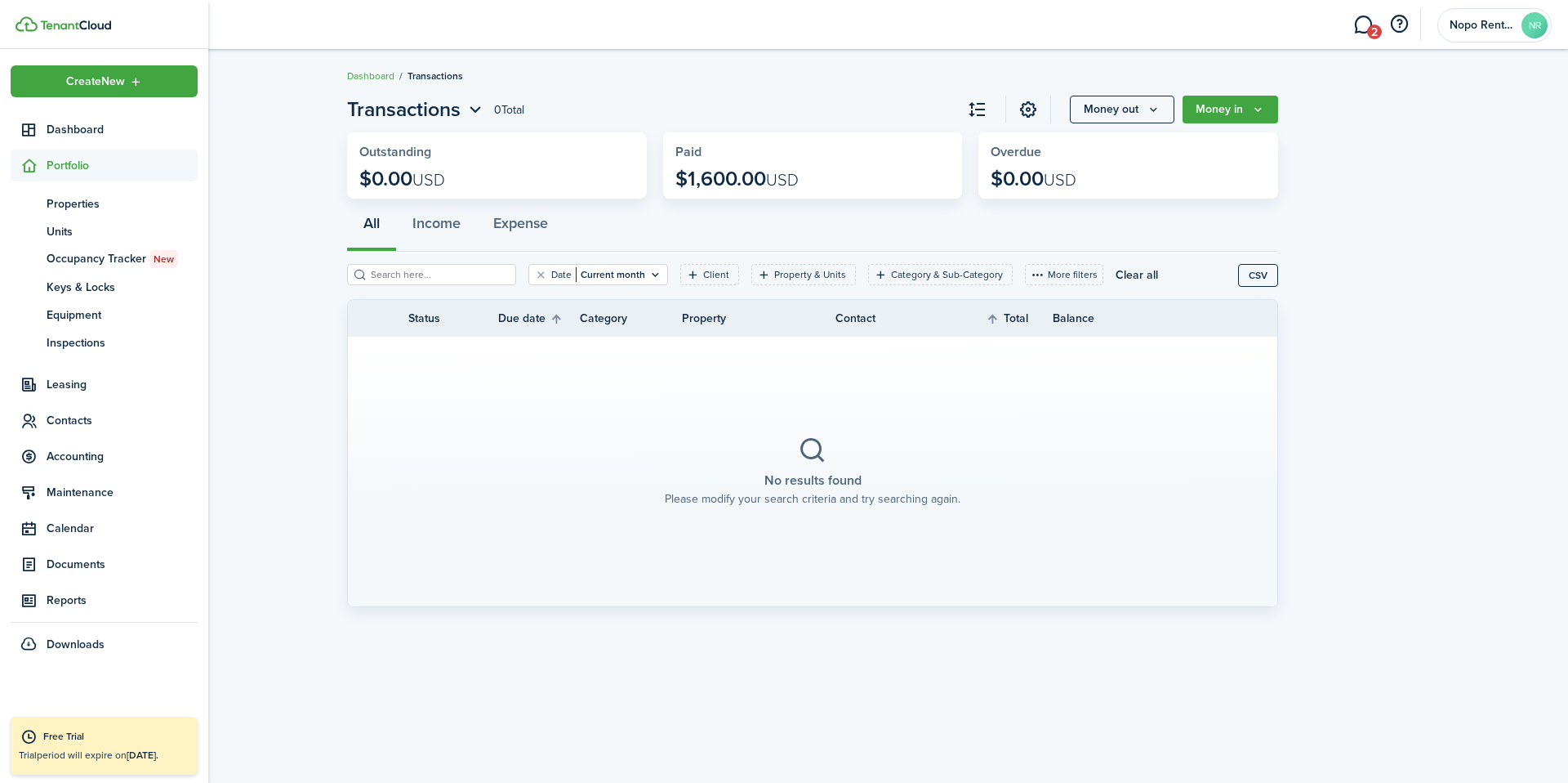
click at [74, 164] on span "Portfolio" at bounding box center [122, 165] width 151 height 17
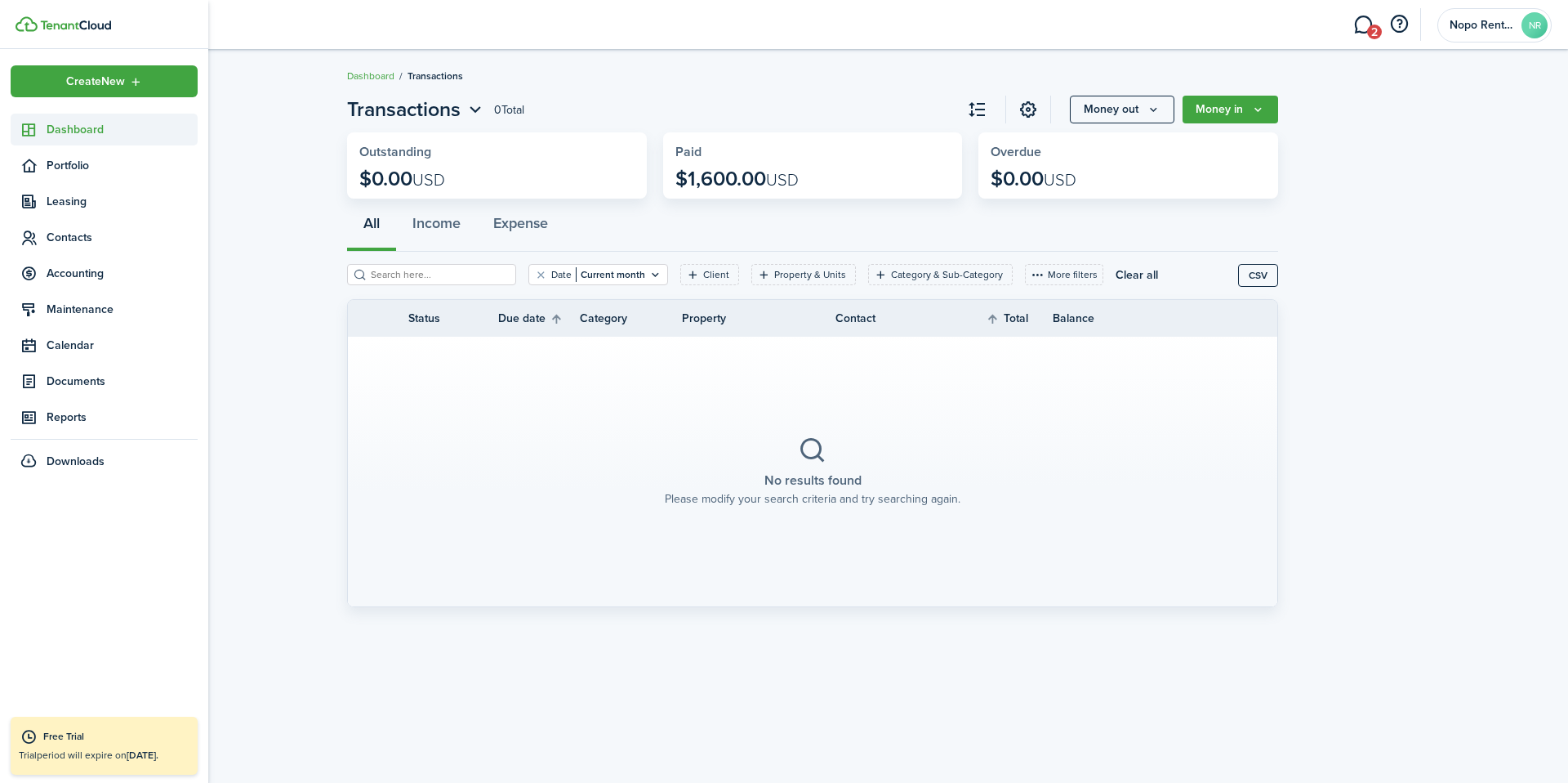
click at [66, 126] on span "Dashboard" at bounding box center [122, 129] width 151 height 17
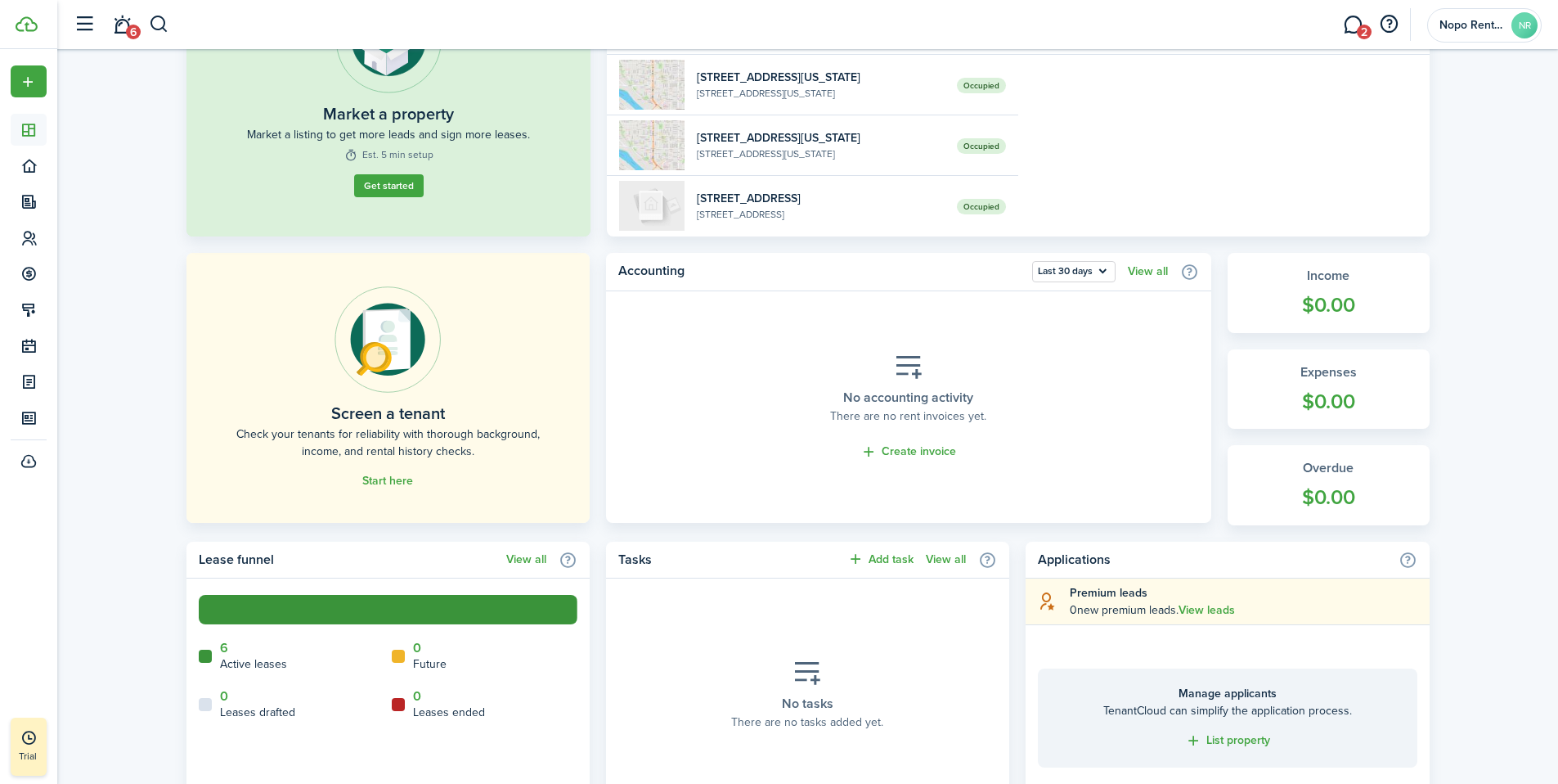
scroll to position [210, 0]
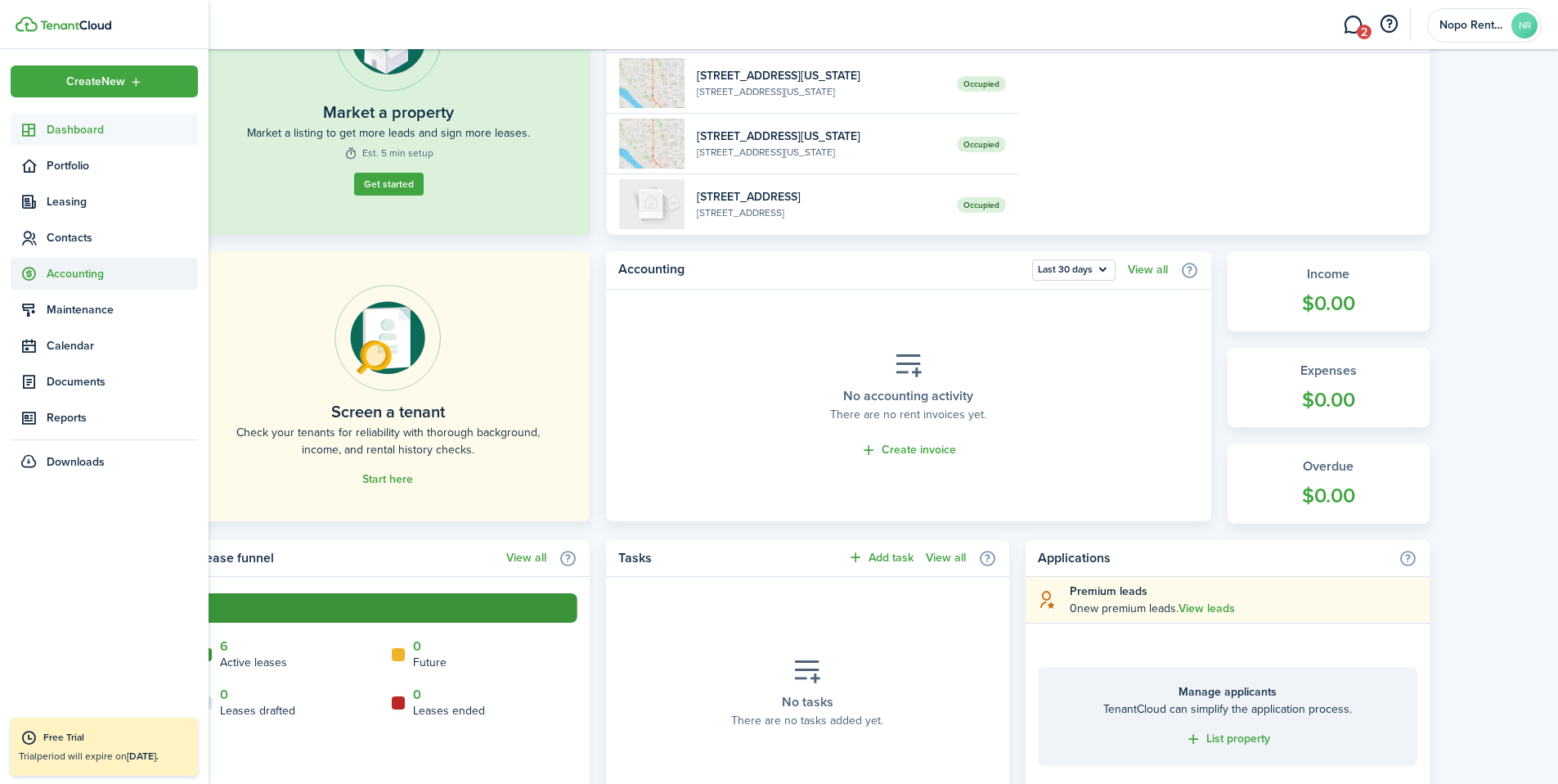
click at [67, 272] on span "Accounting" at bounding box center [122, 273] width 151 height 17
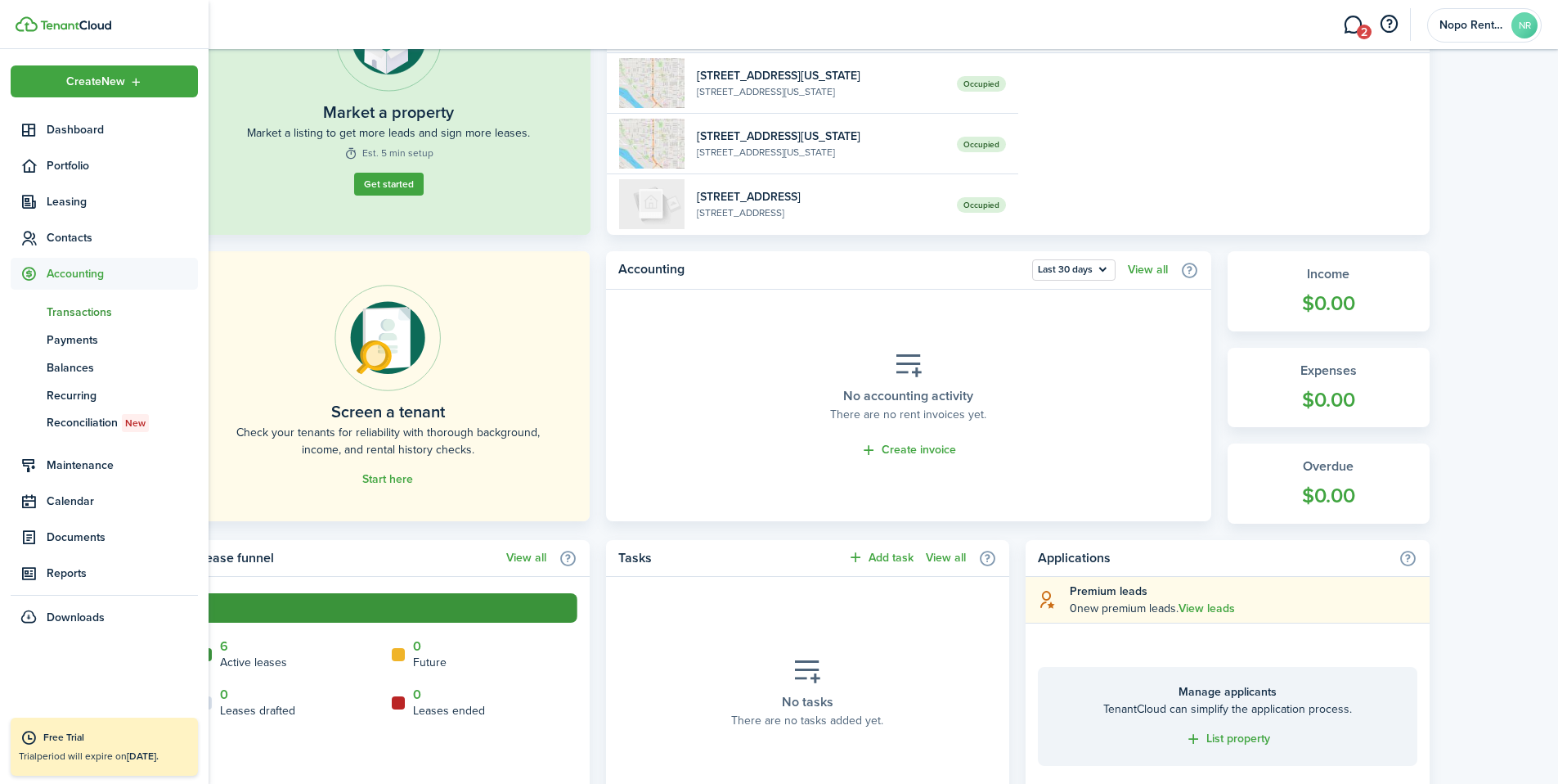
click at [69, 309] on span "Transactions" at bounding box center [122, 312] width 151 height 17
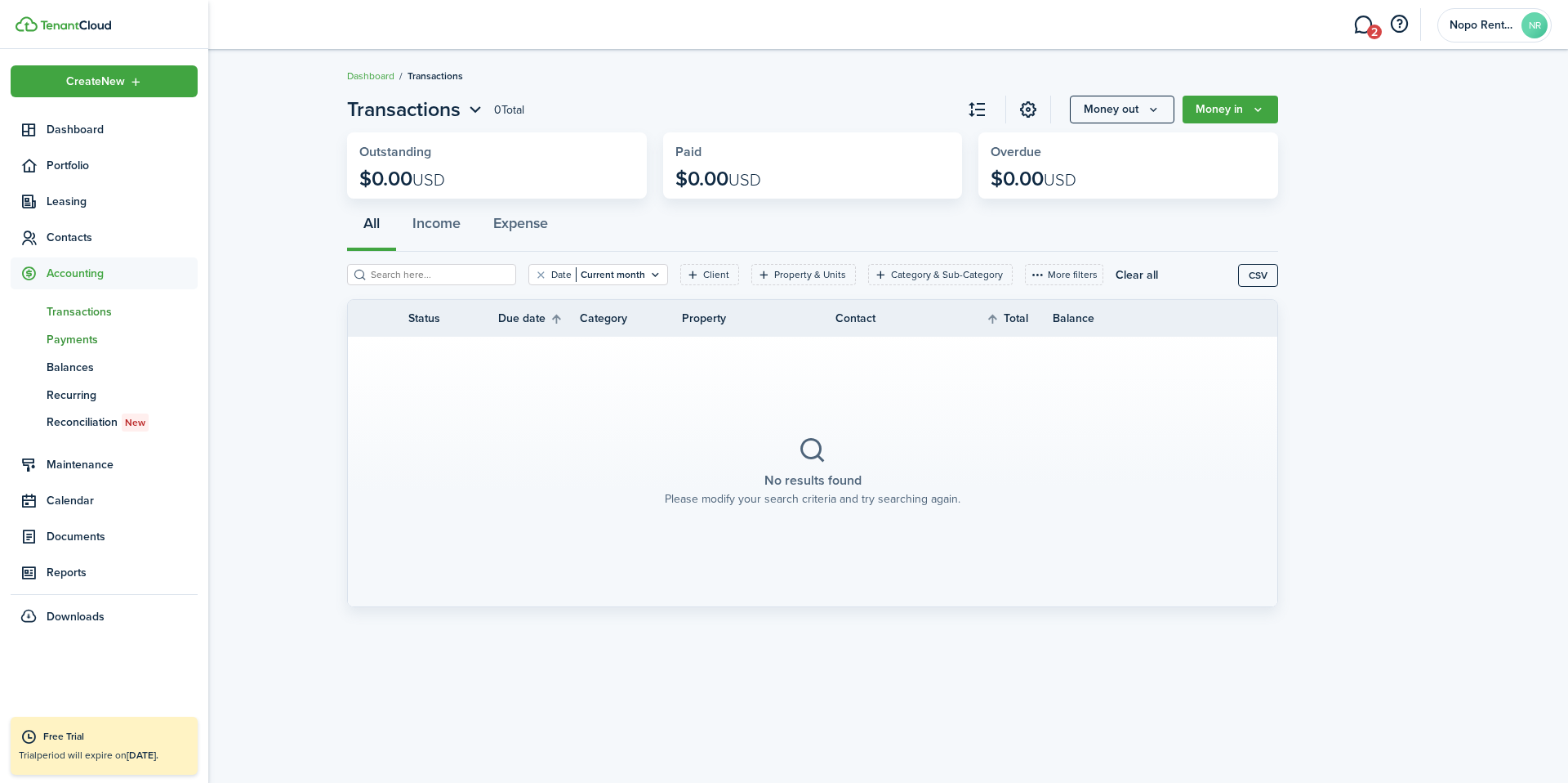
click at [69, 341] on span "Payments" at bounding box center [122, 339] width 151 height 17
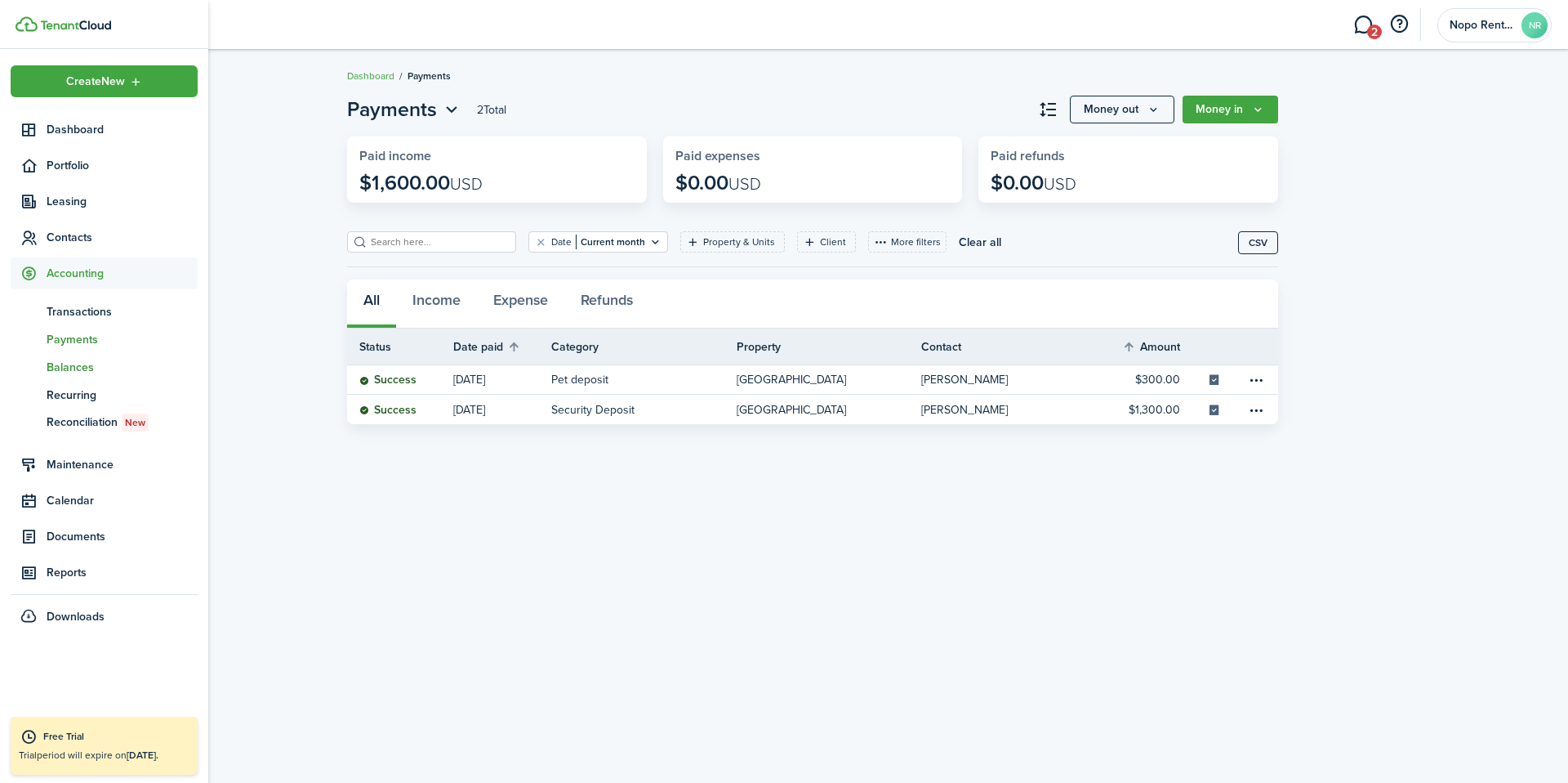
click at [70, 365] on span "Balances" at bounding box center [122, 367] width 151 height 17
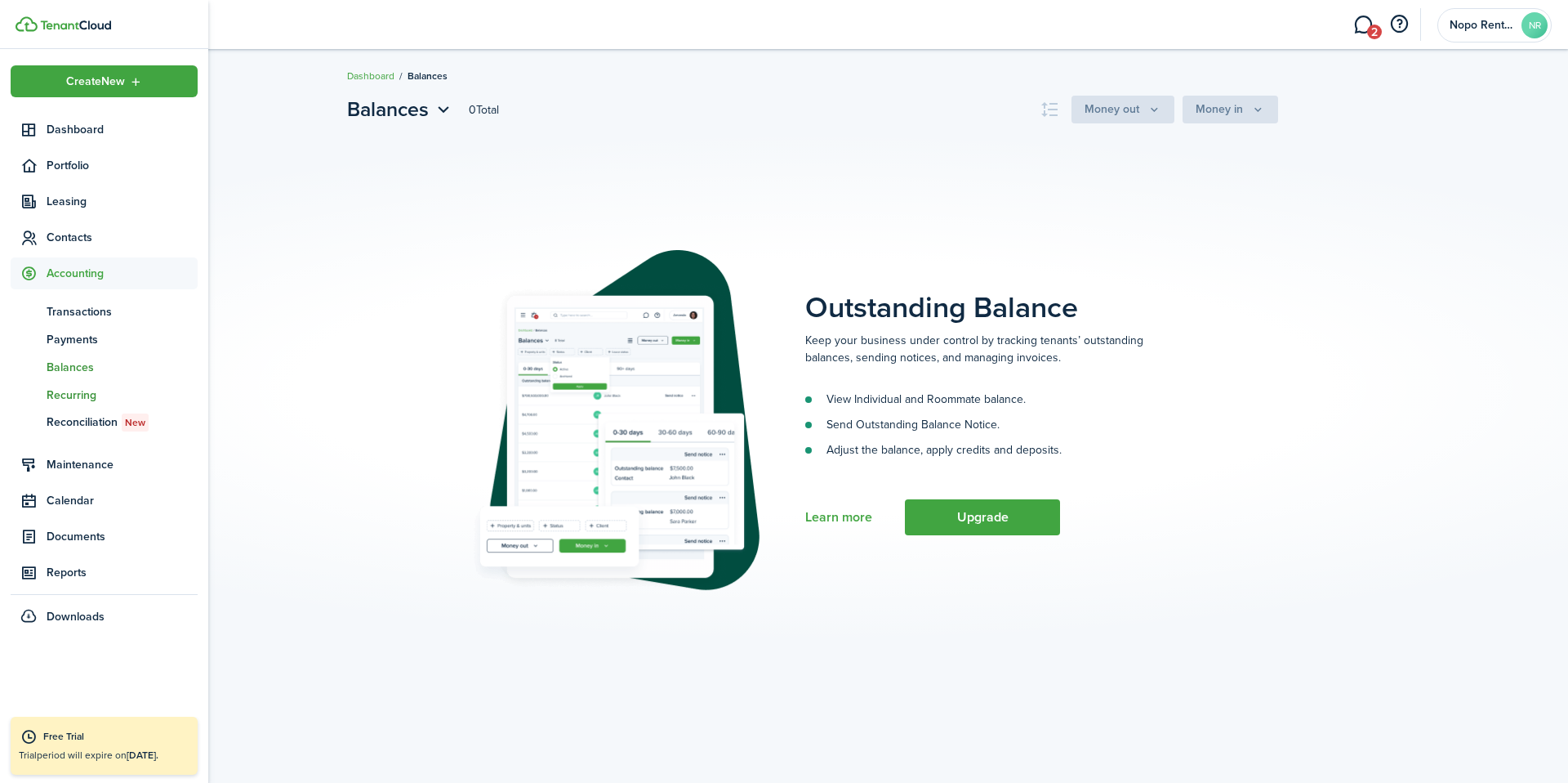
click at [74, 392] on span "Recurring" at bounding box center [122, 394] width 151 height 17
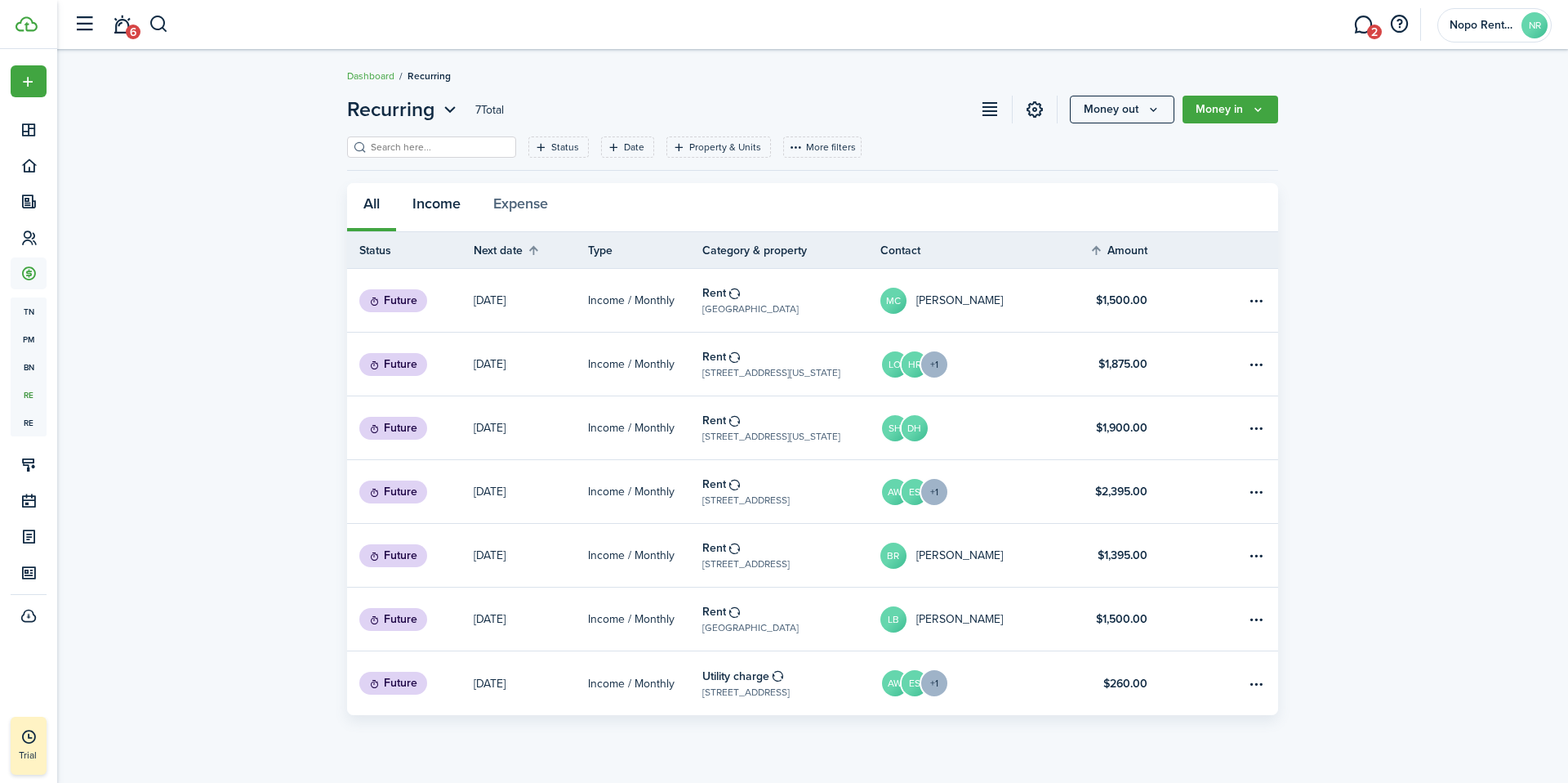
click at [427, 203] on button "Income" at bounding box center [436, 207] width 81 height 49
click at [530, 207] on button "Expense" at bounding box center [520, 207] width 87 height 49
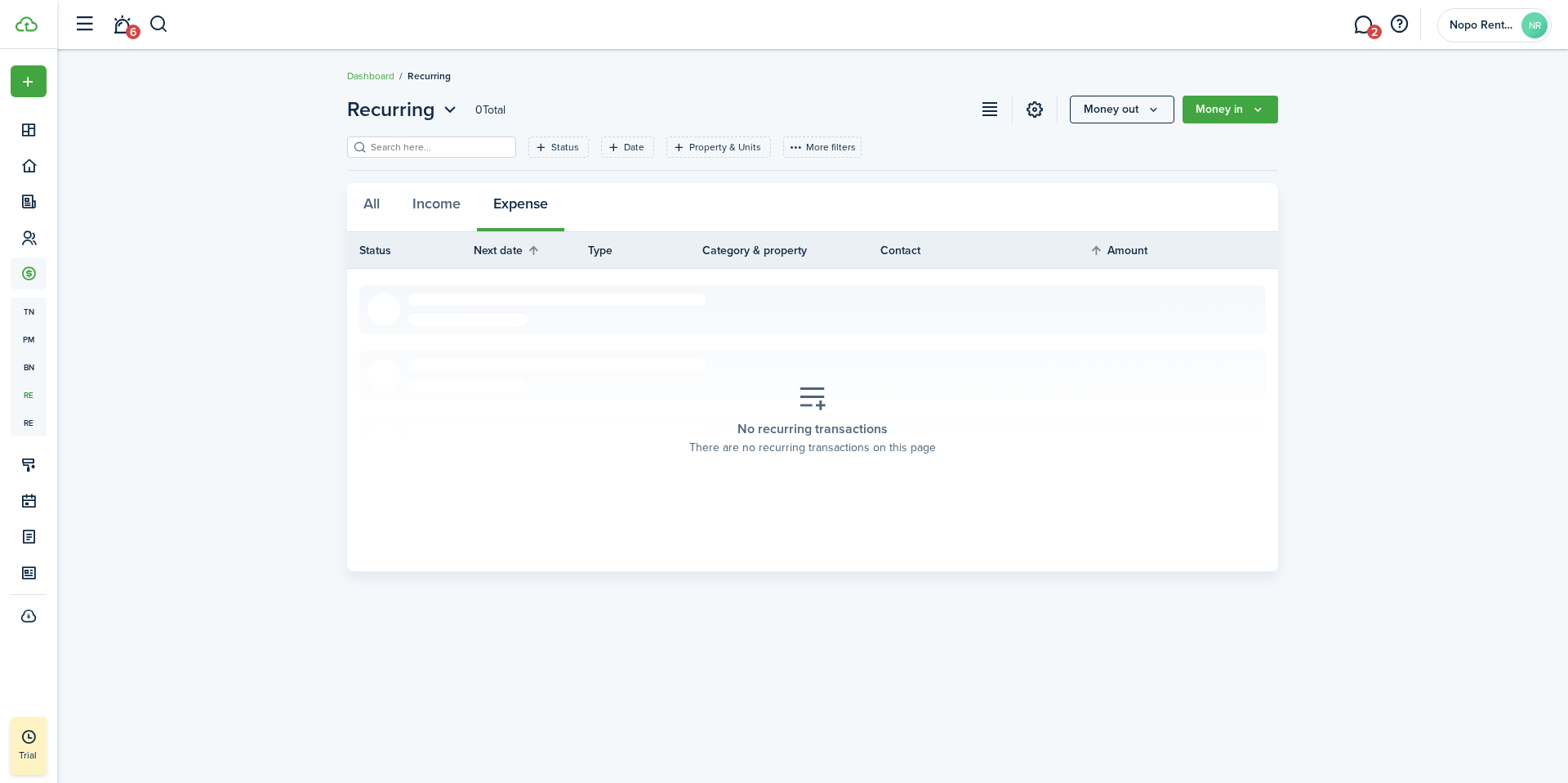
click at [815, 398] on icon at bounding box center [813, 398] width 29 height 28
click at [820, 415] on div "No recurring transactions There are no recurring transactions on this page" at bounding box center [813, 420] width 271 height 96
click at [815, 402] on icon at bounding box center [813, 398] width 29 height 28
click at [705, 144] on filter-tag-label "Property & Units" at bounding box center [725, 147] width 72 height 15
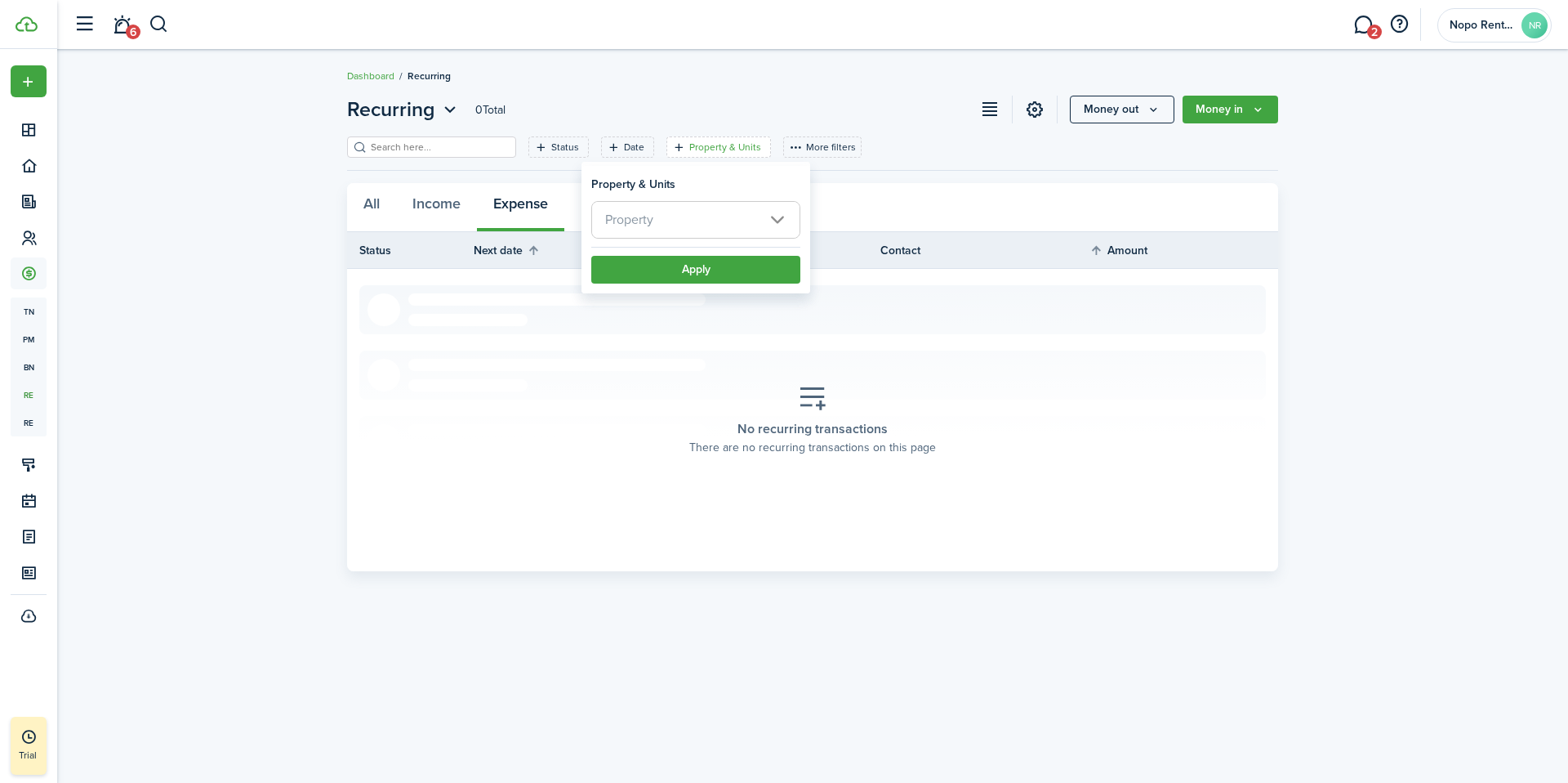
click at [218, 316] on div "Recurring 0 Total Money out Money in Status Date Property & Units More filters …" at bounding box center [813, 332] width 1511 height 492
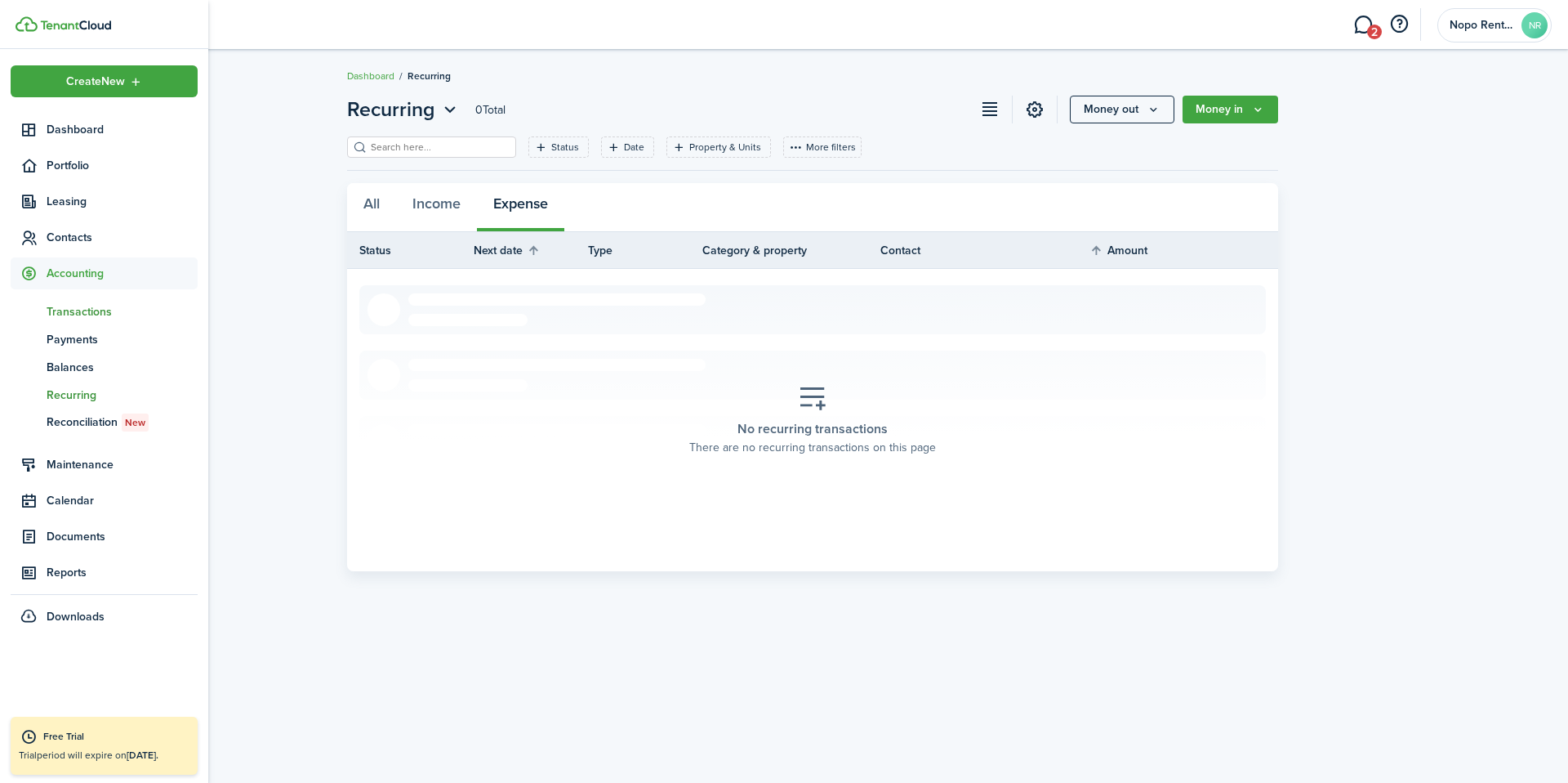
click at [71, 309] on span "Transactions" at bounding box center [122, 312] width 151 height 17
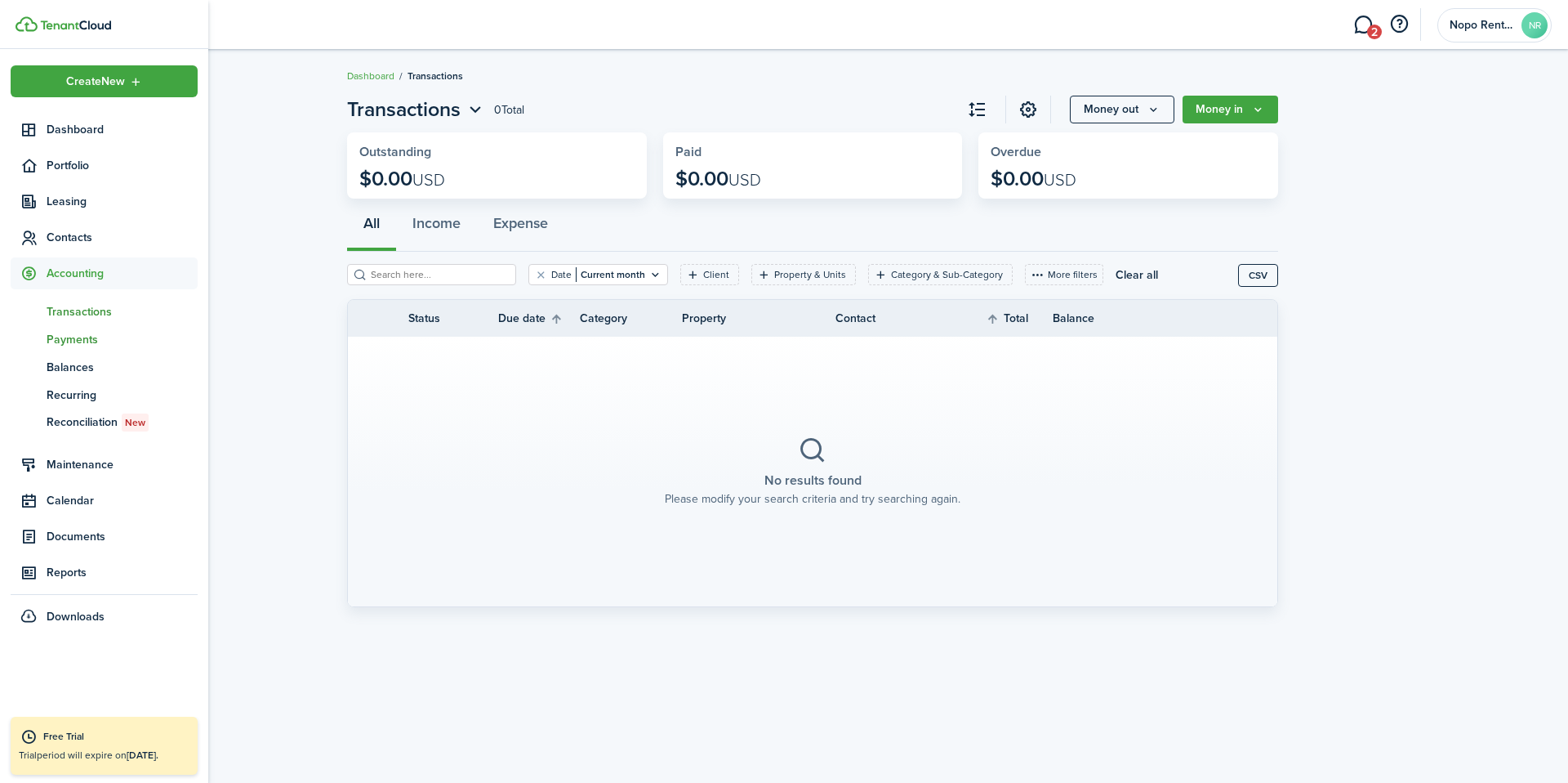
click at [69, 341] on span "Payments" at bounding box center [122, 339] width 151 height 17
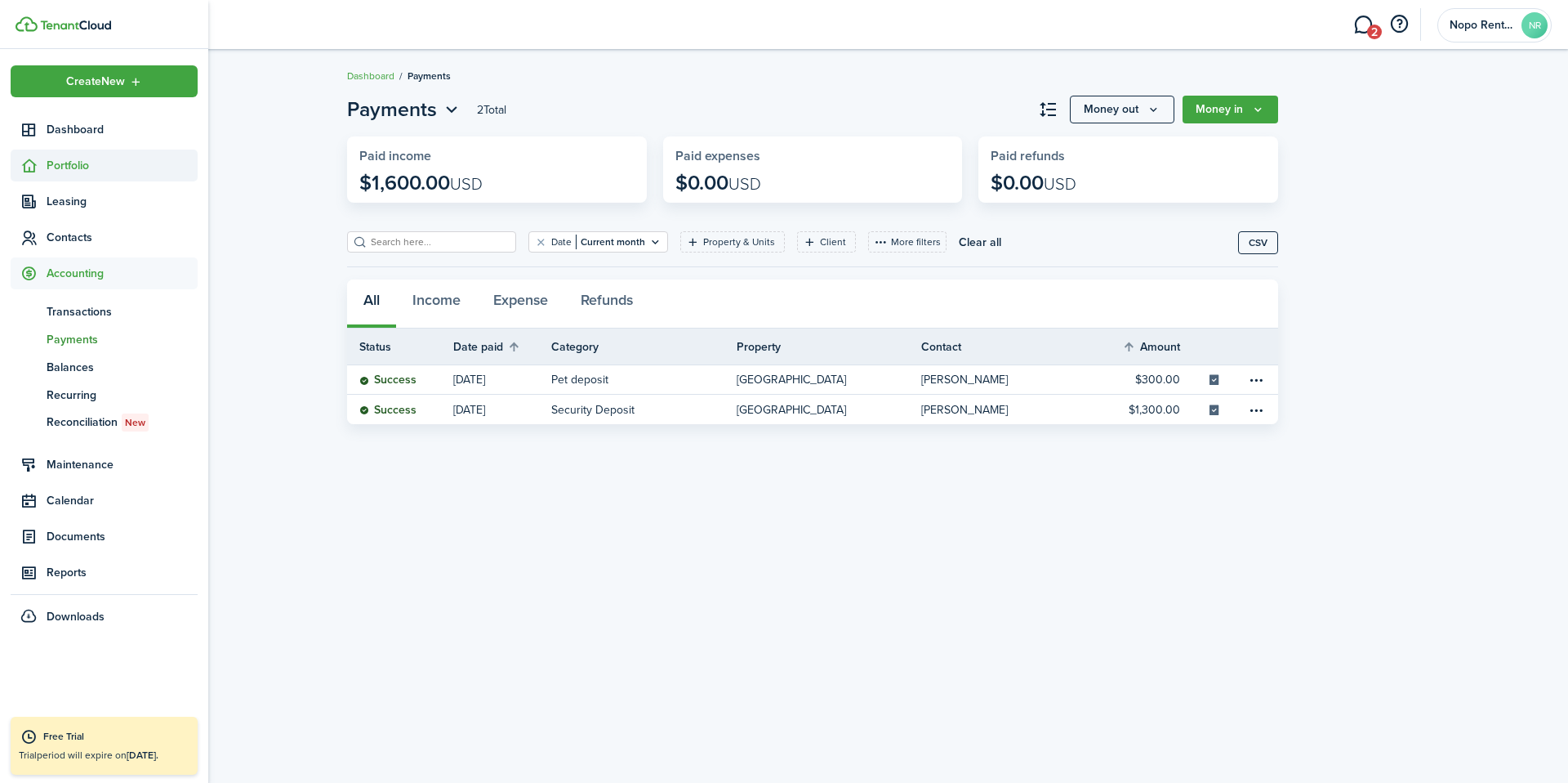
click at [56, 166] on span "Portfolio" at bounding box center [122, 165] width 151 height 17
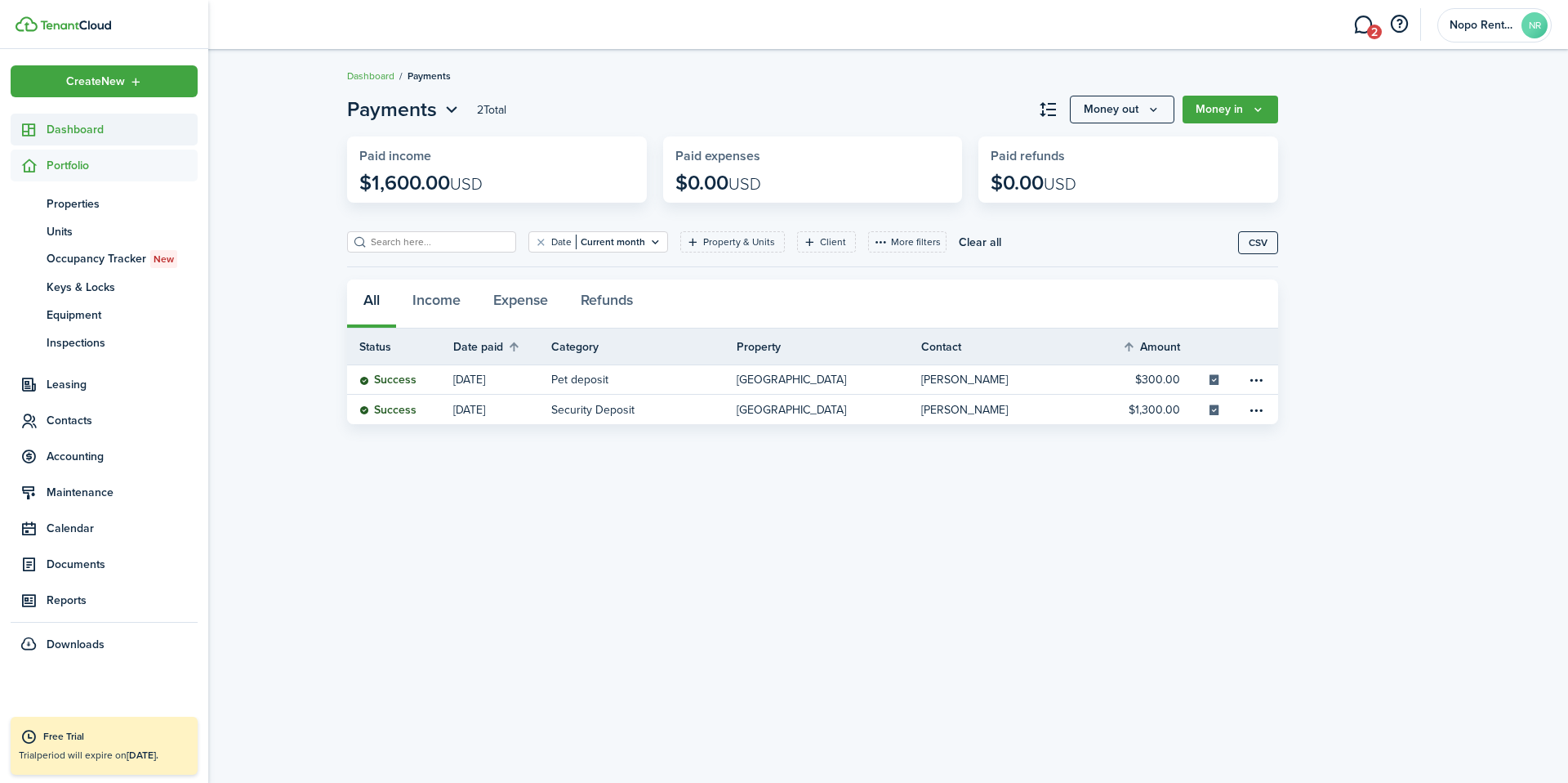
click at [72, 128] on span "Dashboard" at bounding box center [122, 129] width 151 height 17
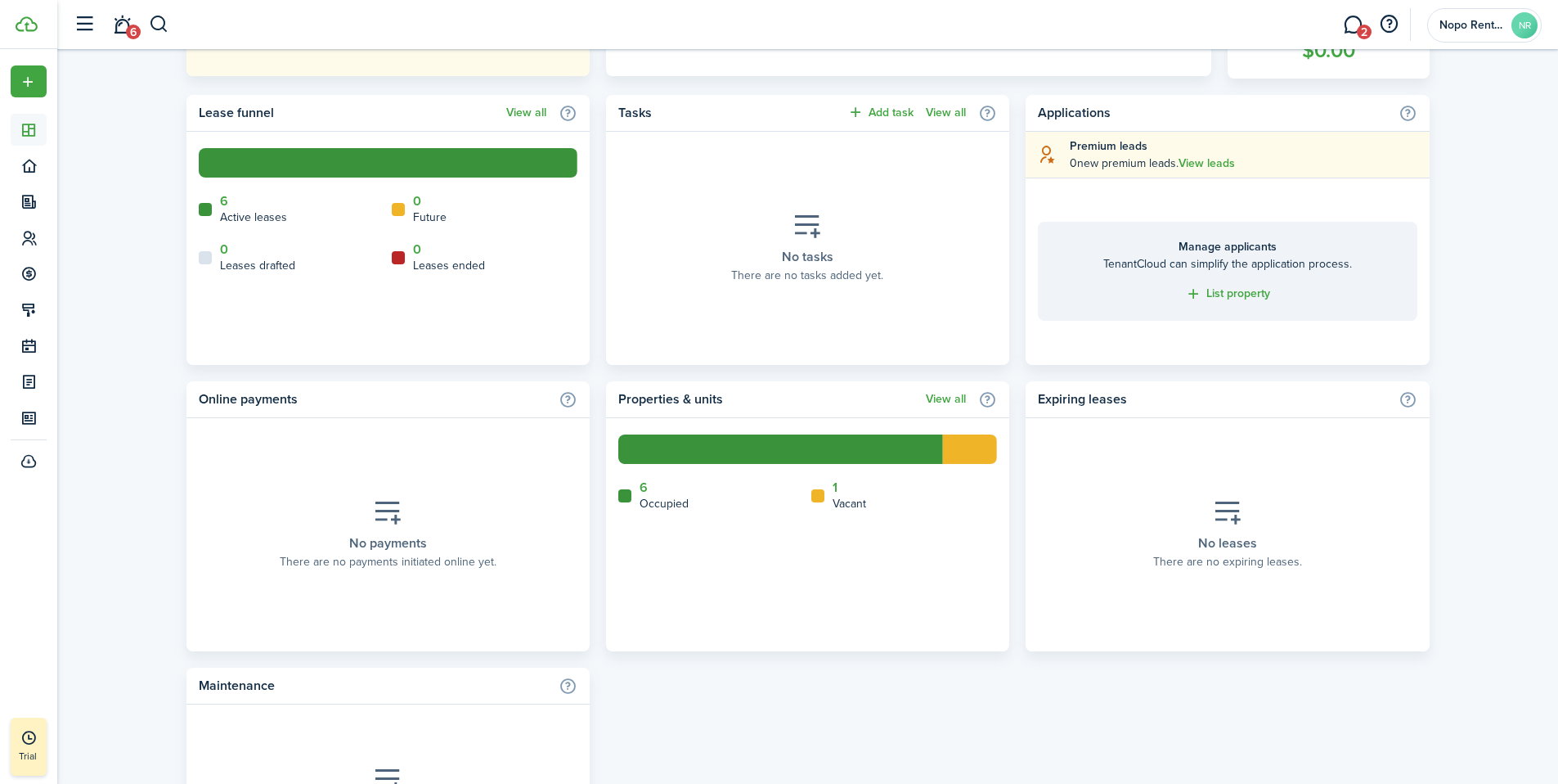
scroll to position [658, 0]
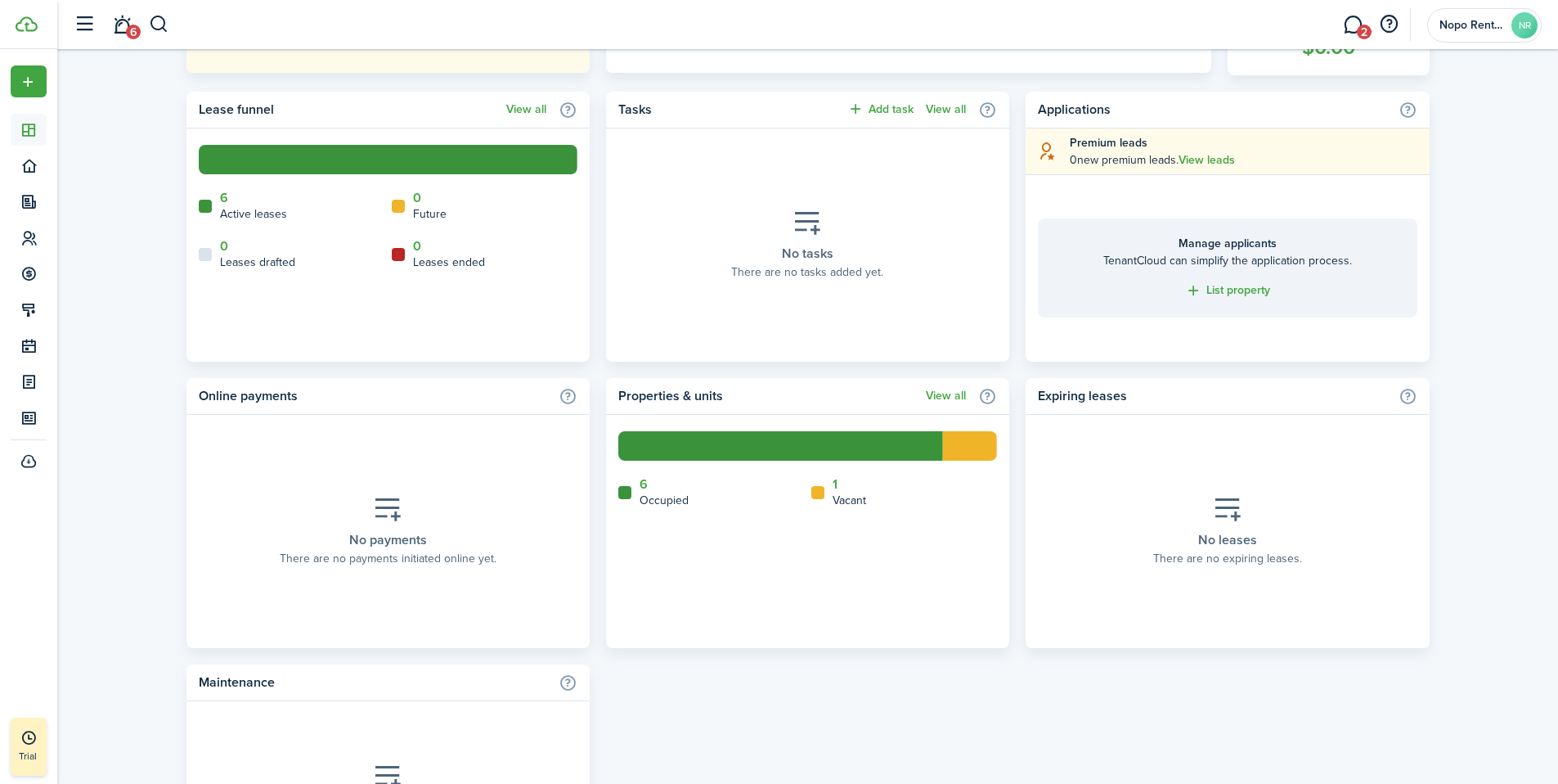
click at [382, 525] on div "No payments There are no payments initiated online yet." at bounding box center [387, 531] width 241 height 96
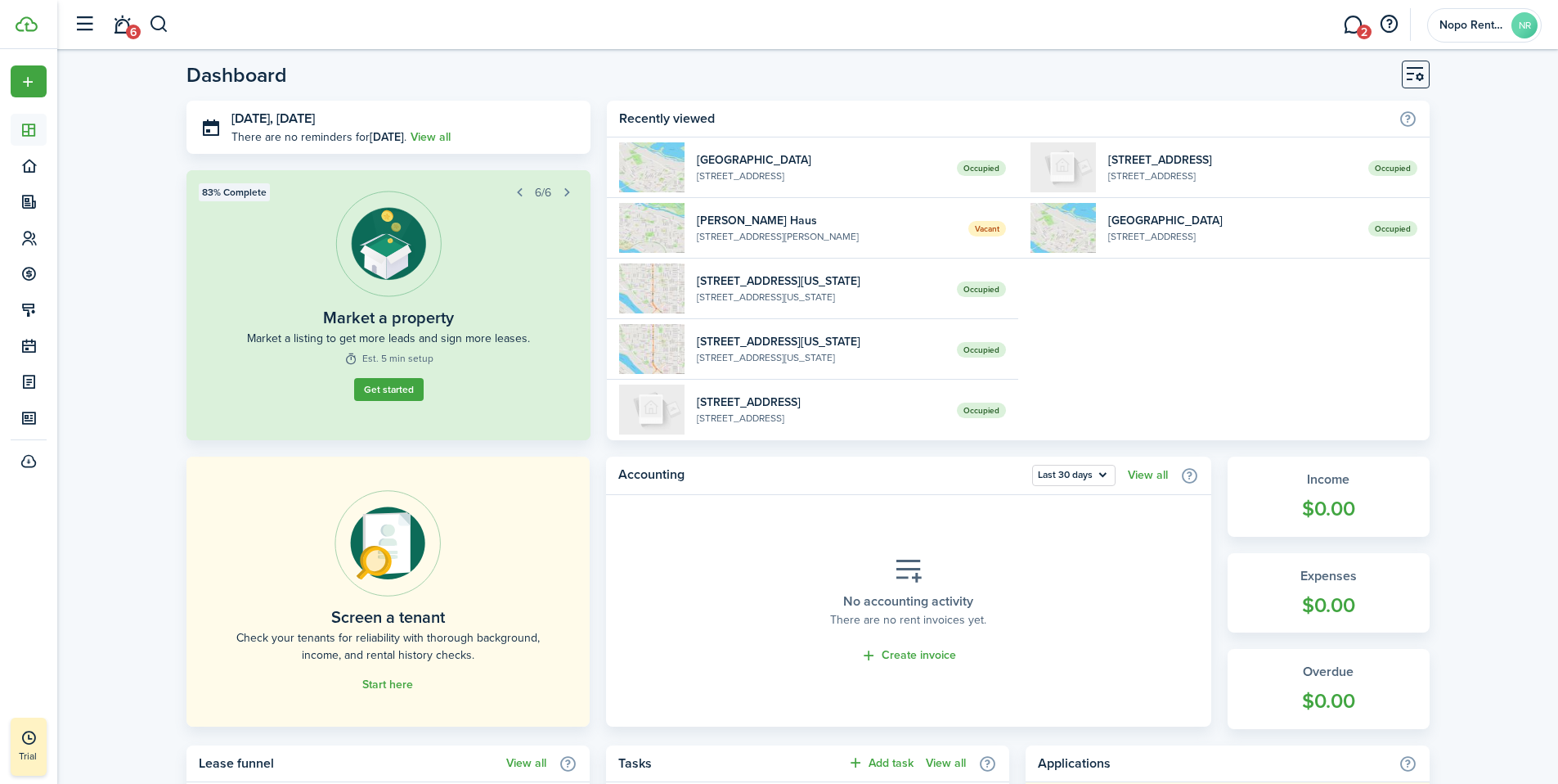
scroll to position [0, 0]
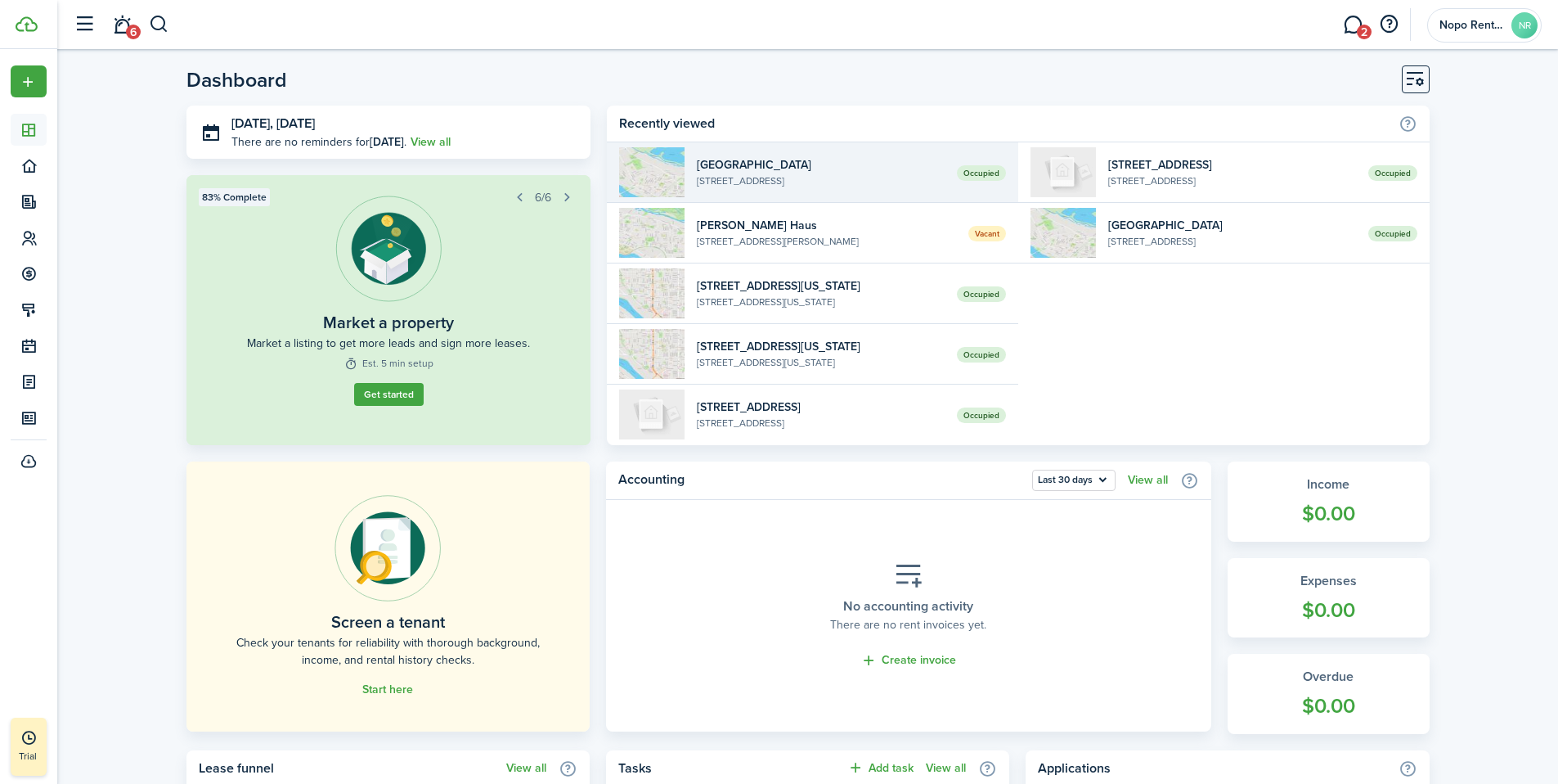
click at [729, 164] on widget-list-item-title "[GEOGRAPHIC_DATA]" at bounding box center [820, 165] width 248 height 17
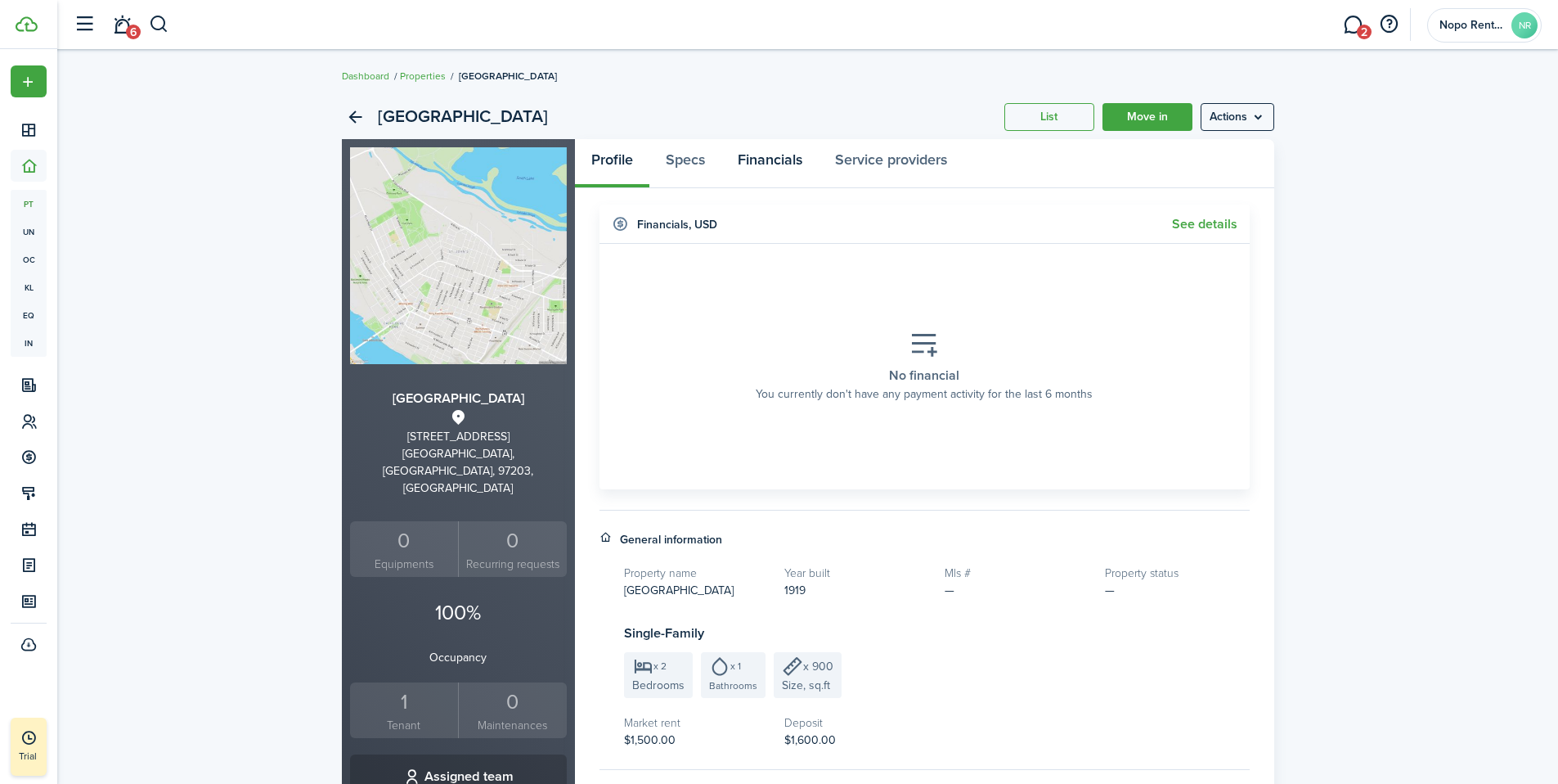
click at [781, 152] on link "Financials" at bounding box center [769, 164] width 97 height 49
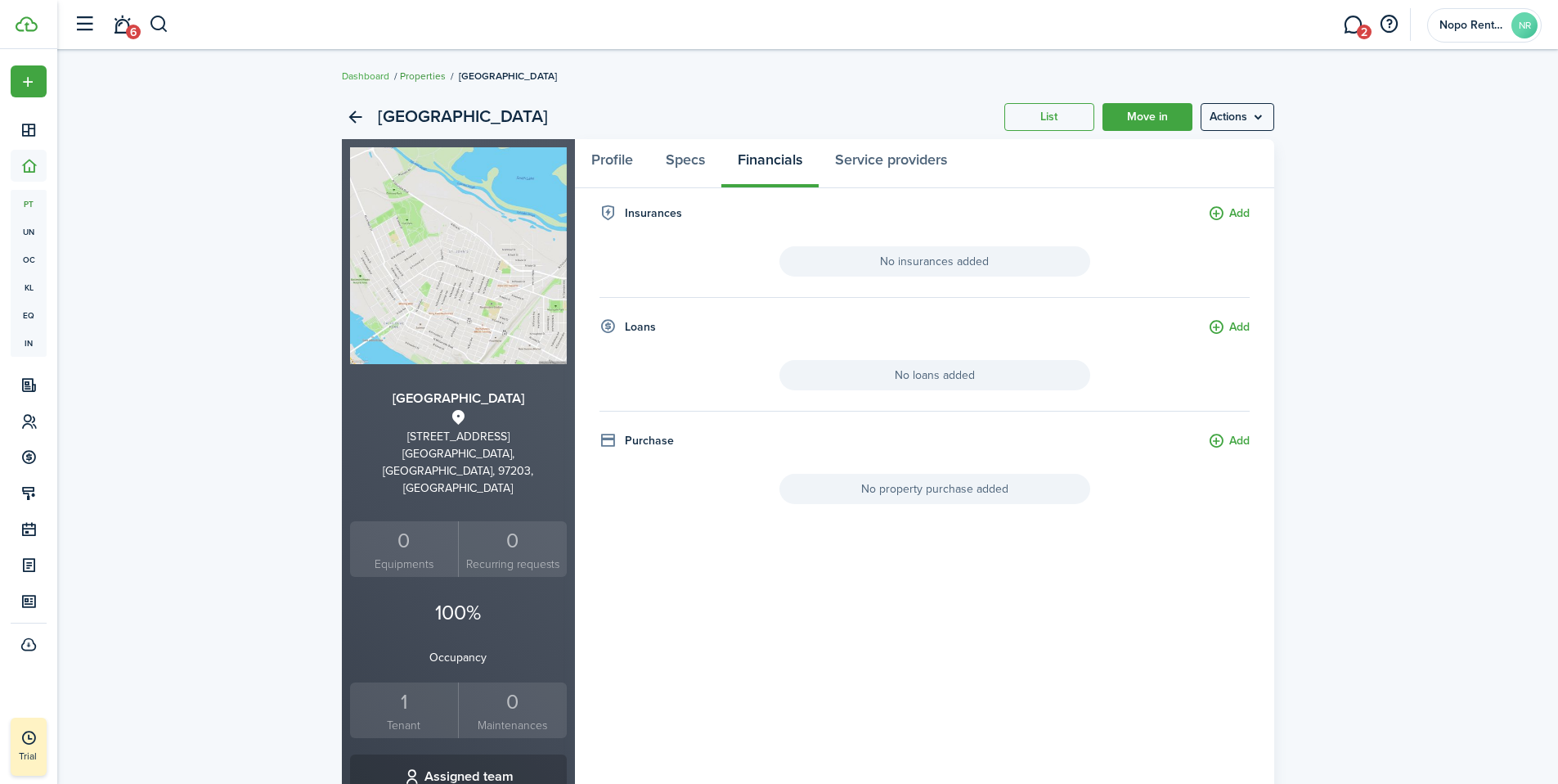
click at [425, 75] on link "Properties" at bounding box center [423, 76] width 45 height 15
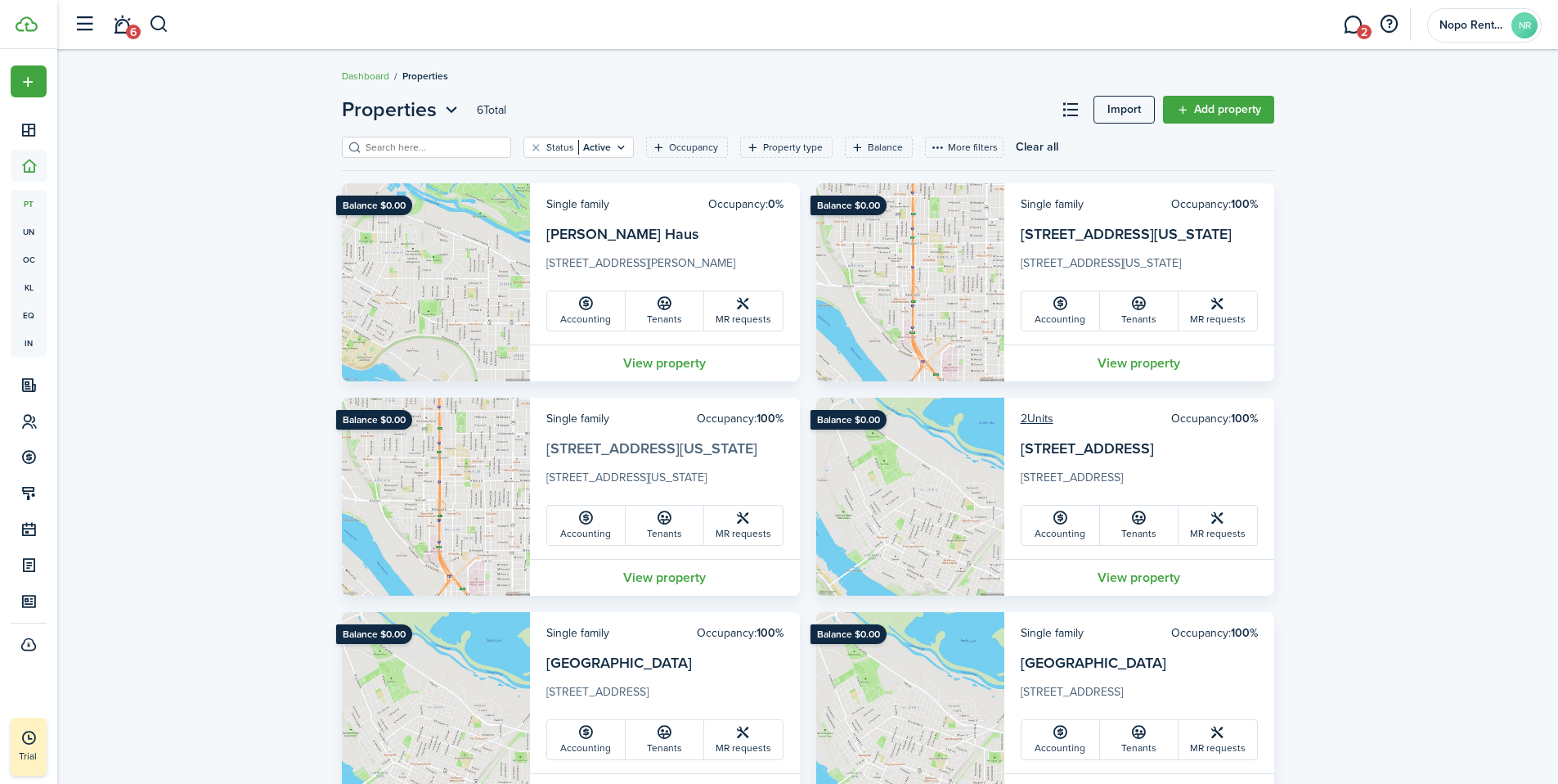
click at [627, 445] on link "[STREET_ADDRESS][US_STATE]" at bounding box center [652, 447] width 211 height 21
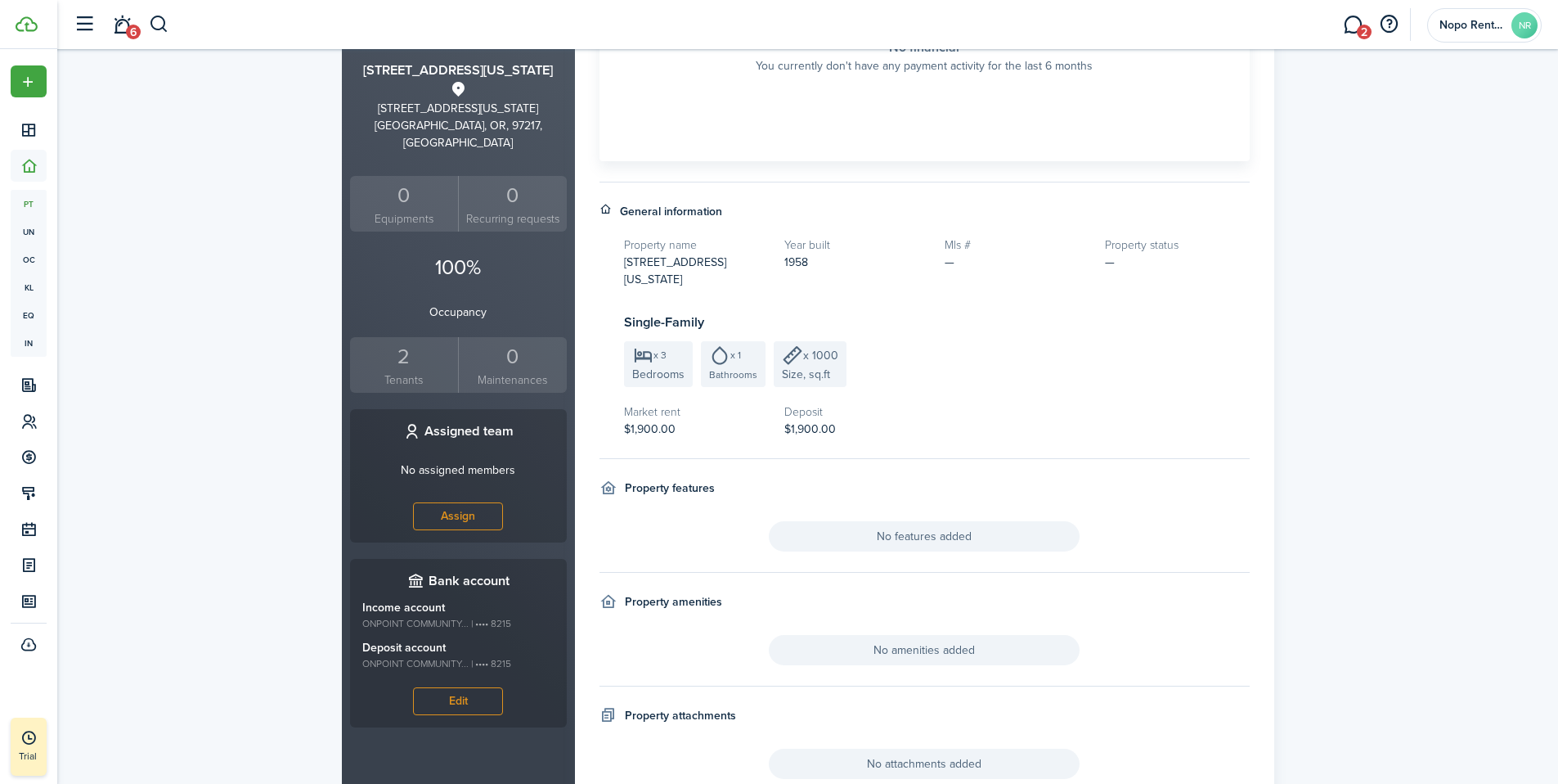
scroll to position [392, 0]
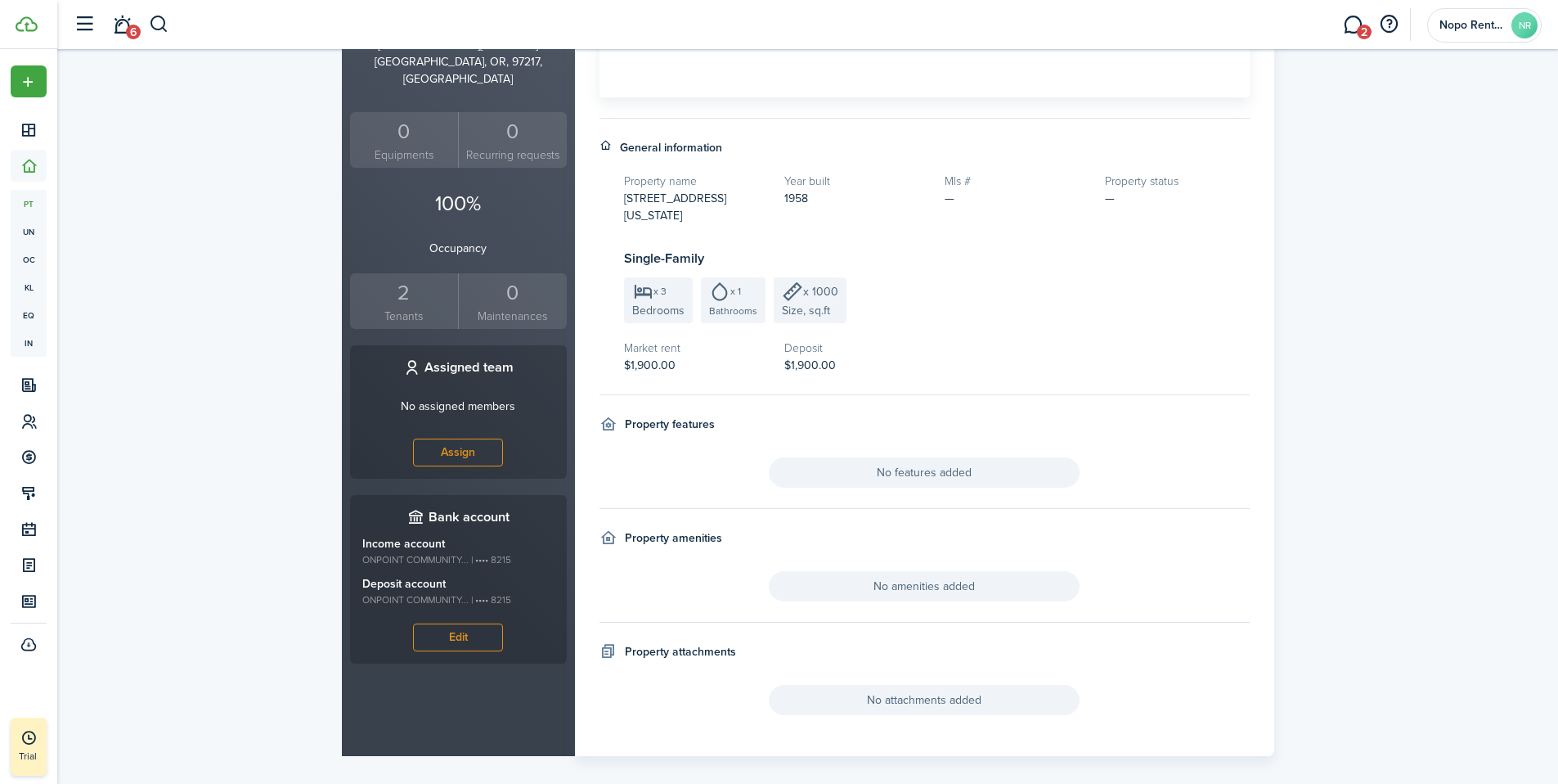
click at [276, 262] on div "[STREET_ADDRESS][US_STATE] List Move in Actions [STREET_ADDRESS][GEOGRAPHIC_DAT…" at bounding box center [808, 230] width 1501 height 1070
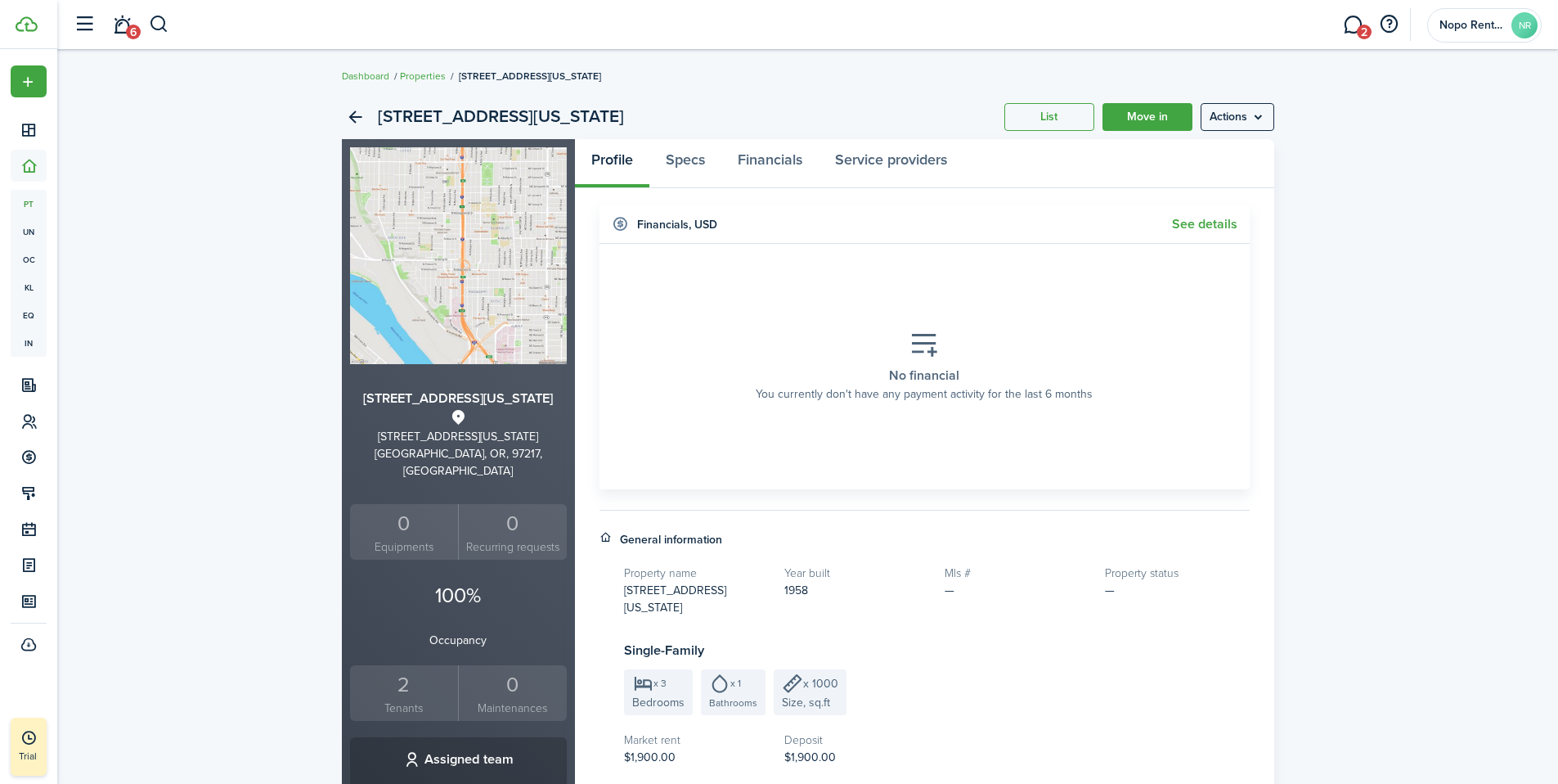
click at [242, 338] on div "[STREET_ADDRESS][US_STATE] List Move in Actions [STREET_ADDRESS][GEOGRAPHIC_DAT…" at bounding box center [808, 621] width 1501 height 1070
